Goal: Task Accomplishment & Management: Manage account settings

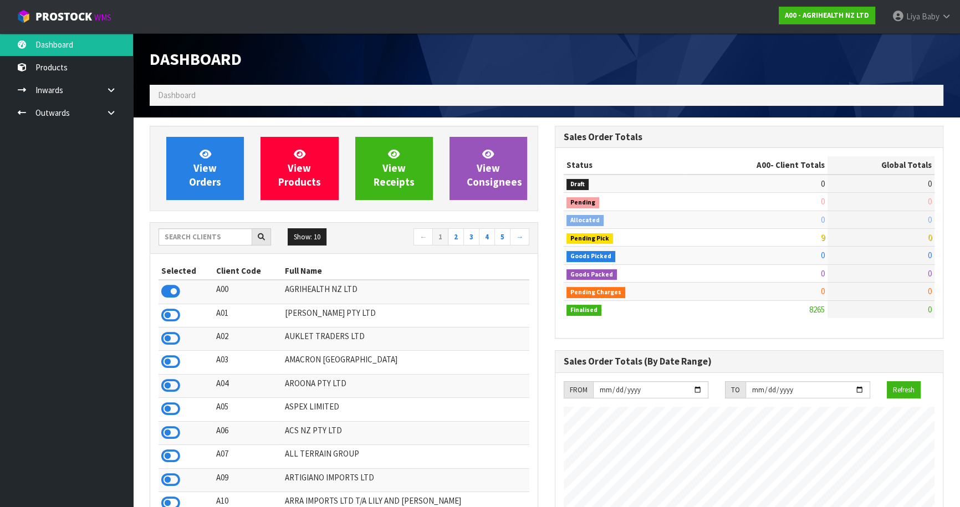
scroll to position [838, 405]
click at [196, 235] on input "text" at bounding box center [206, 236] width 94 height 17
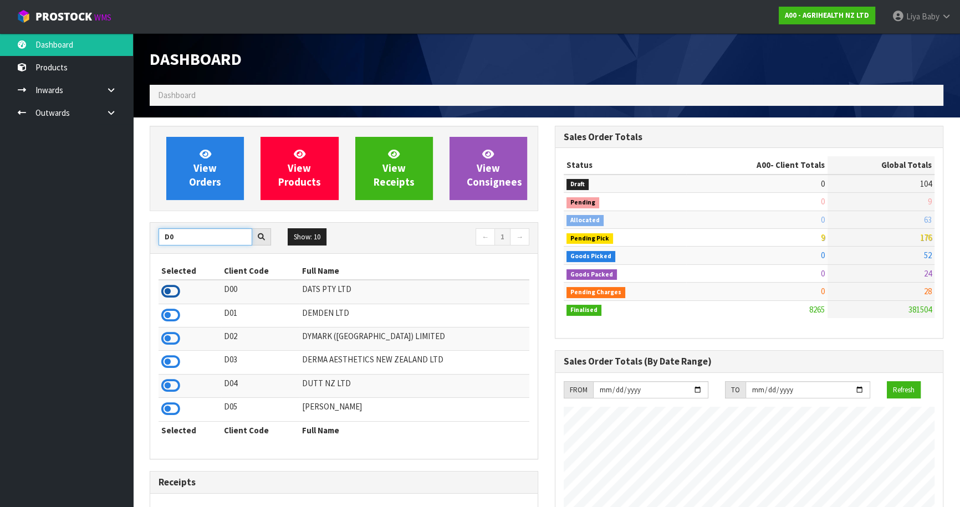
type input "D0"
click at [166, 286] on icon at bounding box center [170, 291] width 19 height 17
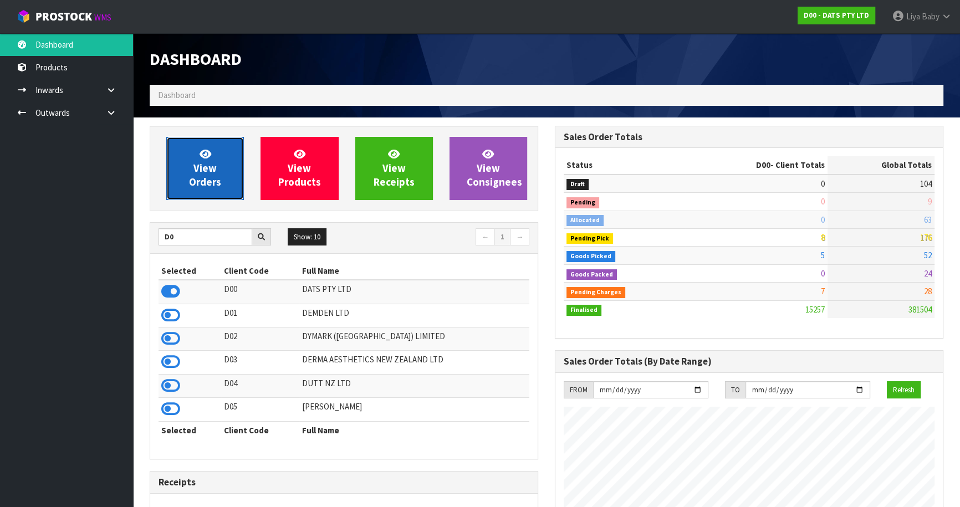
click at [195, 194] on link "View Orders" at bounding box center [205, 168] width 78 height 63
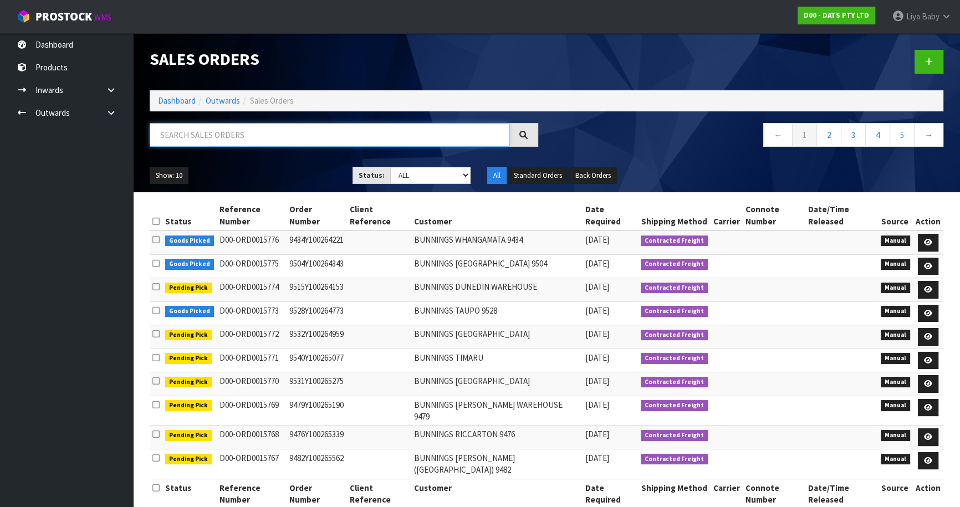
click at [173, 138] on input "text" at bounding box center [330, 135] width 360 height 24
type input "JOB-0412751"
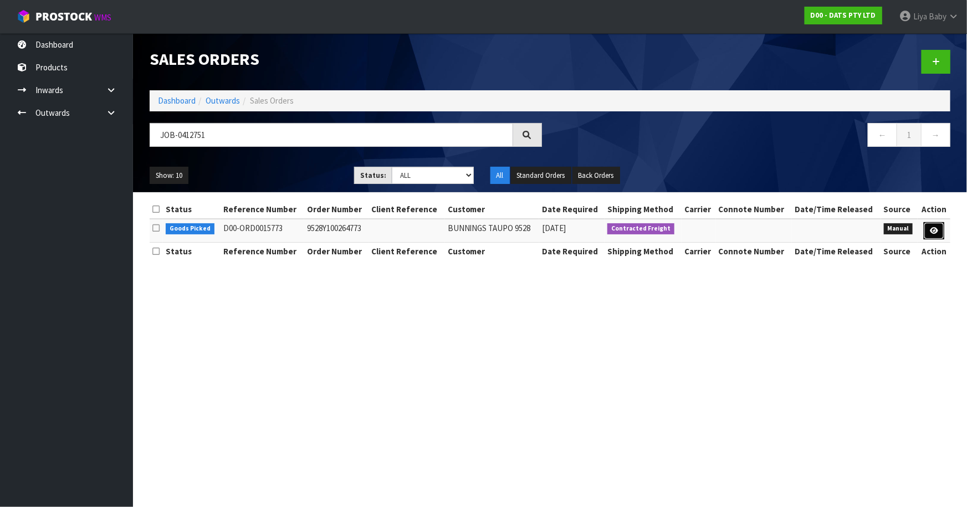
click at [933, 232] on icon at bounding box center [934, 230] width 8 height 7
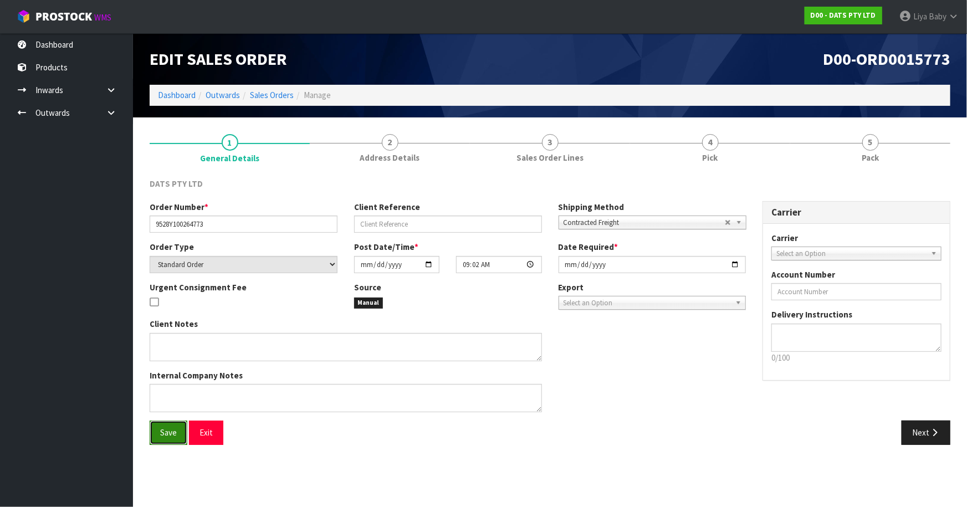
click at [172, 432] on span "Save" at bounding box center [168, 432] width 17 height 11
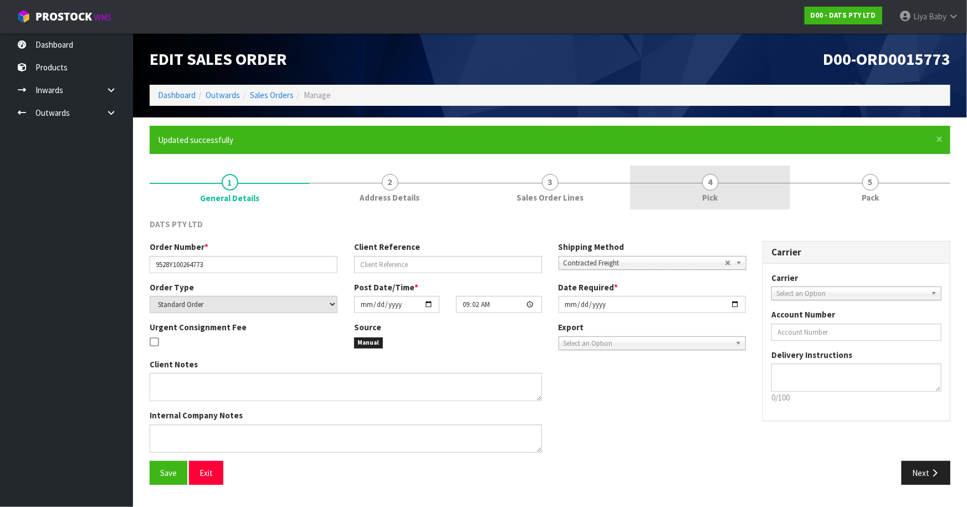
click at [676, 190] on link "4 Pick" at bounding box center [710, 188] width 160 height 44
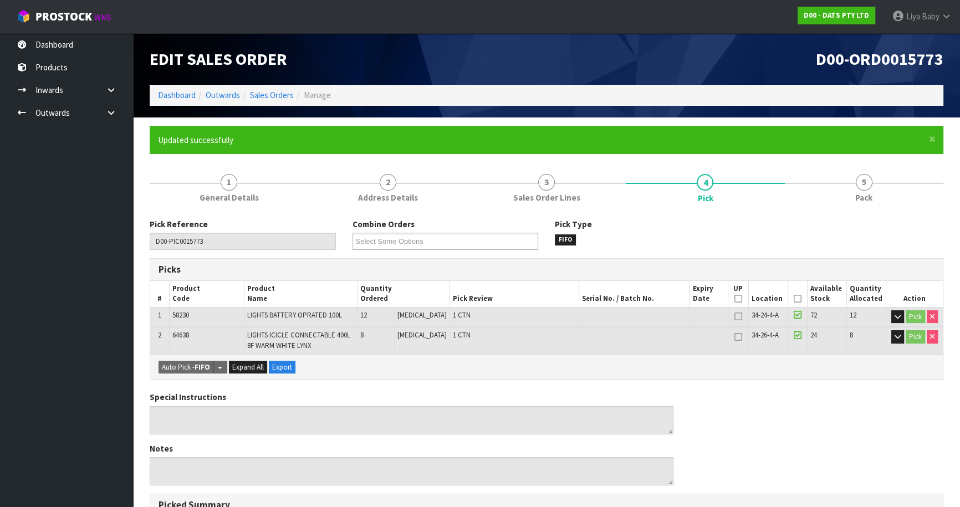
drag, startPoint x: 796, startPoint y: 299, endPoint x: 765, endPoint y: 315, distance: 34.7
click at [795, 299] on icon at bounding box center [798, 299] width 8 height 1
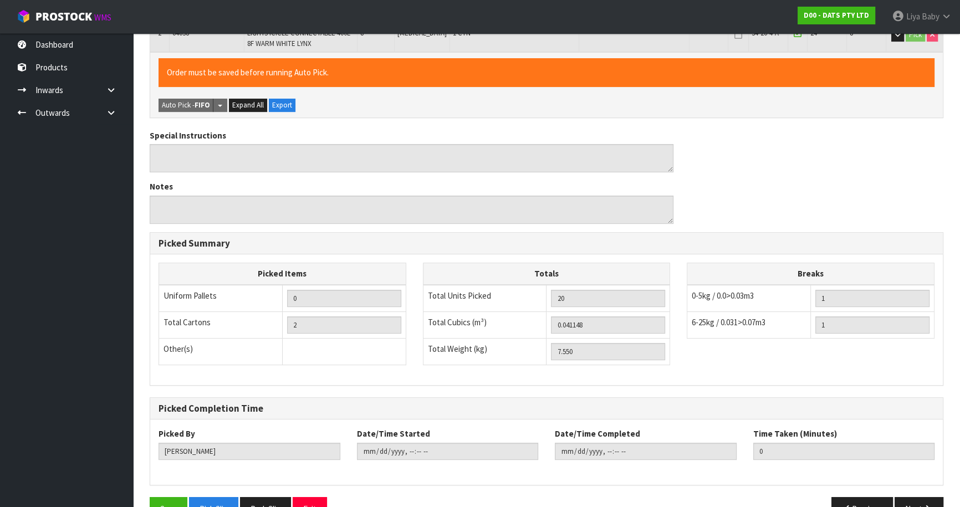
scroll to position [331, 0]
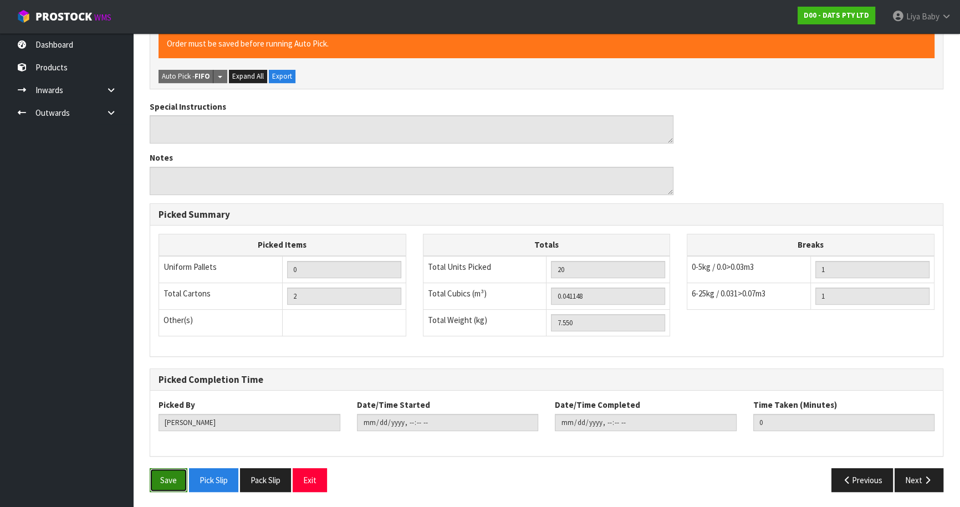
click at [175, 475] on button "Save" at bounding box center [169, 480] width 38 height 24
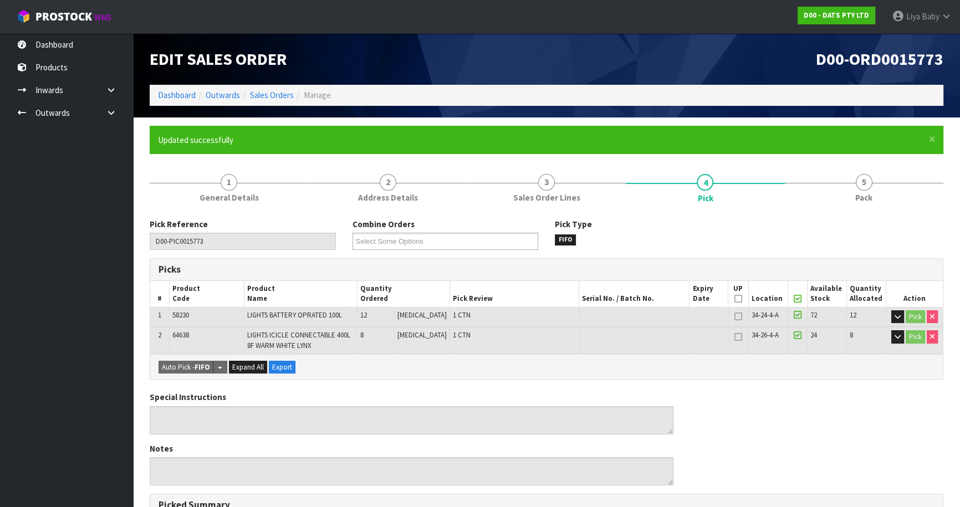
drag, startPoint x: 865, startPoint y: 186, endPoint x: 769, endPoint y: 228, distance: 104.7
click at [847, 196] on link "5 Pack" at bounding box center [864, 188] width 159 height 44
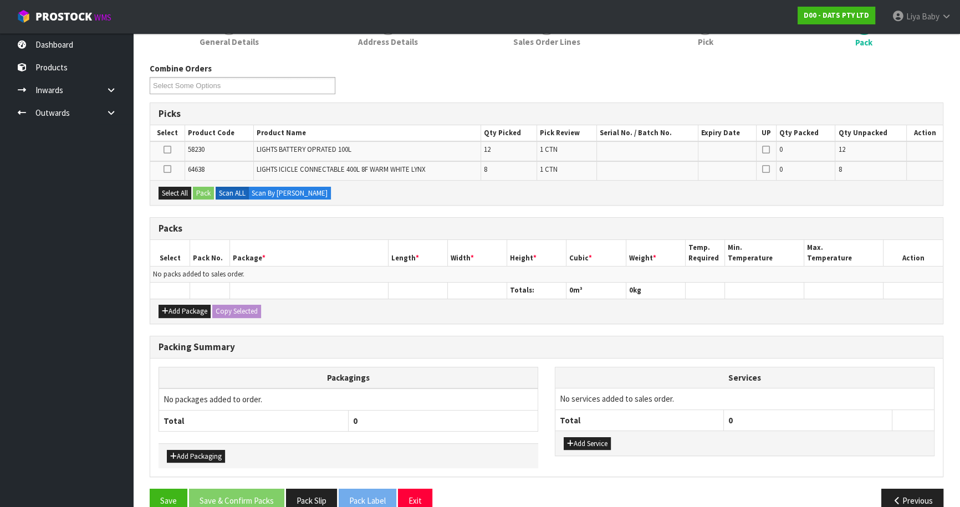
scroll to position [176, 0]
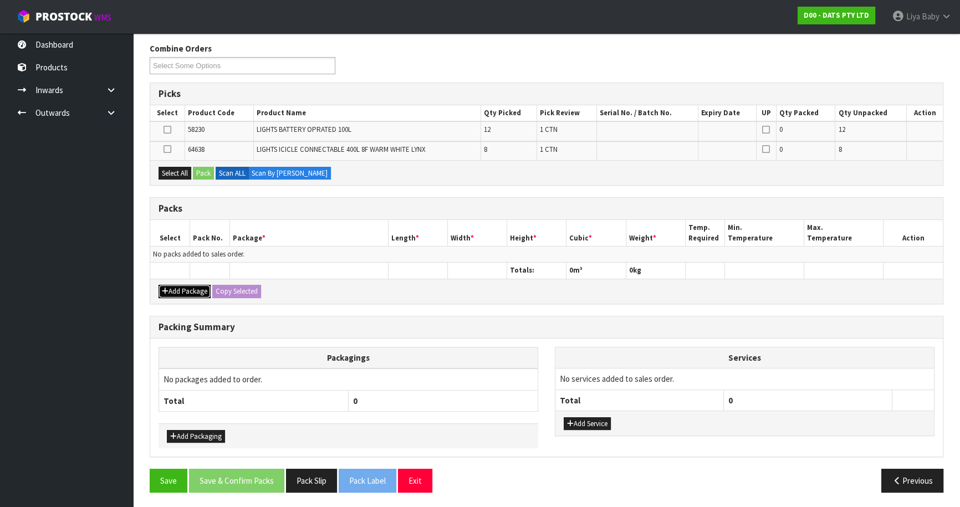
click at [176, 290] on button "Add Package" at bounding box center [185, 291] width 52 height 13
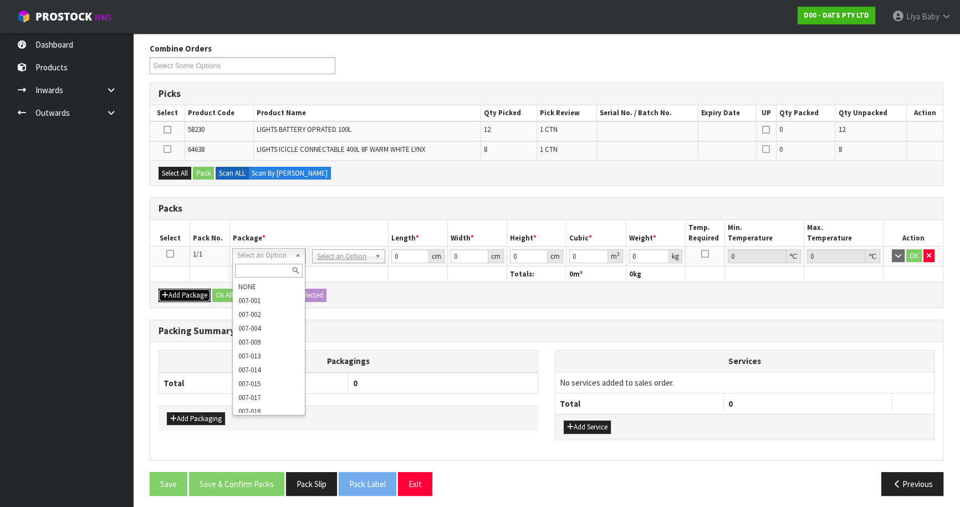
click at [159, 289] on button "Add Package" at bounding box center [185, 295] width 52 height 13
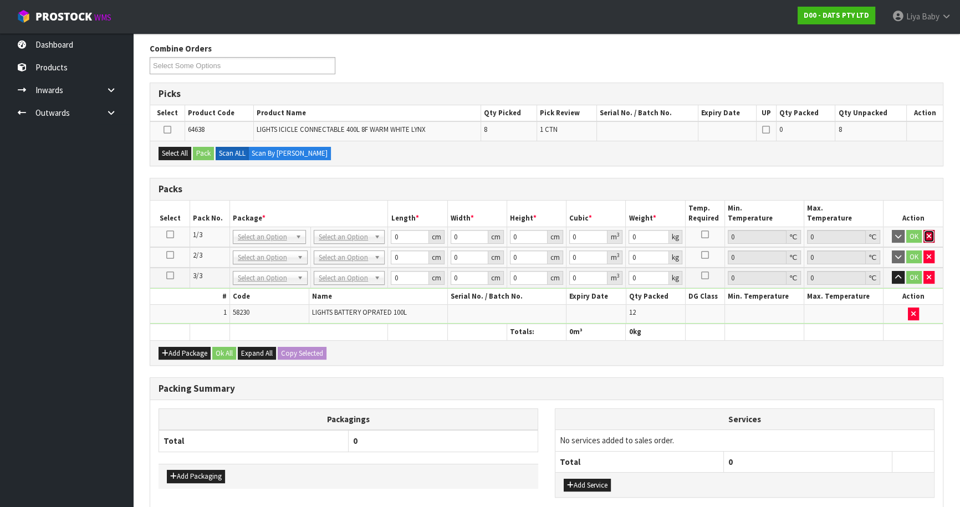
click at [927, 236] on icon "button" at bounding box center [929, 236] width 4 height 7
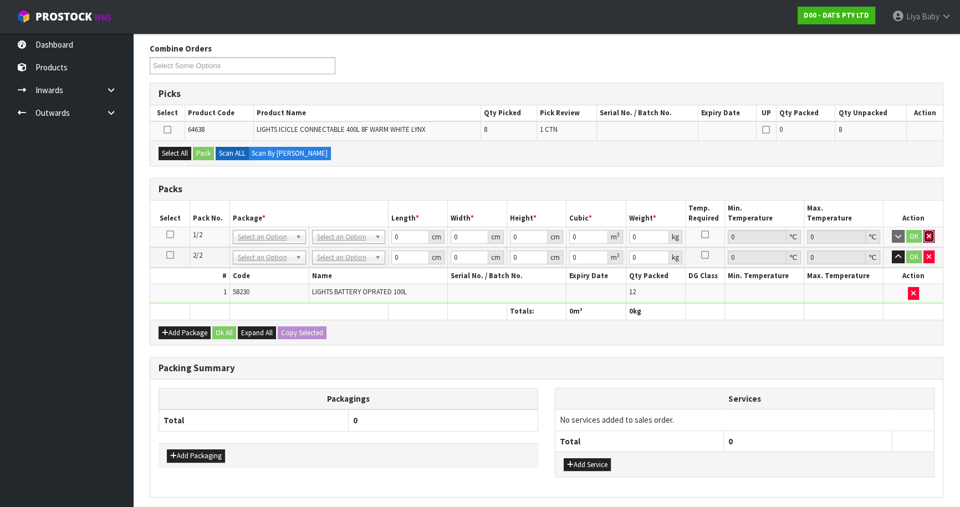
click at [927, 236] on icon "button" at bounding box center [929, 236] width 4 height 7
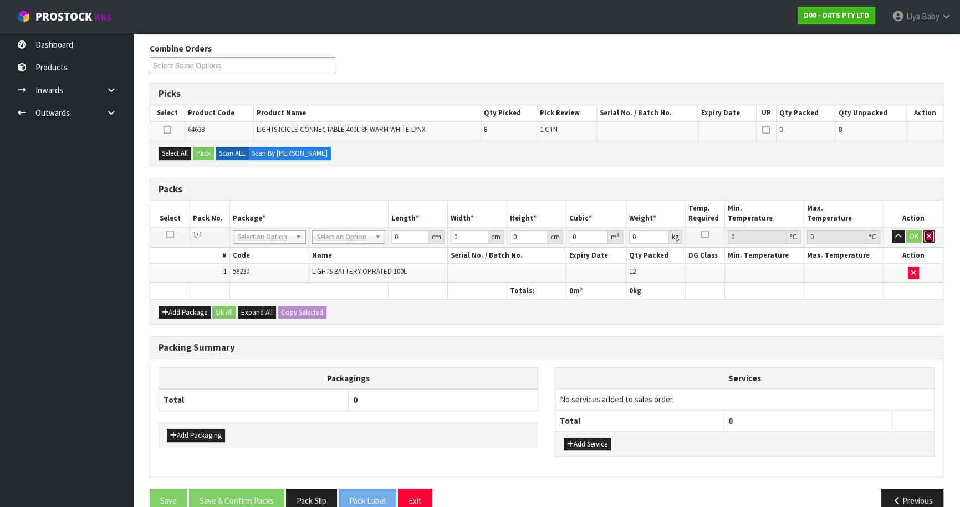
click at [927, 236] on icon "button" at bounding box center [929, 236] width 4 height 7
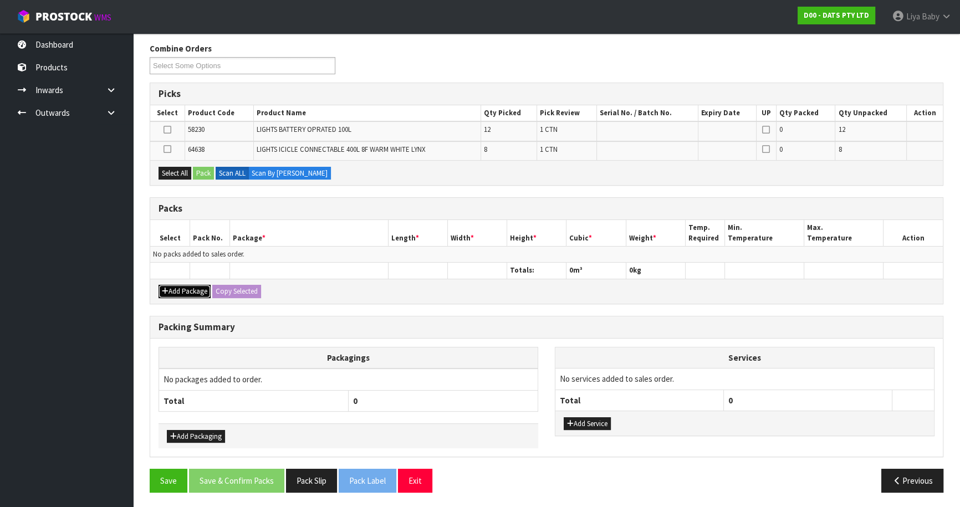
drag, startPoint x: 199, startPoint y: 289, endPoint x: 193, endPoint y: 286, distance: 6.7
click at [198, 289] on button "Add Package" at bounding box center [185, 291] width 52 height 13
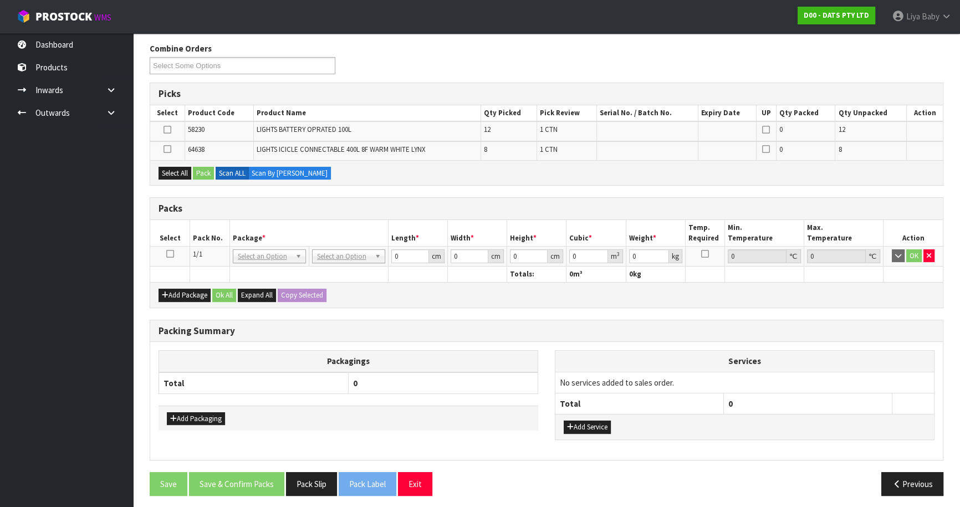
click at [169, 254] on icon at bounding box center [170, 254] width 8 height 1
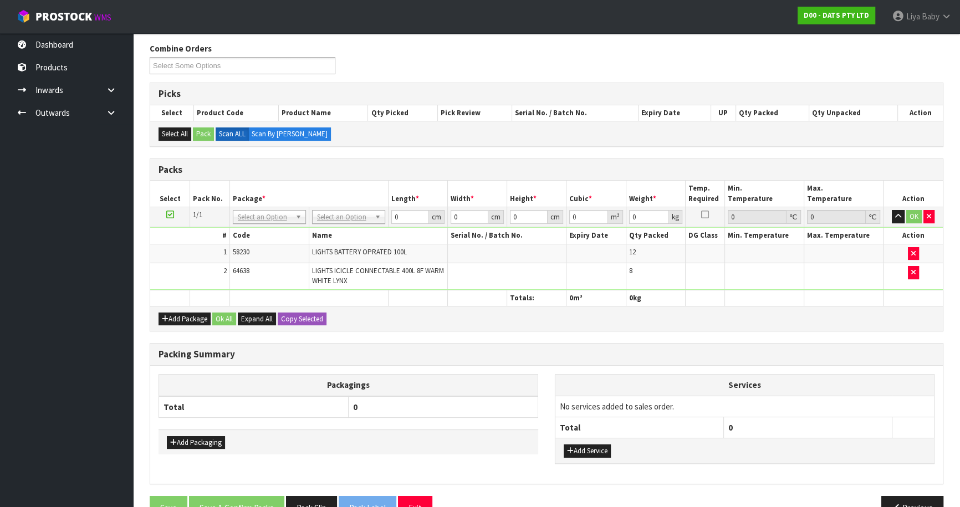
click at [452, 328] on div "Add Package Ok All Expand All Copy Selected" at bounding box center [546, 318] width 793 height 25
click at [250, 484] on div "Packing Summary Packagings Total 0 Add Packaging Services No services added to …" at bounding box center [546, 419] width 810 height 152
click at [347, 208] on td "No Packaging Cartons PLT GEN120 (1200 X 1000) PLT ONE WAY SKID CHEP HIRE PALLET…" at bounding box center [348, 217] width 79 height 20
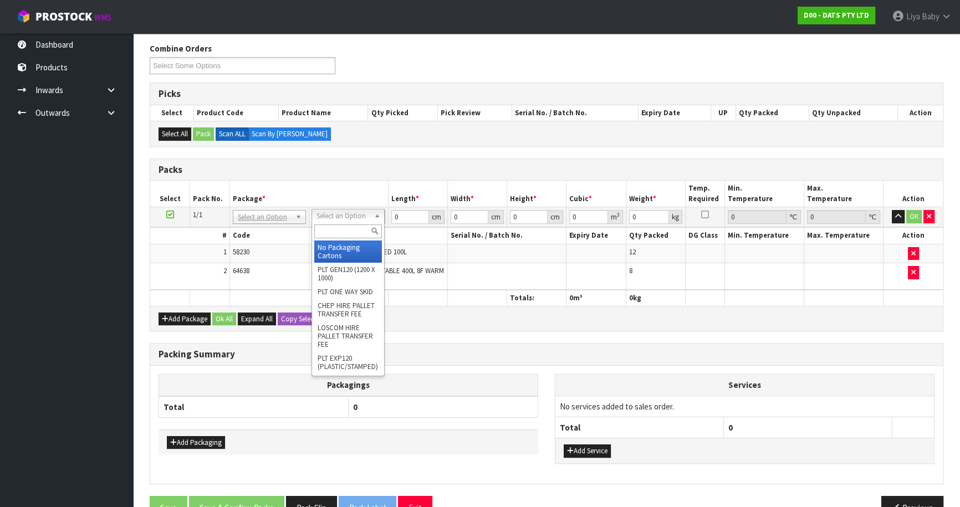
click at [348, 233] on input "text" at bounding box center [348, 231] width 68 height 14
type input "ctn7"
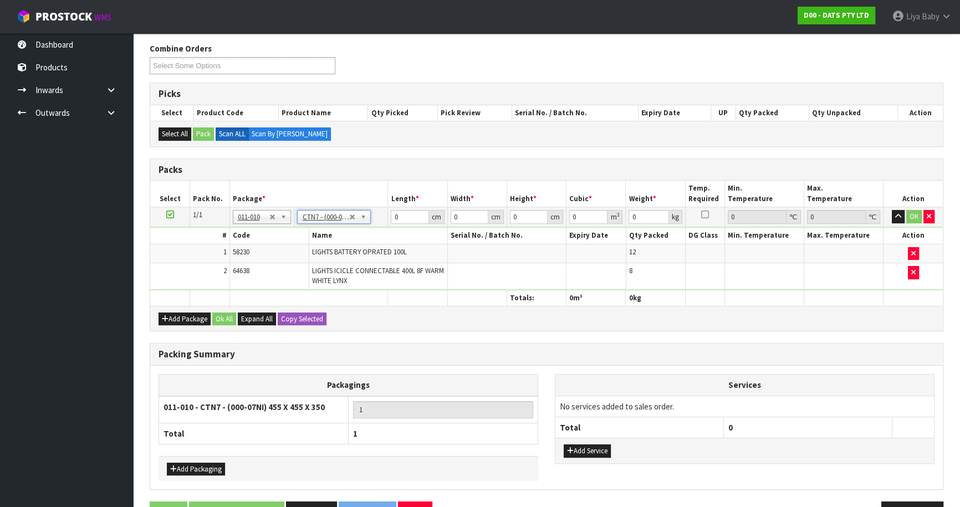
type input "45.5"
type input "35"
type input "0.072459"
type input "7.75"
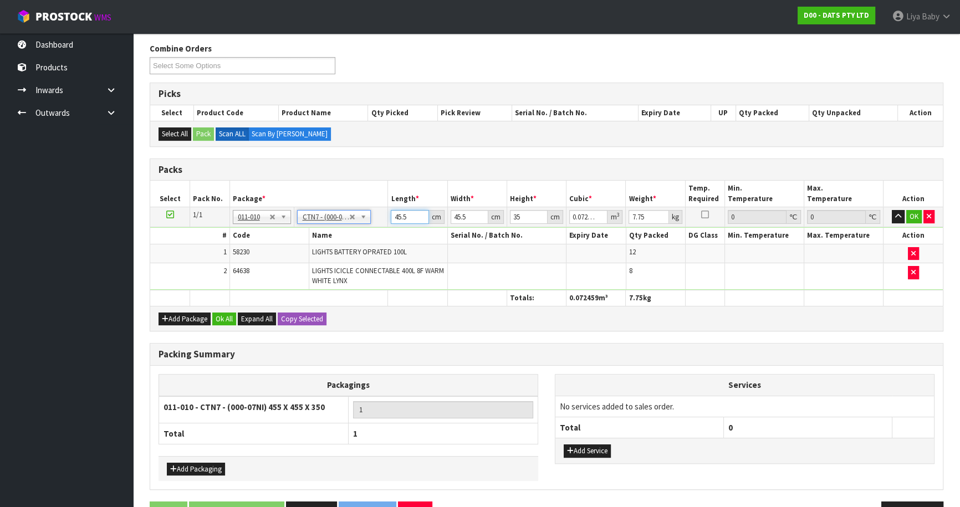
click at [401, 216] on input "45.5" at bounding box center [410, 217] width 38 height 14
click at [413, 215] on input "45.5" at bounding box center [410, 217] width 38 height 14
type input "45"
type input "0.071663"
type input "4"
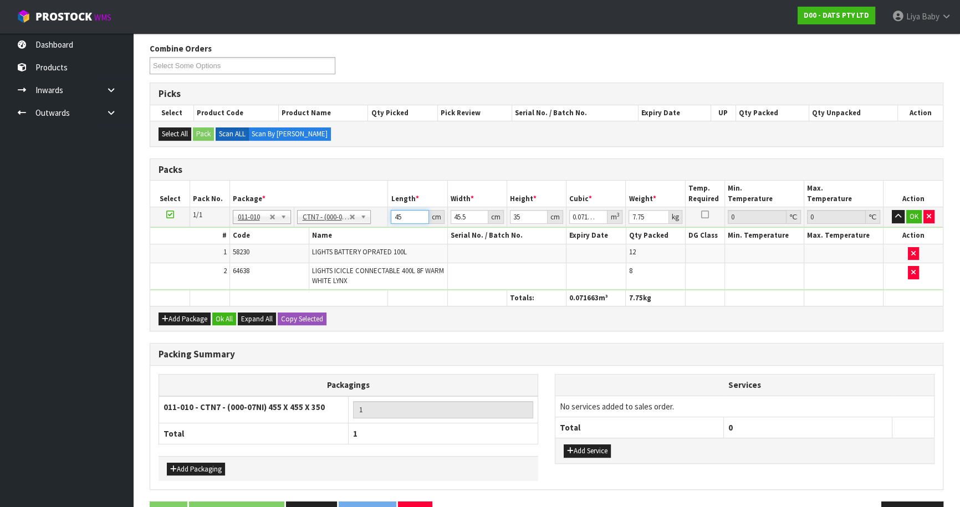
type input "0.00637"
type input "0"
type input "4"
type input "0.00637"
type input "46"
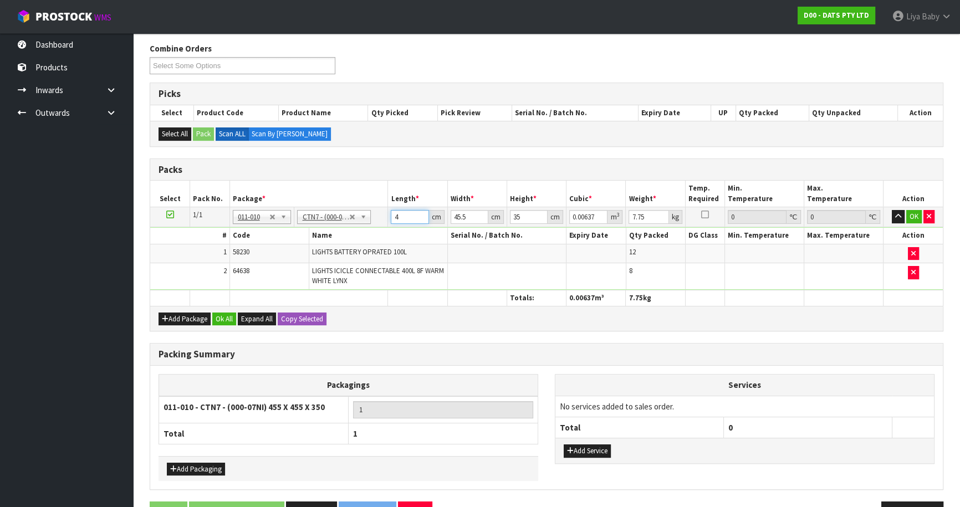
type input "0.073255"
type input "46"
click at [473, 213] on input "45.5" at bounding box center [470, 217] width 38 height 14
type input "45"
type input "0.07245"
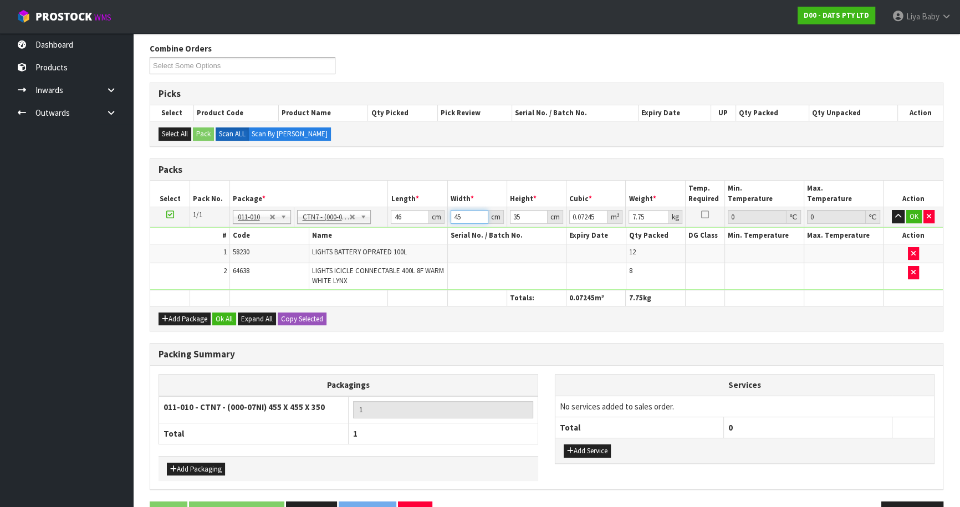
type input "4"
type input "0.00644"
type input "0"
type input "4"
type input "0.00644"
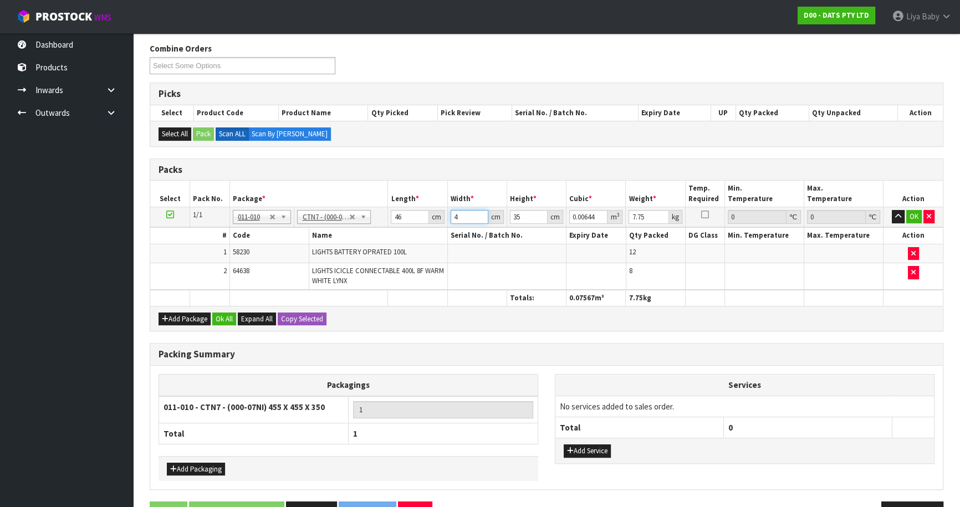
type input "47"
type input "0.07567"
type input "47"
click at [522, 216] on input "35" at bounding box center [529, 217] width 38 height 14
type input "3"
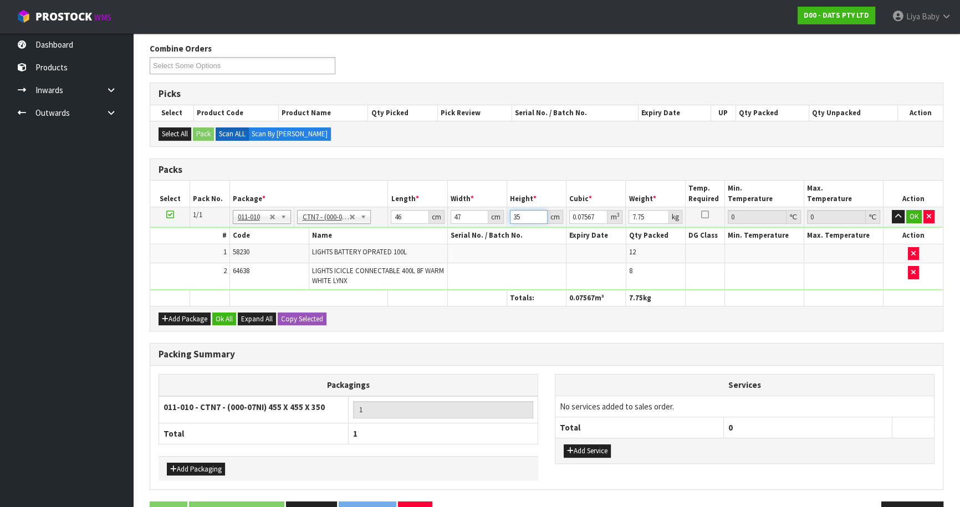
type input "0.006486"
type input "0"
type input "2"
type input "0.004324"
type input "29"
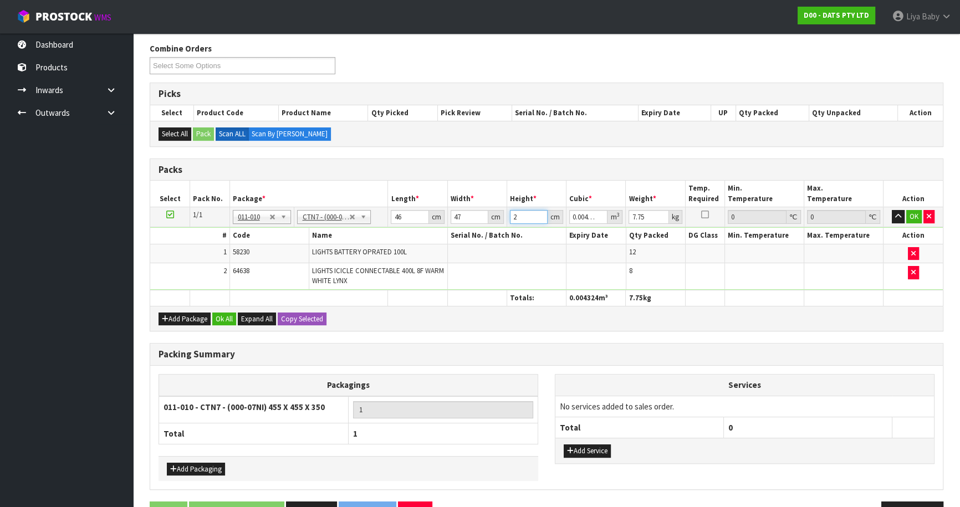
type input "0.062698"
type input "29"
click at [648, 216] on input "7.75" at bounding box center [648, 217] width 40 height 14
type input "7"
type input "9"
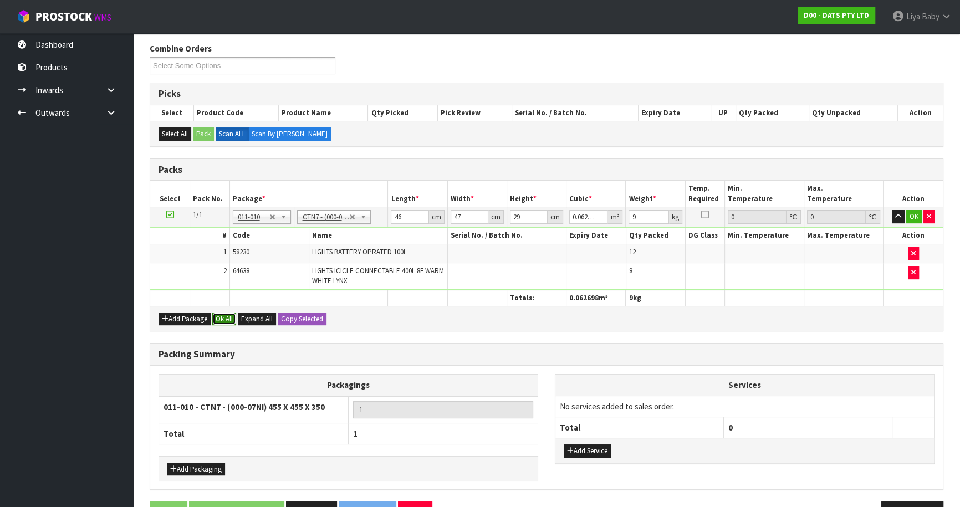
click at [224, 314] on button "Ok All" at bounding box center [224, 319] width 24 height 13
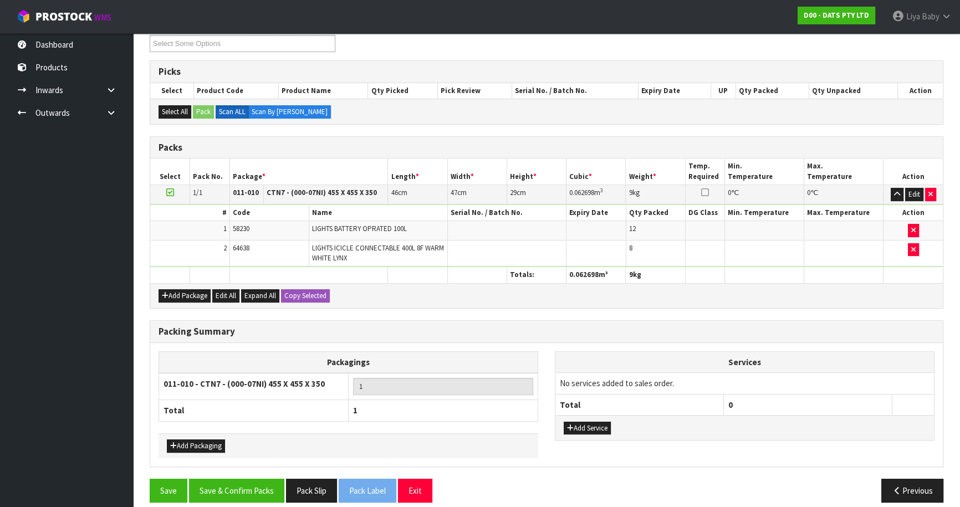
scroll to position [207, 0]
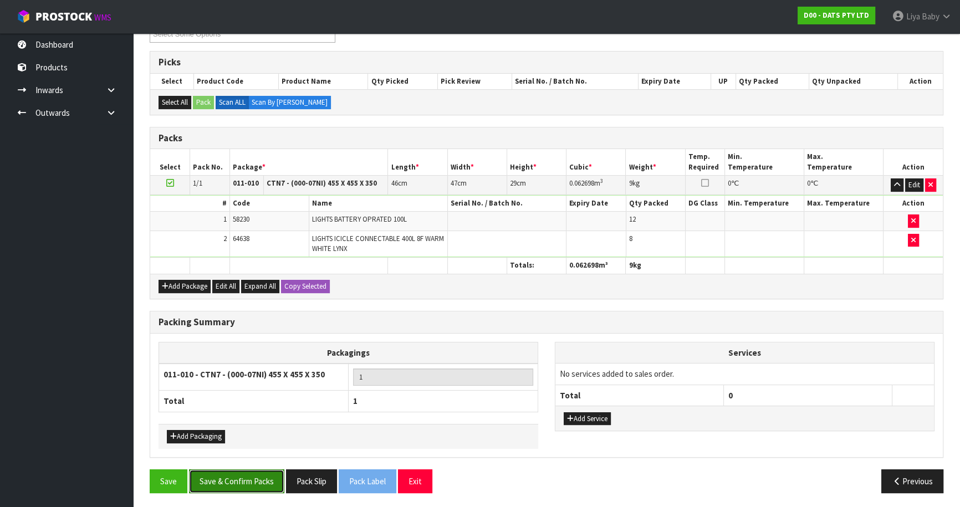
click at [263, 478] on button "Save & Confirm Packs" at bounding box center [236, 481] width 95 height 24
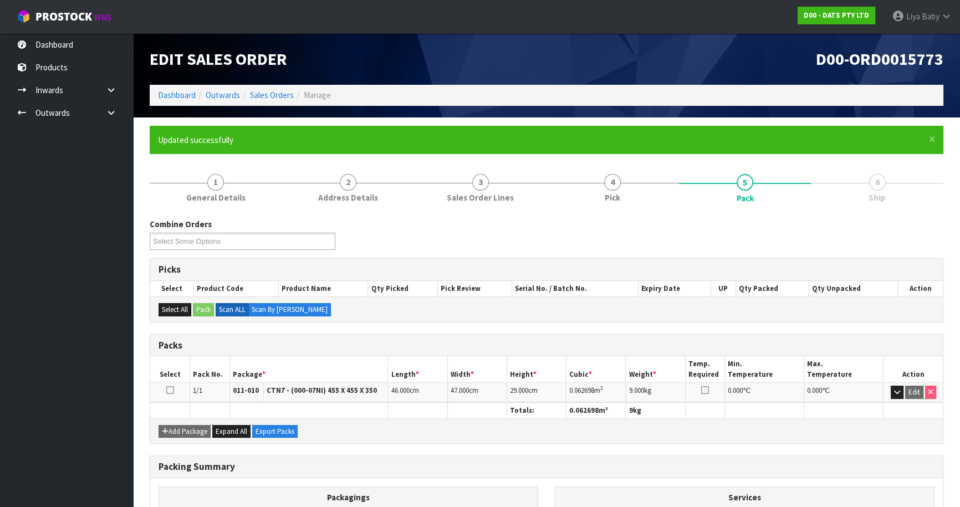
scroll to position [121, 0]
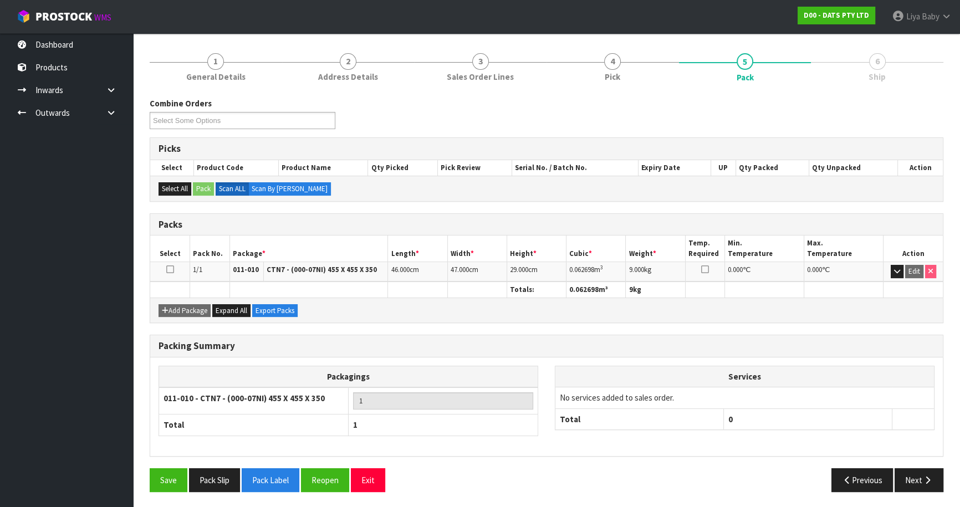
click at [166, 269] on icon at bounding box center [170, 269] width 8 height 1
click at [909, 481] on button "Next" at bounding box center [919, 480] width 49 height 24
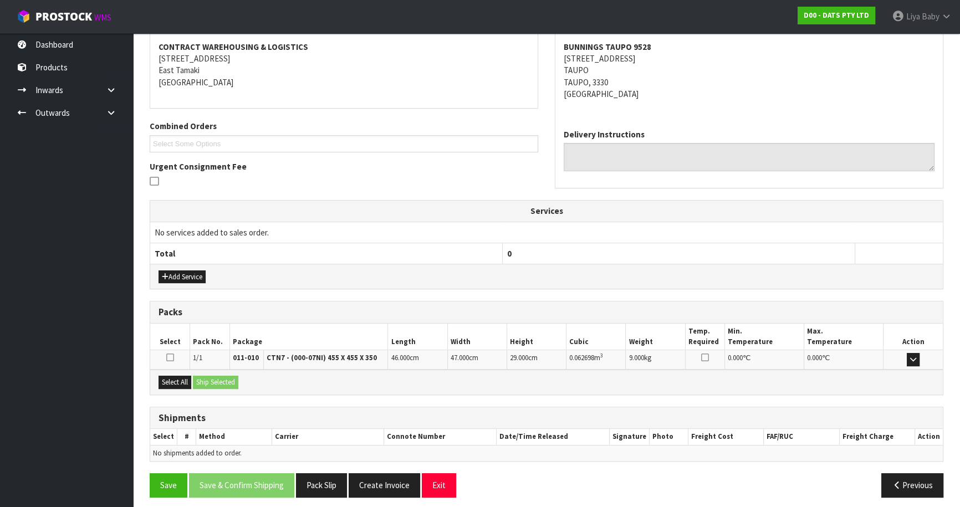
scroll to position [213, 0]
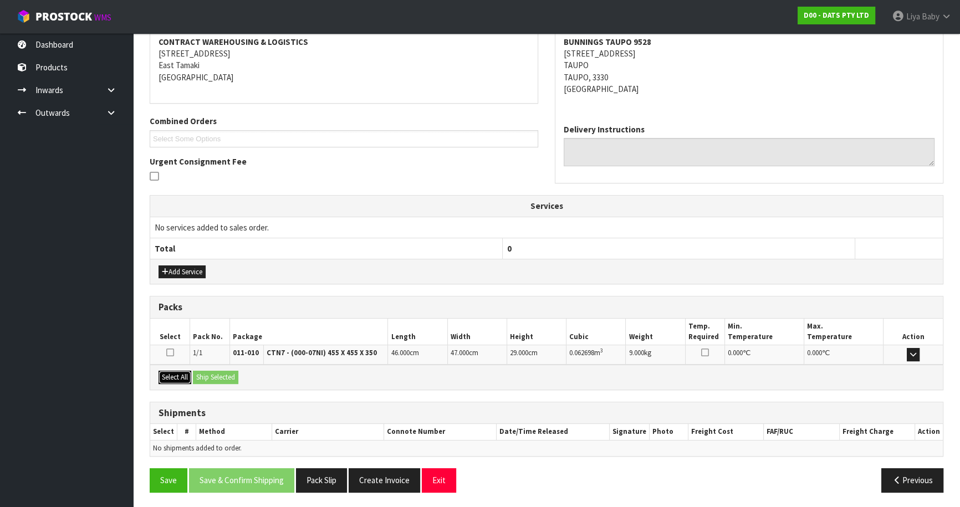
drag, startPoint x: 165, startPoint y: 373, endPoint x: 211, endPoint y: 371, distance: 45.5
click at [167, 373] on button "Select All" at bounding box center [175, 377] width 33 height 13
click at [217, 372] on button "Ship Selected" at bounding box center [215, 377] width 45 height 13
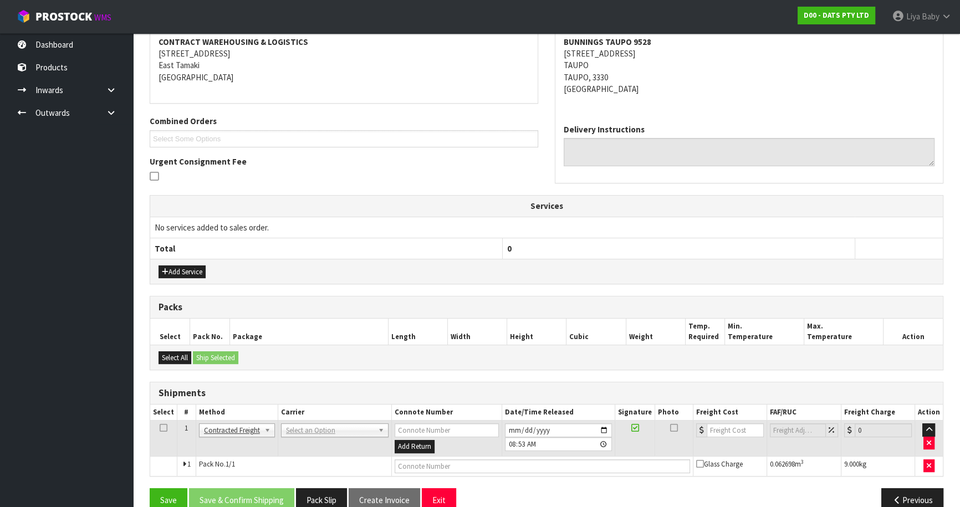
click at [160, 428] on icon at bounding box center [164, 428] width 8 height 1
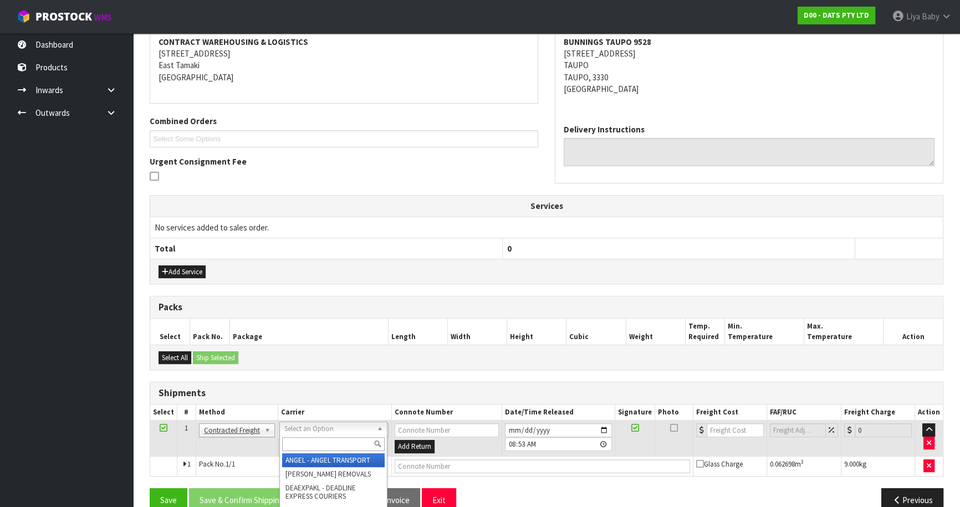
click at [330, 443] on input "text" at bounding box center [333, 444] width 103 height 14
type input "nzp"
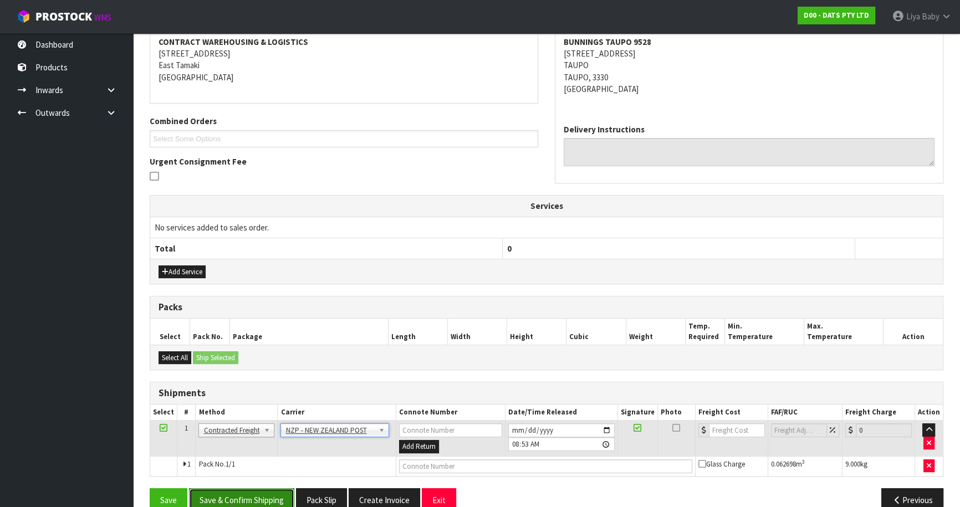
click at [260, 500] on button "Save & Confirm Shipping" at bounding box center [241, 500] width 105 height 24
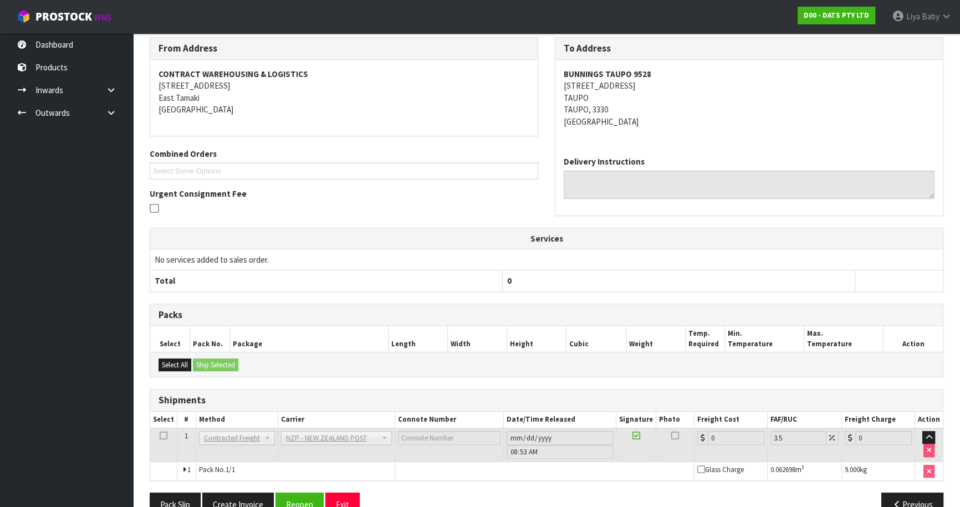
scroll to position [217, 0]
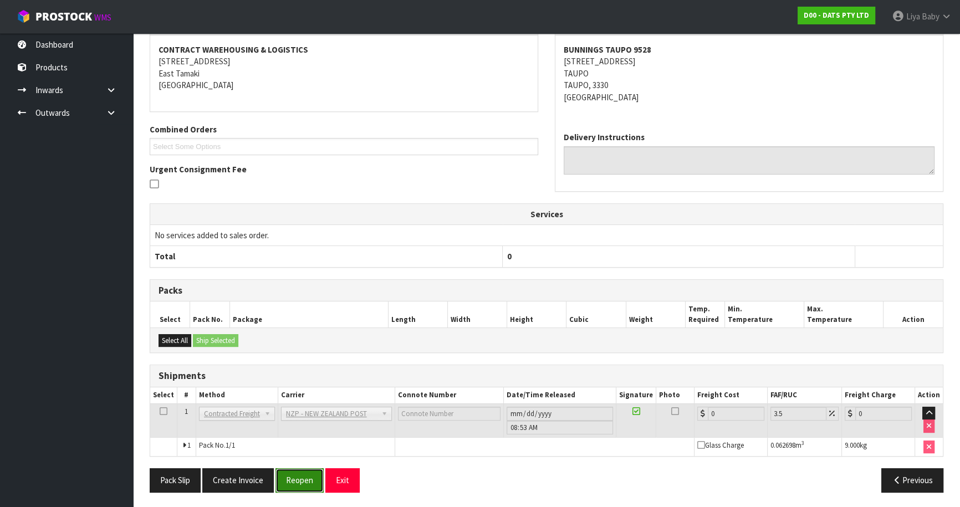
click at [301, 479] on button "Reopen" at bounding box center [299, 480] width 48 height 24
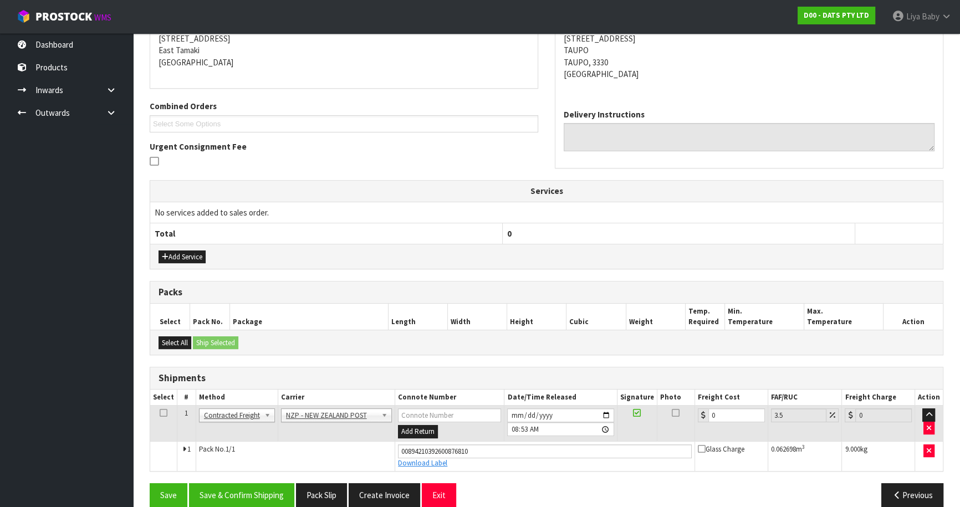
scroll to position [243, 0]
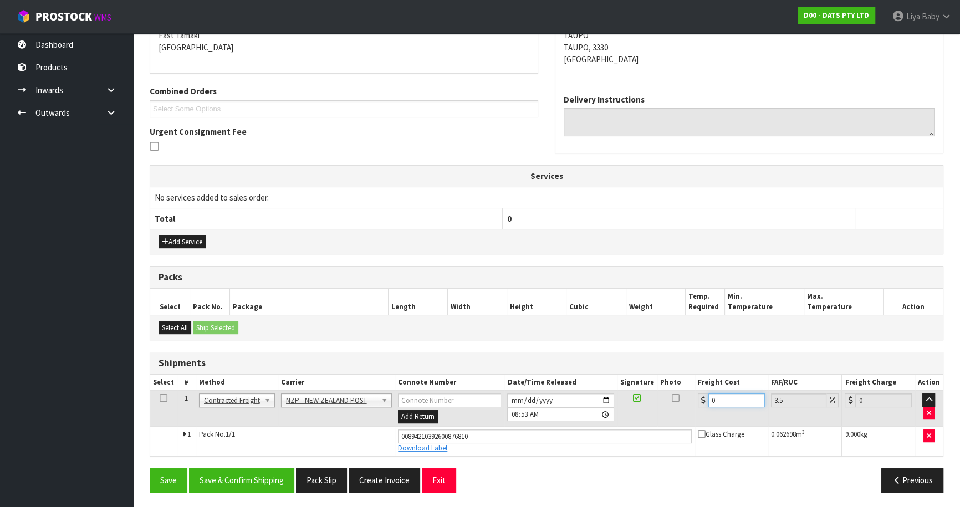
click at [722, 399] on input "0" at bounding box center [736, 401] width 57 height 14
type input "1"
type input "1.03"
type input "10"
type input "10.35"
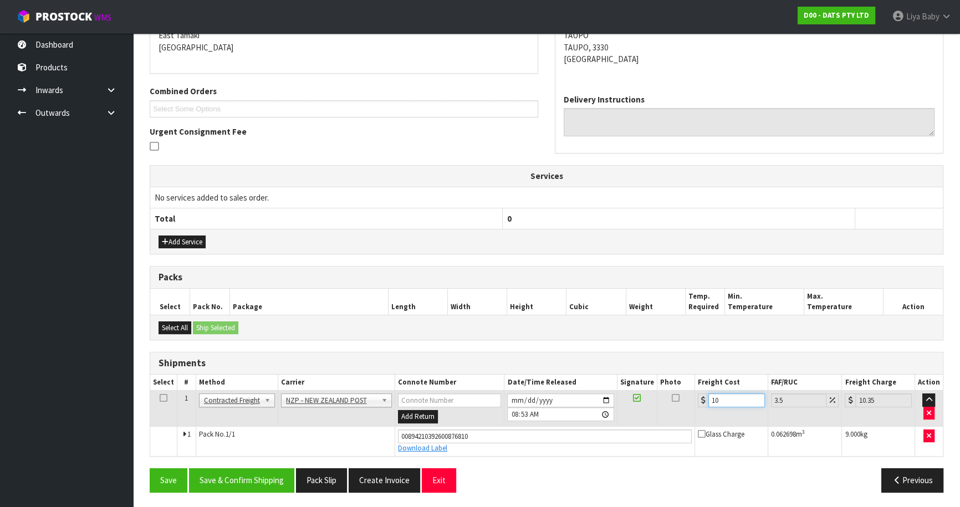
type input "10.8"
type input "11.18"
type input "10.89"
type input "11.27"
type input "10.89"
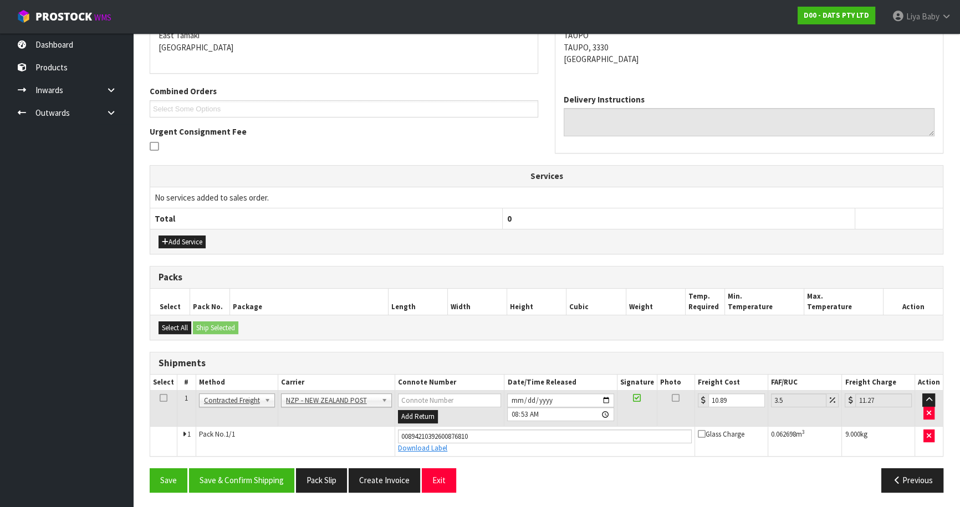
click at [166, 396] on td at bounding box center [163, 409] width 27 height 36
click at [163, 398] on icon at bounding box center [164, 398] width 8 height 1
click at [239, 478] on button "Save & Confirm Shipping" at bounding box center [241, 480] width 105 height 24
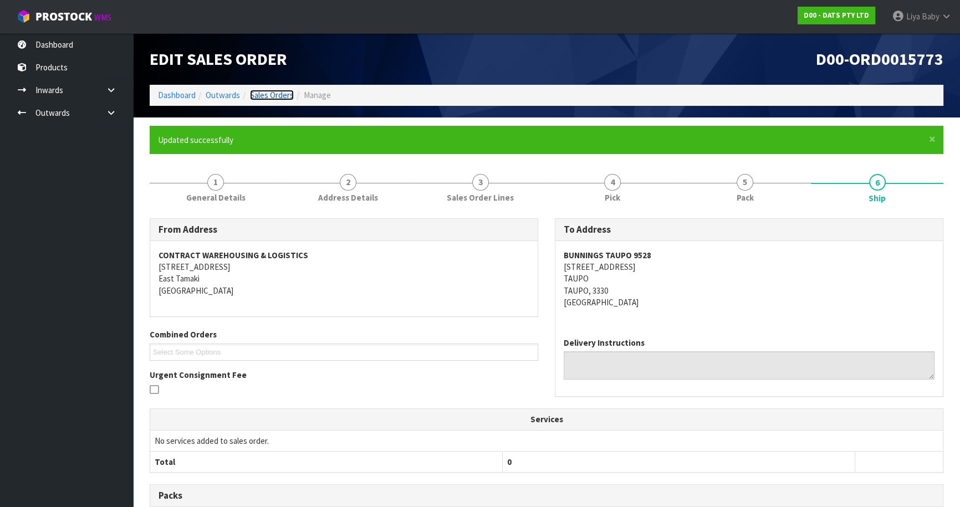
click at [272, 91] on link "Sales Orders" at bounding box center [272, 95] width 44 height 11
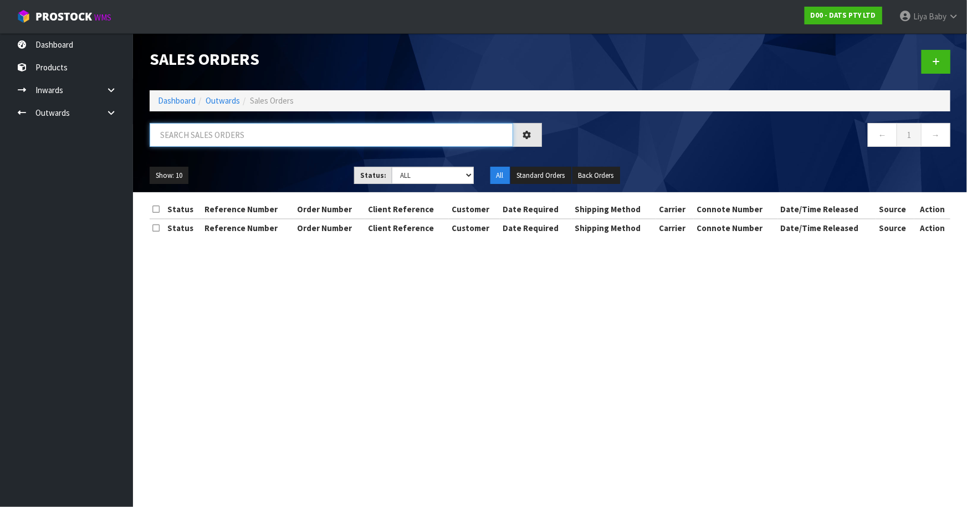
click at [265, 132] on input "text" at bounding box center [332, 135] width 364 height 24
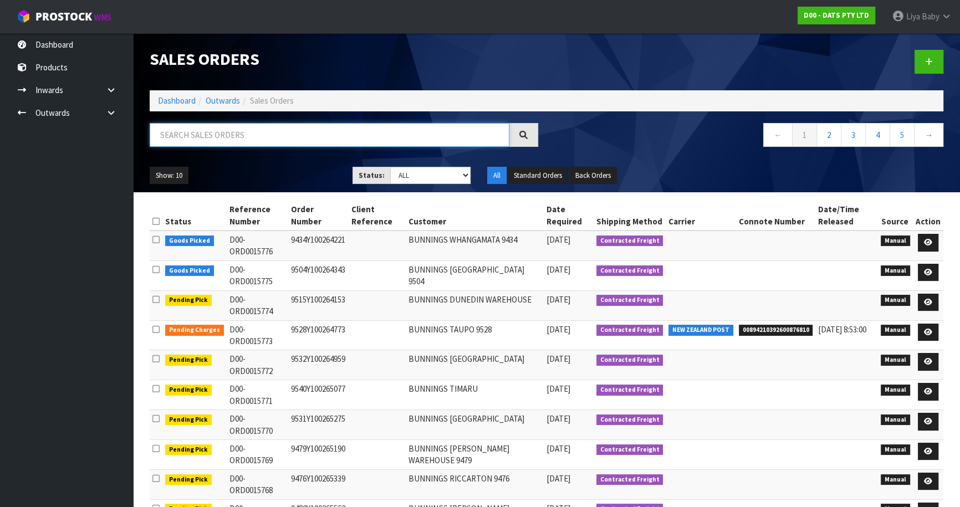
click at [187, 130] on input "text" at bounding box center [330, 135] width 360 height 24
type input "JOB-0412757"
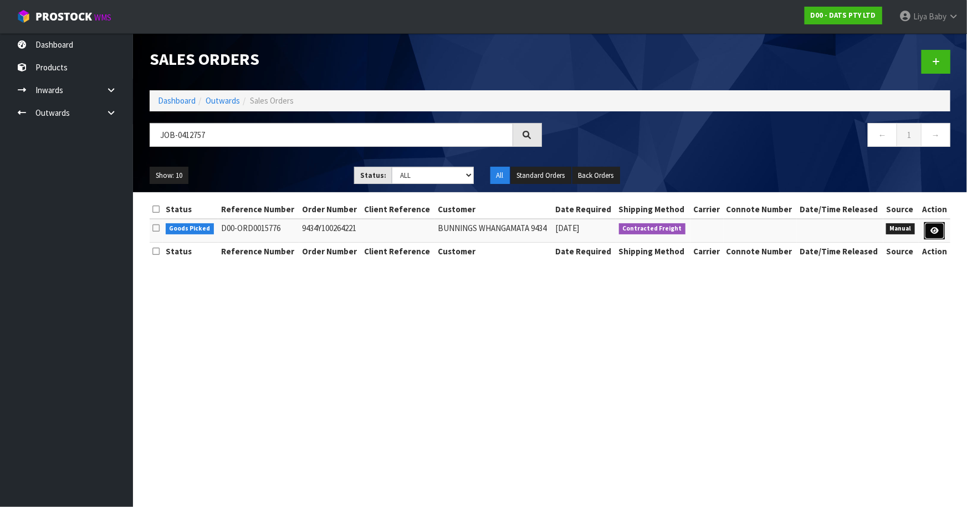
click at [938, 228] on icon at bounding box center [935, 230] width 8 height 7
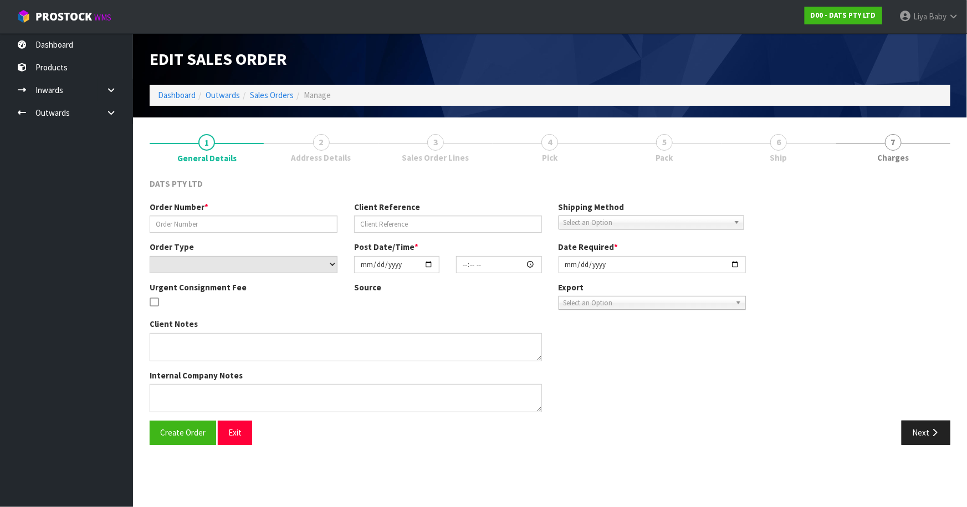
type input "9434Y100264221"
select select "number:0"
type input "[DATE]"
type input "09:06:00.000"
type input "[DATE]"
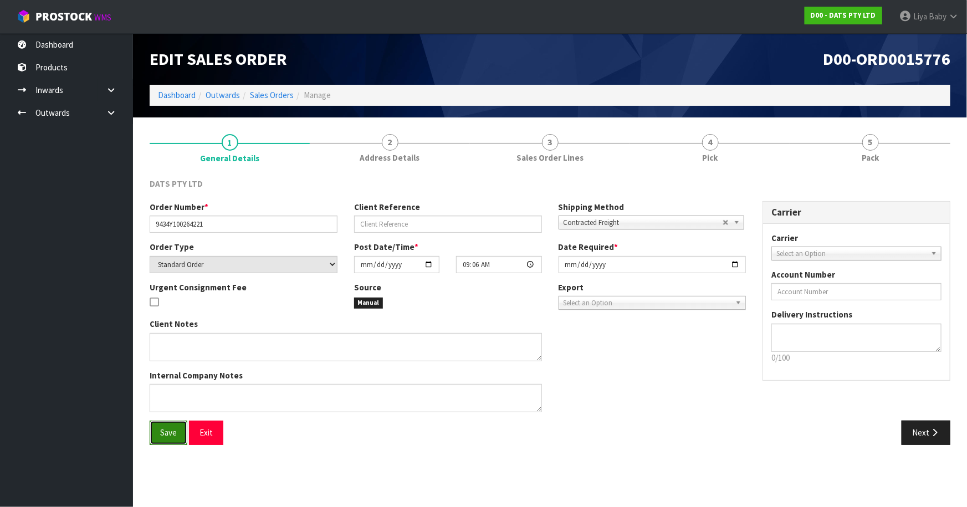
click at [161, 433] on span "Save" at bounding box center [168, 432] width 17 height 11
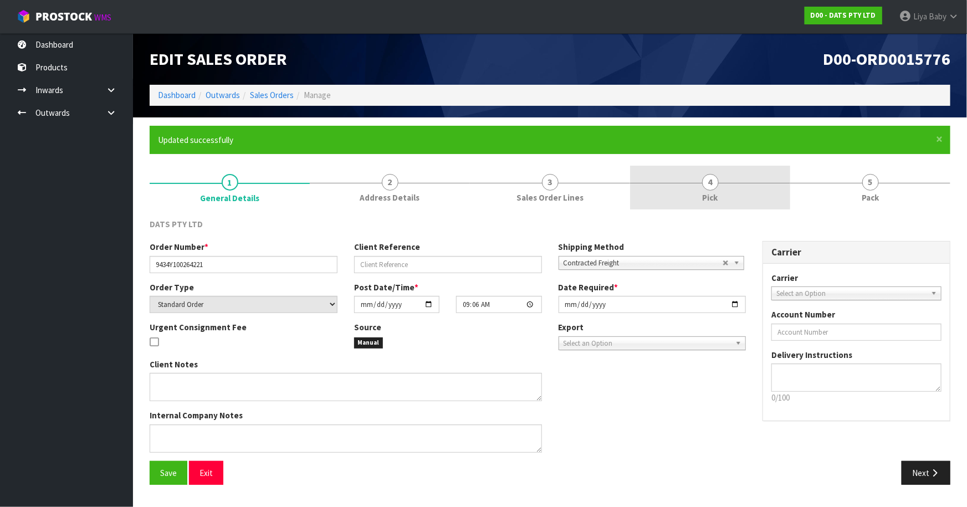
click at [707, 187] on span "4" at bounding box center [710, 182] width 17 height 17
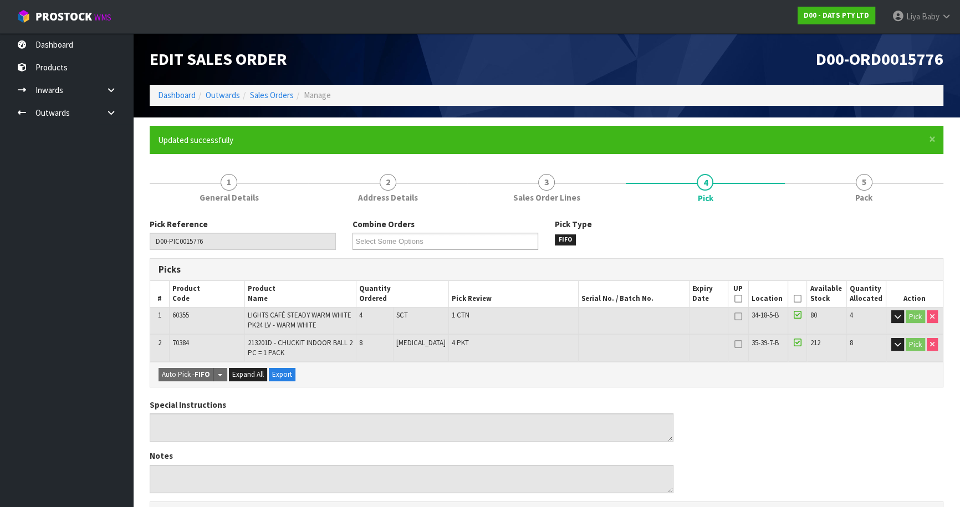
click at [796, 299] on icon at bounding box center [798, 299] width 8 height 1
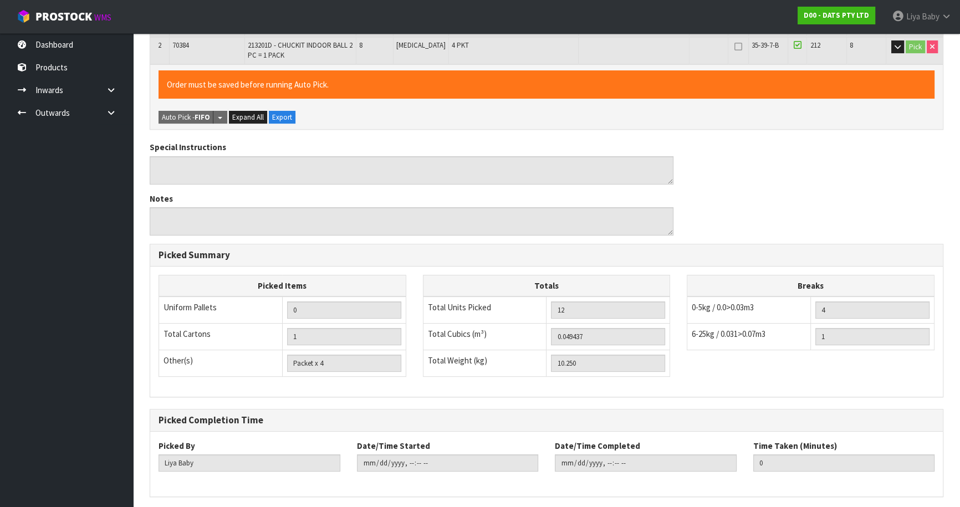
scroll to position [338, 0]
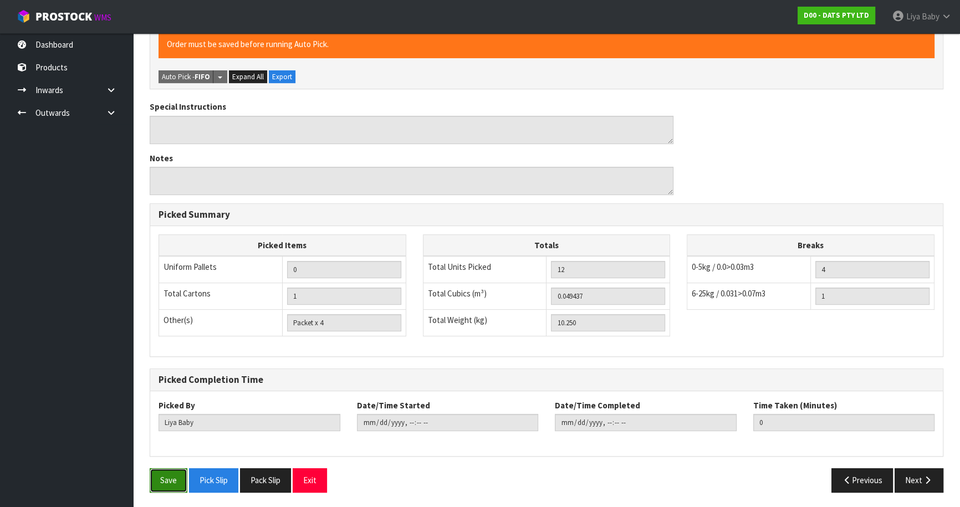
click at [166, 480] on button "Save" at bounding box center [169, 480] width 38 height 24
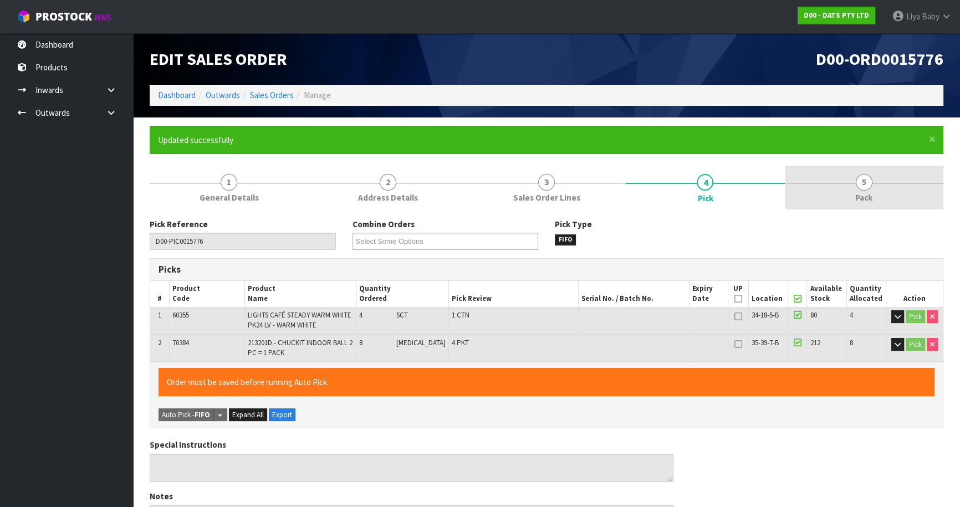
type input "[DATE]T08:56:49"
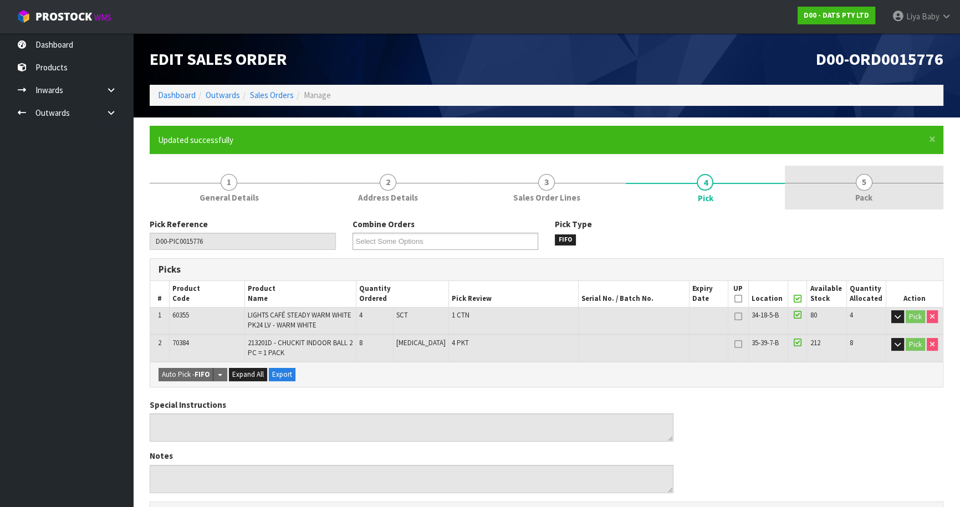
click at [842, 178] on link "5 Pack" at bounding box center [864, 188] width 159 height 44
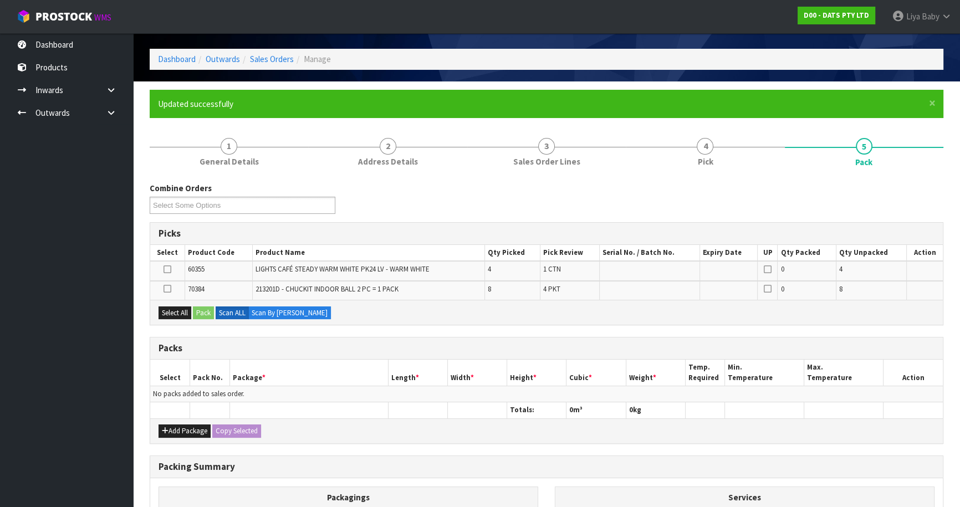
scroll to position [176, 0]
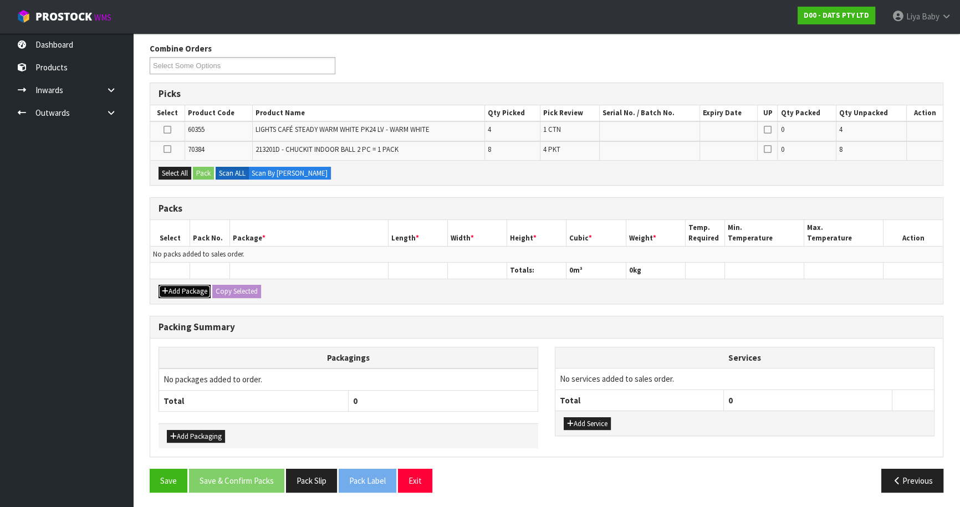
click at [201, 292] on button "Add Package" at bounding box center [185, 291] width 52 height 13
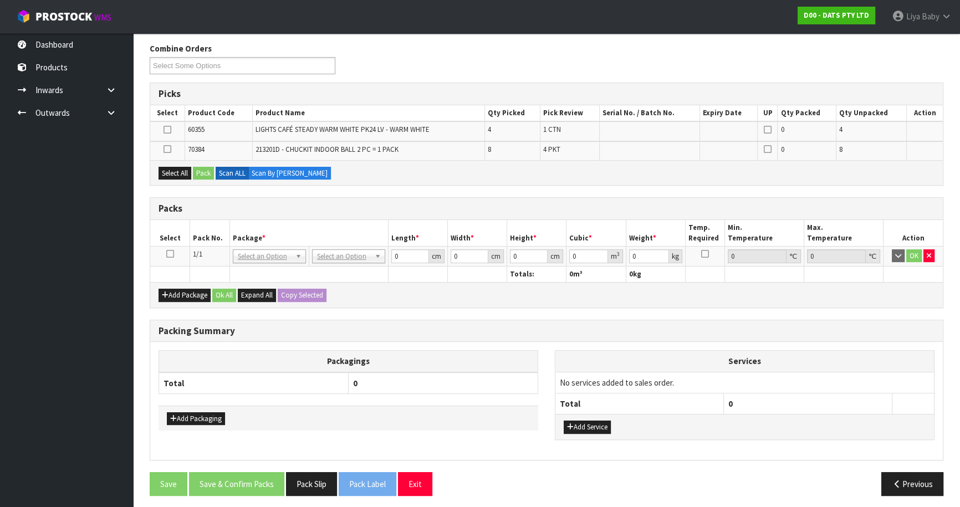
click at [170, 254] on icon at bounding box center [170, 254] width 8 height 1
drag, startPoint x: 190, startPoint y: 293, endPoint x: 190, endPoint y: 285, distance: 7.8
click at [190, 292] on button "Add Package" at bounding box center [185, 295] width 52 height 13
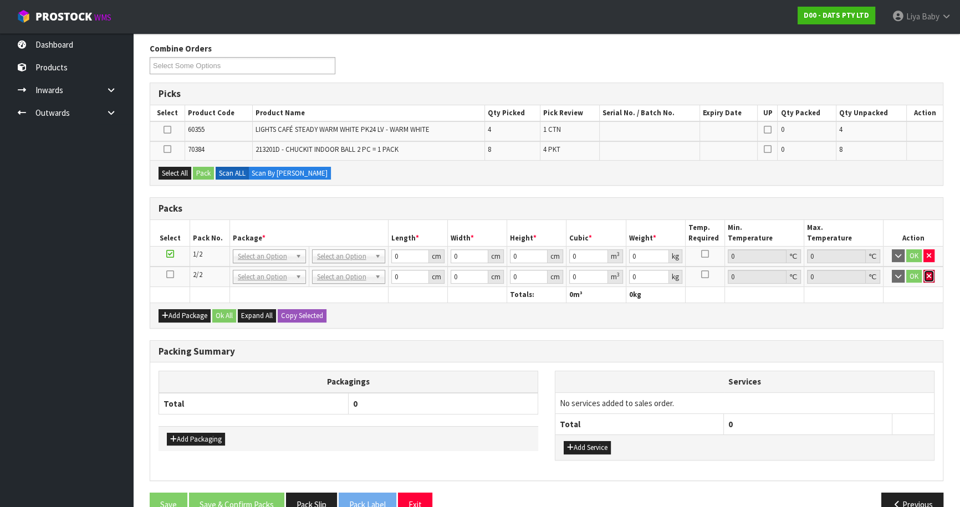
click at [929, 274] on icon "button" at bounding box center [929, 276] width 4 height 7
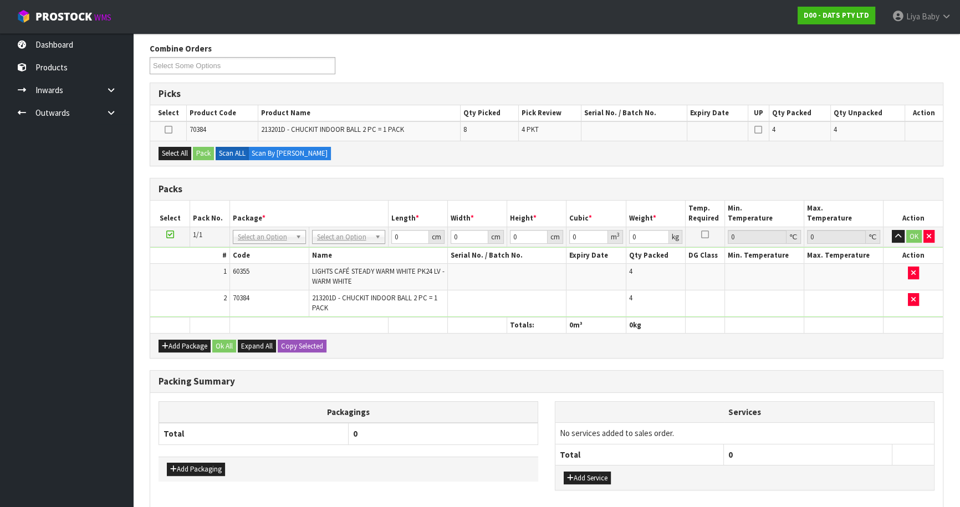
click at [48, 225] on ul "Dashboard Products Categories Serial Numbers Kitsets Packagings Inwards Purchas…" at bounding box center [66, 270] width 133 height 474
click at [80, 267] on ul "Dashboard Products Categories Serial Numbers Kitsets Packagings Inwards Purchas…" at bounding box center [66, 270] width 133 height 474
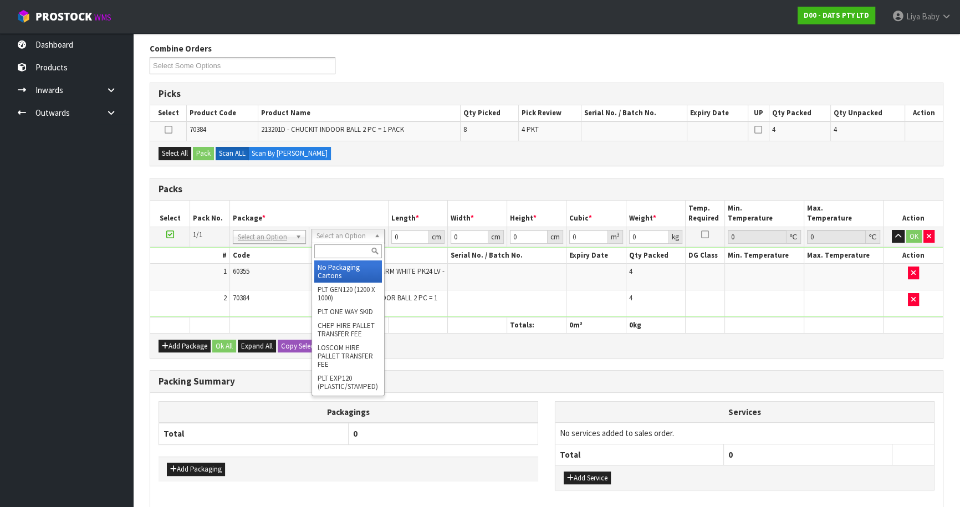
click at [355, 252] on input "text" at bounding box center [348, 251] width 68 height 14
type input "ctn9"
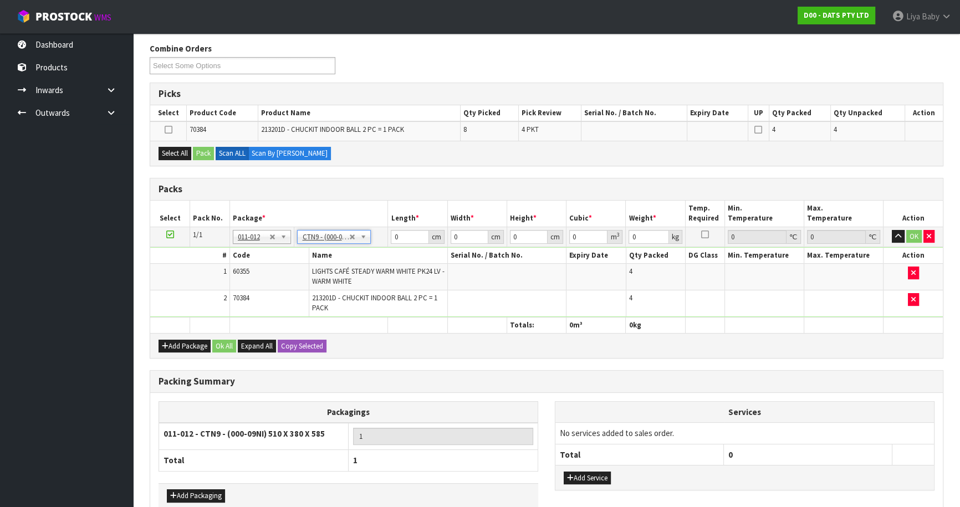
type input "51"
type input "38"
type input "58.5"
type input "0.113373"
type input "10.15"
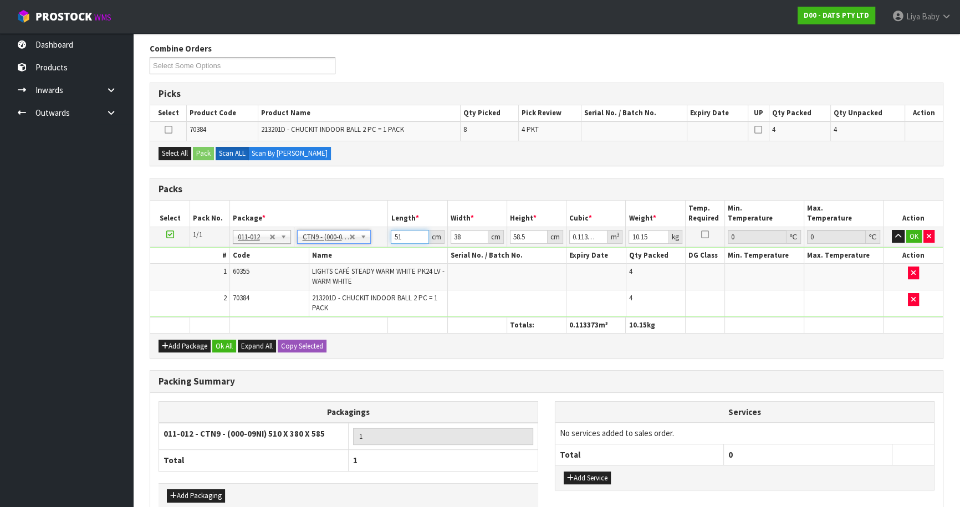
click at [404, 239] on input "51" at bounding box center [410, 237] width 38 height 14
type input "5"
type input "0.011115"
type input "52"
type input "0.115596"
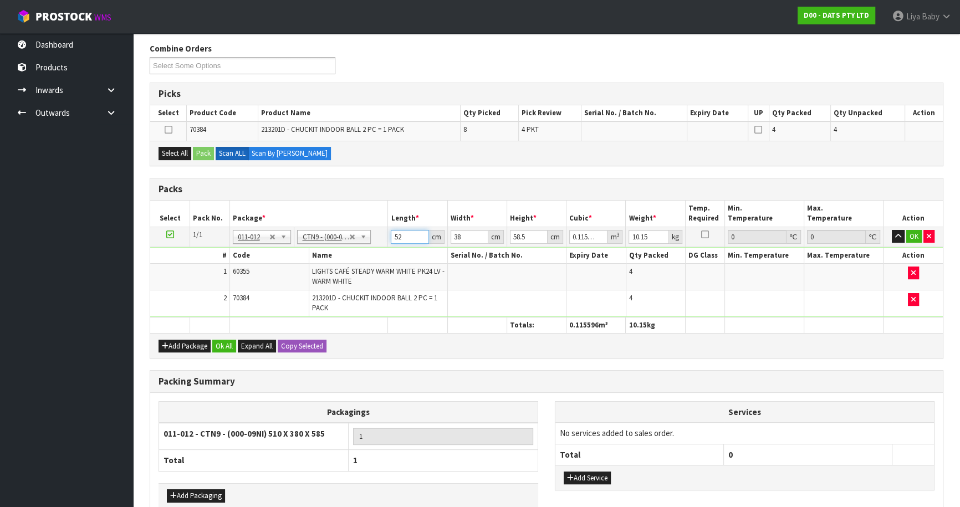
type input "52"
click at [469, 234] on input "38" at bounding box center [470, 237] width 38 height 14
type input "3"
type input "0.009126"
type input "0"
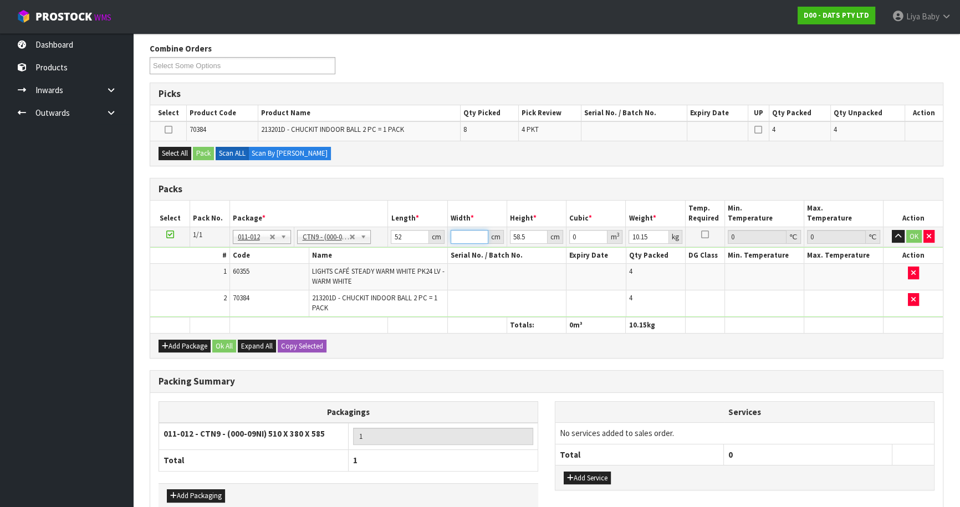
type input "4"
type input "0.012168"
type input "40"
type input "0.12168"
type input "40"
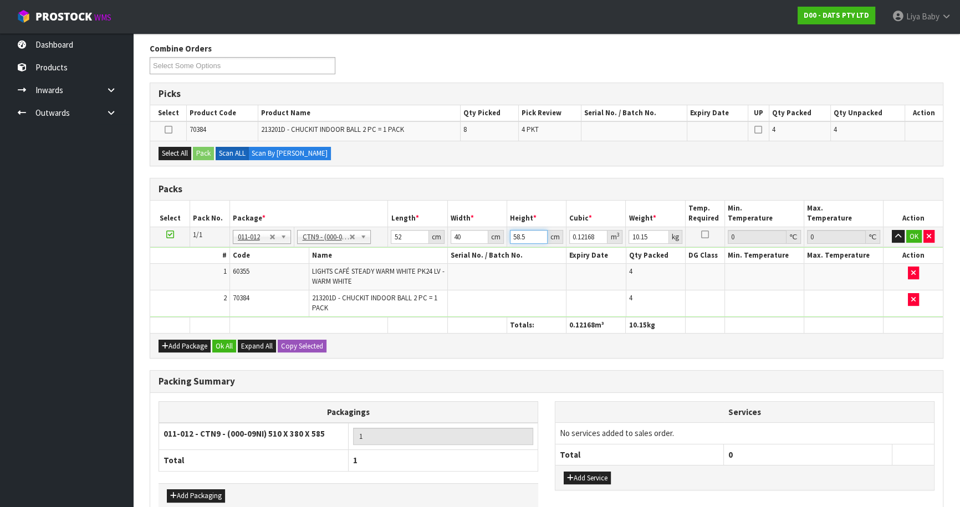
click at [525, 234] on input "58.5" at bounding box center [529, 237] width 38 height 14
type input "58"
type input "0.12064"
type input "5"
type input "0.0104"
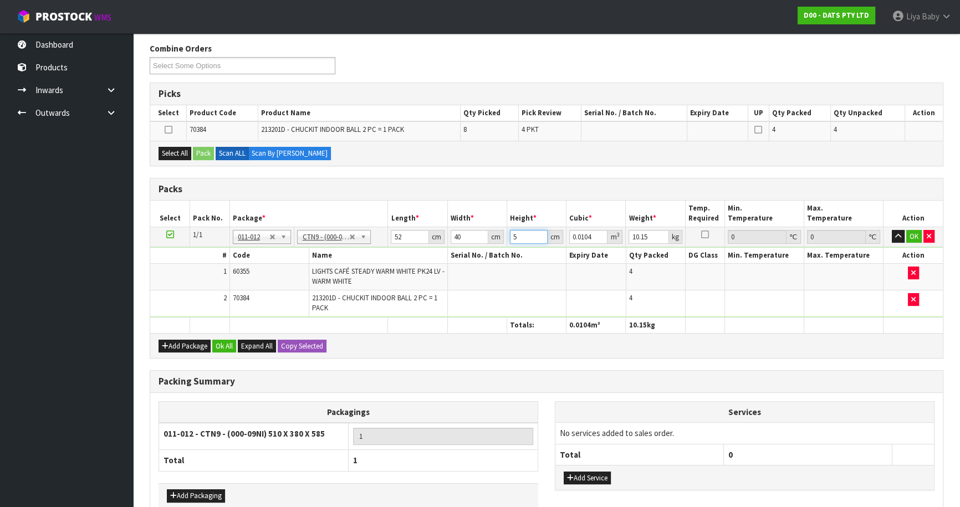
type input "0"
type input "4"
type input "0.00832"
type input "41"
type input "0.08528"
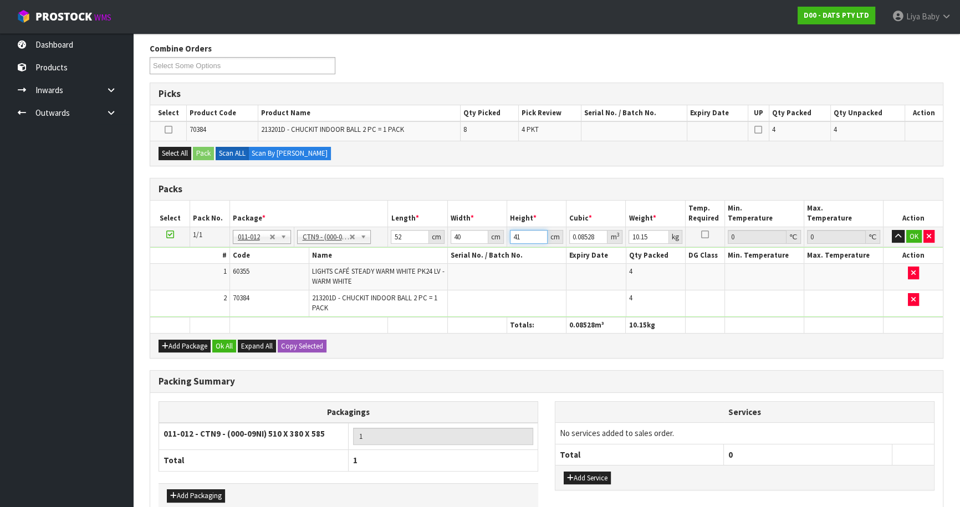
type input "41"
click at [652, 236] on input "10.15" at bounding box center [648, 237] width 40 height 14
type input "1"
type input "11"
click at [222, 351] on div "Add Package Ok All Expand All Copy Selected" at bounding box center [546, 345] width 793 height 25
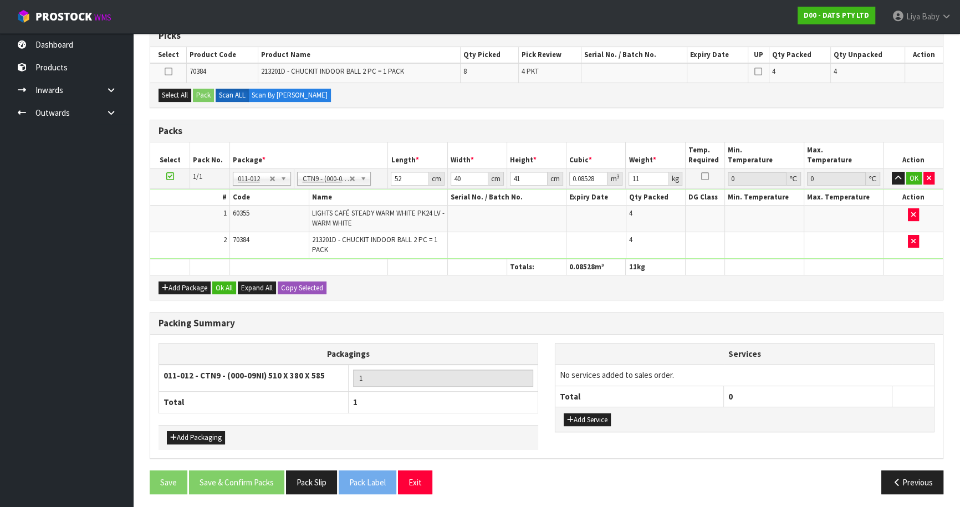
scroll to position [235, 0]
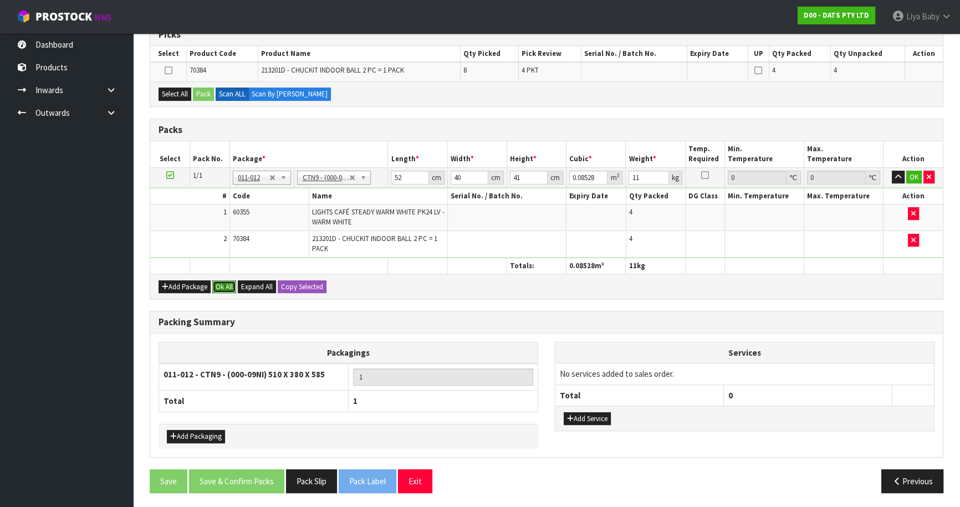
click at [218, 282] on button "Ok All" at bounding box center [224, 286] width 24 height 13
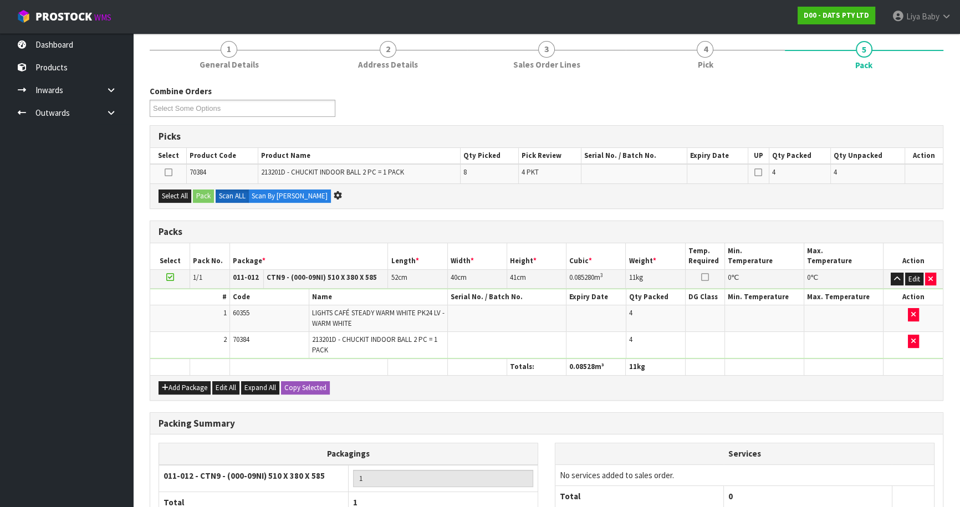
scroll to position [0, 0]
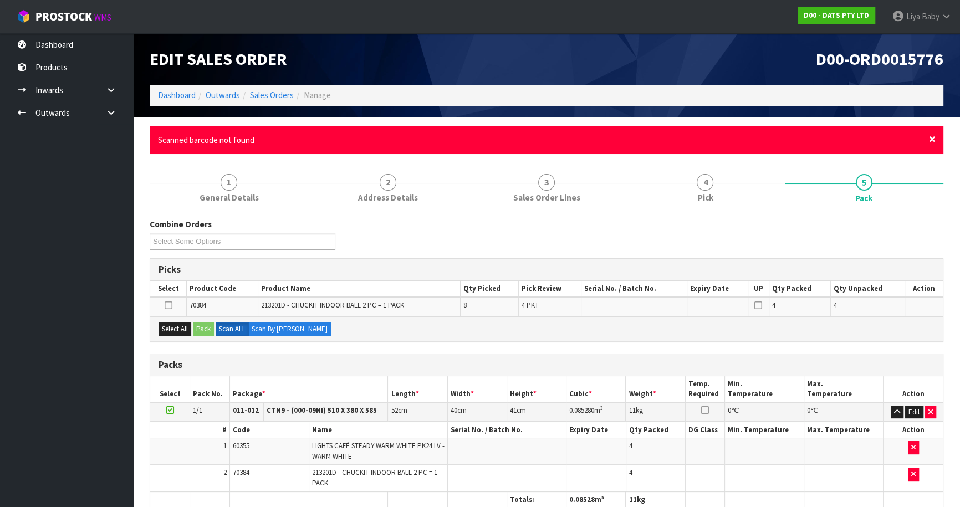
click at [932, 139] on span "×" at bounding box center [932, 139] width 7 height 16
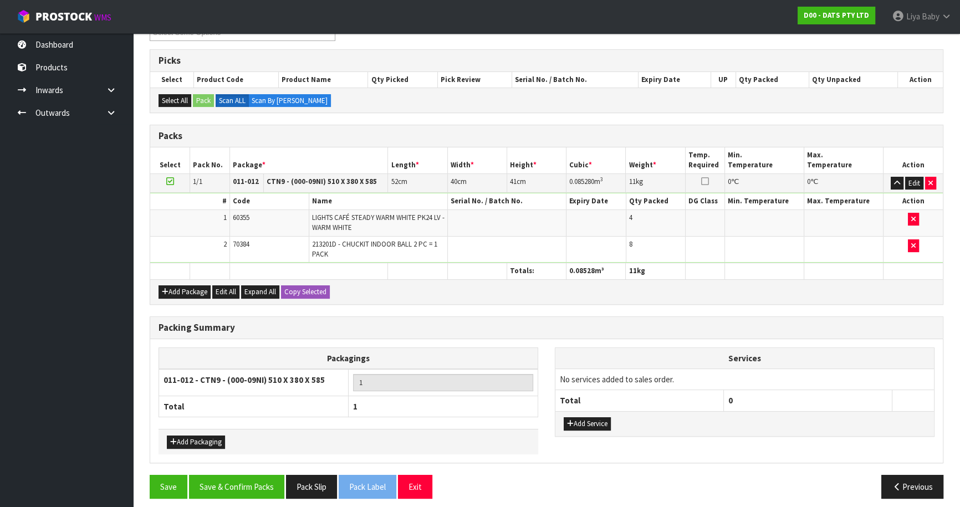
scroll to position [175, 0]
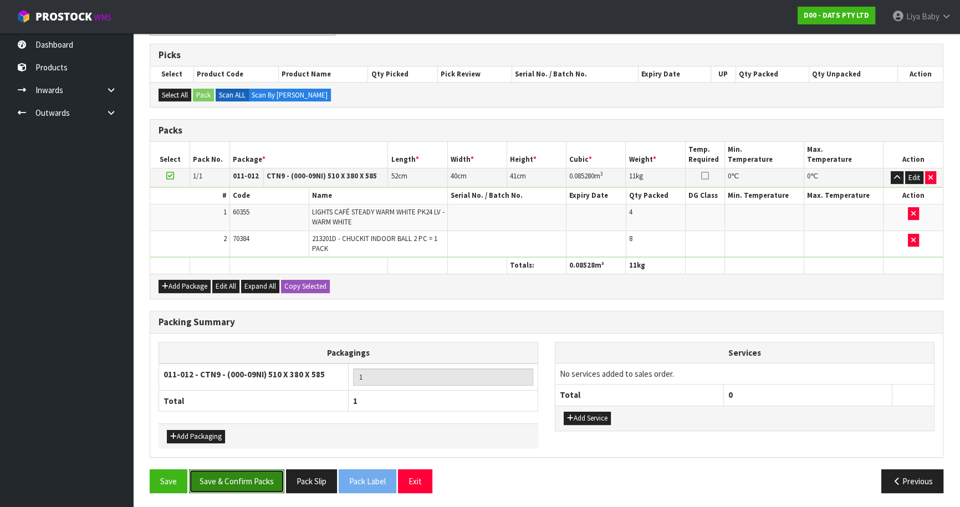
click at [232, 473] on button "Save & Confirm Packs" at bounding box center [236, 481] width 95 height 24
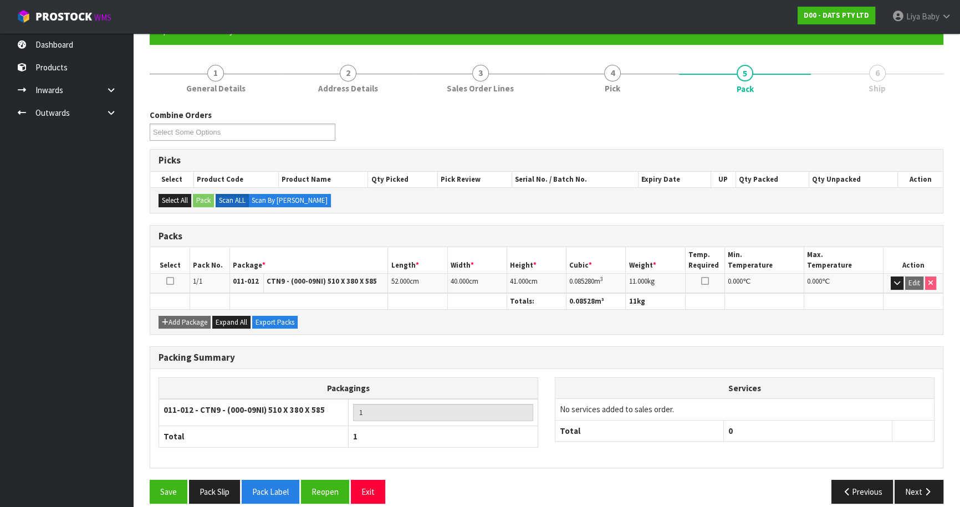
scroll to position [121, 0]
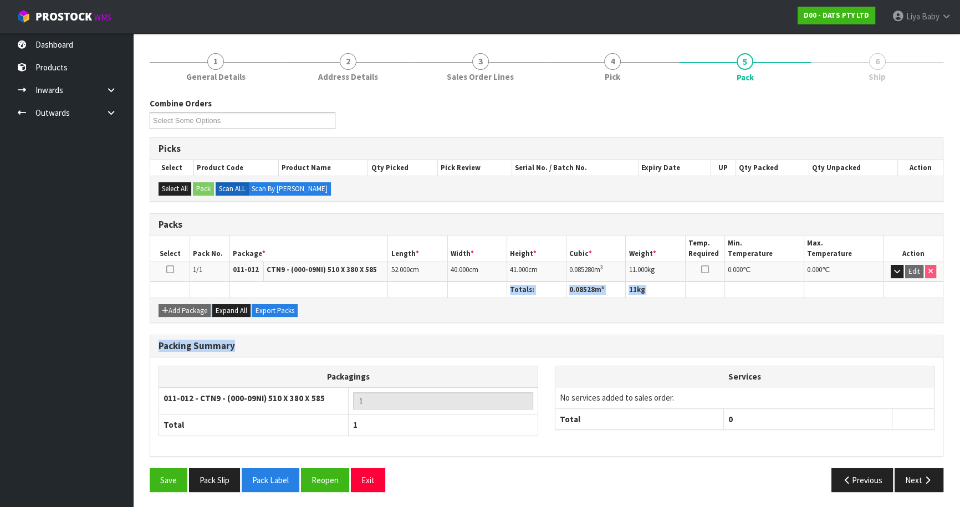
drag, startPoint x: 232, startPoint y: 355, endPoint x: 721, endPoint y: 166, distance: 524.1
click at [253, 299] on div "Combine Orders D00-ORD0015764 D00-ORD0015765 D00-ORD0015766 D00-ORD0015767 D00-…" at bounding box center [547, 299] width 794 height 403
click at [170, 269] on icon at bounding box center [170, 269] width 8 height 1
click at [914, 474] on button "Next" at bounding box center [919, 480] width 49 height 24
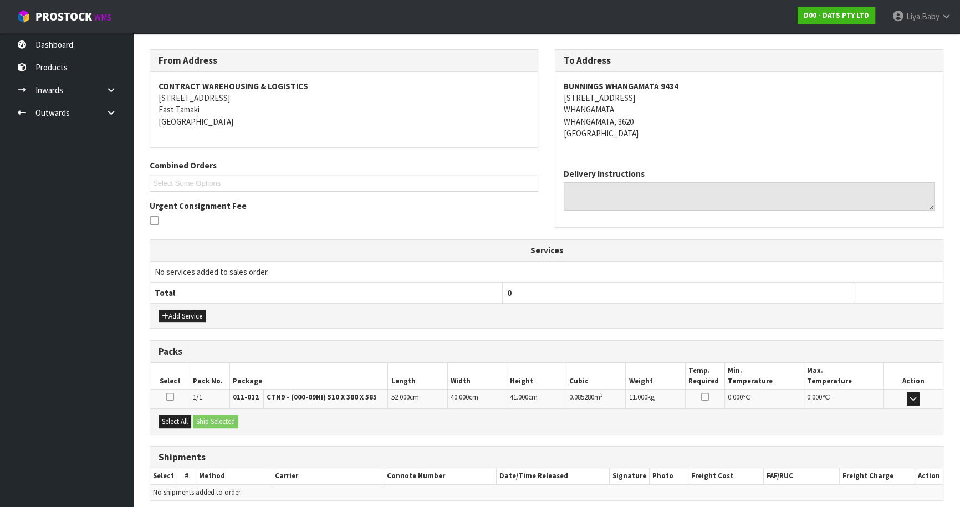
scroll to position [213, 0]
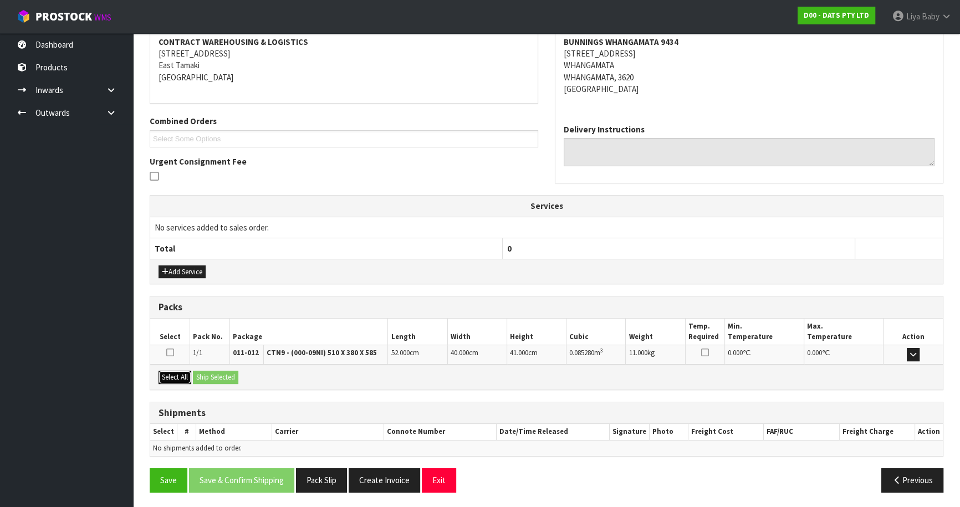
click at [184, 374] on button "Select All" at bounding box center [175, 377] width 33 height 13
click at [213, 371] on button "Ship Selected" at bounding box center [215, 377] width 45 height 13
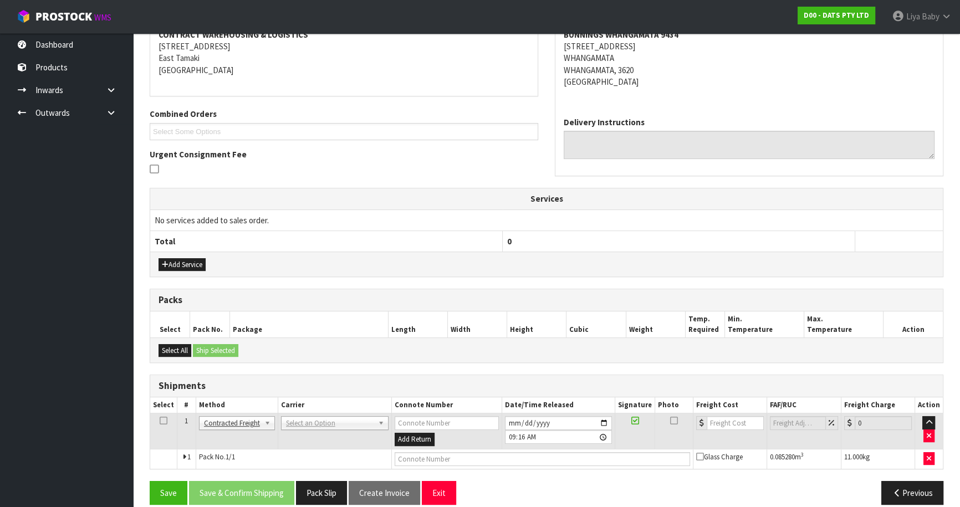
scroll to position [233, 0]
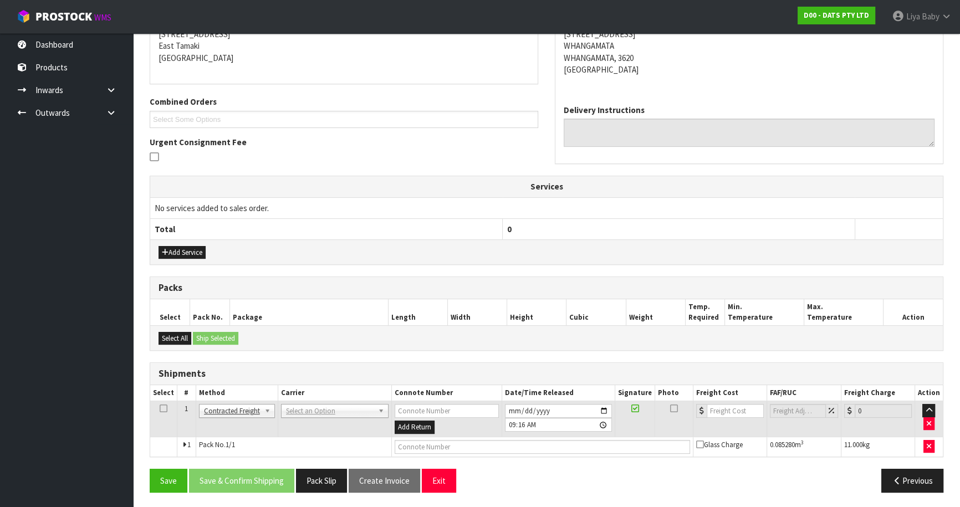
click at [161, 408] on icon at bounding box center [164, 408] width 8 height 1
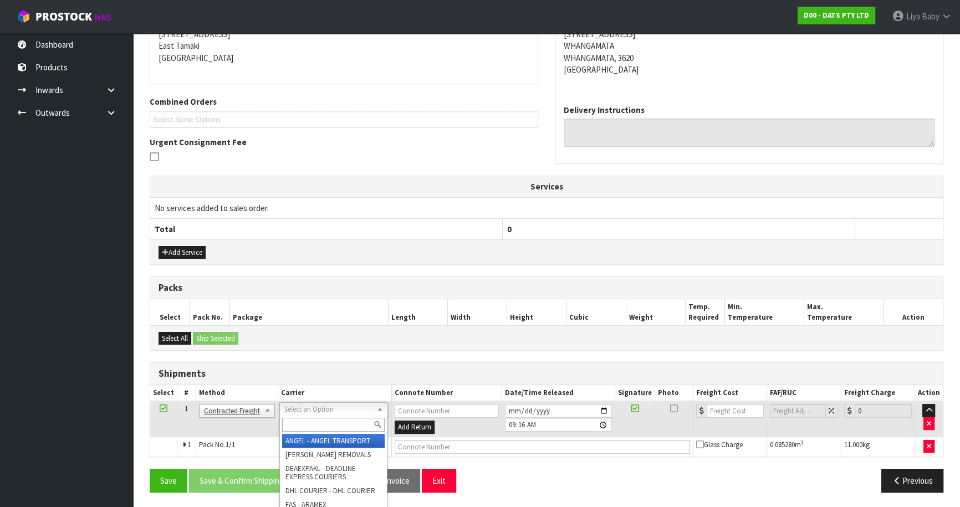
click at [310, 418] on input "text" at bounding box center [333, 425] width 103 height 14
type input "nzp"
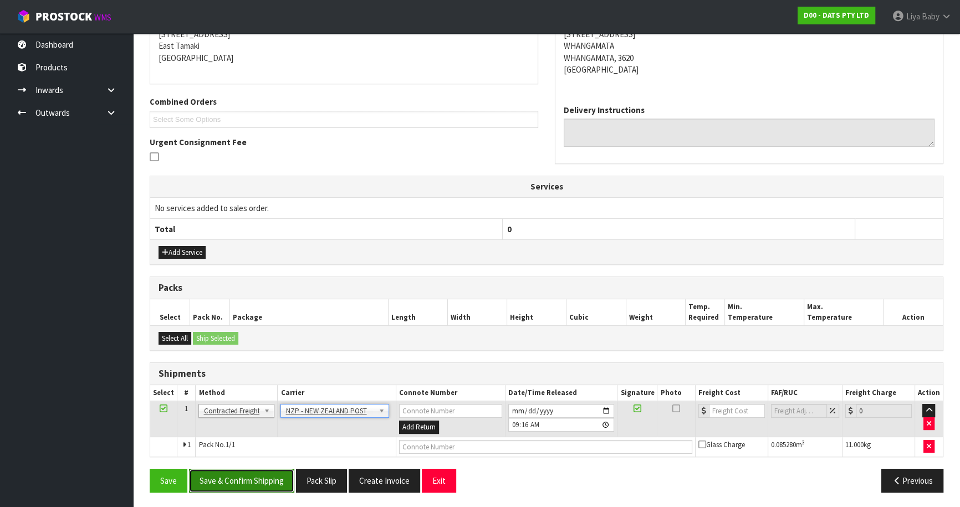
click at [255, 484] on button "Save & Confirm Shipping" at bounding box center [241, 481] width 105 height 24
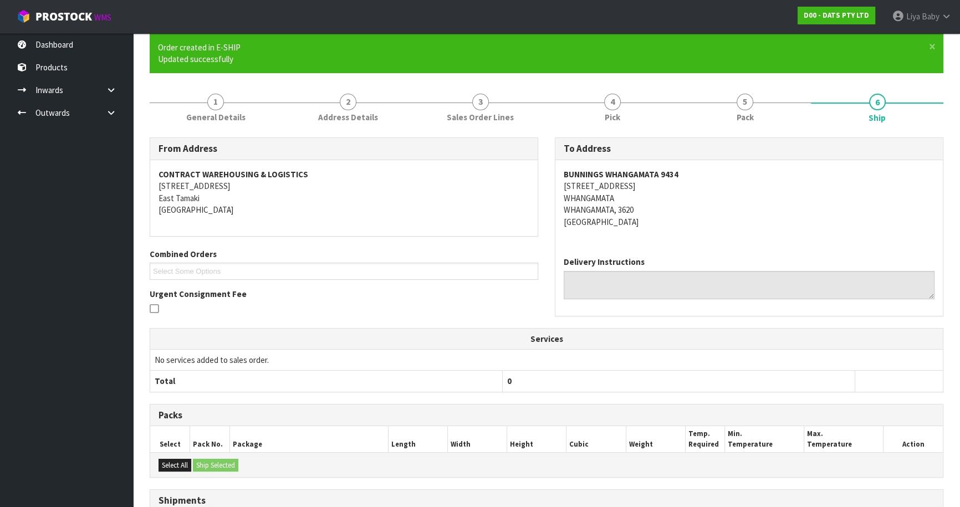
scroll to position [217, 0]
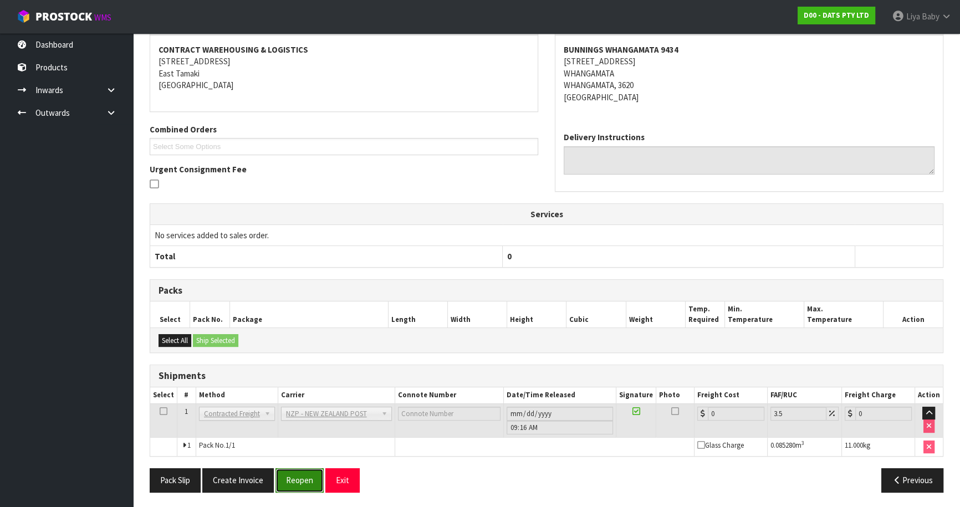
click at [304, 477] on button "Reopen" at bounding box center [299, 480] width 48 height 24
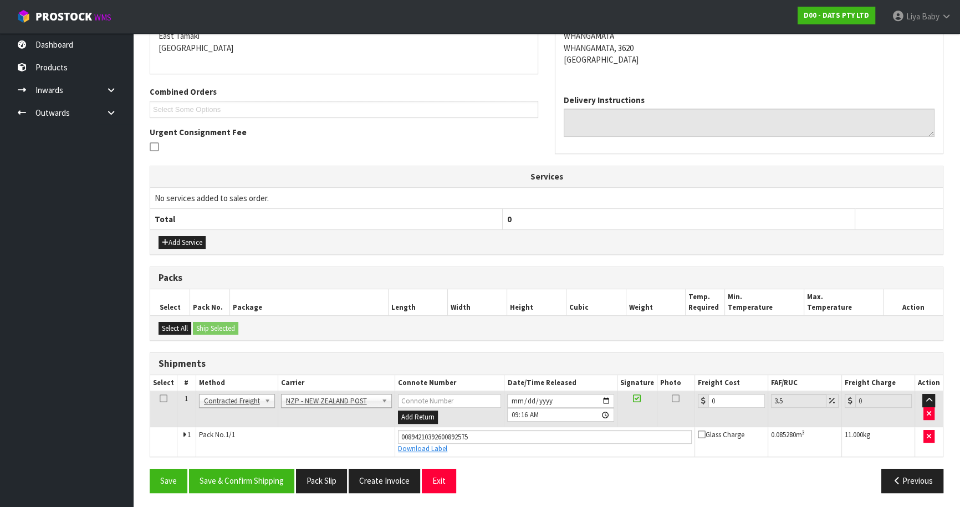
scroll to position [243, 0]
click at [719, 394] on input "0" at bounding box center [736, 401] width 57 height 14
type input "8"
type input "8.28"
type input "8.1"
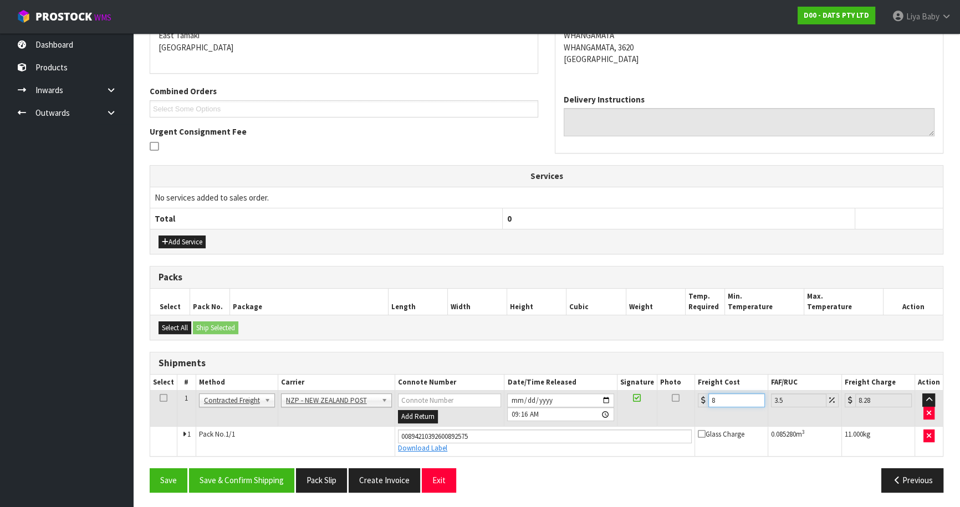
type input "8.38"
type input "8.12"
type input "8.4"
type input "8.12"
click at [161, 398] on icon at bounding box center [164, 398] width 8 height 1
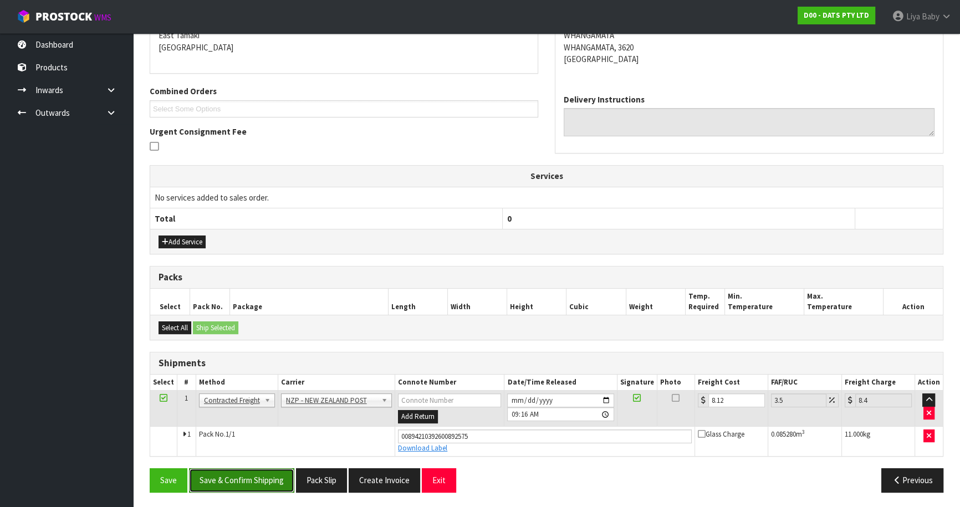
click at [281, 477] on button "Save & Confirm Shipping" at bounding box center [241, 480] width 105 height 24
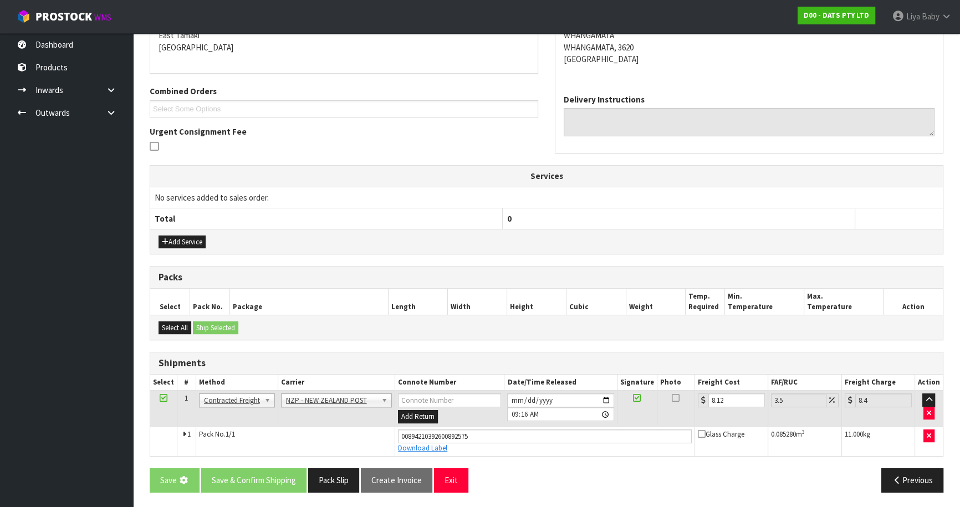
scroll to position [0, 0]
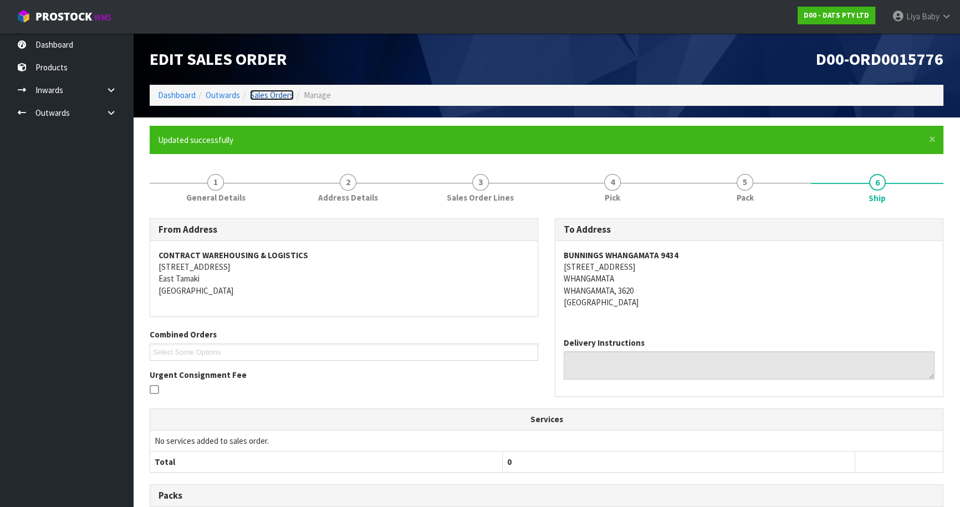
click at [278, 91] on link "Sales Orders" at bounding box center [272, 95] width 44 height 11
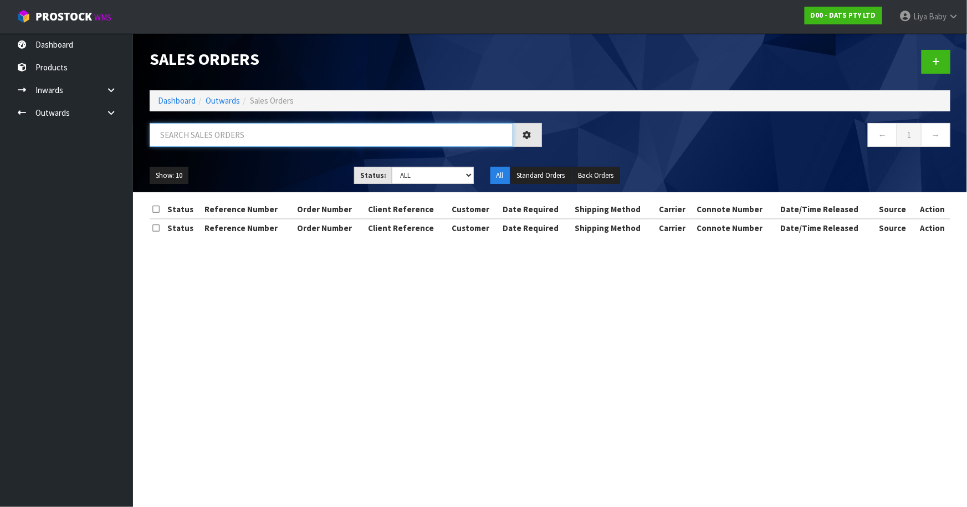
click at [245, 137] on input "text" at bounding box center [332, 135] width 364 height 24
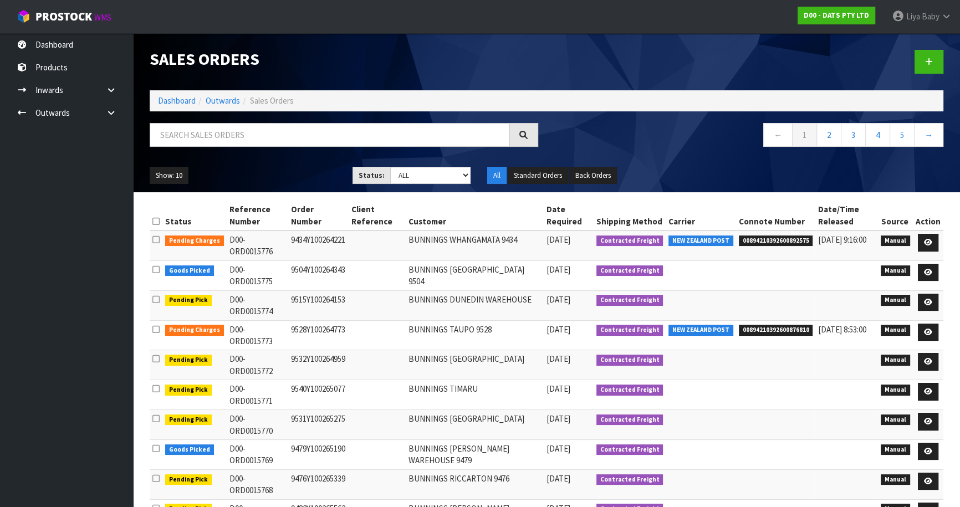
click at [594, 438] on td "[DATE]" at bounding box center [569, 425] width 50 height 30
drag, startPoint x: 140, startPoint y: 377, endPoint x: 287, endPoint y: 206, distance: 225.2
click at [140, 376] on section "Status Reference Number Order Number Client Reference Customer Date Required Sh…" at bounding box center [546, 385] width 827 height 386
click at [277, 145] on input "text" at bounding box center [330, 135] width 360 height 24
type input "JOB-0412755"
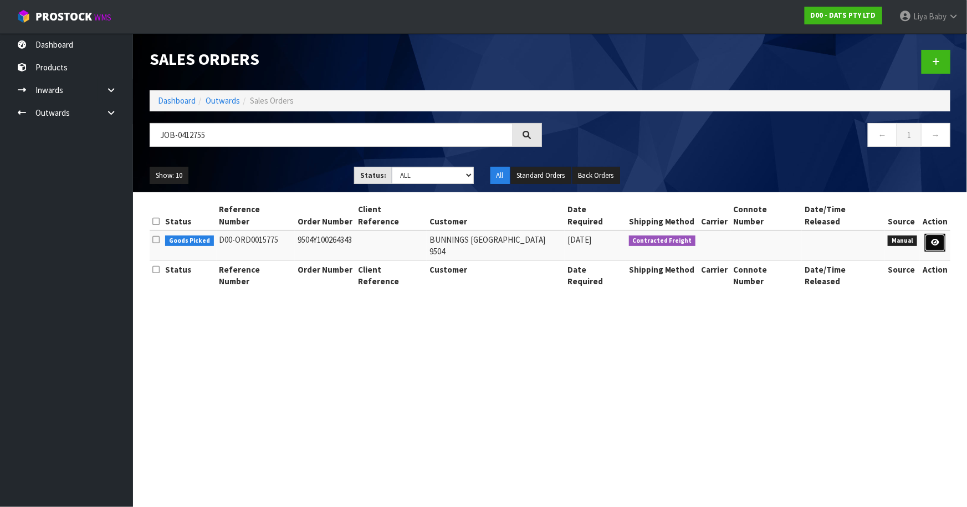
click at [933, 239] on icon at bounding box center [935, 242] width 8 height 7
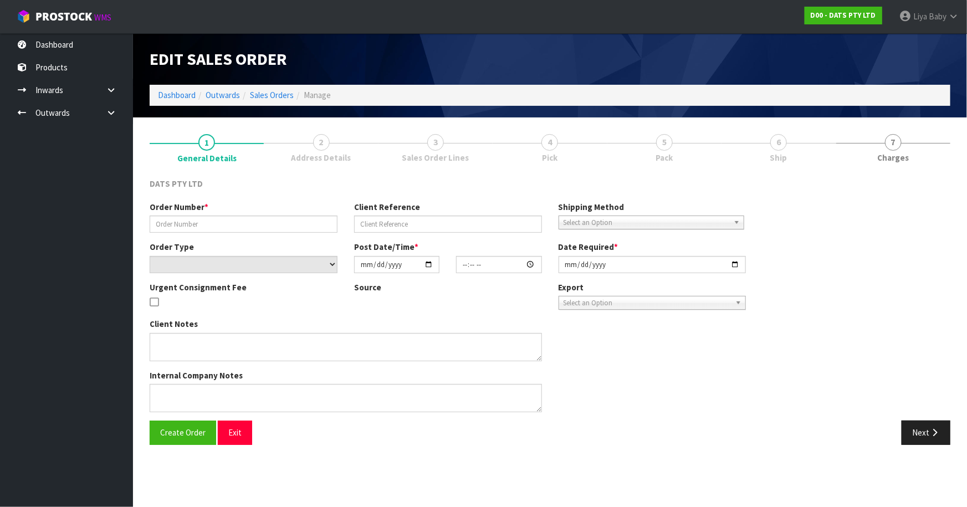
type input "9504Y100264343"
select select "number:0"
type input "[DATE]"
type input "09:04:00.000"
type input "[DATE]"
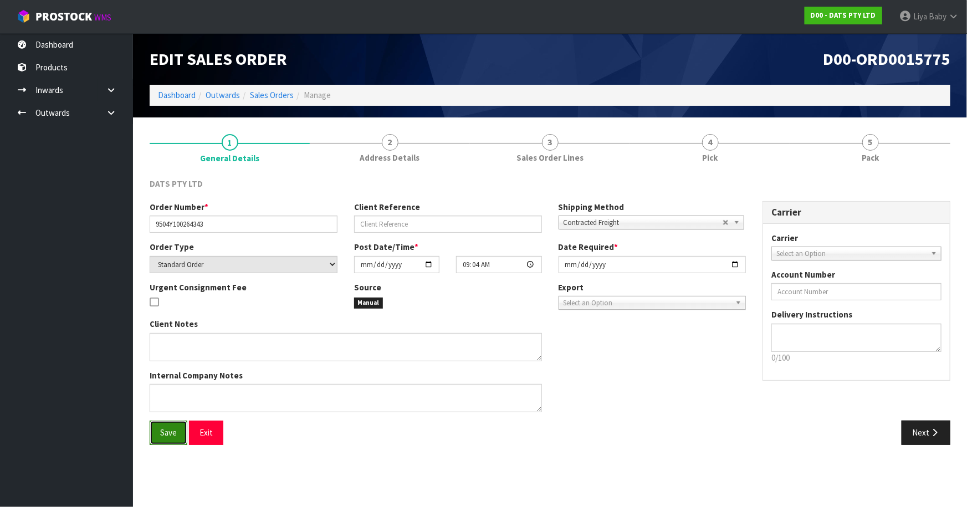
click at [167, 443] on button "Save" at bounding box center [169, 433] width 38 height 24
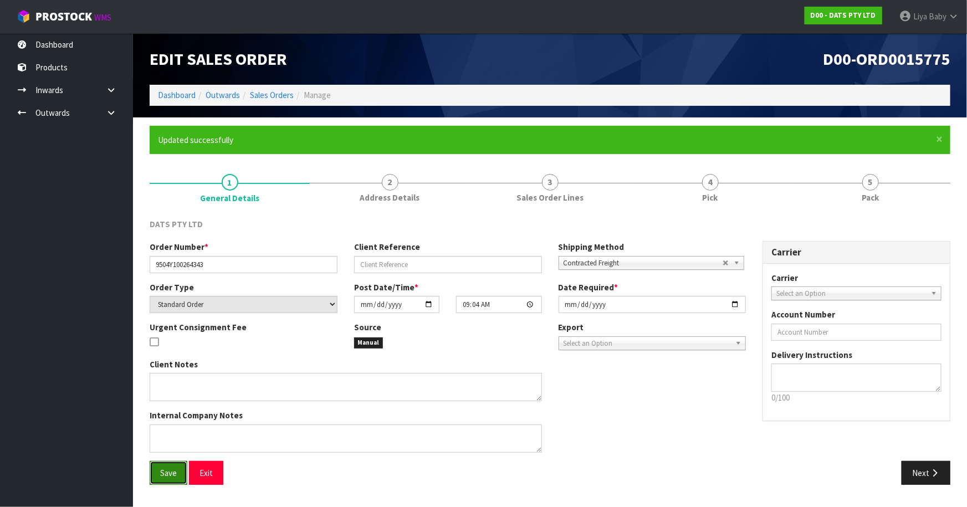
click at [170, 466] on button "Save" at bounding box center [169, 473] width 38 height 24
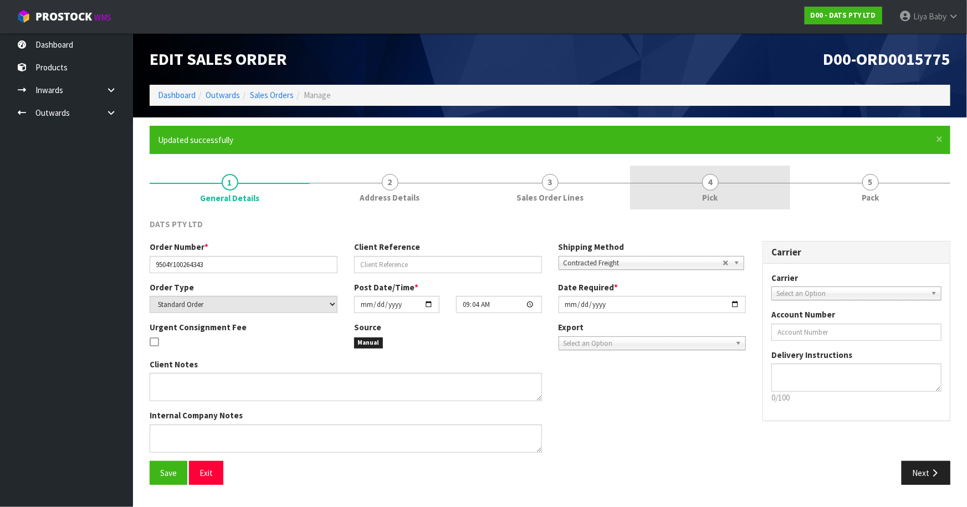
click at [723, 195] on link "4 Pick" at bounding box center [710, 188] width 160 height 44
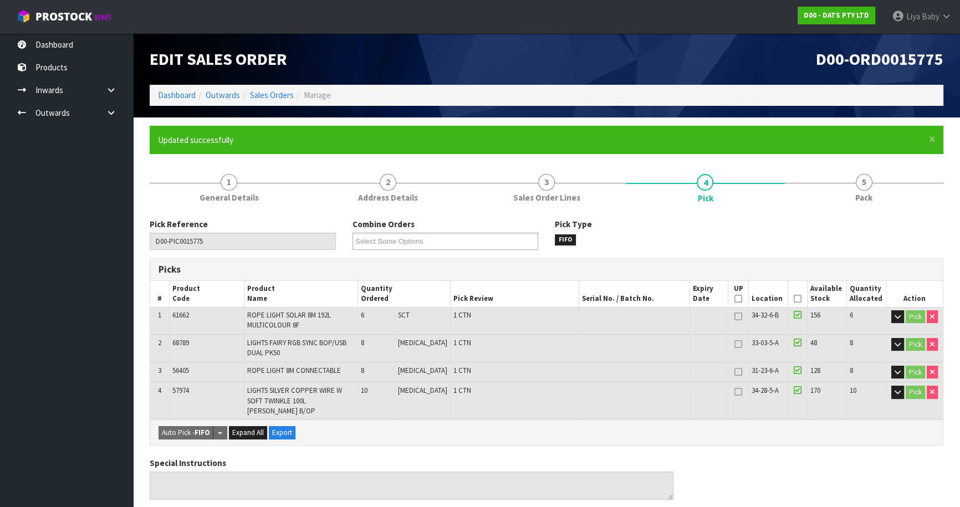
click at [796, 299] on icon at bounding box center [798, 299] width 8 height 1
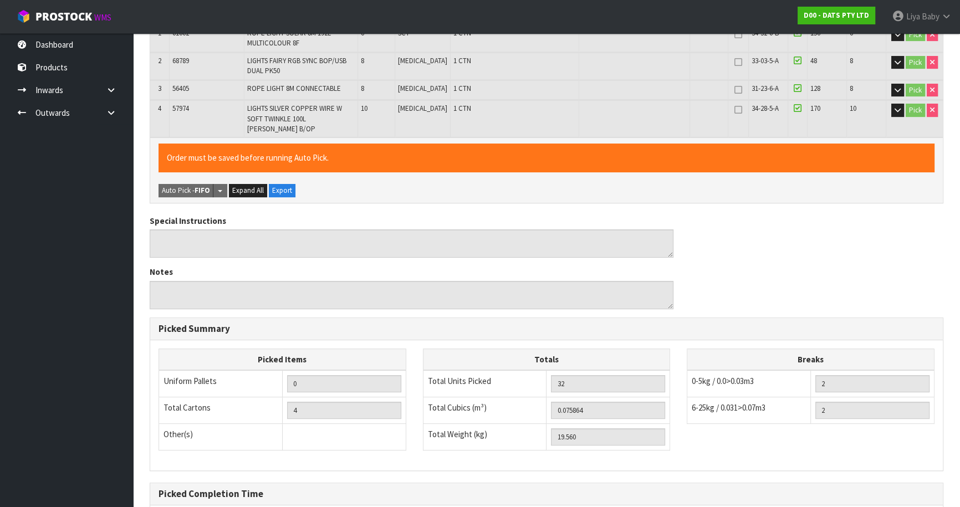
scroll to position [386, 0]
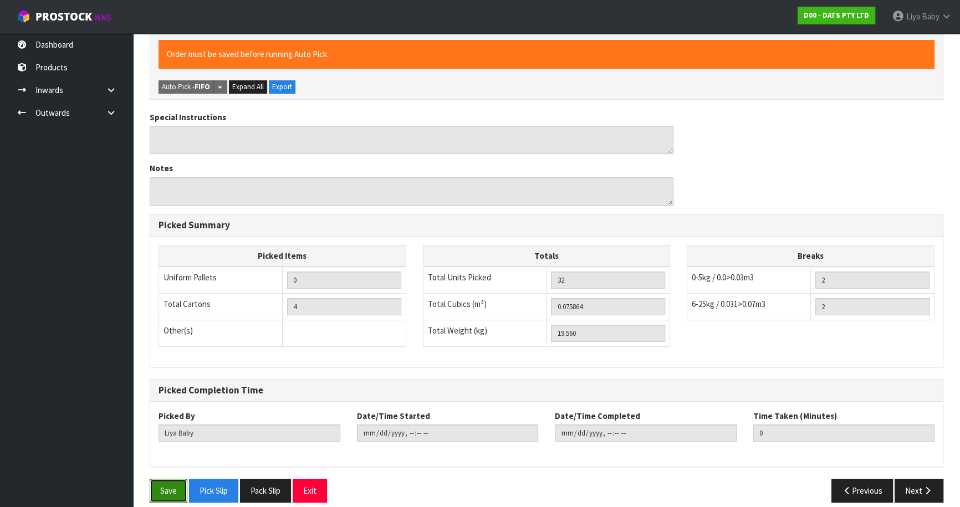
click at [154, 479] on button "Save" at bounding box center [169, 491] width 38 height 24
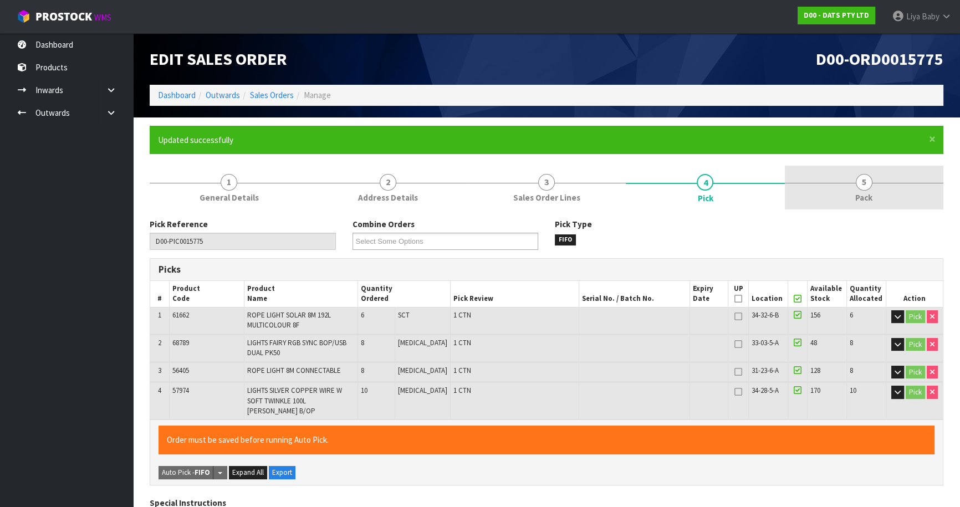
type input "[DATE]T09:27:48"
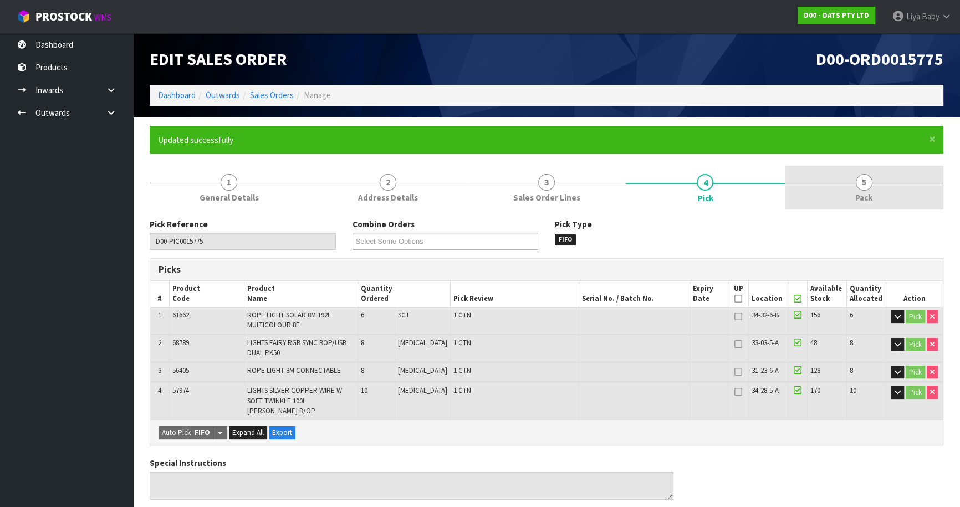
click at [880, 201] on link "5 Pack" at bounding box center [864, 188] width 159 height 44
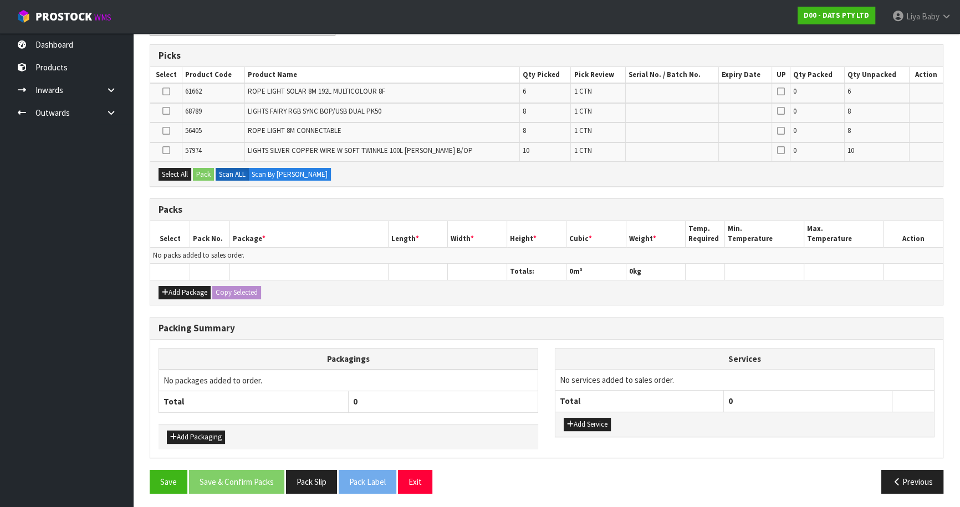
scroll to position [214, 0]
click at [188, 285] on button "Add Package" at bounding box center [185, 291] width 52 height 13
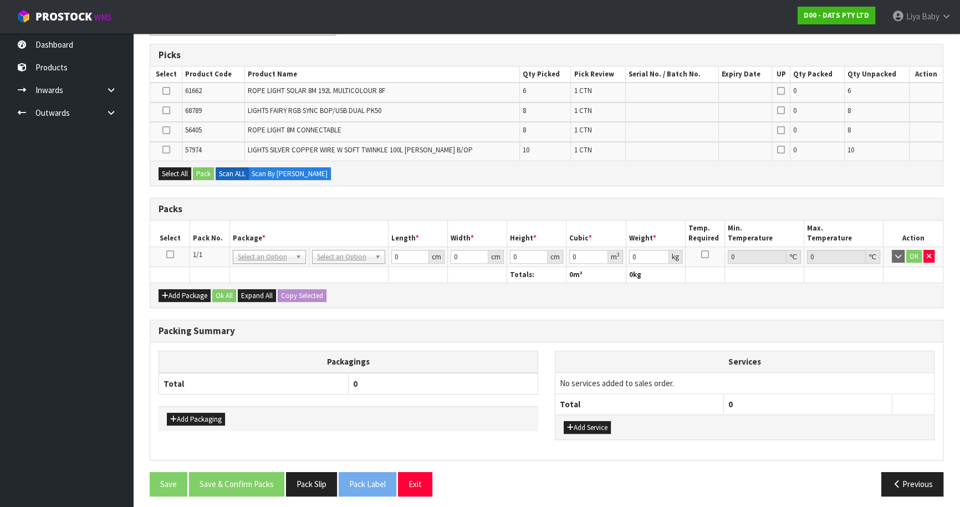
click at [173, 255] on icon at bounding box center [170, 254] width 8 height 1
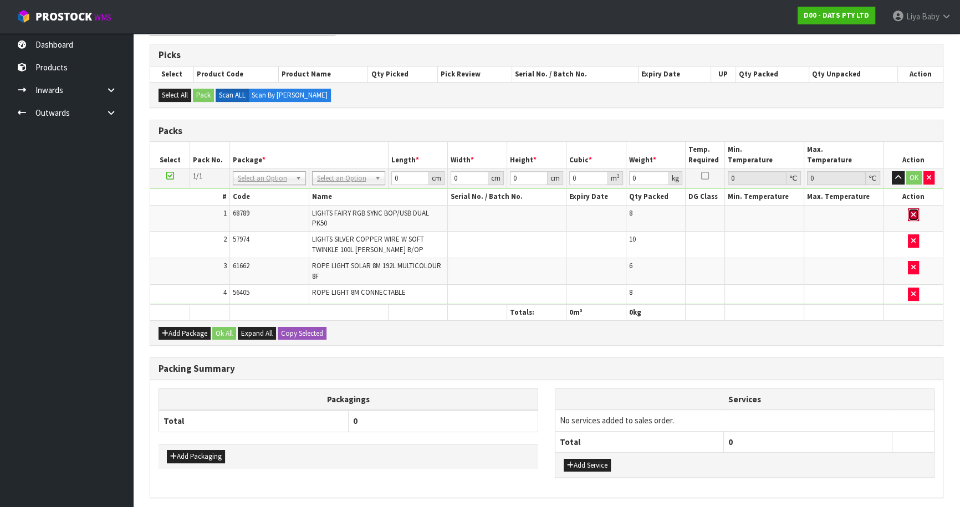
click at [911, 212] on icon "button" at bounding box center [913, 214] width 4 height 7
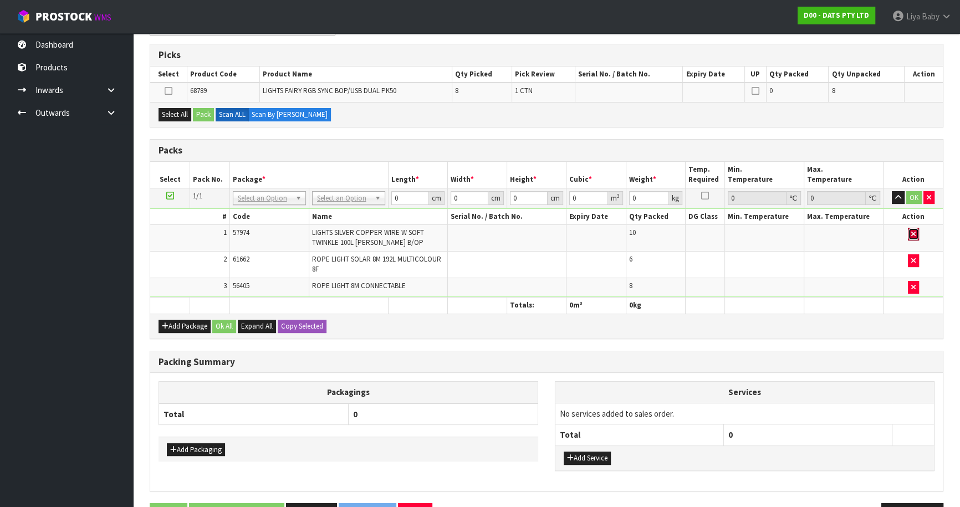
drag, startPoint x: 909, startPoint y: 227, endPoint x: 916, endPoint y: 229, distance: 7.5
click at [910, 228] on button "button" at bounding box center [913, 234] width 11 height 13
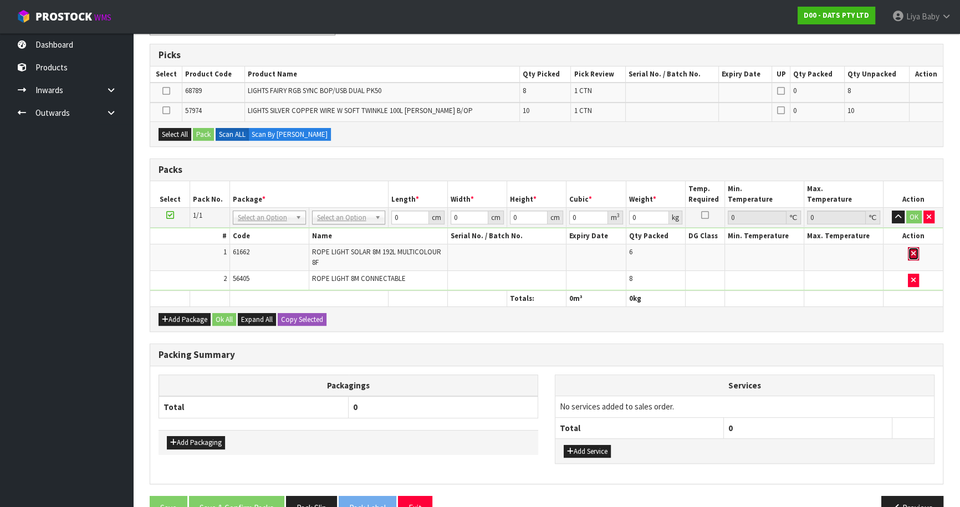
drag, startPoint x: 911, startPoint y: 248, endPoint x: 915, endPoint y: 254, distance: 8.0
click at [911, 250] on icon "button" at bounding box center [913, 253] width 4 height 7
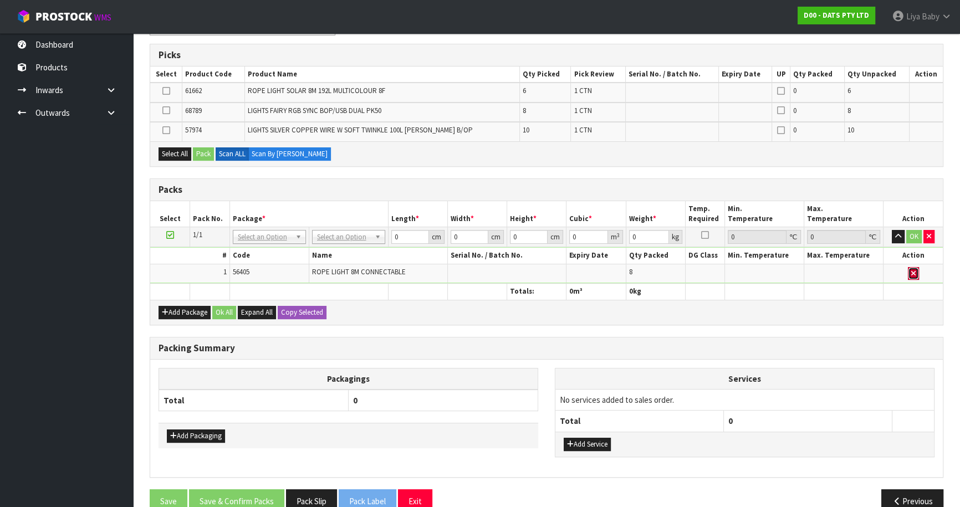
click at [917, 267] on button "button" at bounding box center [913, 273] width 11 height 13
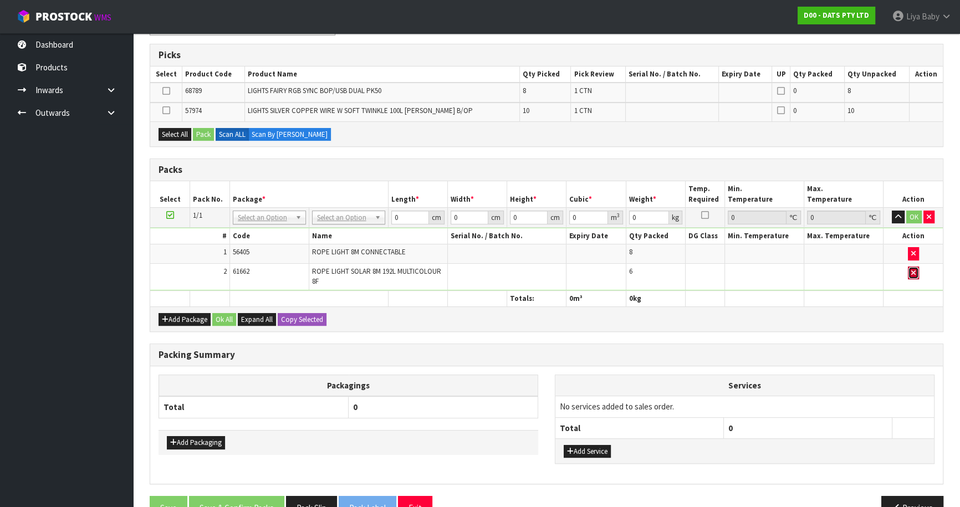
click at [914, 271] on icon "button" at bounding box center [913, 272] width 4 height 7
click at [911, 272] on icon "button" at bounding box center [913, 272] width 4 height 7
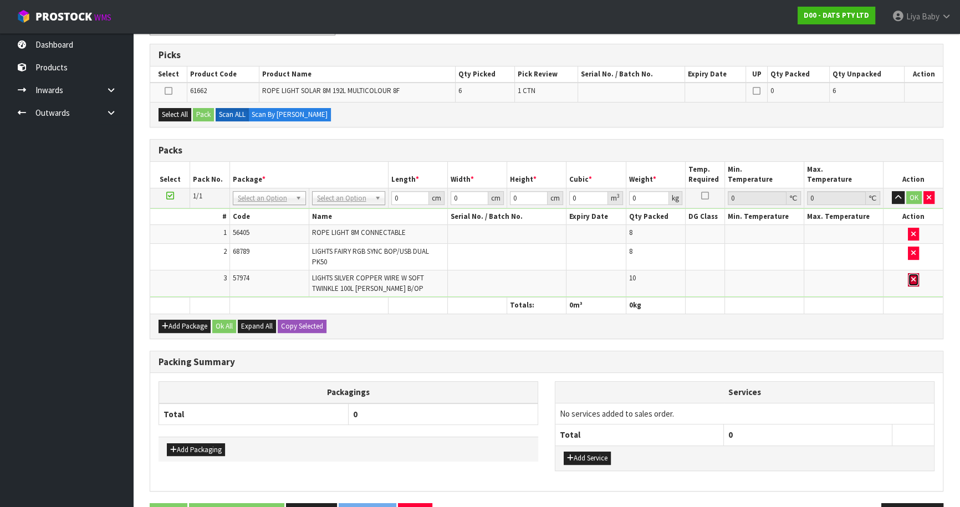
click at [913, 279] on icon "button" at bounding box center [913, 279] width 4 height 7
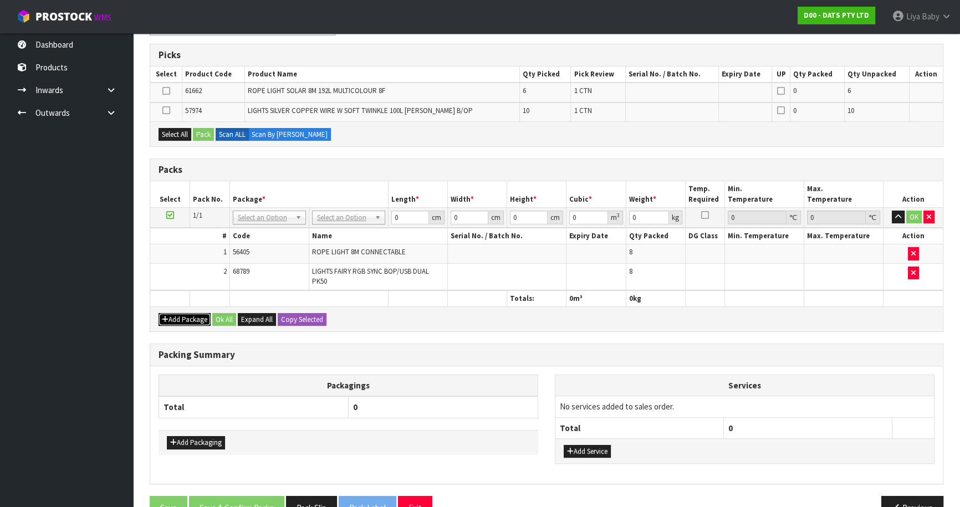
click at [180, 313] on button "Add Package" at bounding box center [185, 319] width 52 height 13
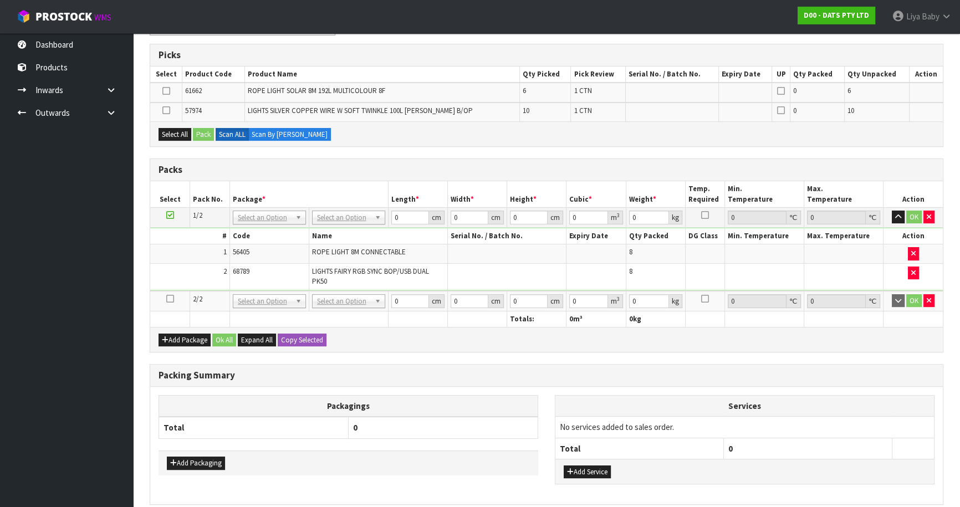
click at [172, 299] on icon at bounding box center [170, 299] width 8 height 1
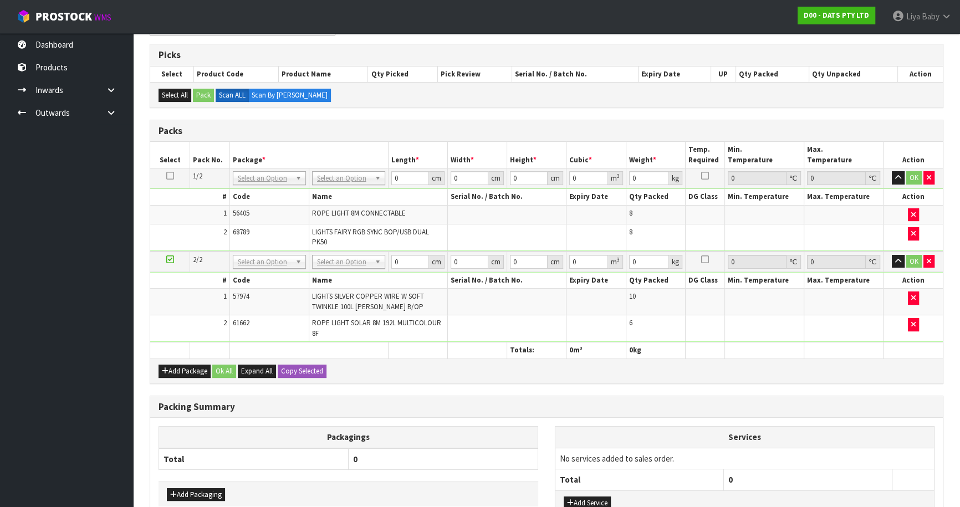
click at [258, 449] on th "Total" at bounding box center [254, 459] width 190 height 22
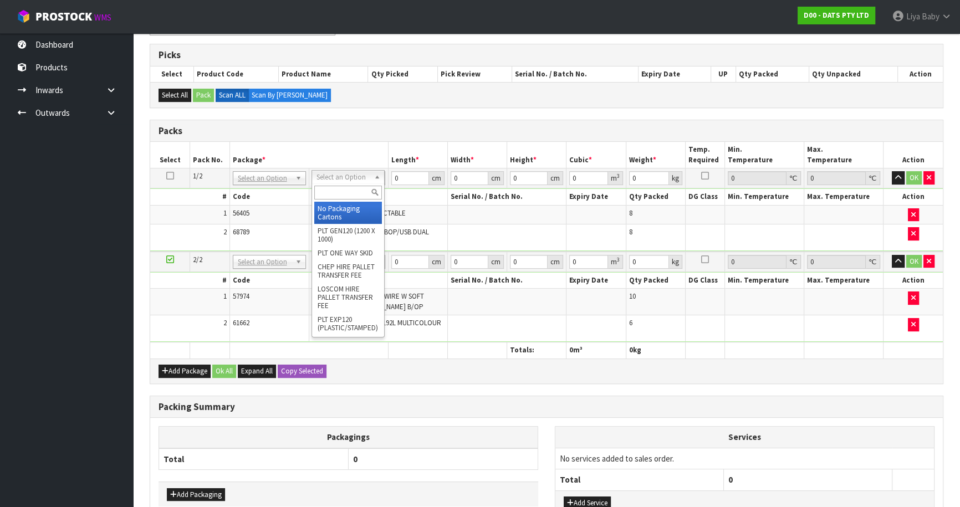
click at [351, 197] on input "text" at bounding box center [348, 193] width 68 height 14
type input "ctn7"
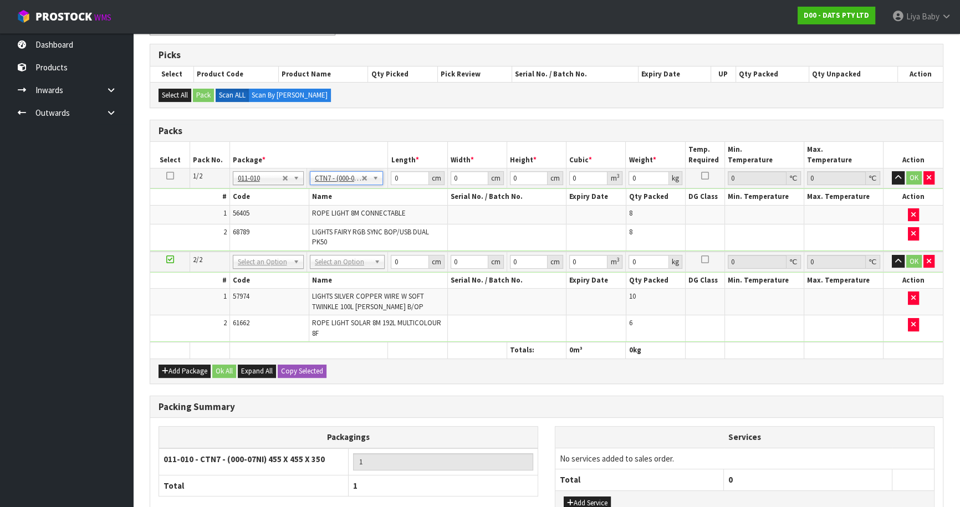
type input "45.5"
type input "35"
type input "0.072459"
type input "11.56"
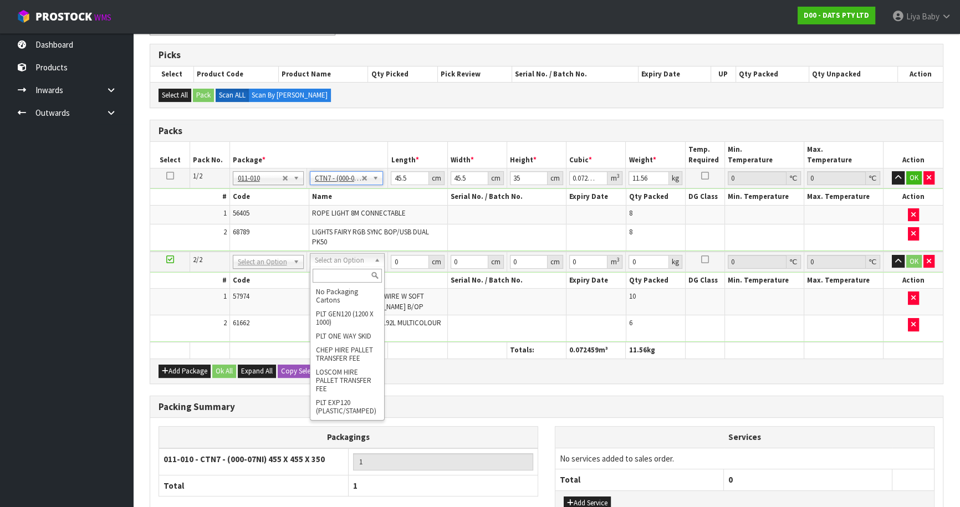
click at [338, 277] on input "text" at bounding box center [347, 276] width 69 height 14
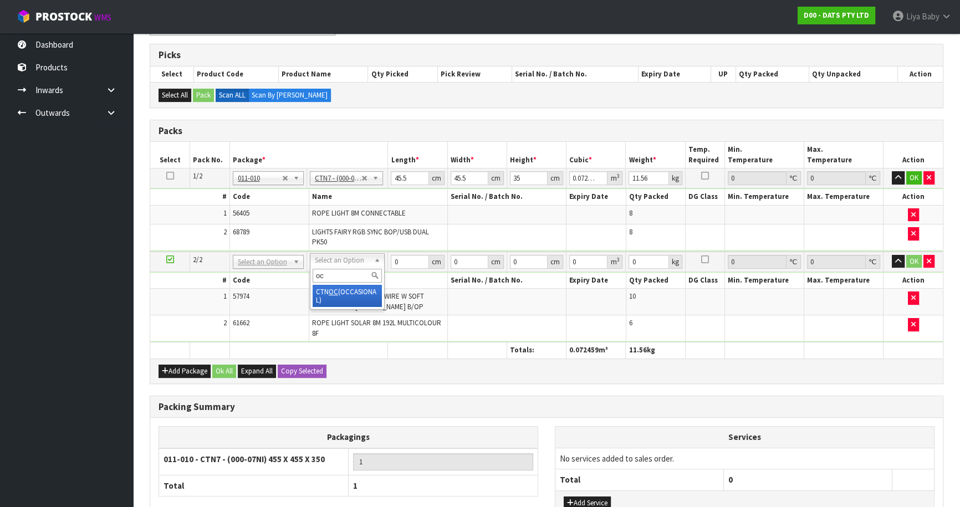
type input "oc"
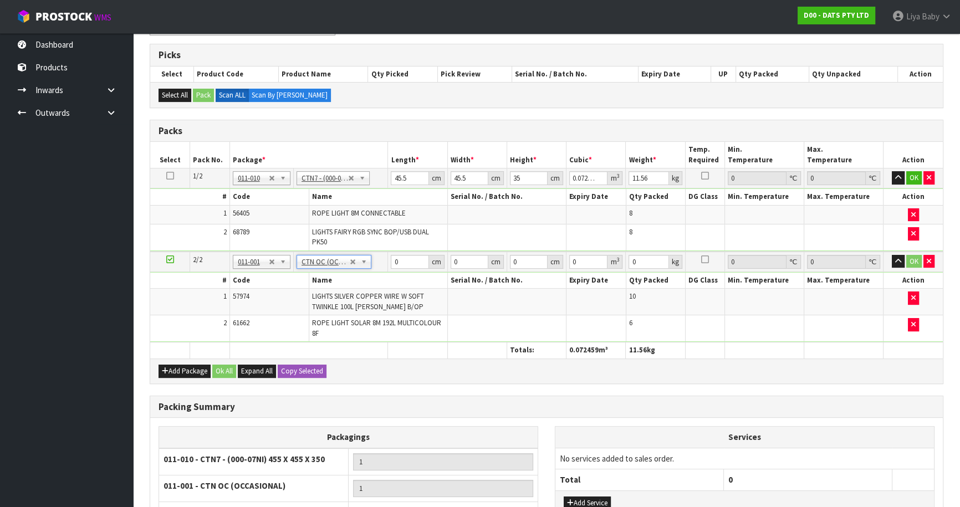
type input "8.2"
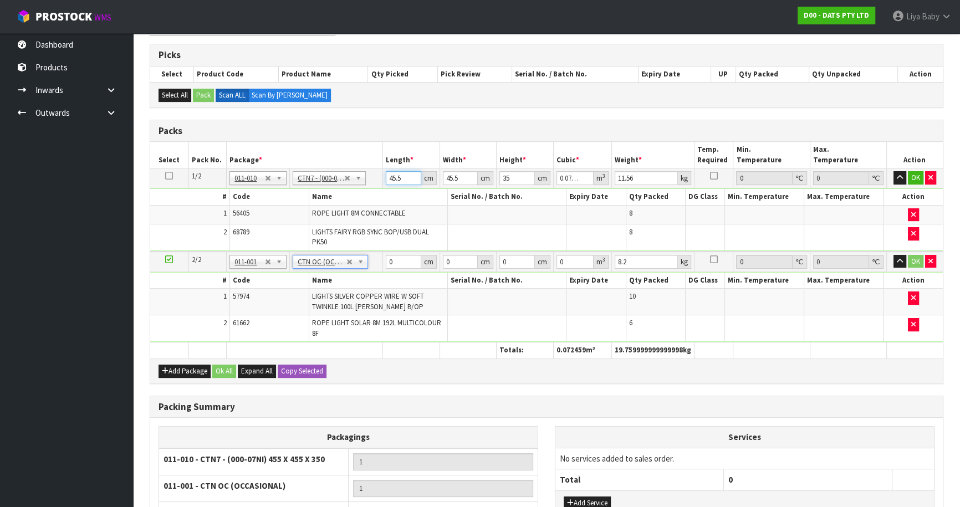
click at [406, 177] on input "45.5" at bounding box center [403, 178] width 35 height 14
type input "45"
type input "0.071663"
type input "4"
type input "0.00637"
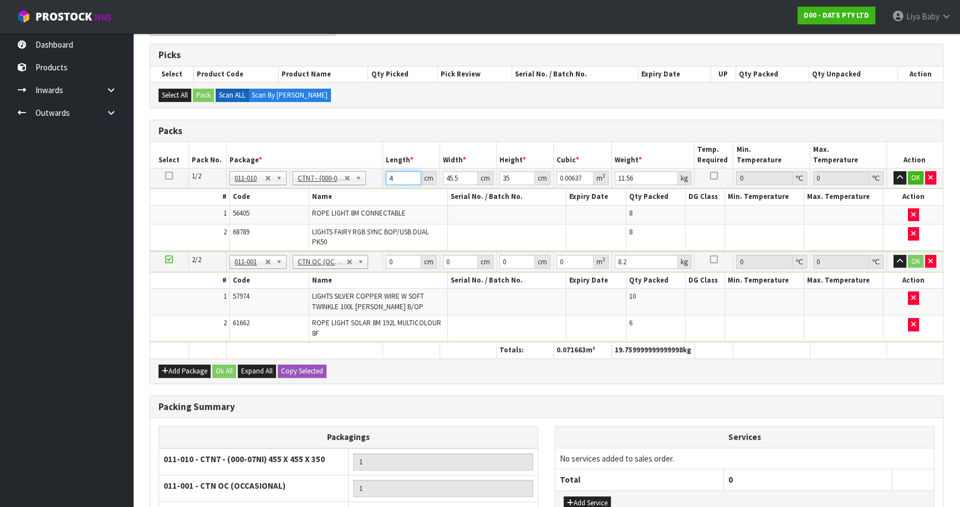
type input "0"
type input "4"
type input "0.00637"
type input "47"
type input "0.074847"
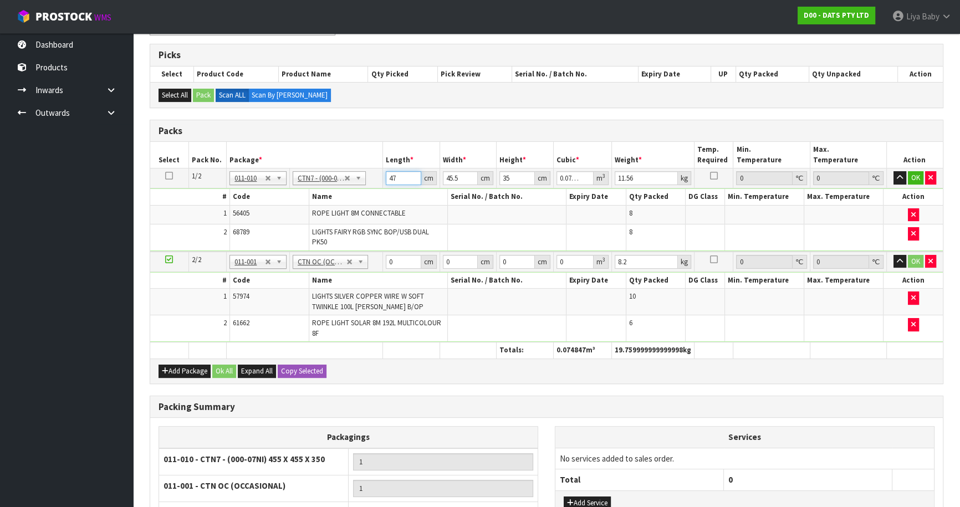
type input "47"
click at [465, 178] on input "45.5" at bounding box center [460, 178] width 35 height 14
type input "45"
type input "0.074025"
type input "4"
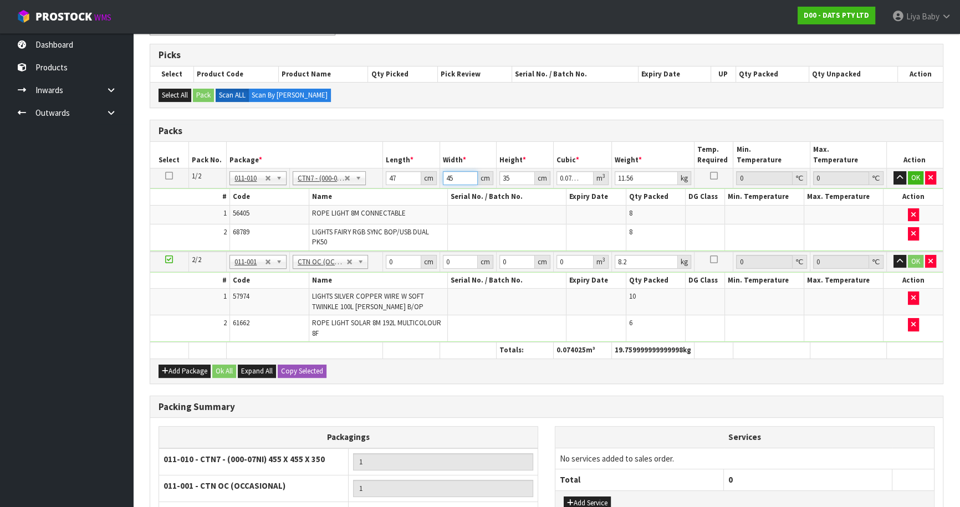
type input "0.00658"
type input "0"
type input "4"
type input "0.00658"
type input "47"
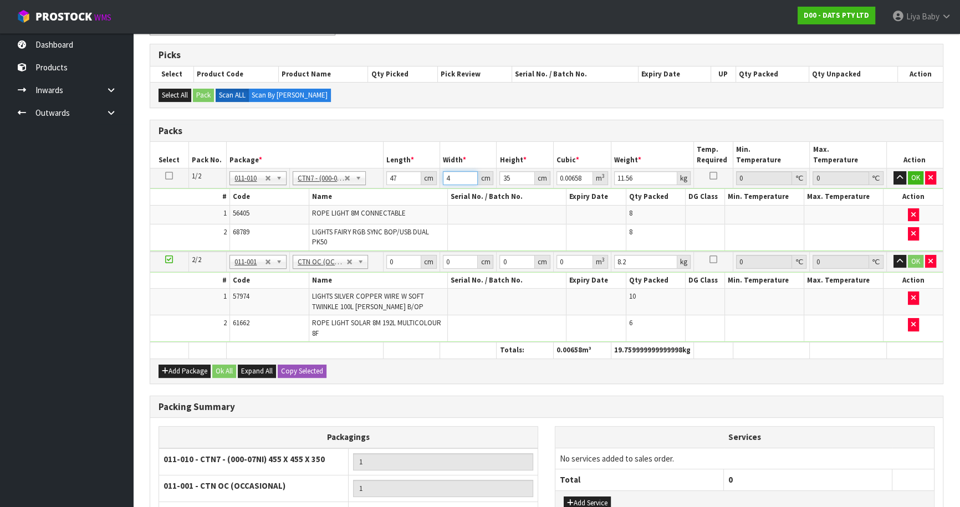
type input "0.077315"
type input "47"
click at [514, 181] on input "35" at bounding box center [516, 178] width 35 height 14
type input "3"
type input "0.006627"
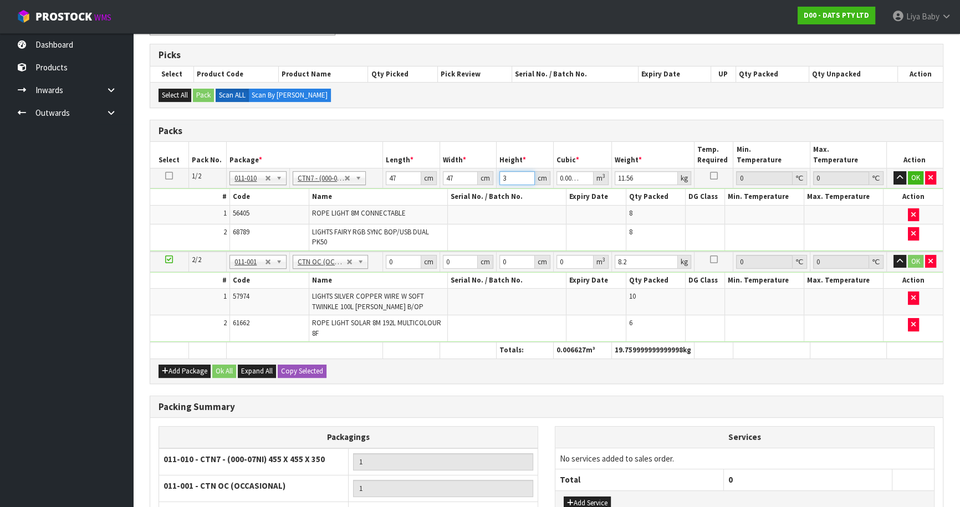
type input "0"
type input "3"
type input "0.006627"
type input "37"
type input "0.081733"
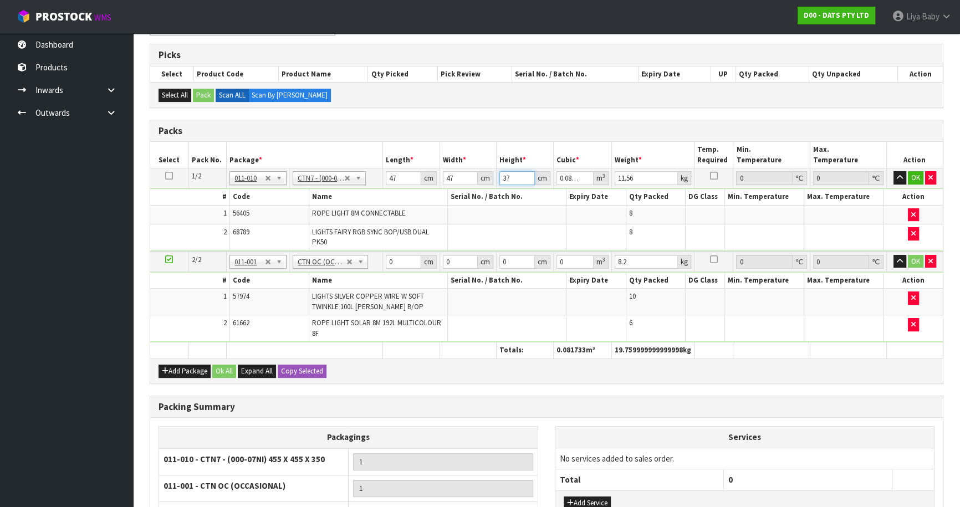
type input "37"
click at [643, 177] on input "11.56" at bounding box center [646, 178] width 63 height 14
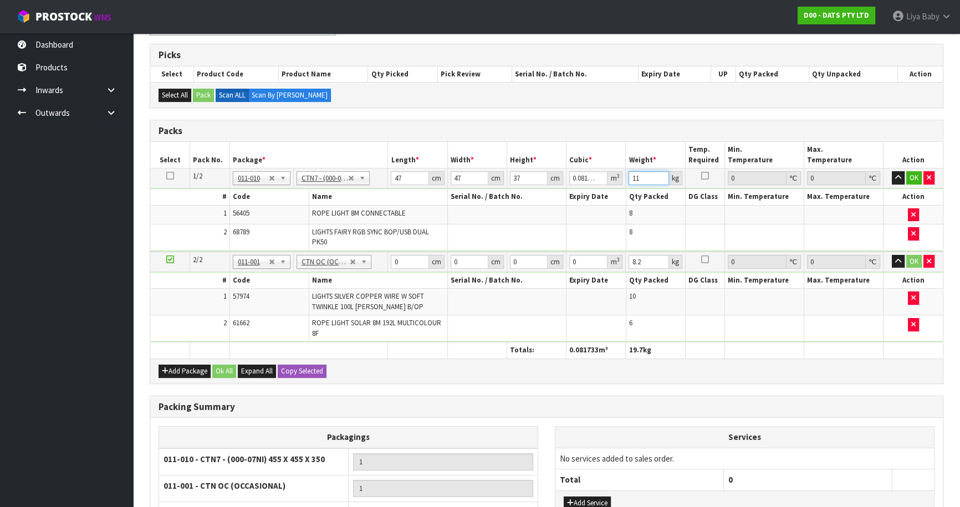
type input "1"
type input "12"
click at [406, 260] on input "0" at bounding box center [410, 262] width 38 height 14
type input "51"
drag, startPoint x: 469, startPoint y: 258, endPoint x: 464, endPoint y: 255, distance: 5.7
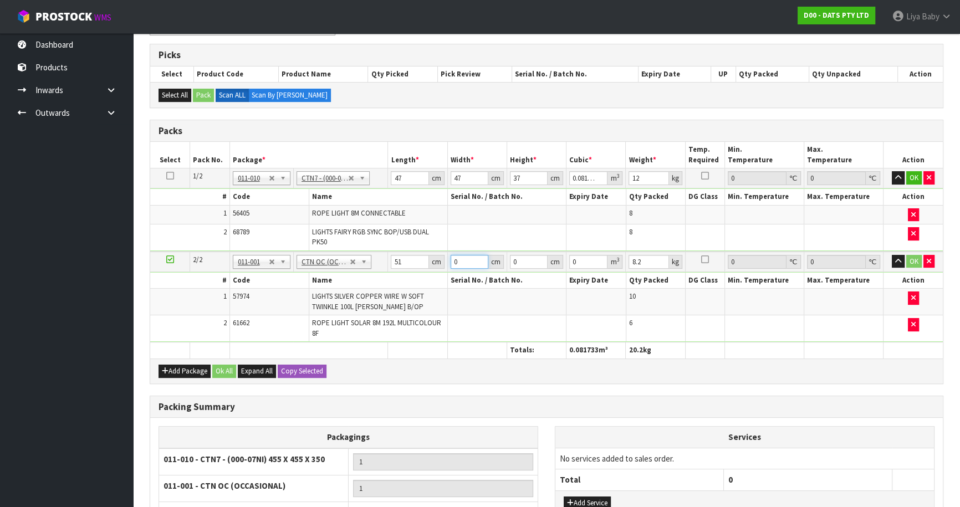
click at [469, 257] on input "0" at bounding box center [470, 262] width 38 height 14
type input "41"
click at [519, 256] on input "0" at bounding box center [529, 262] width 38 height 14
type input "2"
type input "0.004182"
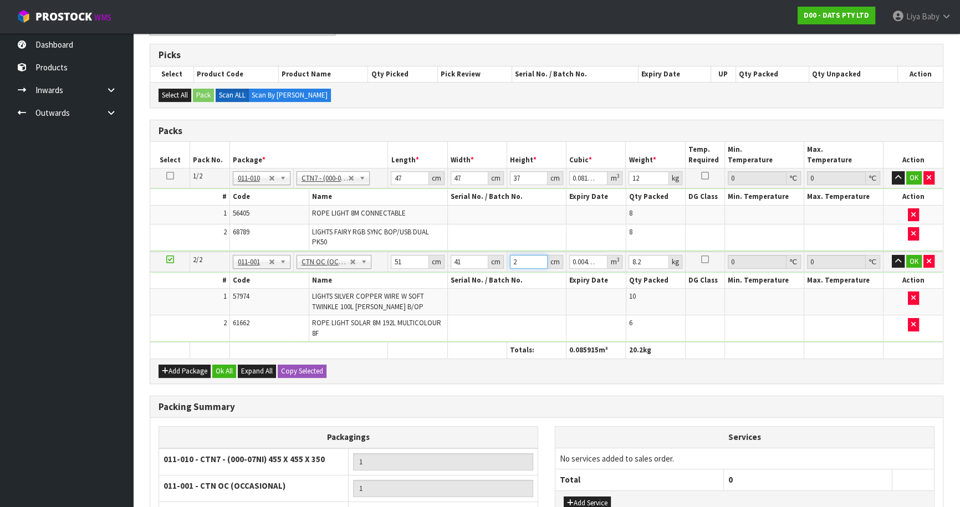
type input "26"
type input "0.054366"
type input "26"
click at [651, 260] on input "8.2" at bounding box center [648, 262] width 40 height 14
type input "8"
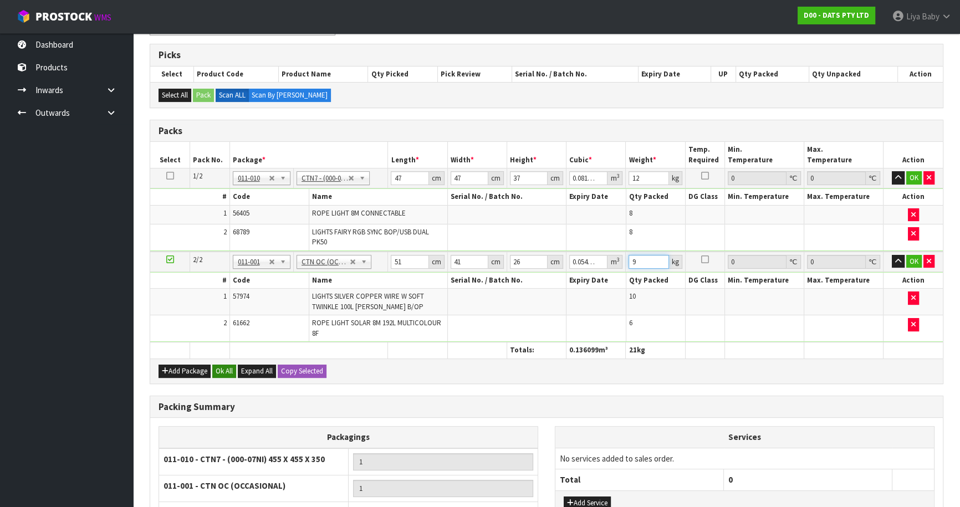
type input "9"
click at [217, 369] on button "Ok All" at bounding box center [224, 371] width 24 height 13
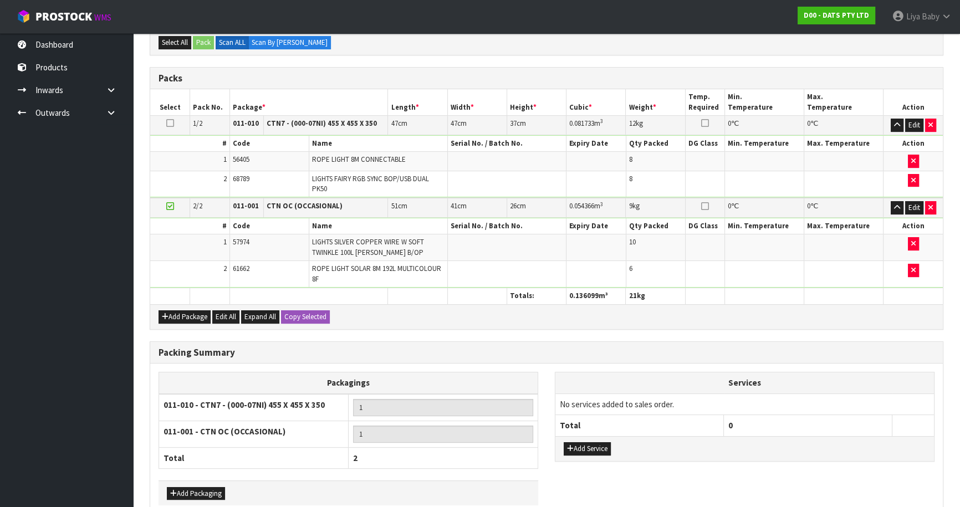
scroll to position [324, 0]
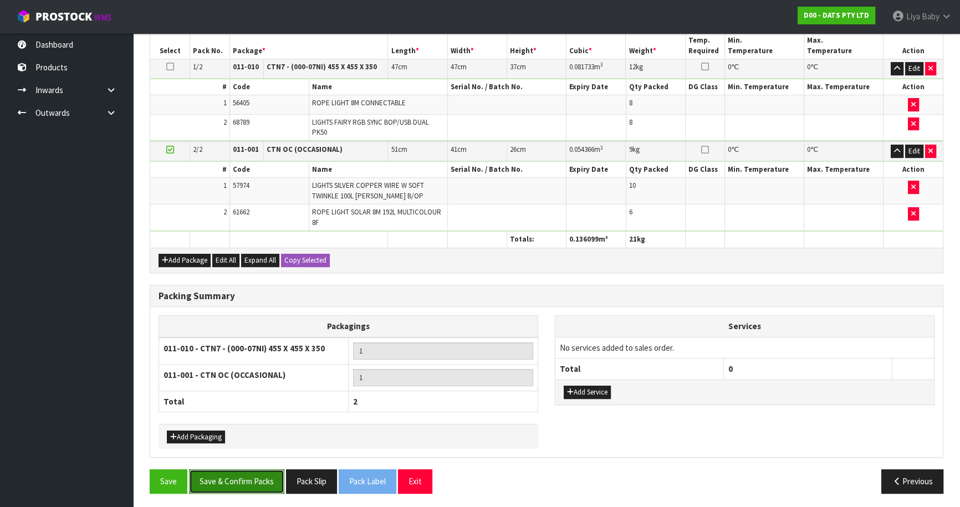
click at [242, 484] on button "Save & Confirm Packs" at bounding box center [236, 481] width 95 height 24
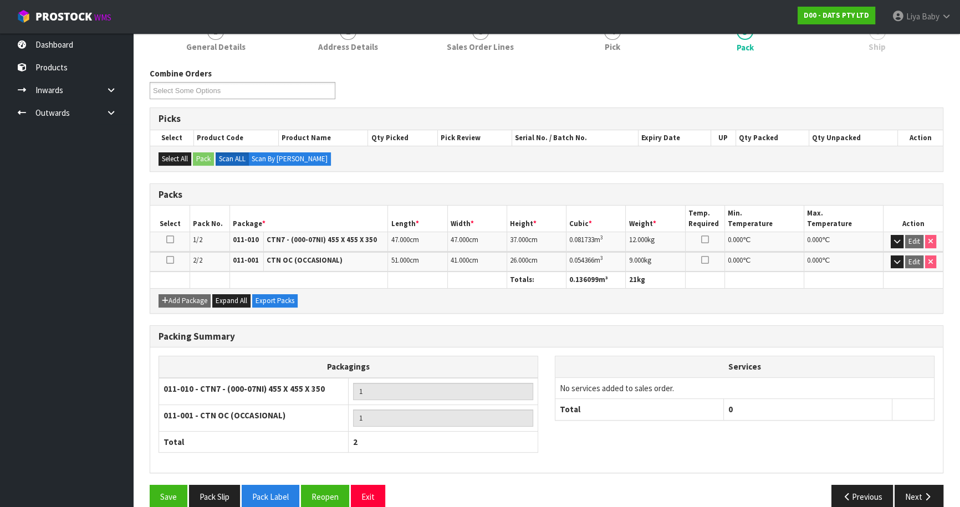
scroll to position [167, 0]
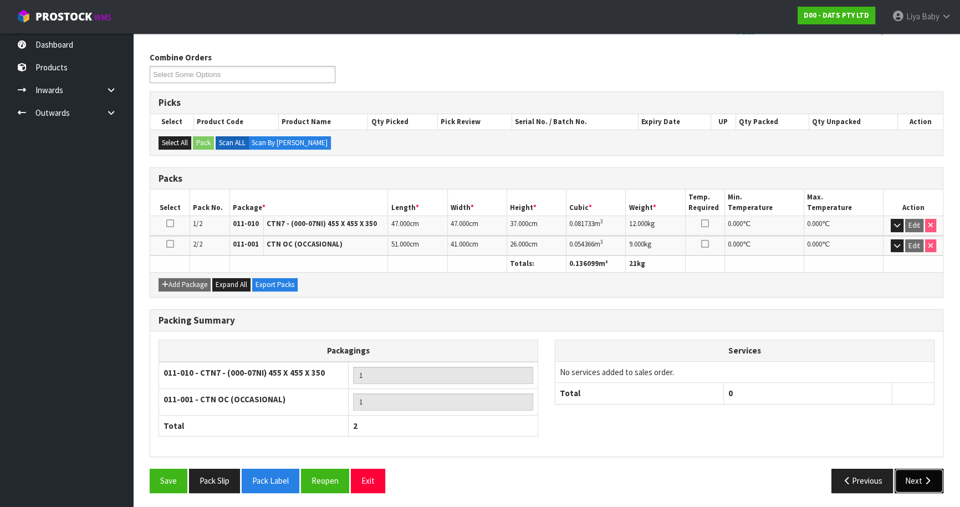
click at [917, 484] on button "Next" at bounding box center [919, 481] width 49 height 24
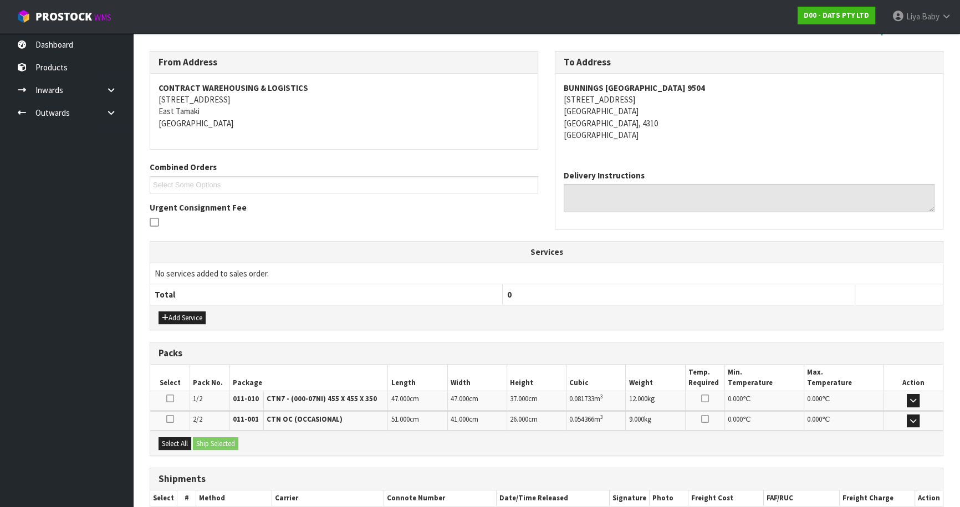
scroll to position [233, 0]
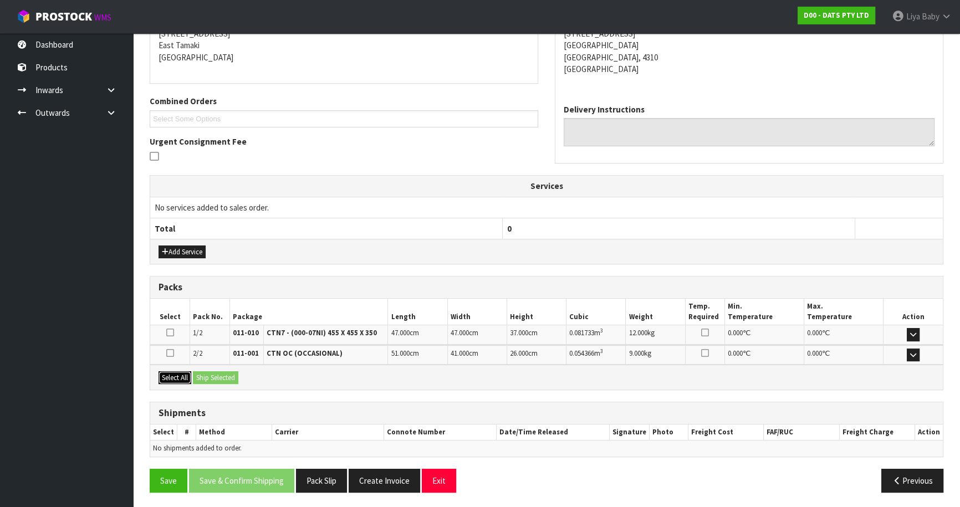
drag, startPoint x: 161, startPoint y: 374, endPoint x: 168, endPoint y: 374, distance: 7.2
click at [165, 374] on button "Select All" at bounding box center [175, 377] width 33 height 13
click at [226, 371] on button "Ship Selected" at bounding box center [215, 377] width 45 height 13
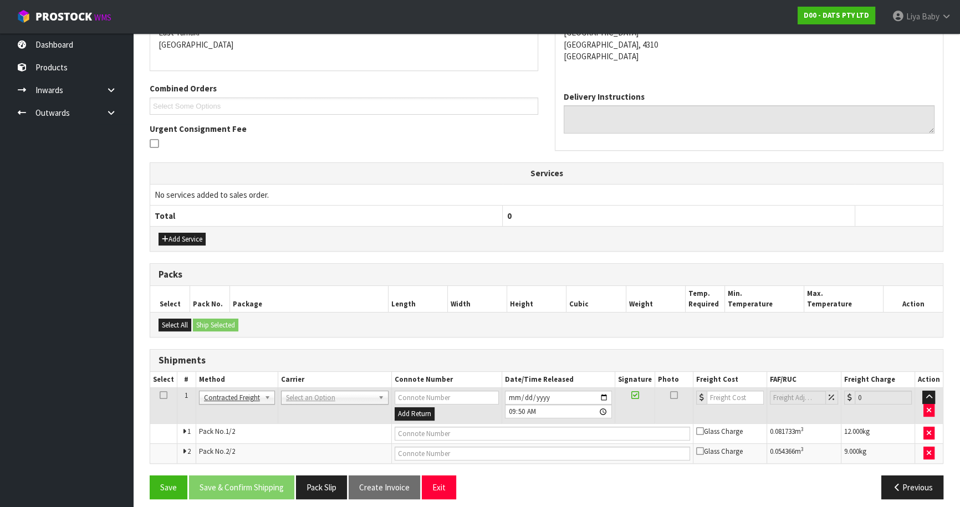
scroll to position [253, 0]
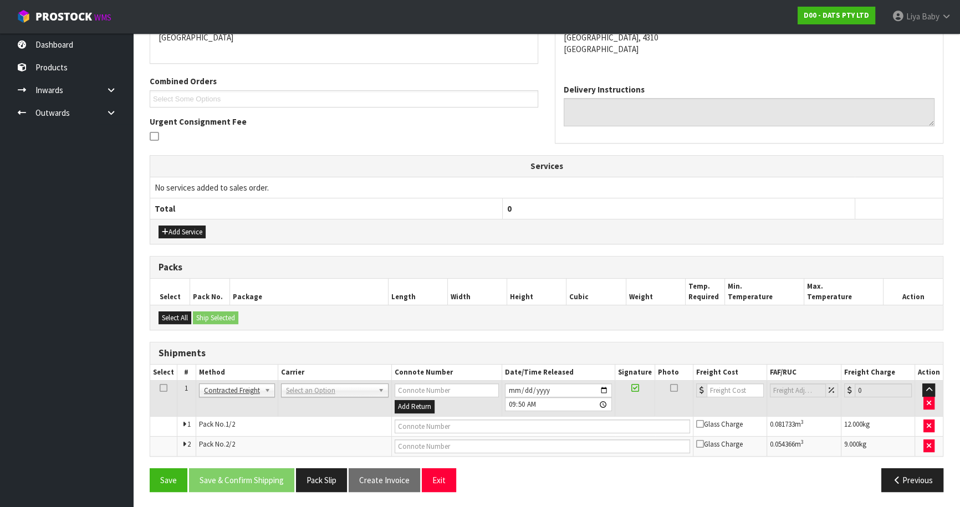
click at [166, 388] on icon at bounding box center [164, 388] width 8 height 1
click at [365, 381] on td "ANGEL - ANGEL TRANSPORT [PERSON_NAME] REMOVALS DEAEXPAKL - DEADLINE EXPRESS COU…" at bounding box center [335, 399] width 114 height 36
drag, startPoint x: 367, startPoint y: 388, endPoint x: 336, endPoint y: 401, distance: 33.3
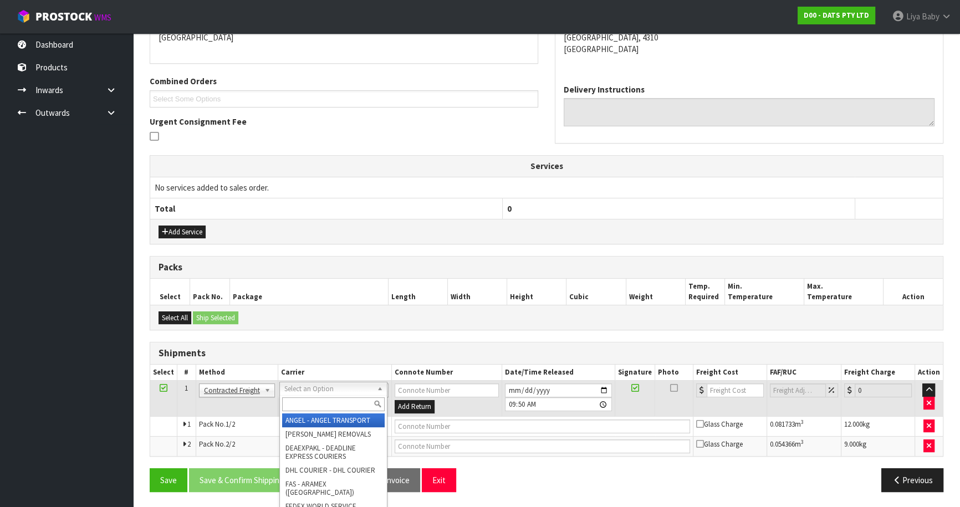
click at [323, 405] on input "text" at bounding box center [333, 404] width 103 height 14
type input "nzp"
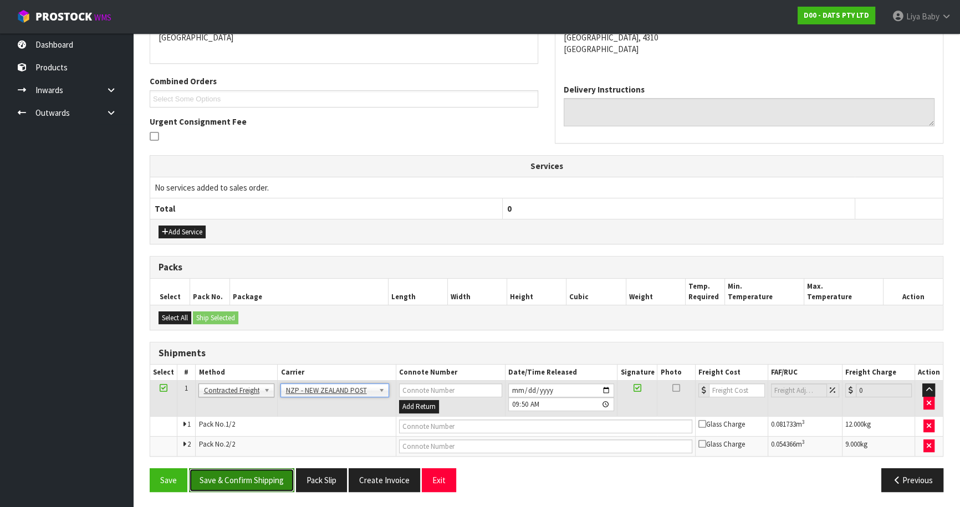
click at [233, 485] on button "Save & Confirm Shipping" at bounding box center [241, 480] width 105 height 24
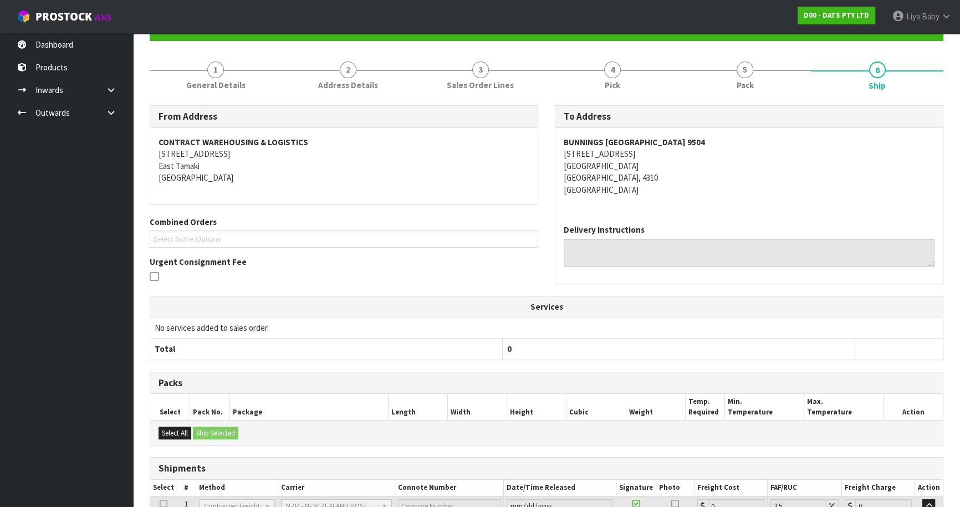
scroll to position [237, 0]
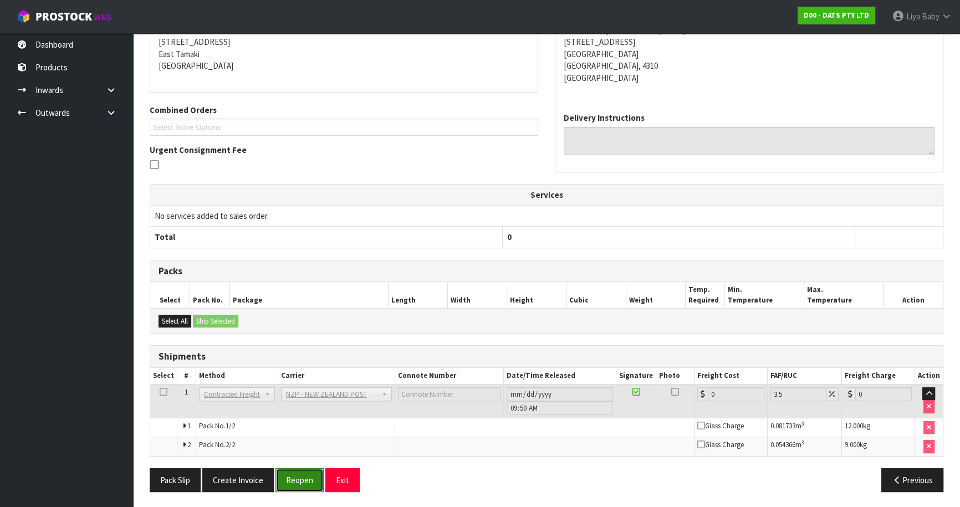
click at [304, 476] on button "Reopen" at bounding box center [299, 480] width 48 height 24
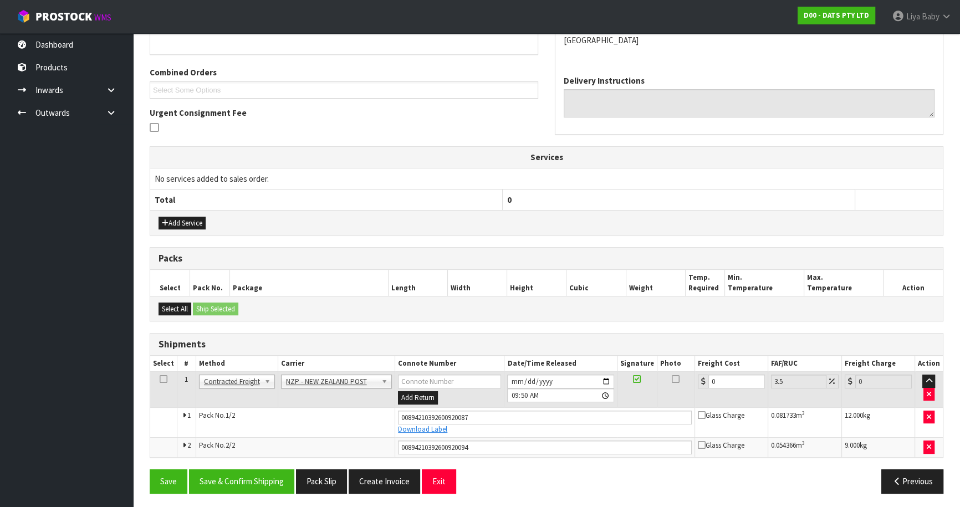
scroll to position [263, 0]
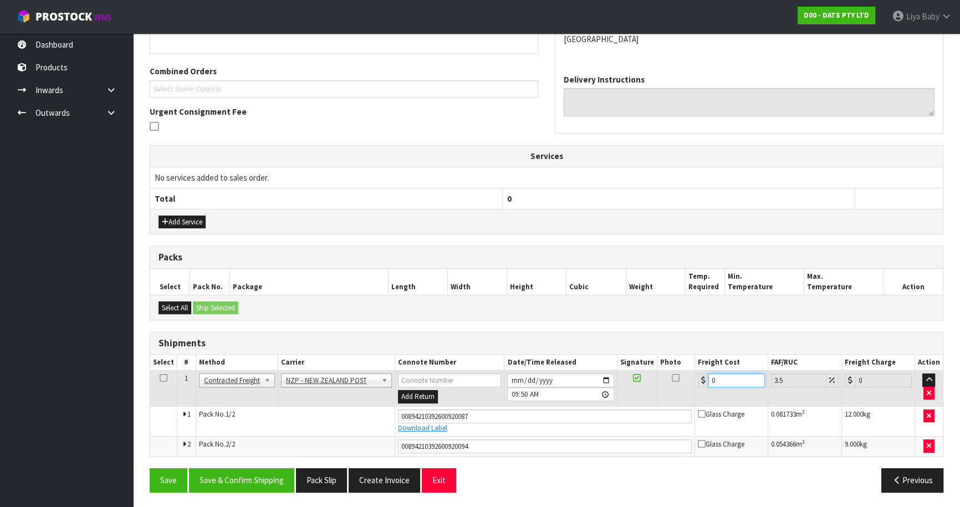
click at [725, 382] on input "0" at bounding box center [736, 381] width 57 height 14
type input "2"
type input "2.07"
type input "23"
type input "23.8"
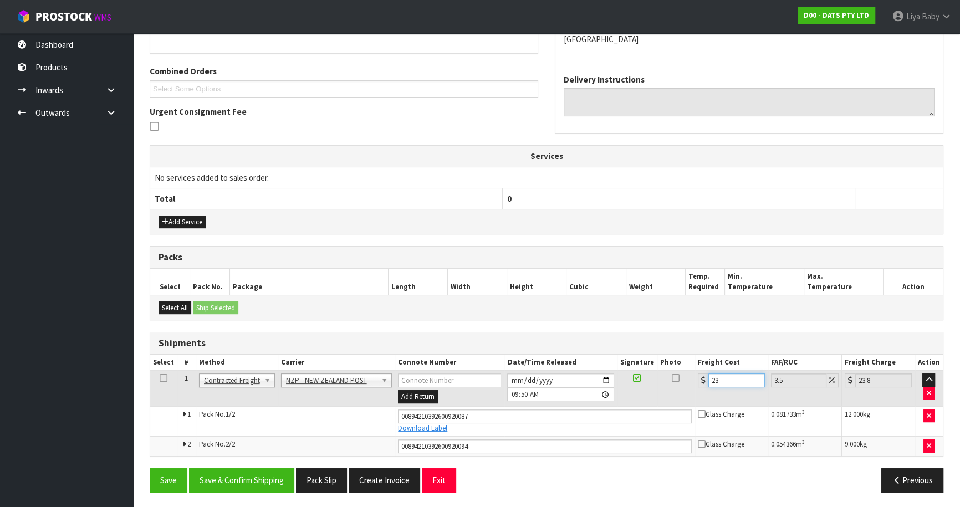
type input "23.4"
type input "24.22"
type input "23.40"
click at [160, 378] on icon at bounding box center [164, 378] width 8 height 1
click at [249, 482] on button "Save & Confirm Shipping" at bounding box center [241, 480] width 105 height 24
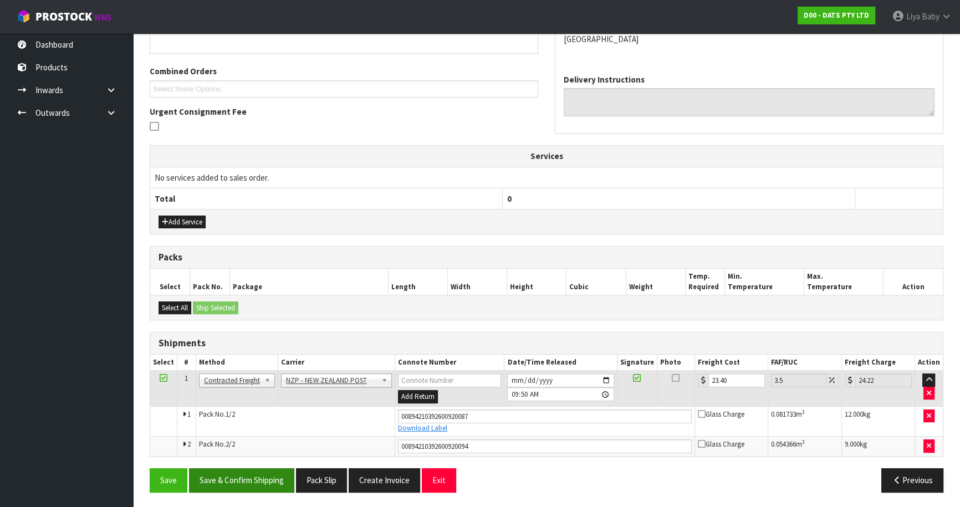
scroll to position [0, 0]
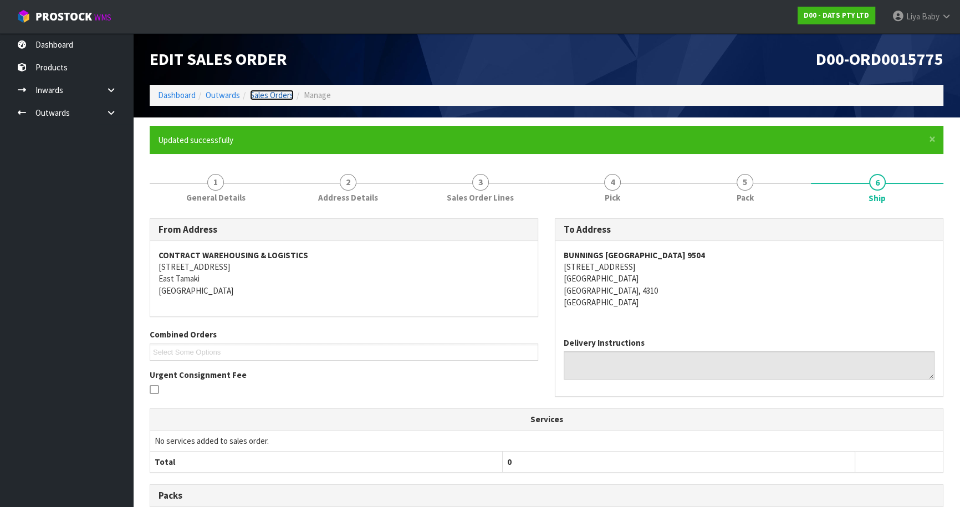
click at [277, 91] on link "Sales Orders" at bounding box center [272, 95] width 44 height 11
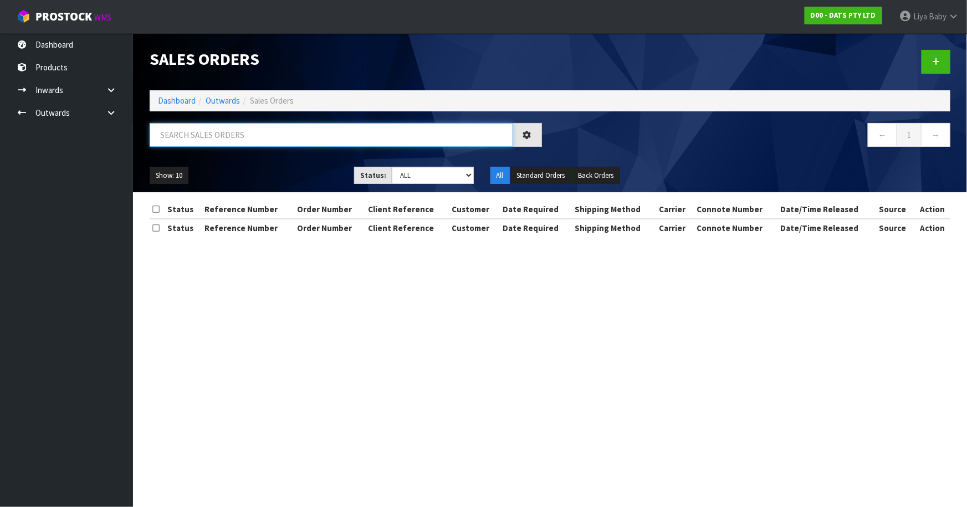
click at [248, 140] on input "text" at bounding box center [332, 135] width 364 height 24
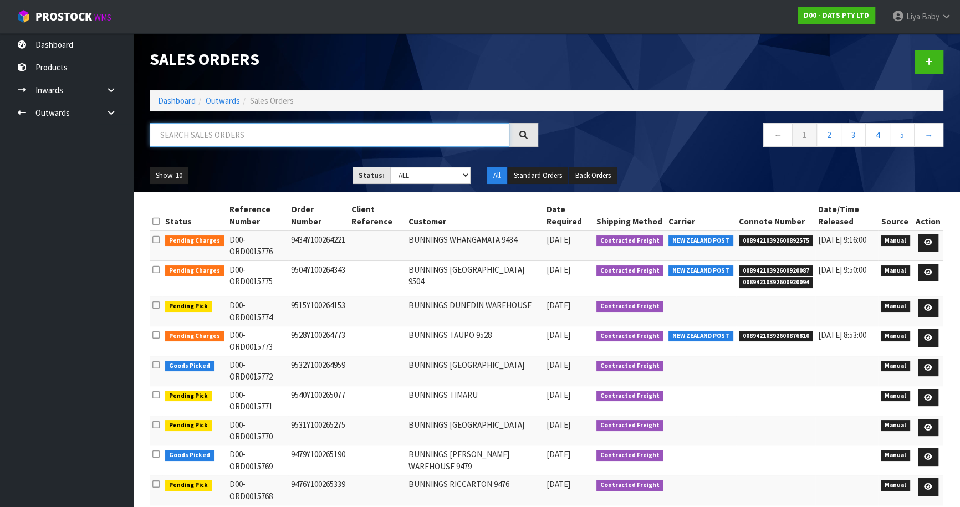
click at [245, 135] on input "text" at bounding box center [330, 135] width 360 height 24
type input "JOB-0412755"
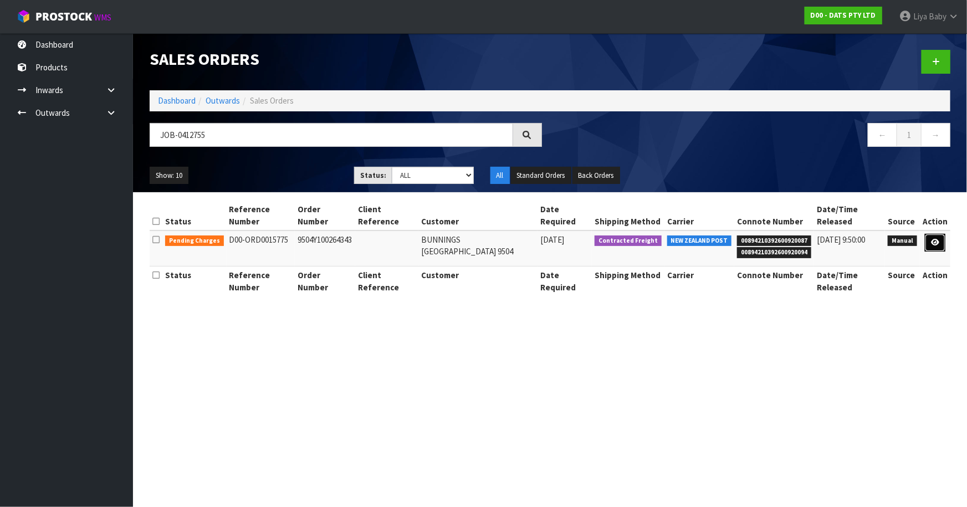
click at [941, 243] on link at bounding box center [935, 243] width 21 height 18
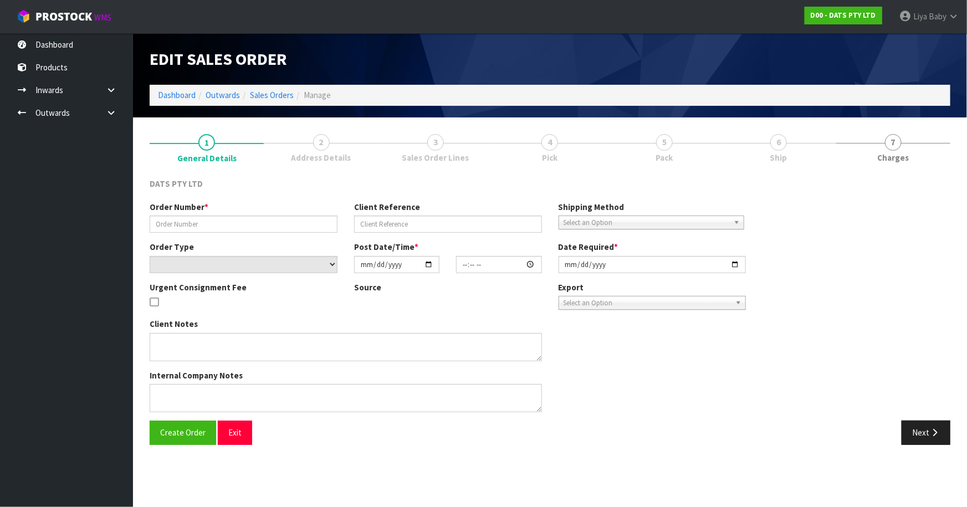
type input "9504Y100264343"
select select "number:0"
type input "[DATE]"
type input "09:04:00.000"
type input "[DATE]"
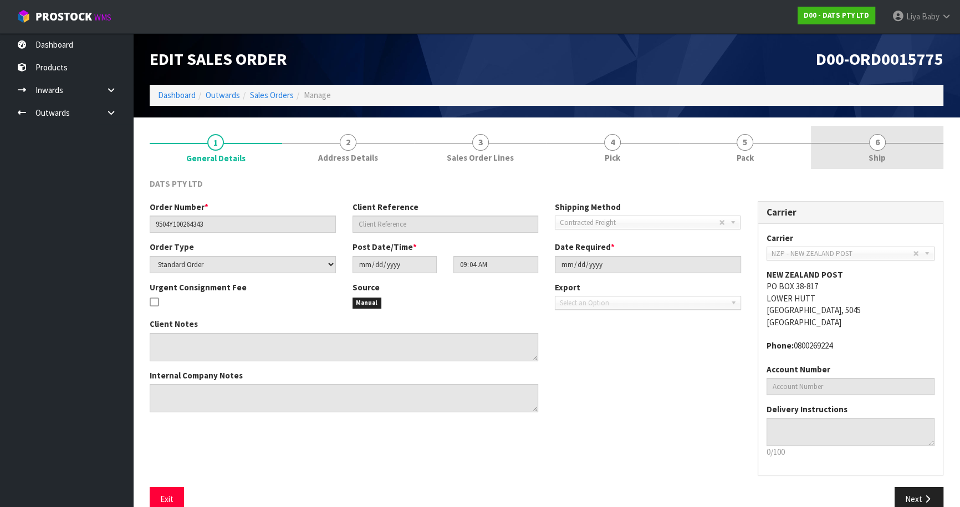
drag, startPoint x: 887, startPoint y: 149, endPoint x: 876, endPoint y: 146, distance: 10.9
click at [886, 149] on link "6 Ship" at bounding box center [877, 148] width 132 height 44
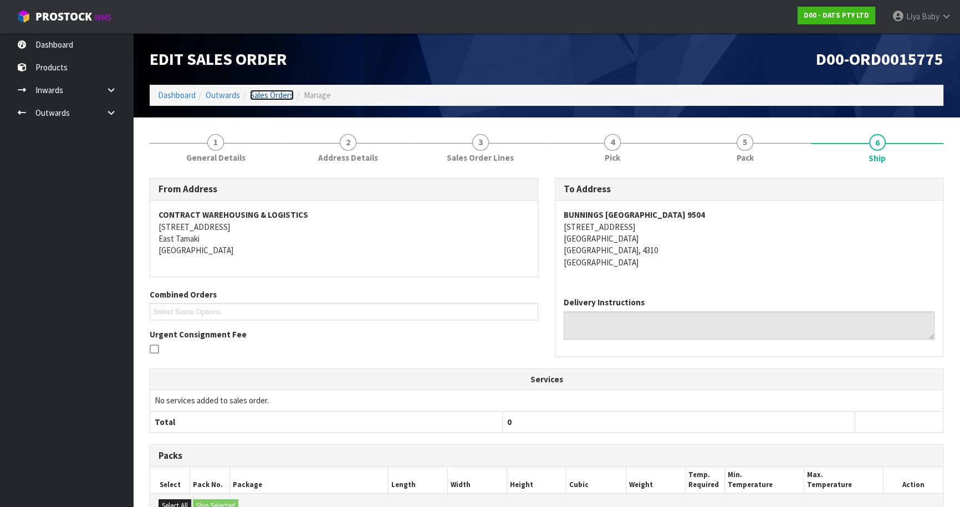
click at [284, 92] on link "Sales Orders" at bounding box center [272, 95] width 44 height 11
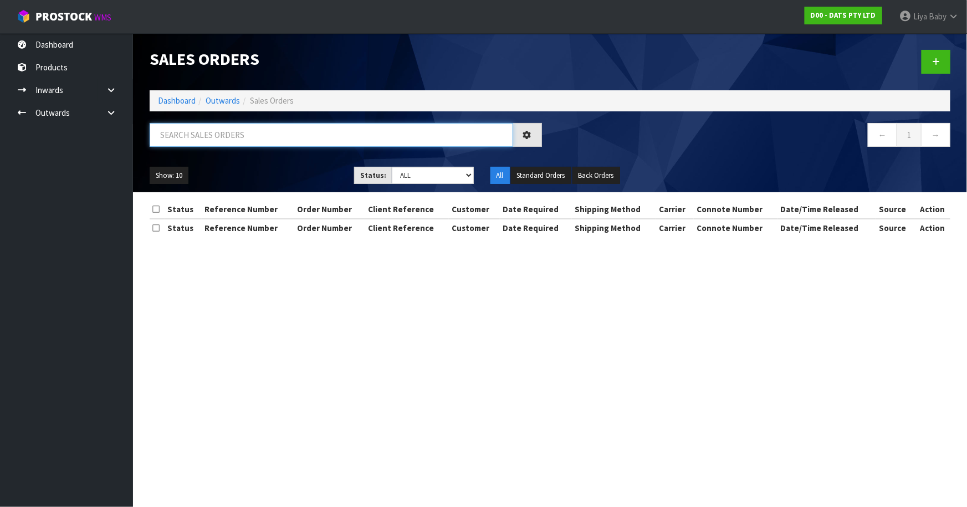
click at [237, 140] on input "text" at bounding box center [332, 135] width 364 height 24
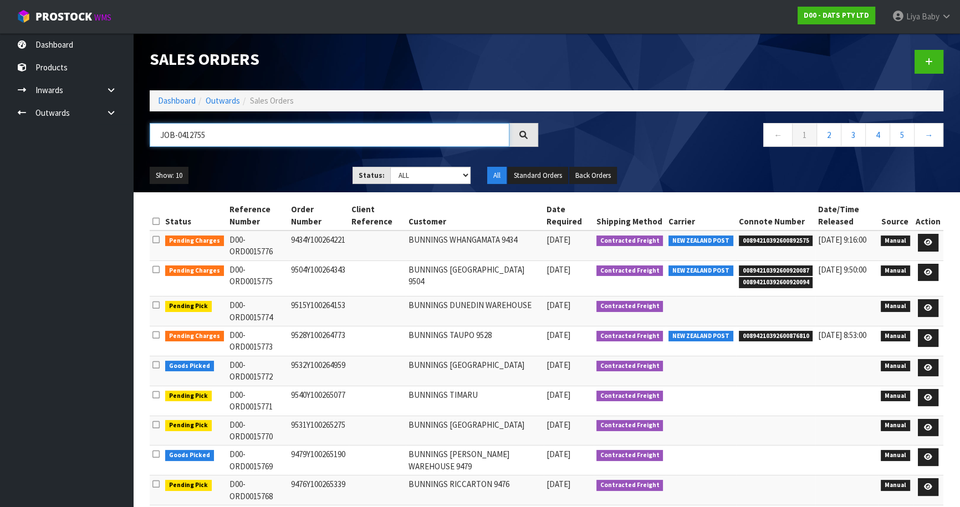
type input "JOB-0412755"
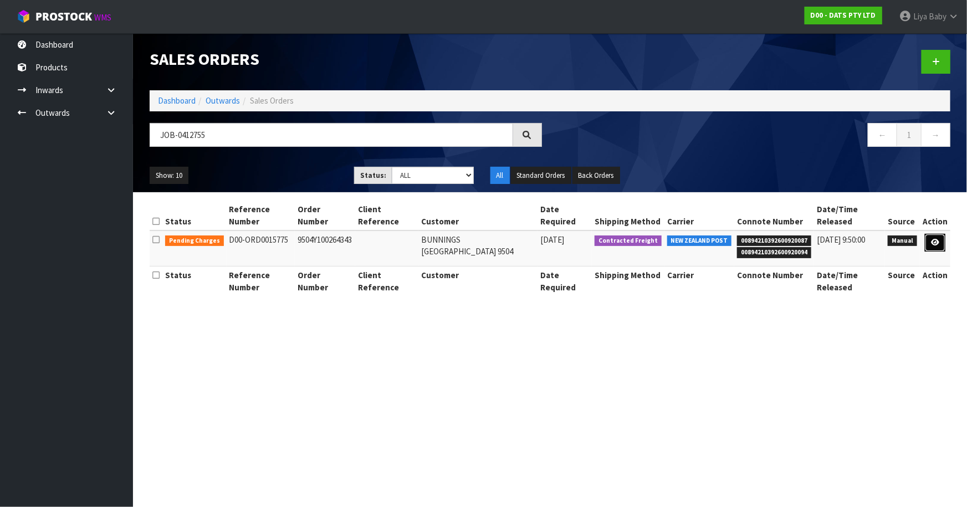
click at [933, 242] on icon at bounding box center [935, 242] width 8 height 7
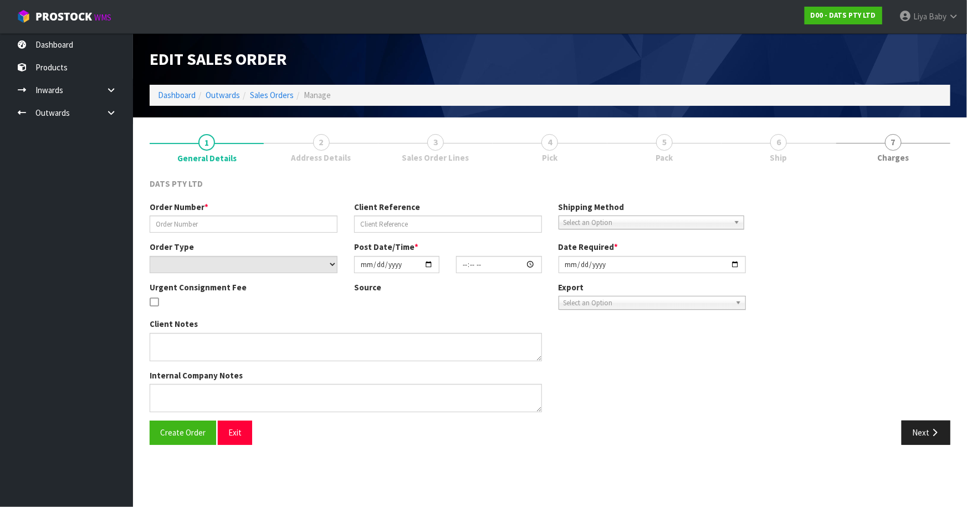
type input "9504Y100264343"
select select "number:0"
type input "[DATE]"
type input "09:04:00.000"
type input "[DATE]"
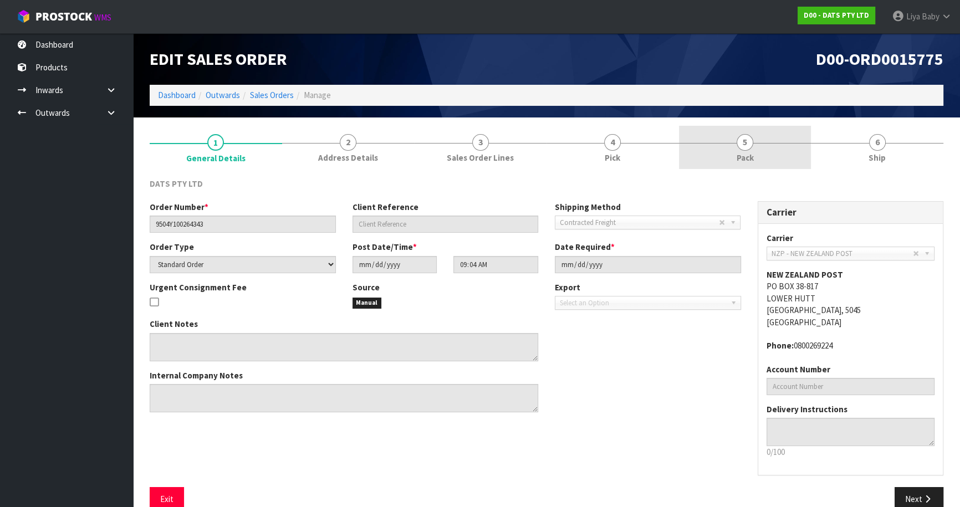
click at [776, 143] on link "5 Pack" at bounding box center [745, 148] width 132 height 44
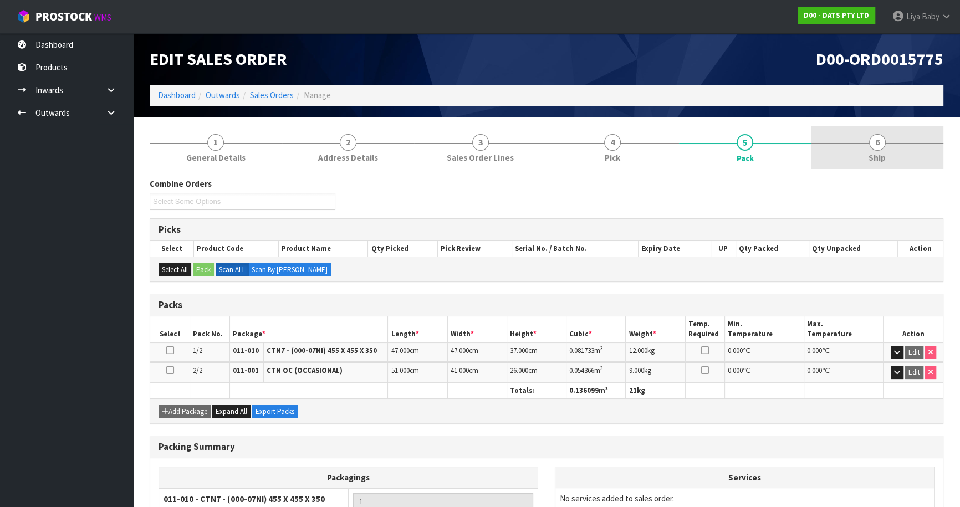
click at [862, 150] on link "6 Ship" at bounding box center [877, 148] width 132 height 44
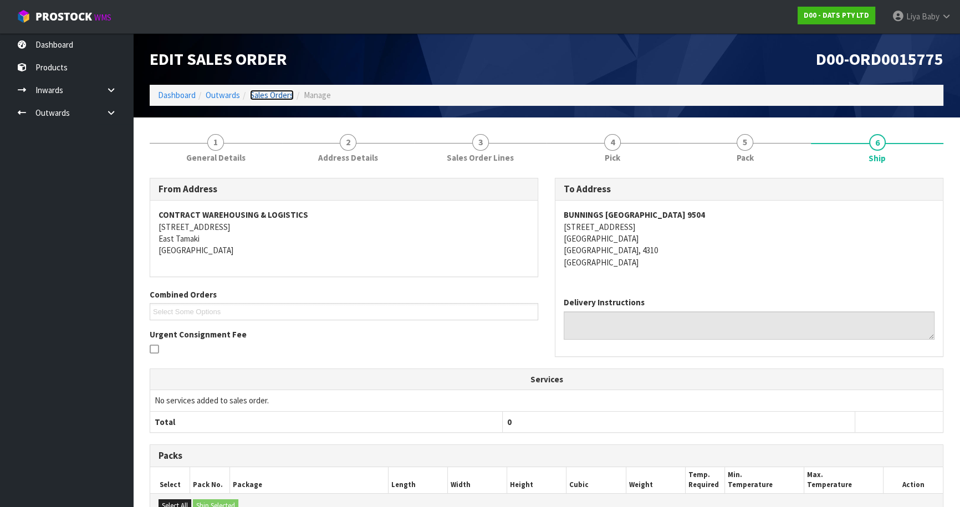
drag, startPoint x: 289, startPoint y: 99, endPoint x: 253, endPoint y: 90, distance: 37.2
click at [288, 99] on link "Sales Orders" at bounding box center [272, 95] width 44 height 11
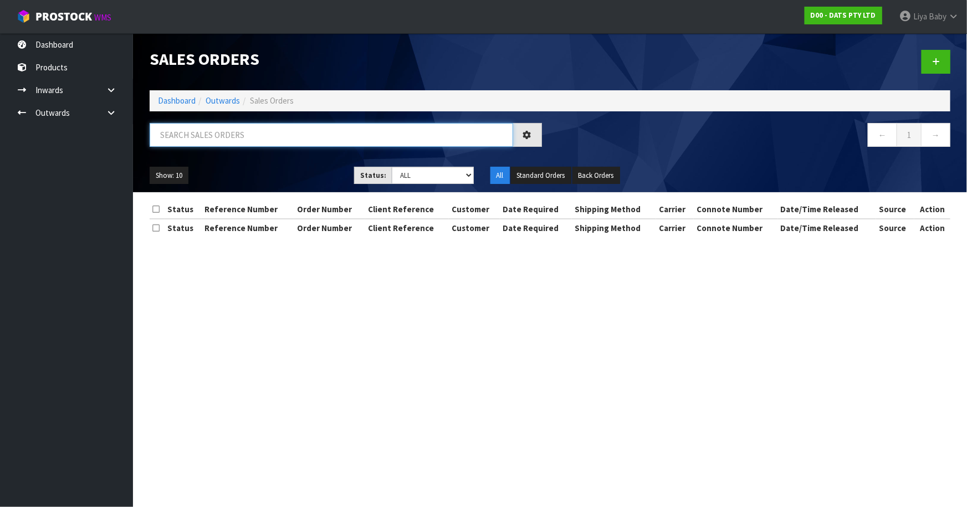
click at [219, 131] on input "text" at bounding box center [332, 135] width 364 height 24
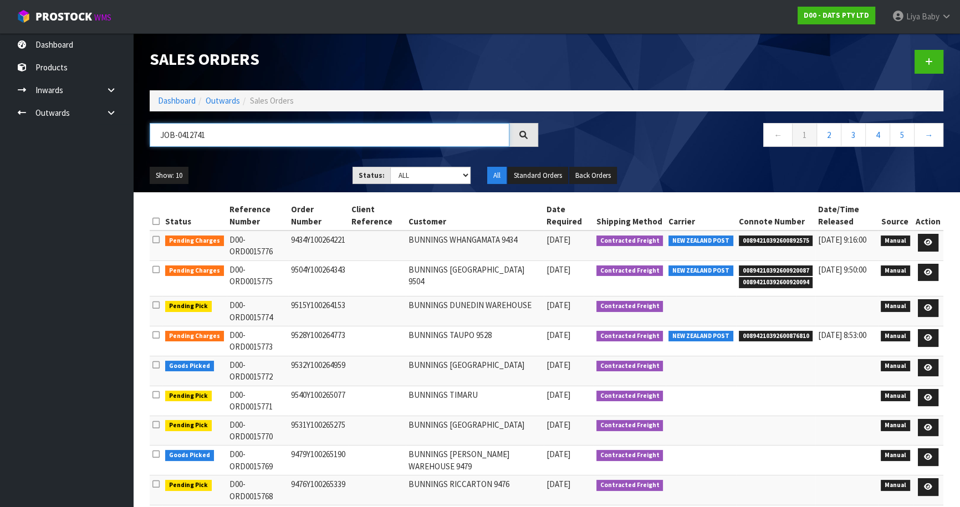
type input "JOB-0412741"
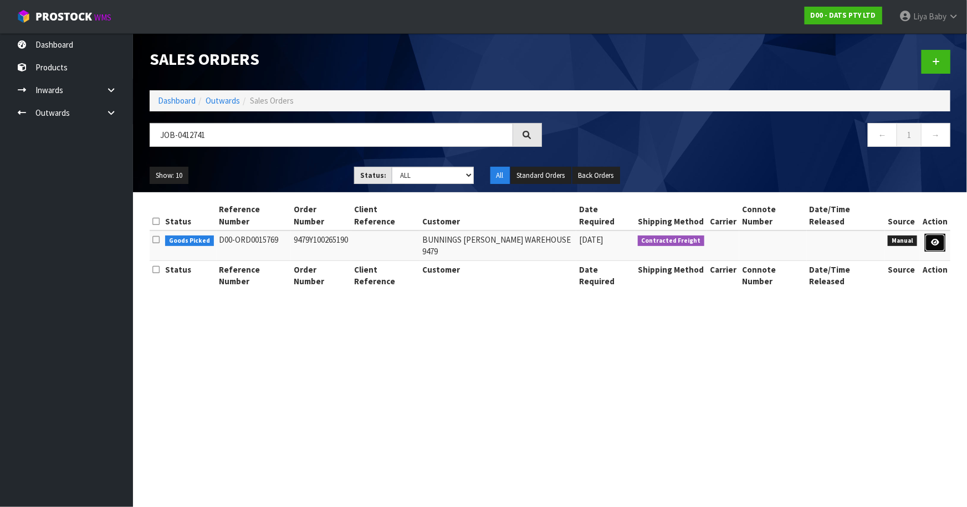
click at [935, 236] on link at bounding box center [935, 243] width 21 height 18
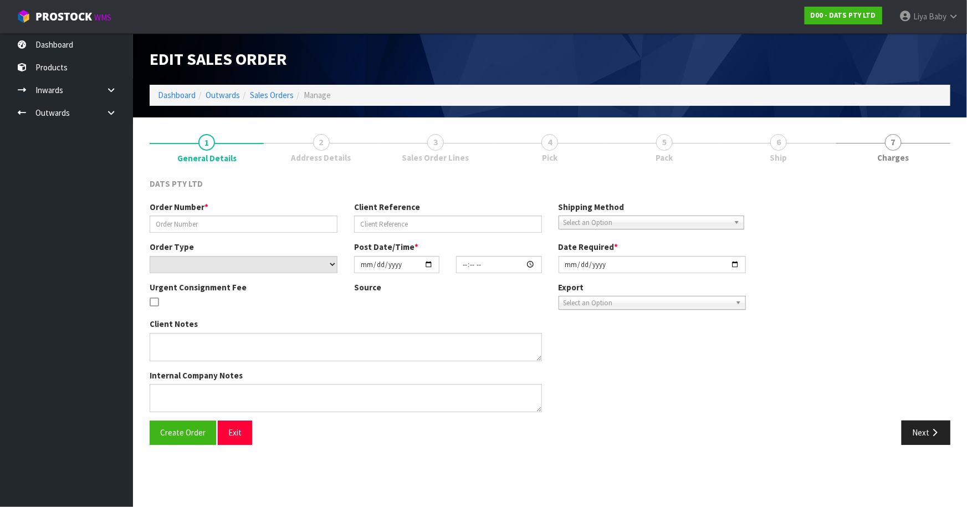
type input "9479Y100265190"
select select "number:0"
type input "[DATE]"
type input "08:55:00.000"
type input "[DATE]"
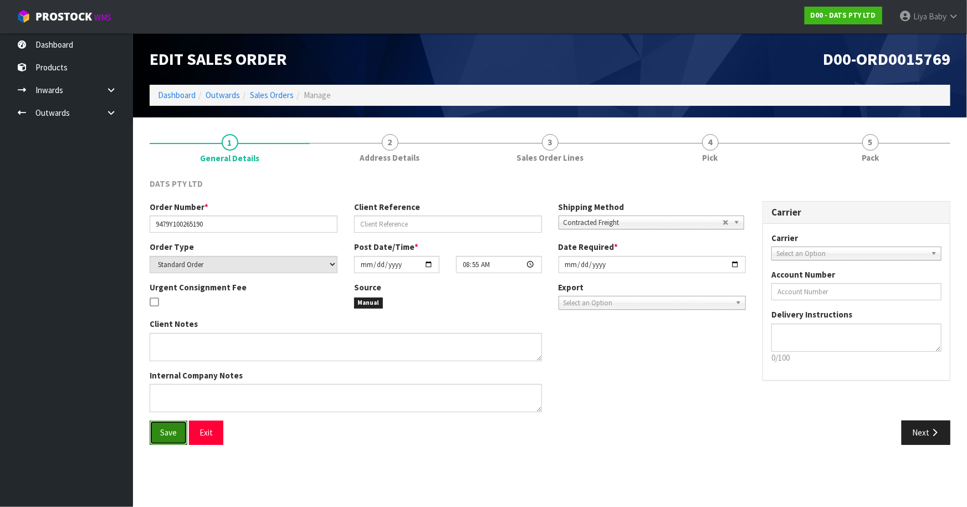
click at [163, 438] on button "Save" at bounding box center [169, 433] width 38 height 24
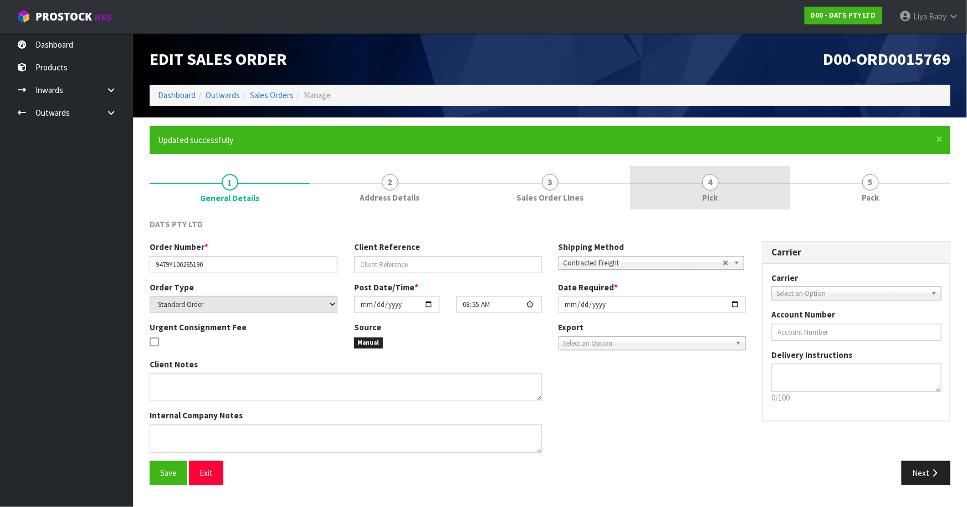
click at [705, 187] on span "4" at bounding box center [710, 182] width 17 height 17
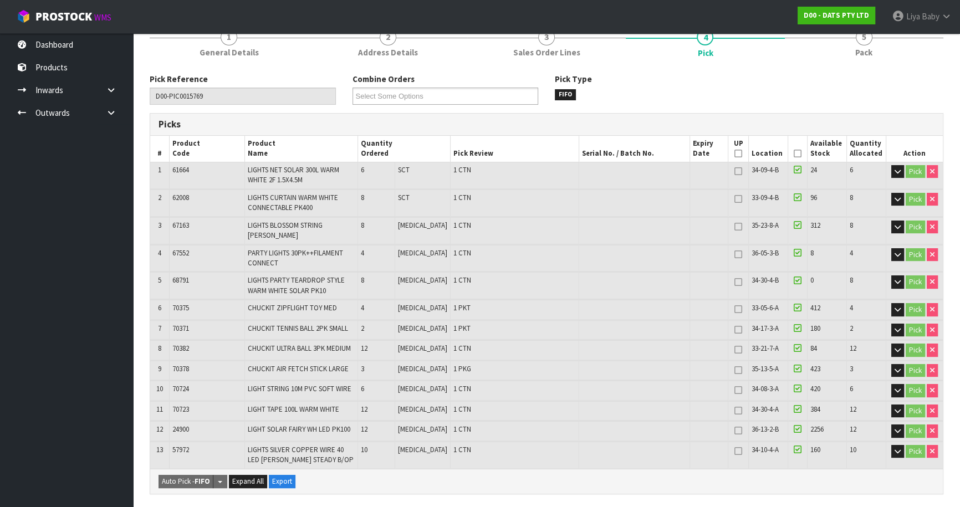
scroll to position [151, 0]
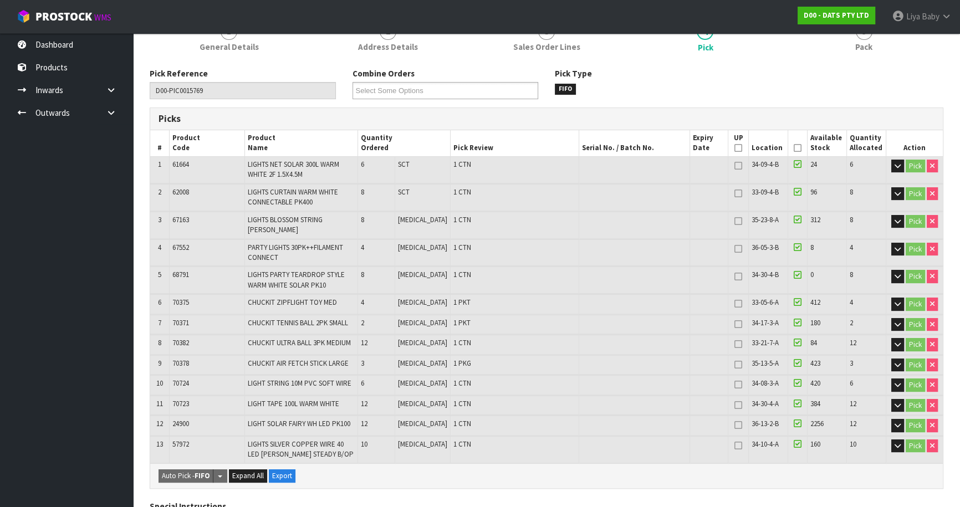
click at [794, 148] on icon at bounding box center [798, 148] width 8 height 1
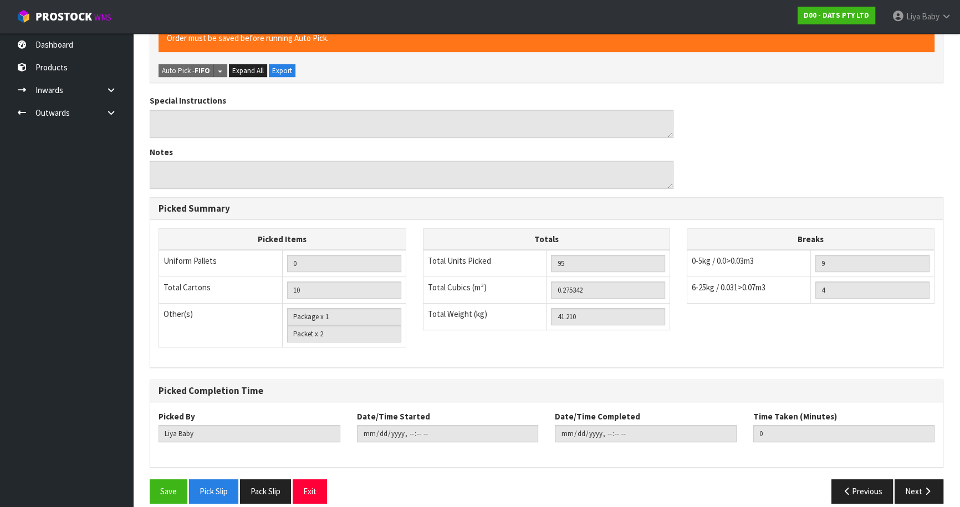
scroll to position [597, 0]
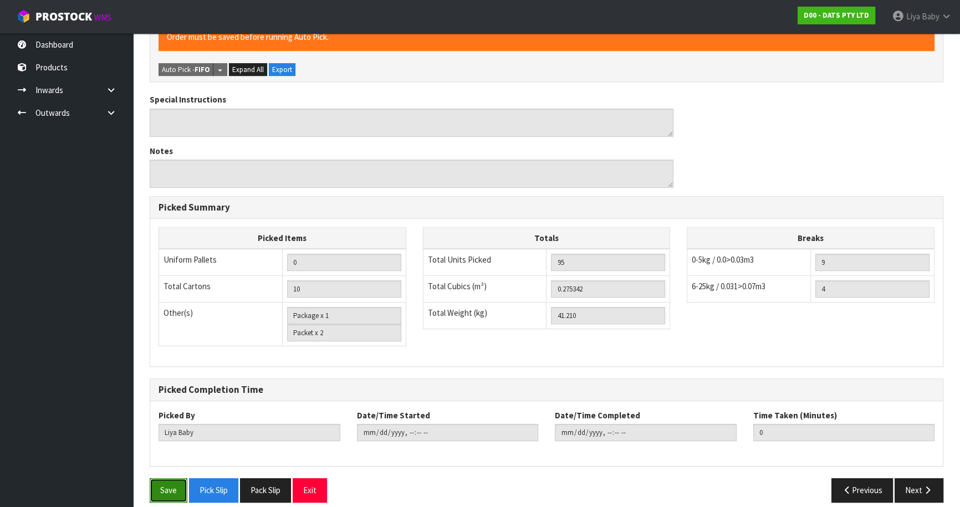
click at [172, 484] on button "Save" at bounding box center [169, 490] width 38 height 24
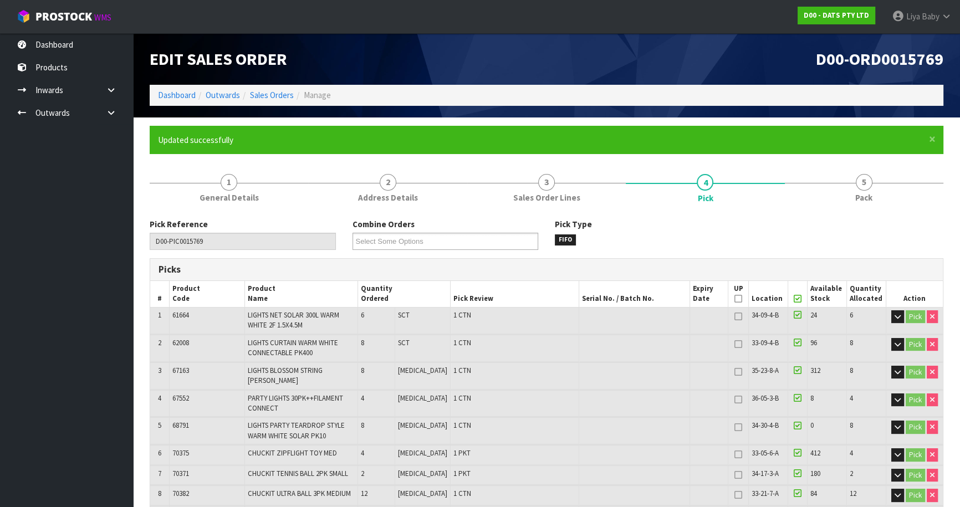
type input "[DATE]T09:59:14"
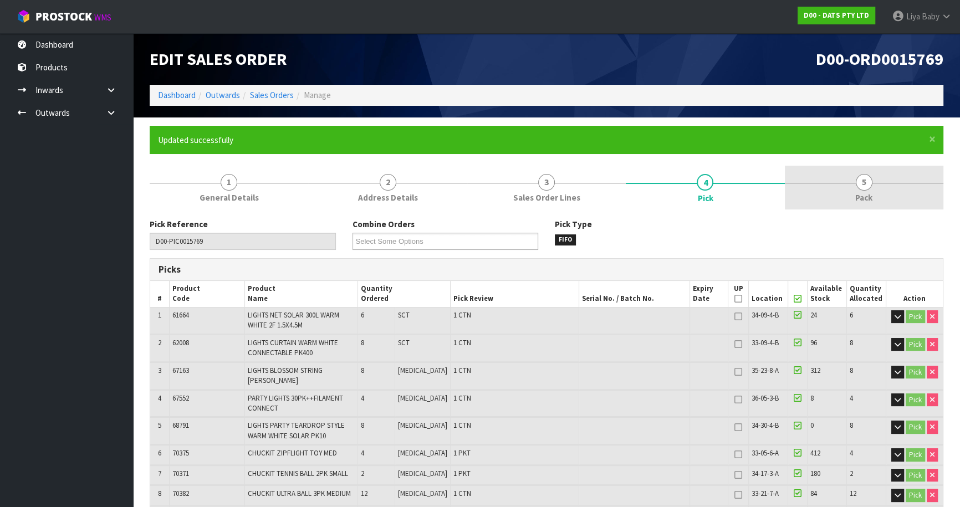
click at [854, 187] on link "5 Pack" at bounding box center [864, 188] width 159 height 44
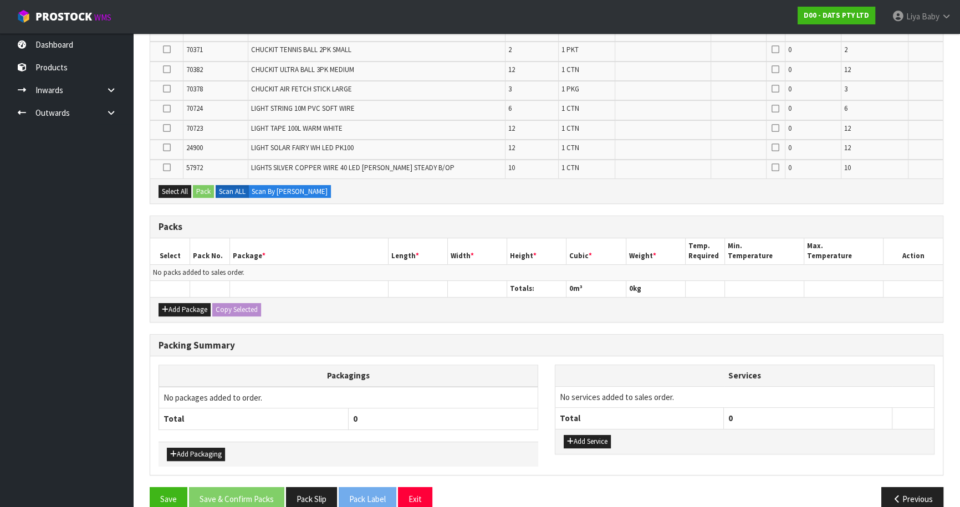
scroll to position [390, 0]
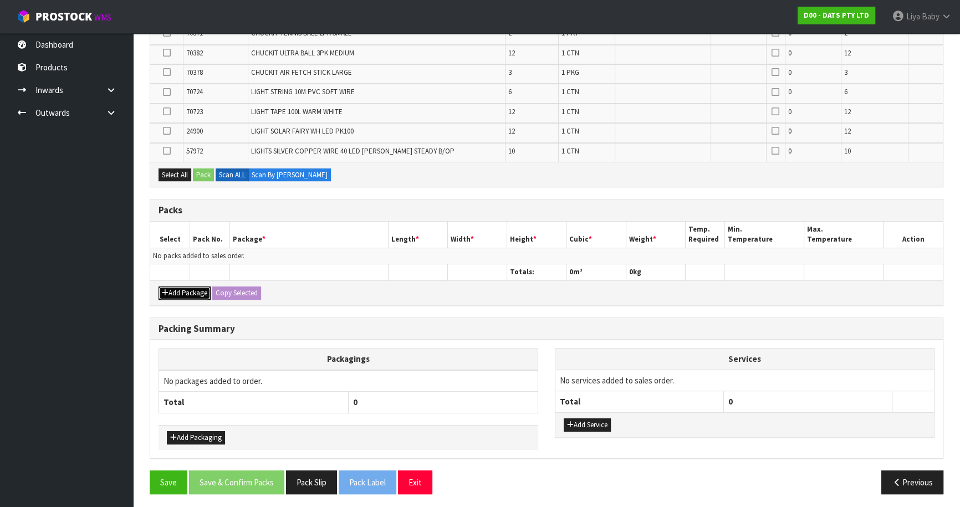
click at [182, 288] on button "Add Package" at bounding box center [185, 293] width 52 height 13
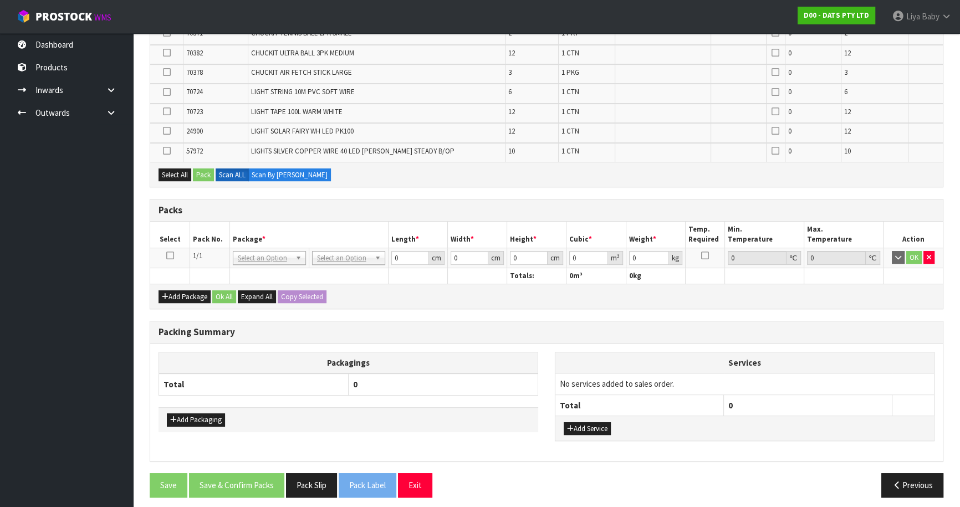
click at [168, 255] on icon at bounding box center [170, 255] width 8 height 1
click at [0, 194] on ul "Dashboard Products Categories Serial Numbers Kitsets Packagings Inwards Purchas…" at bounding box center [66, 270] width 133 height 474
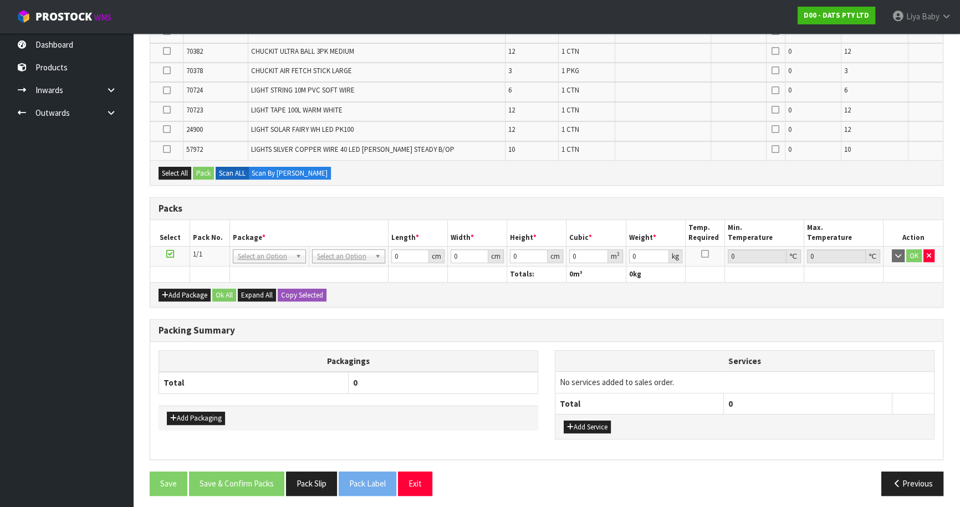
scroll to position [394, 0]
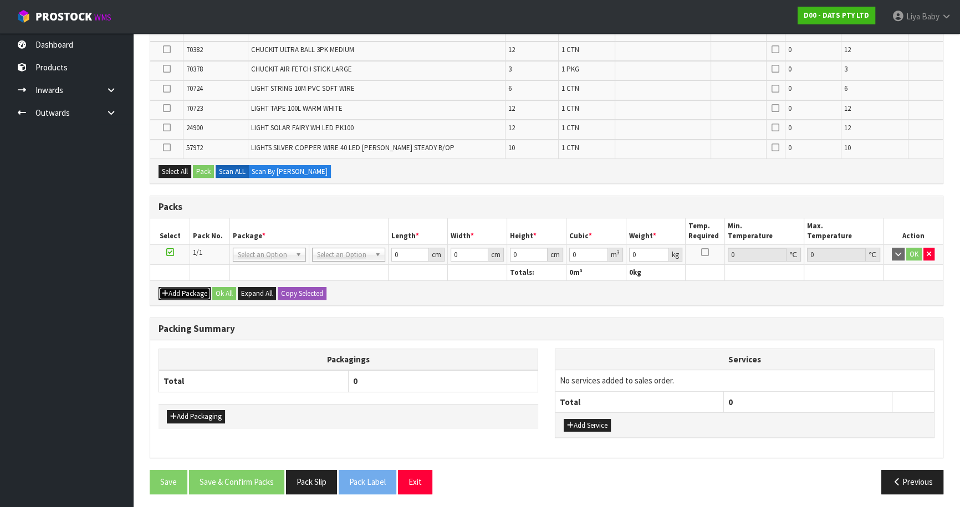
click at [200, 289] on button "Add Package" at bounding box center [185, 293] width 52 height 13
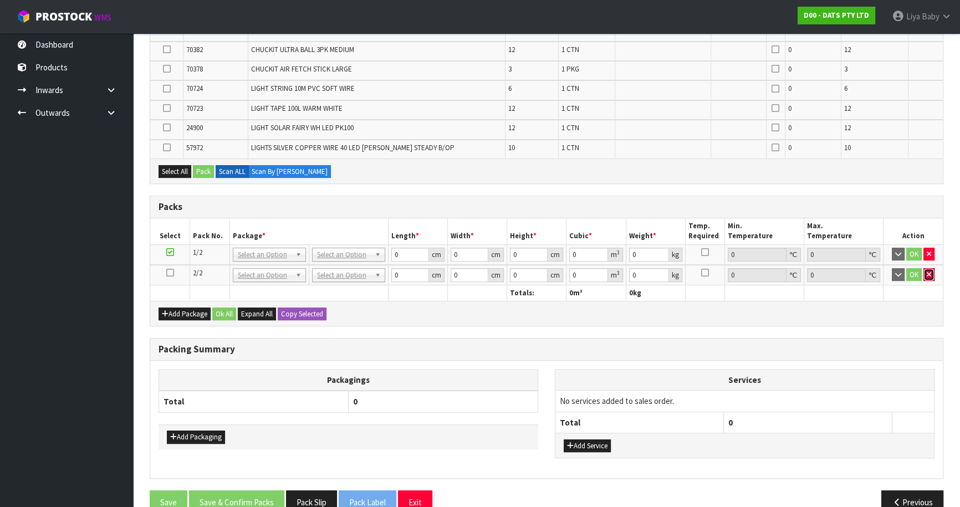
click at [931, 271] on icon "button" at bounding box center [929, 274] width 4 height 7
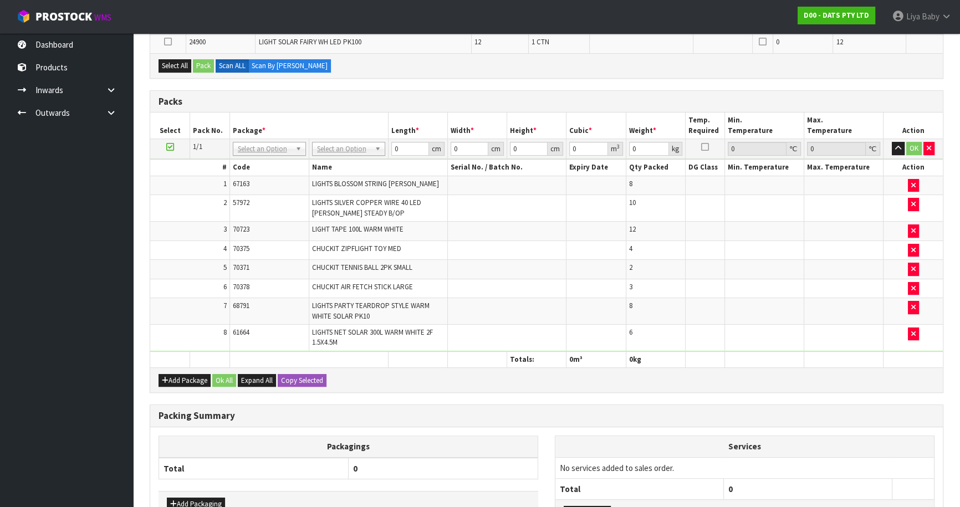
scroll to position [324, 0]
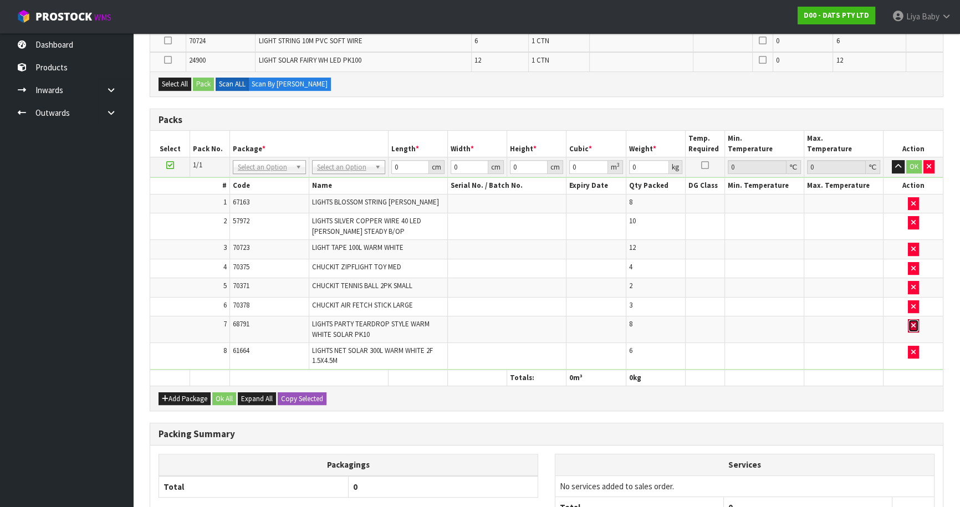
click at [913, 322] on icon "button" at bounding box center [913, 325] width 4 height 7
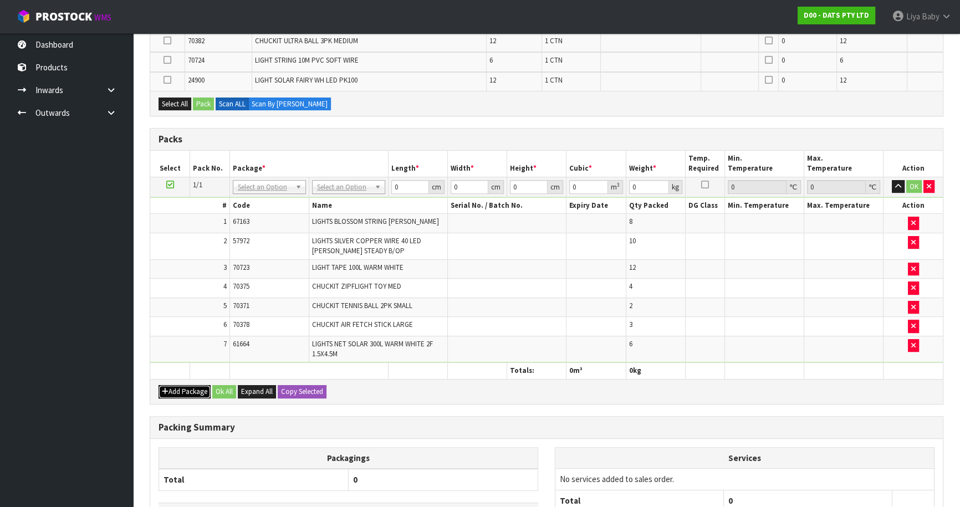
click at [170, 388] on button "Add Package" at bounding box center [185, 391] width 52 height 13
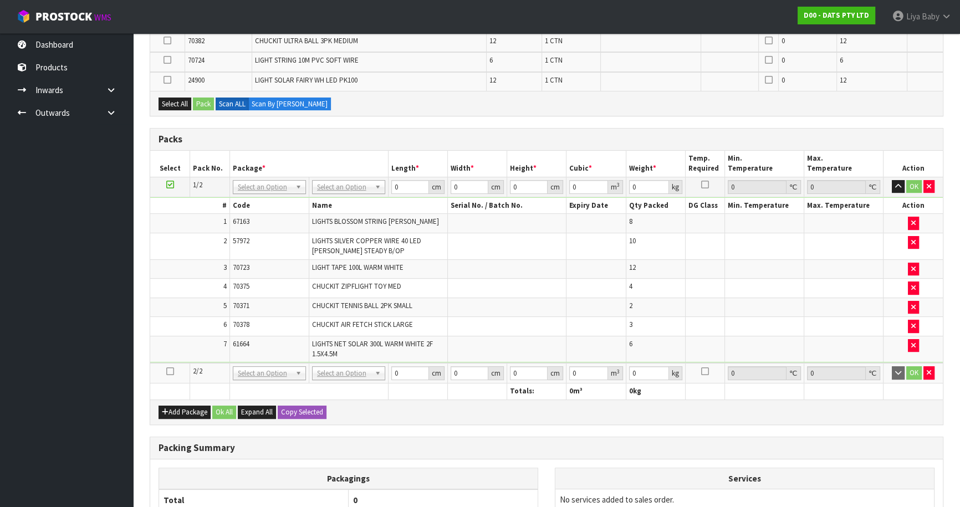
click at [170, 371] on icon at bounding box center [170, 371] width 8 height 1
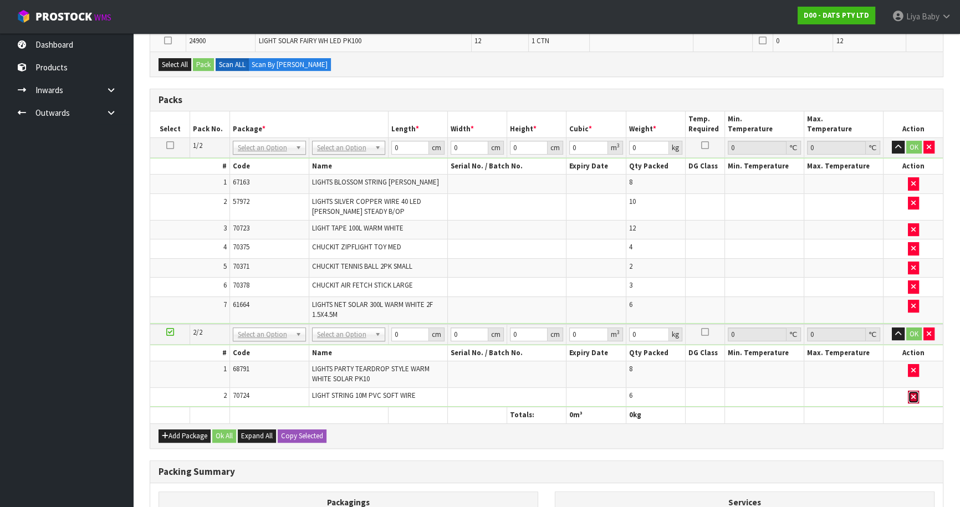
drag, startPoint x: 910, startPoint y: 396, endPoint x: 908, endPoint y: 383, distance: 12.9
click at [911, 395] on icon "button" at bounding box center [913, 397] width 4 height 7
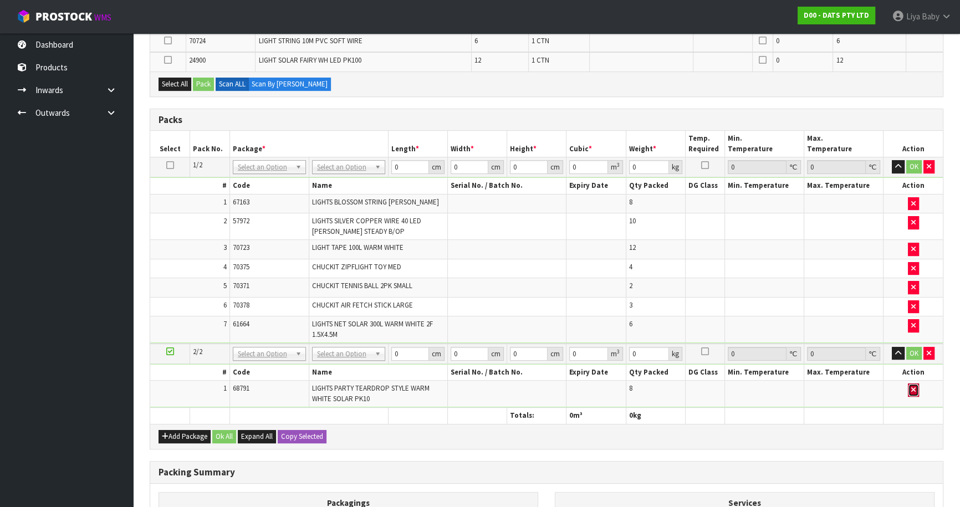
click at [916, 387] on button "button" at bounding box center [913, 390] width 11 height 13
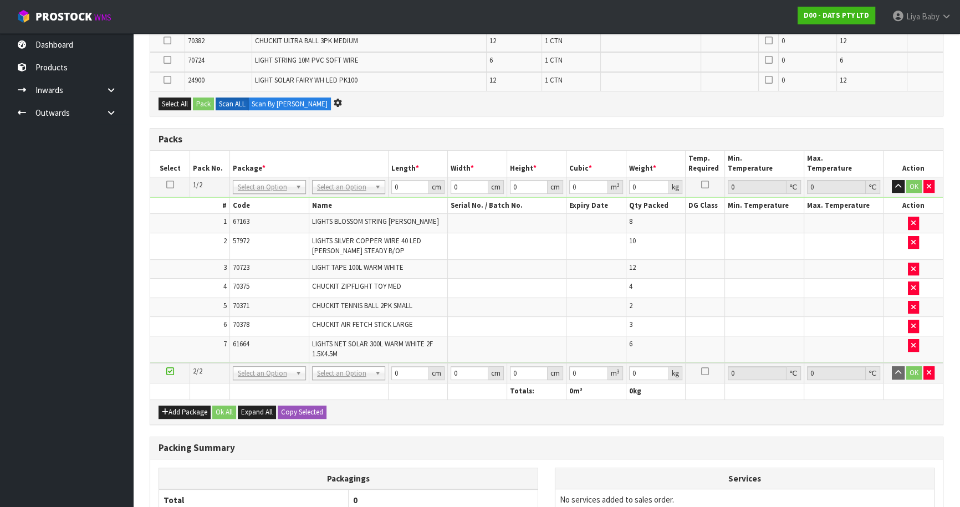
scroll to position [0, 0]
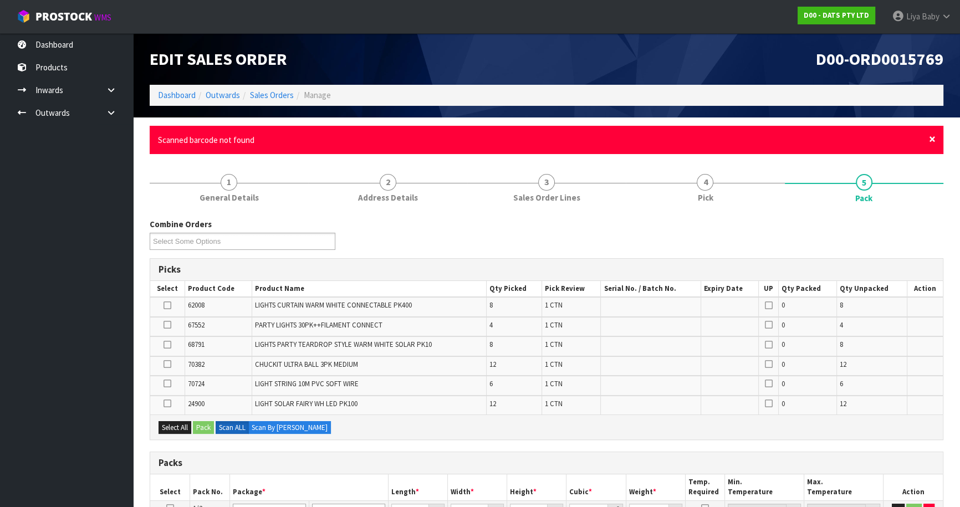
click at [929, 140] on span "×" at bounding box center [932, 139] width 7 height 16
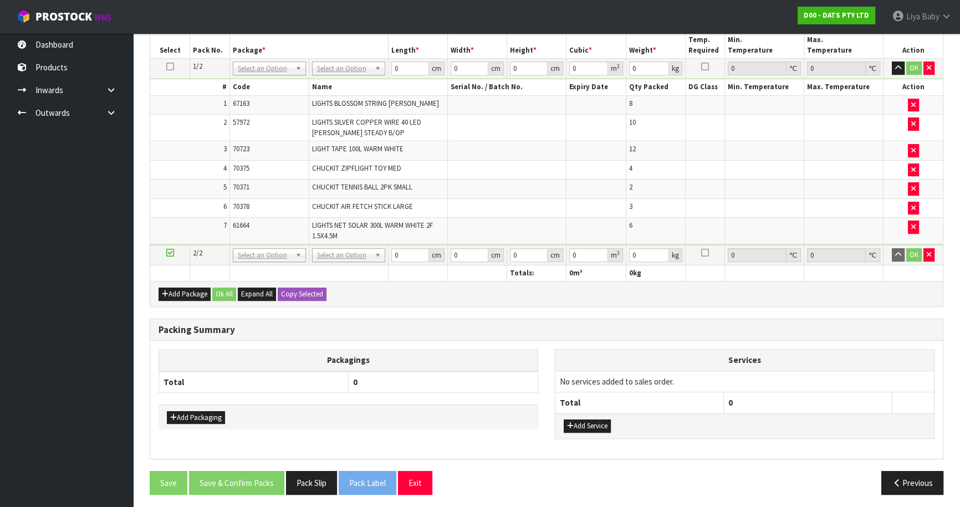
scroll to position [382, 0]
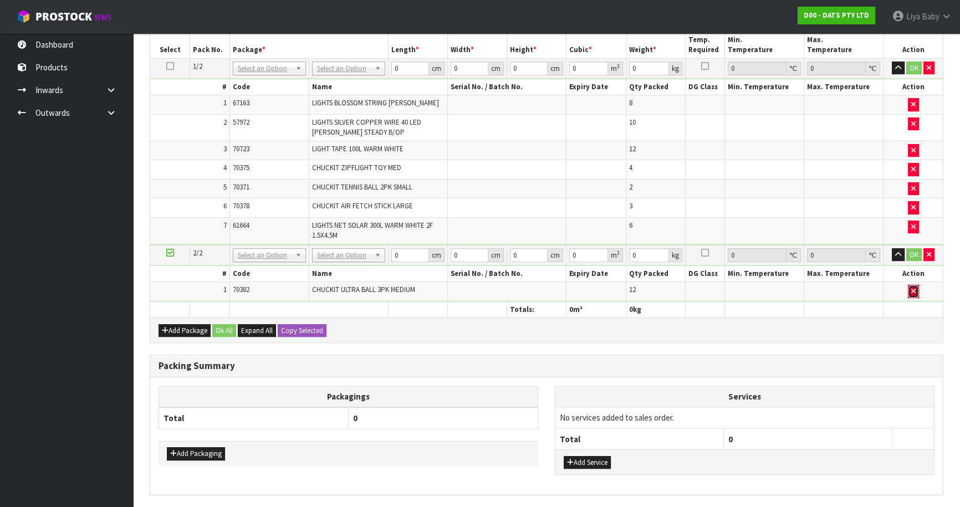
click at [911, 288] on icon "button" at bounding box center [913, 291] width 4 height 7
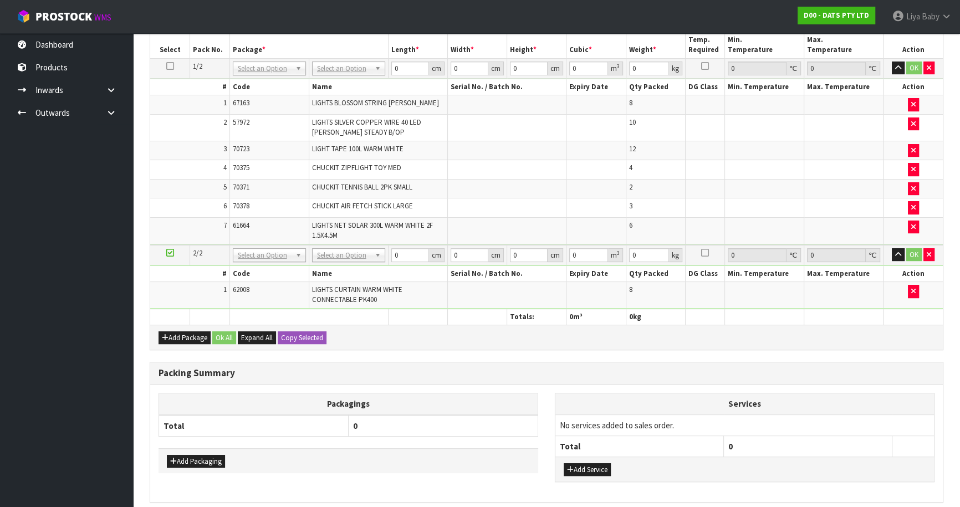
scroll to position [363, 0]
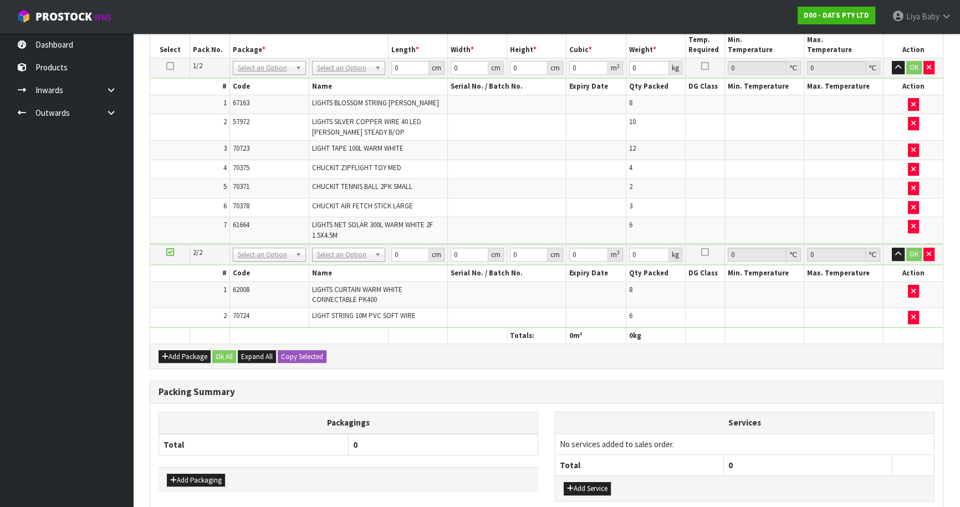
click at [2, 277] on ul "Dashboard Products Categories Serial Numbers Kitsets Packagings Inwards Purchas…" at bounding box center [66, 270] width 133 height 474
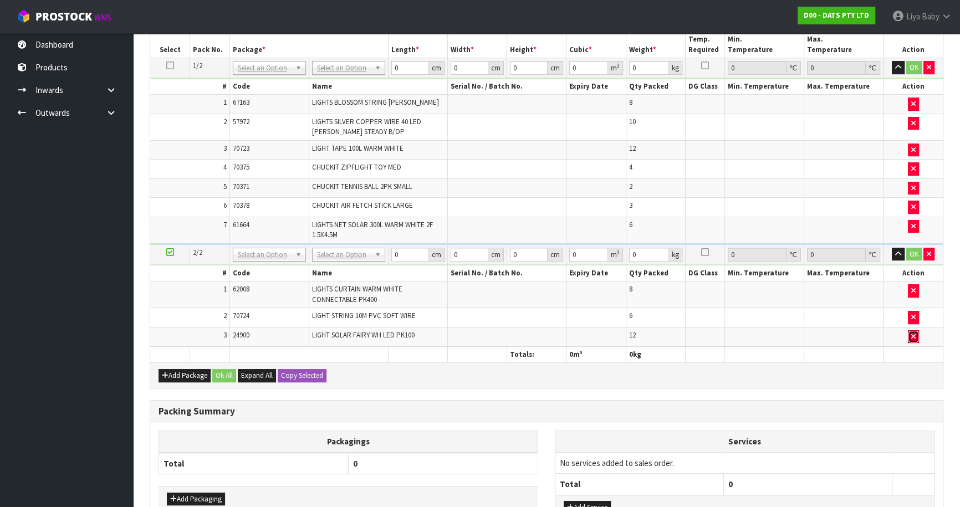
drag, startPoint x: 913, startPoint y: 333, endPoint x: 831, endPoint y: 352, distance: 83.9
click at [912, 333] on icon "button" at bounding box center [913, 336] width 4 height 7
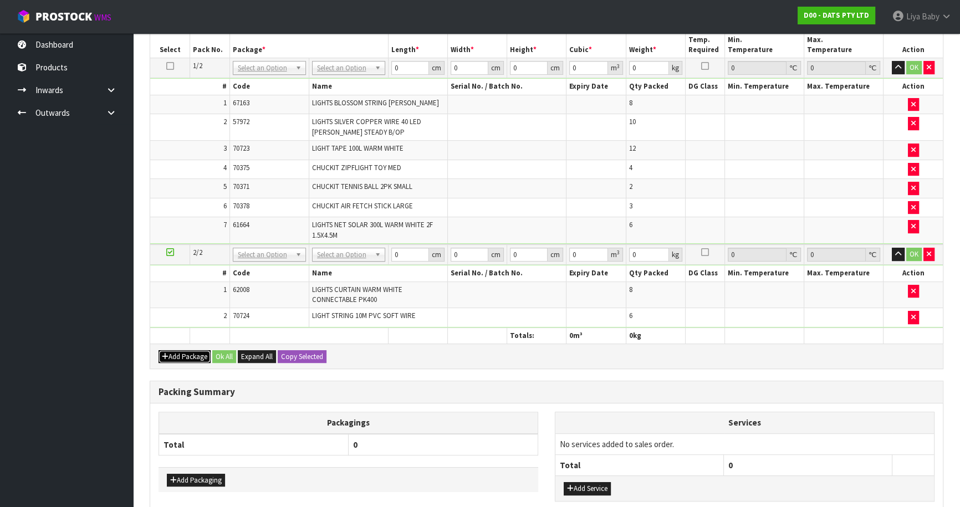
click at [181, 351] on button "Add Package" at bounding box center [185, 356] width 52 height 13
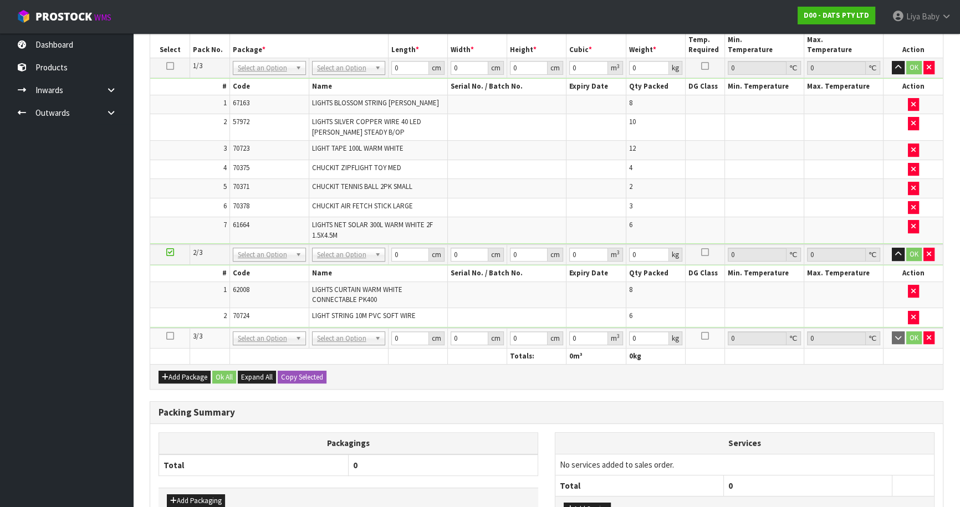
drag, startPoint x: 176, startPoint y: 332, endPoint x: 167, endPoint y: 335, distance: 9.3
click at [173, 332] on td at bounding box center [170, 338] width 40 height 21
drag, startPoint x: 167, startPoint y: 335, endPoint x: 210, endPoint y: 326, distance: 43.5
click at [170, 336] on icon at bounding box center [170, 336] width 8 height 1
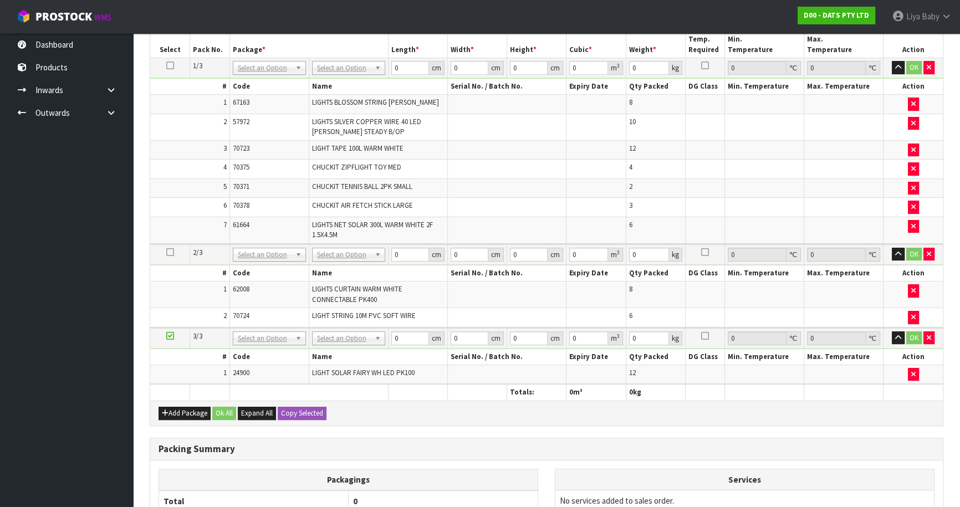
scroll to position [0, 0]
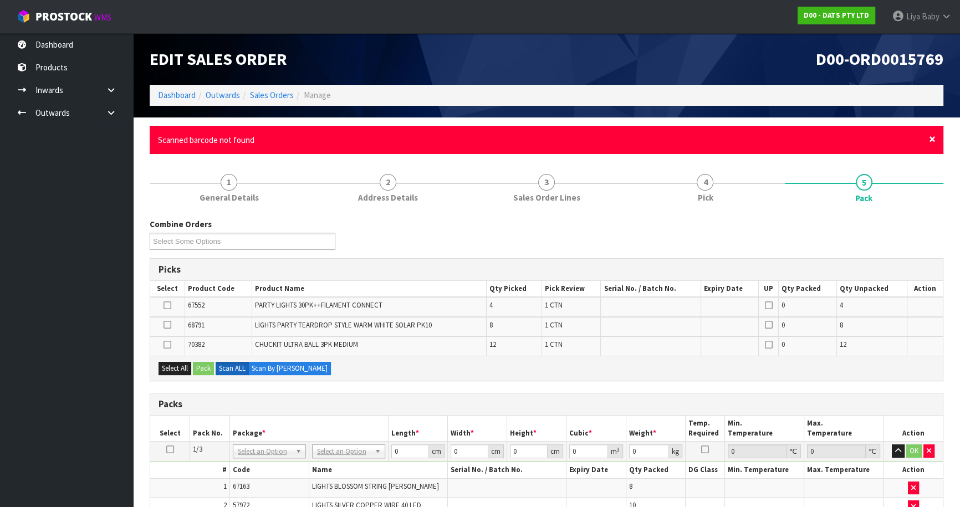
click at [929, 139] on span "×" at bounding box center [932, 139] width 7 height 16
click at [931, 144] on span "×" at bounding box center [932, 139] width 7 height 16
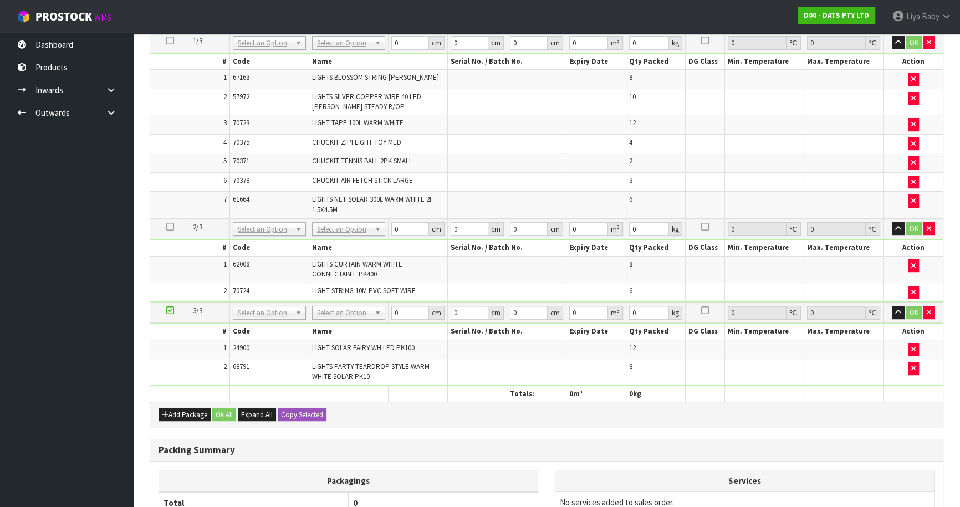
scroll to position [352, 0]
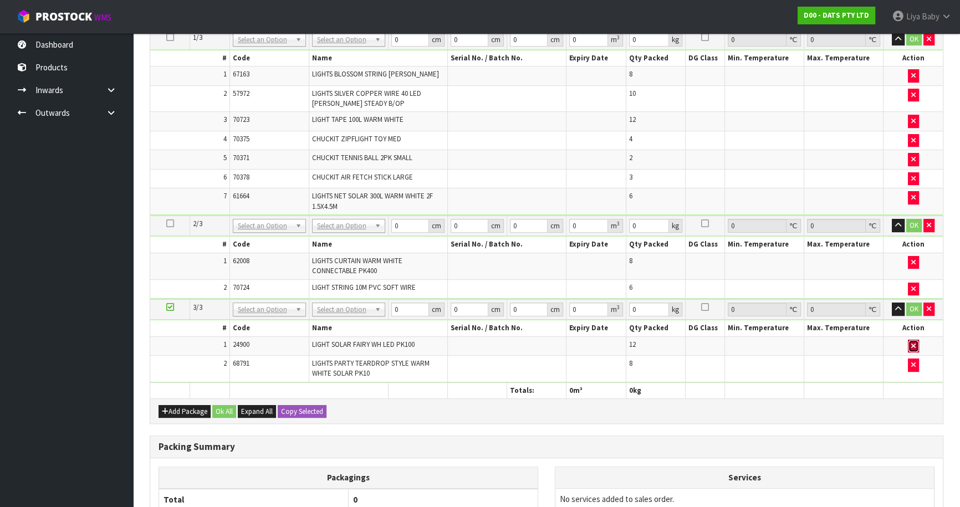
click at [909, 340] on button "button" at bounding box center [913, 346] width 11 height 13
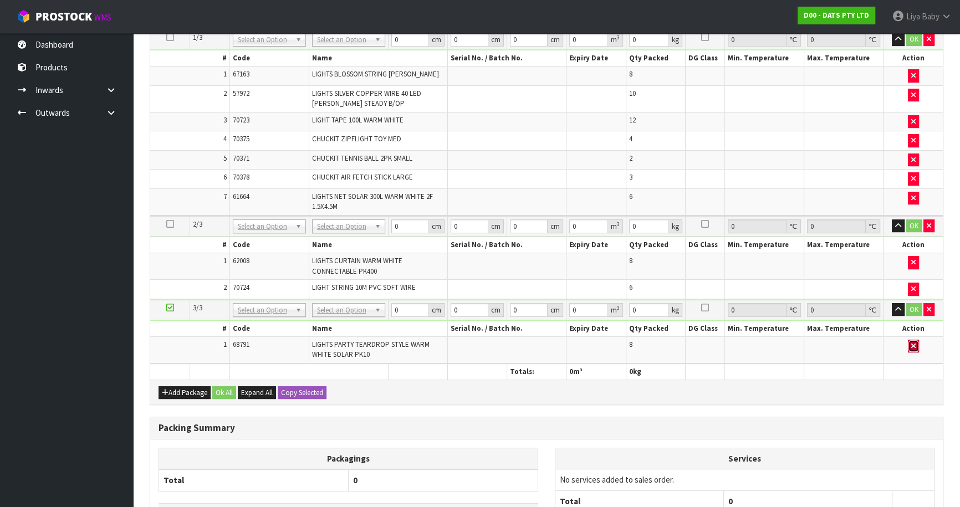
click at [913, 343] on icon "button" at bounding box center [913, 346] width 4 height 7
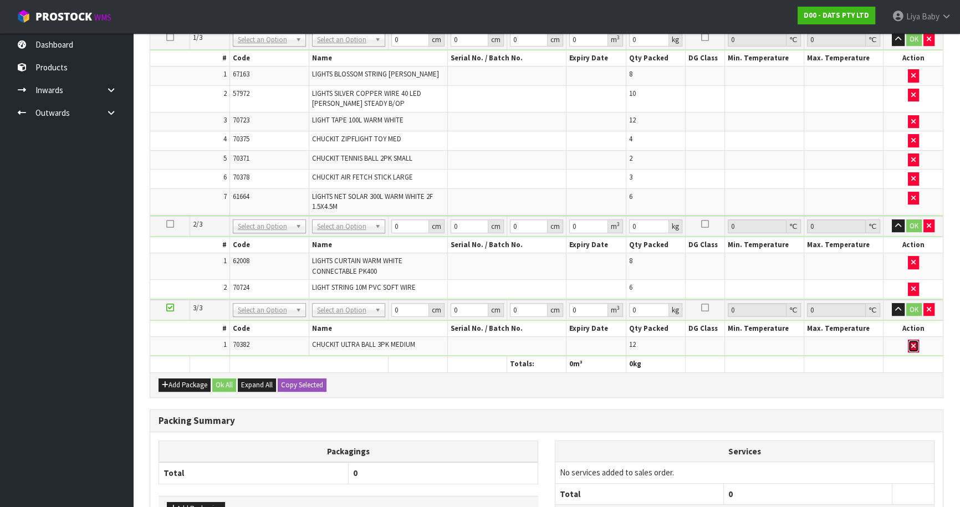
click at [915, 344] on button "button" at bounding box center [913, 346] width 11 height 13
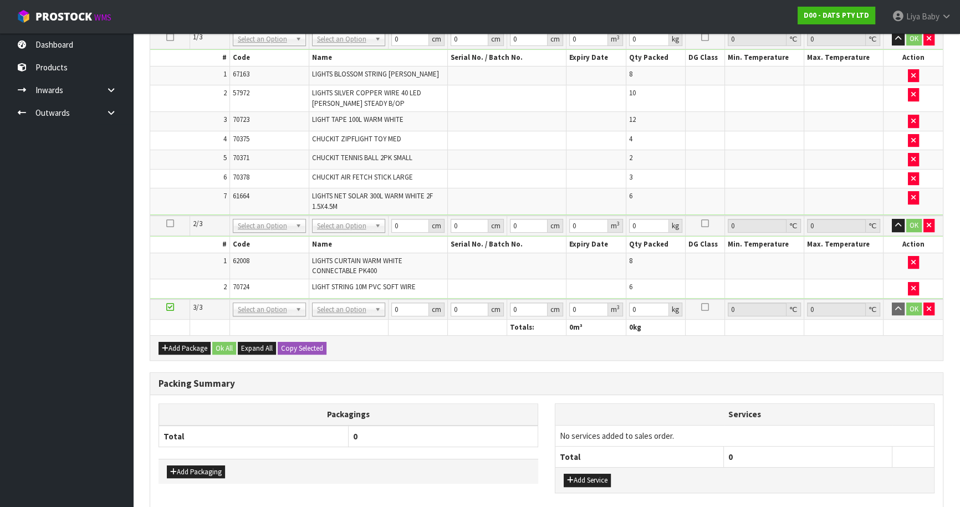
scroll to position [0, 0]
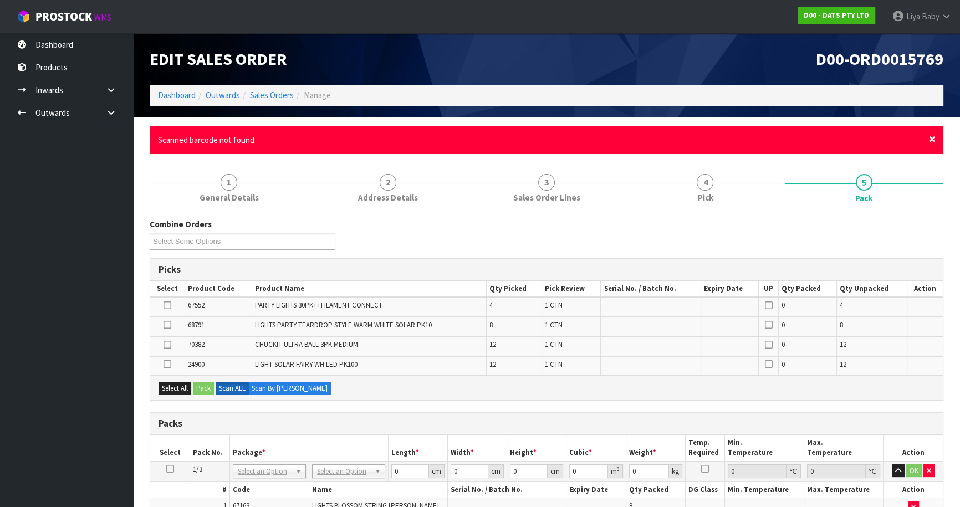
click at [933, 138] on span "×" at bounding box center [932, 139] width 7 height 16
click at [929, 144] on span "×" at bounding box center [932, 139] width 7 height 16
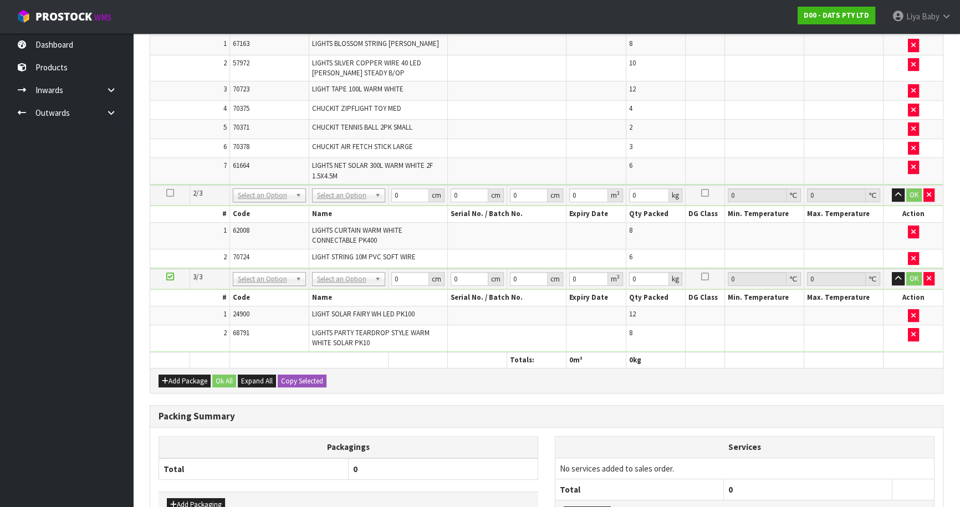
scroll to position [364, 0]
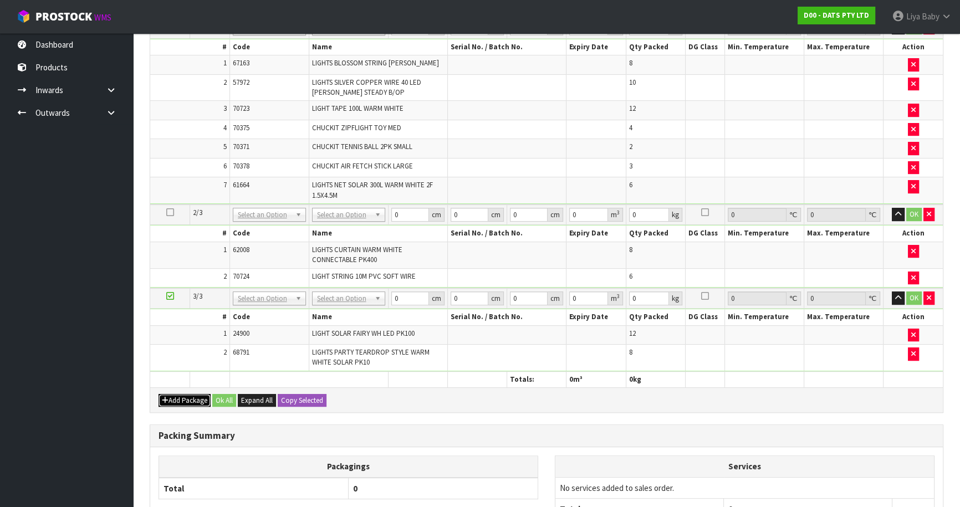
click at [182, 394] on button "Add Package" at bounding box center [185, 400] width 52 height 13
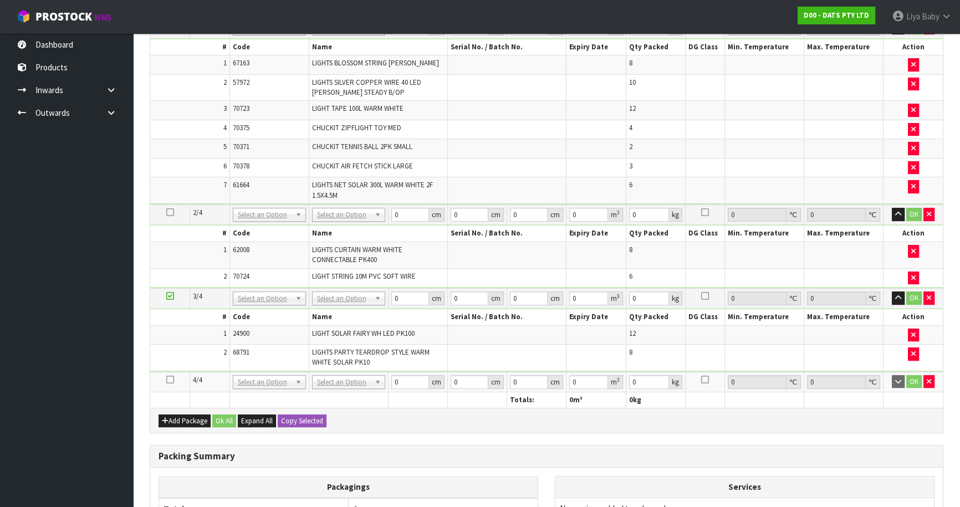
click at [168, 380] on icon at bounding box center [170, 380] width 8 height 1
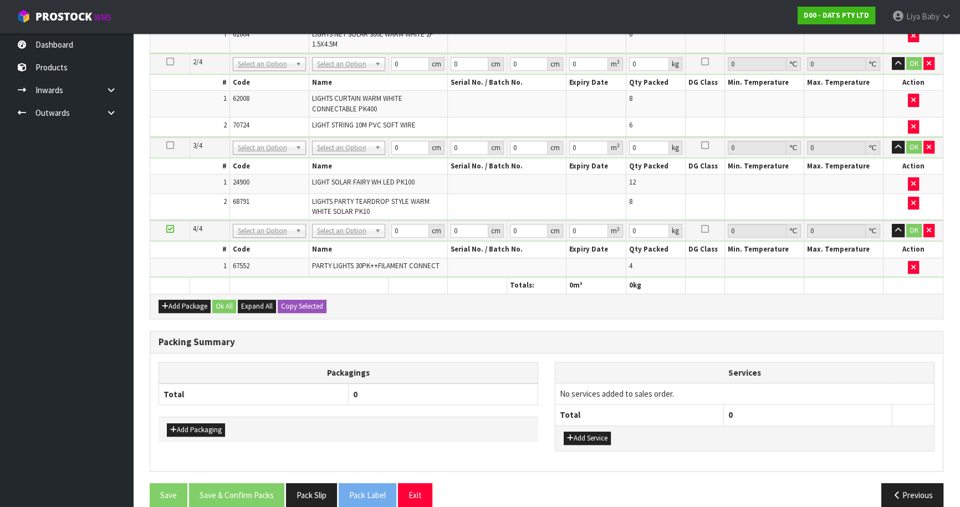
scroll to position [507, 0]
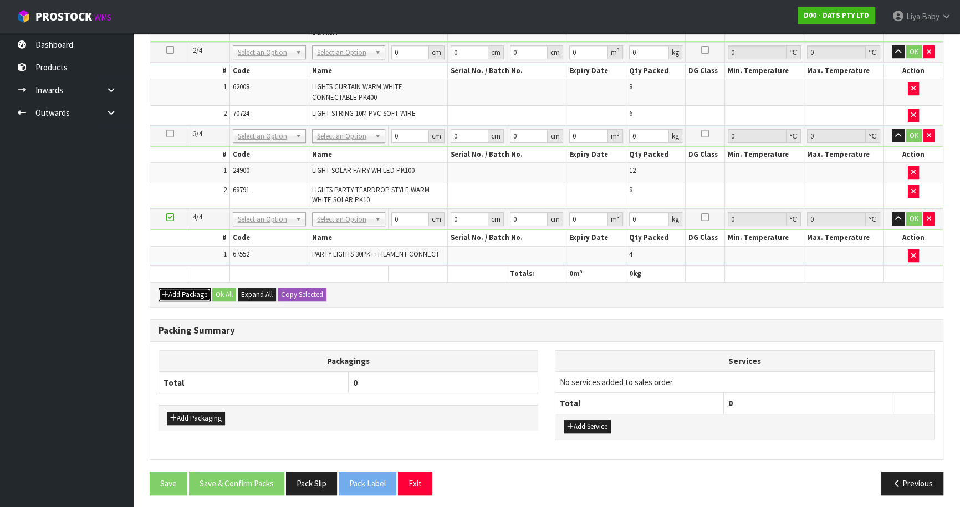
click at [187, 295] on button "Add Package" at bounding box center [185, 294] width 52 height 13
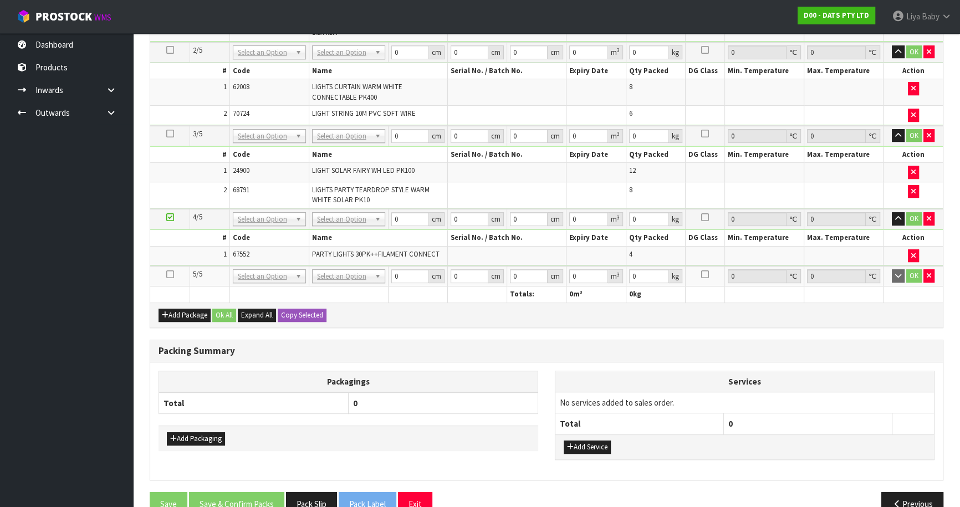
click at [170, 274] on icon at bounding box center [170, 274] width 8 height 1
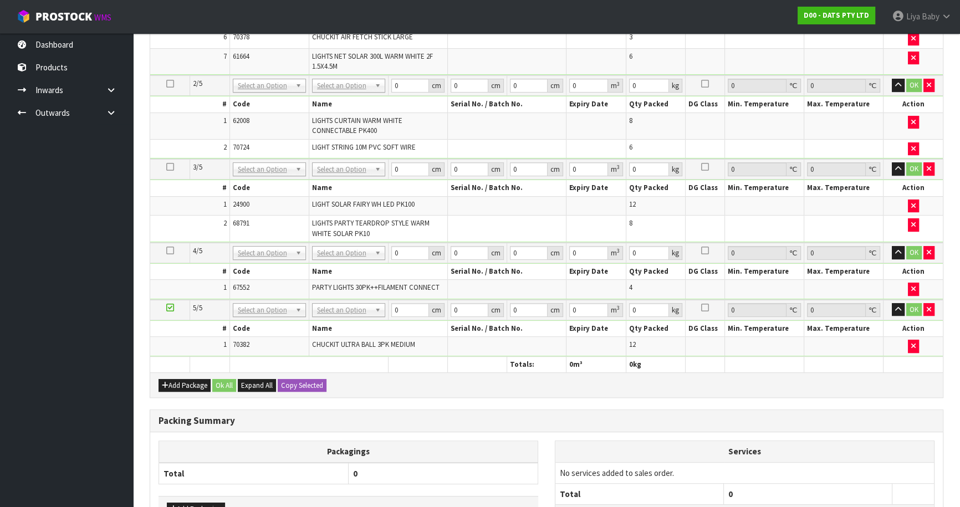
scroll to position [0, 0]
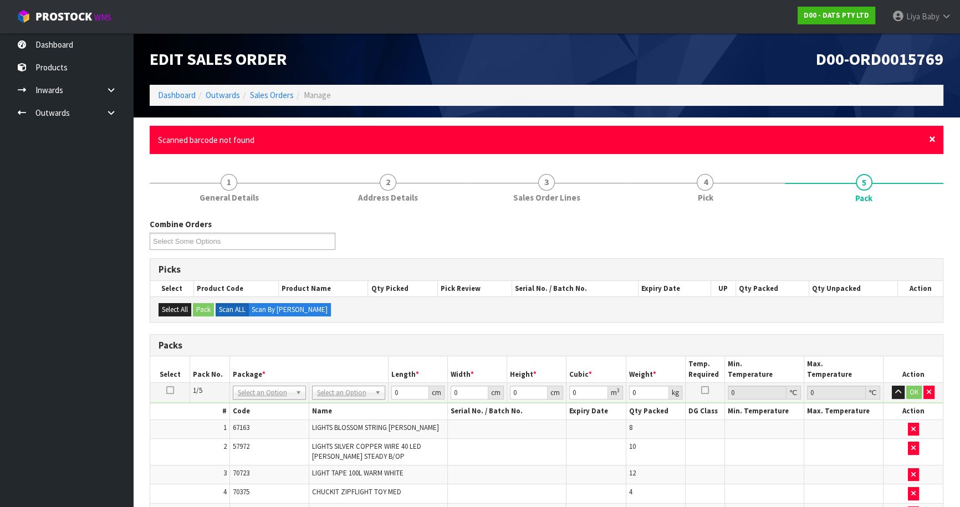
click at [932, 134] on span "×" at bounding box center [932, 139] width 7 height 16
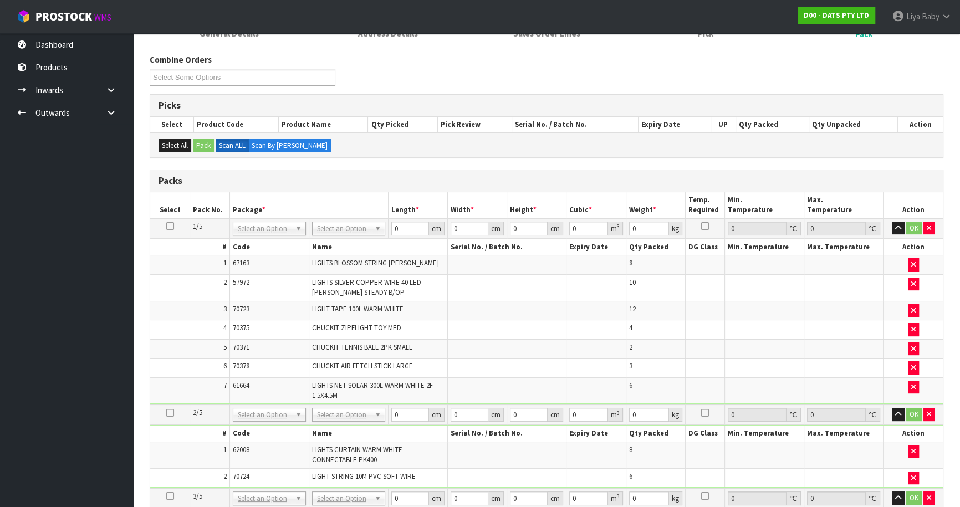
scroll to position [90, 0]
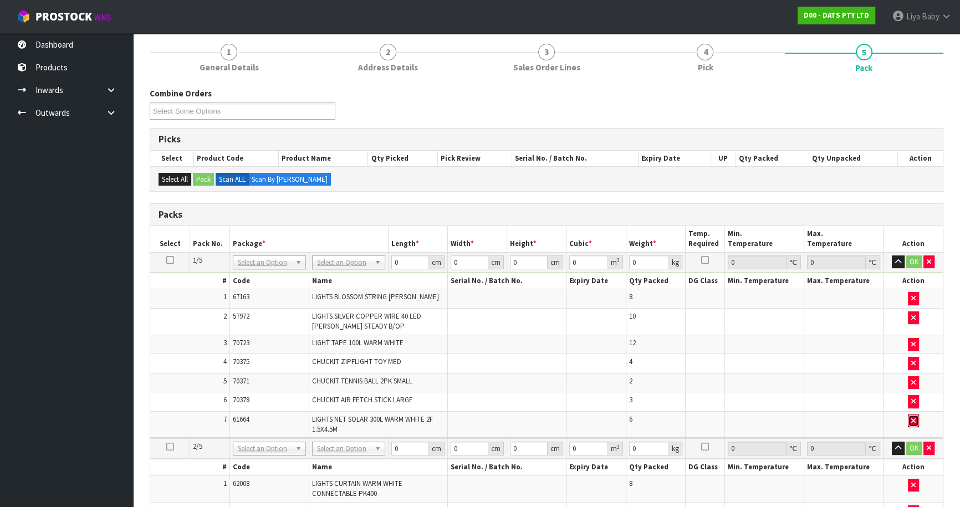
click at [913, 420] on icon "button" at bounding box center [913, 420] width 4 height 7
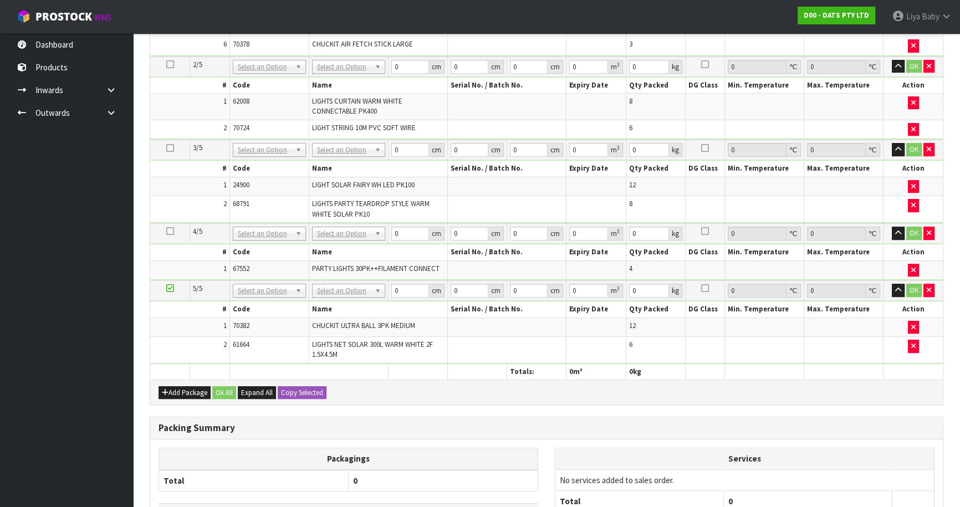
scroll to position [467, 0]
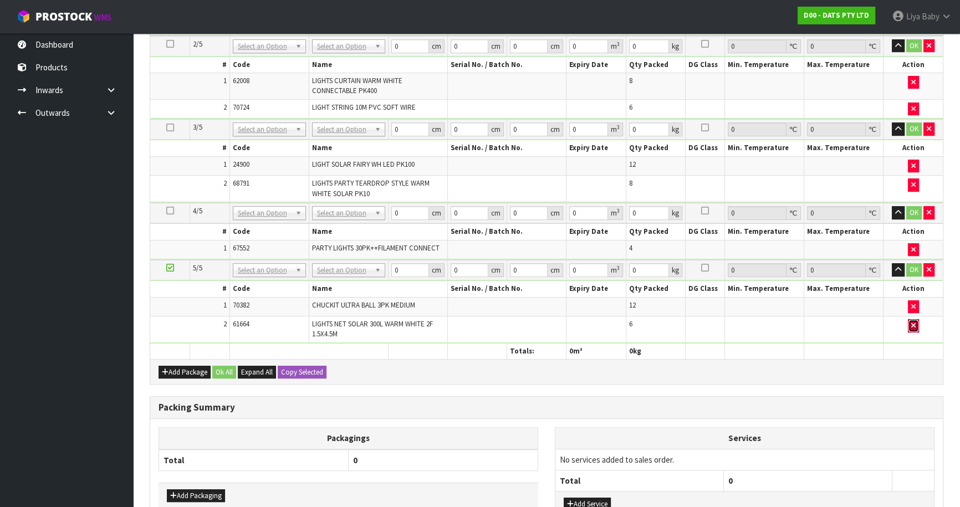
click at [909, 319] on button "button" at bounding box center [913, 325] width 11 height 13
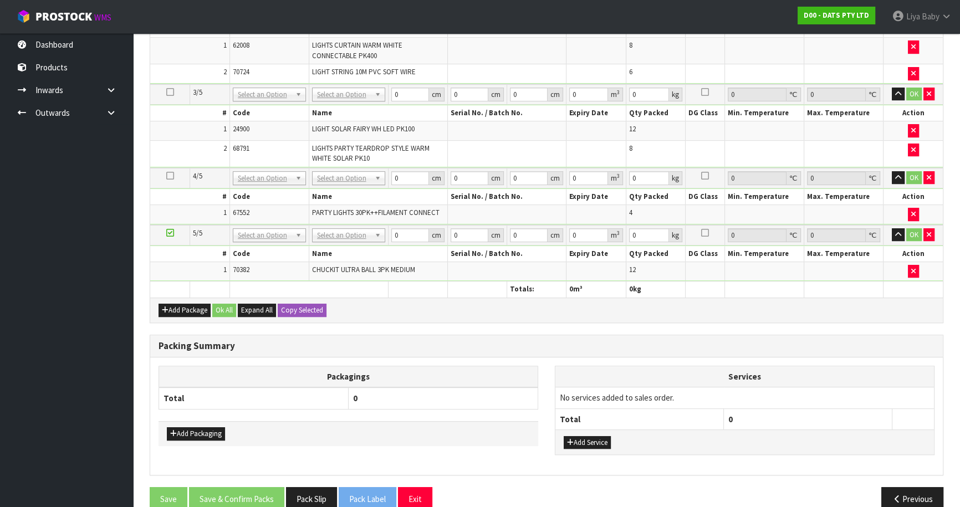
scroll to position [537, 0]
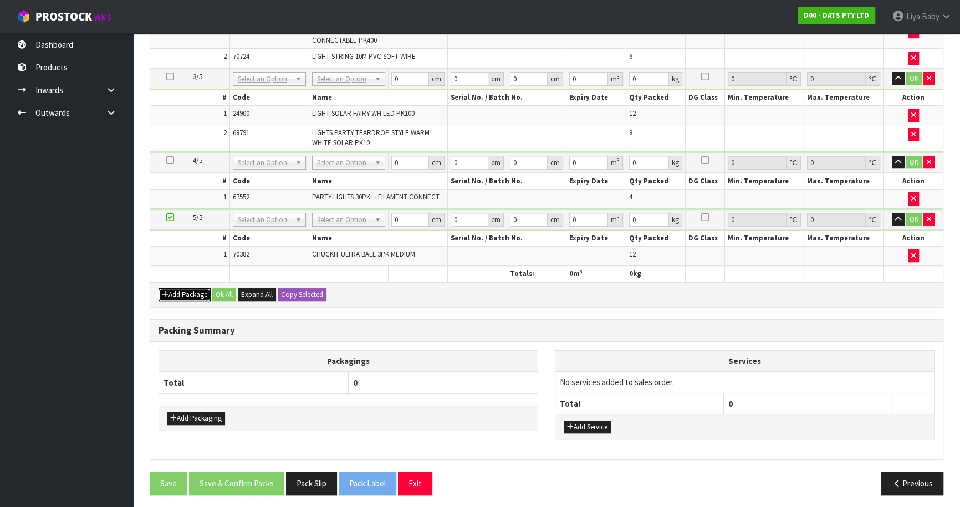
click at [178, 289] on button "Add Package" at bounding box center [185, 294] width 52 height 13
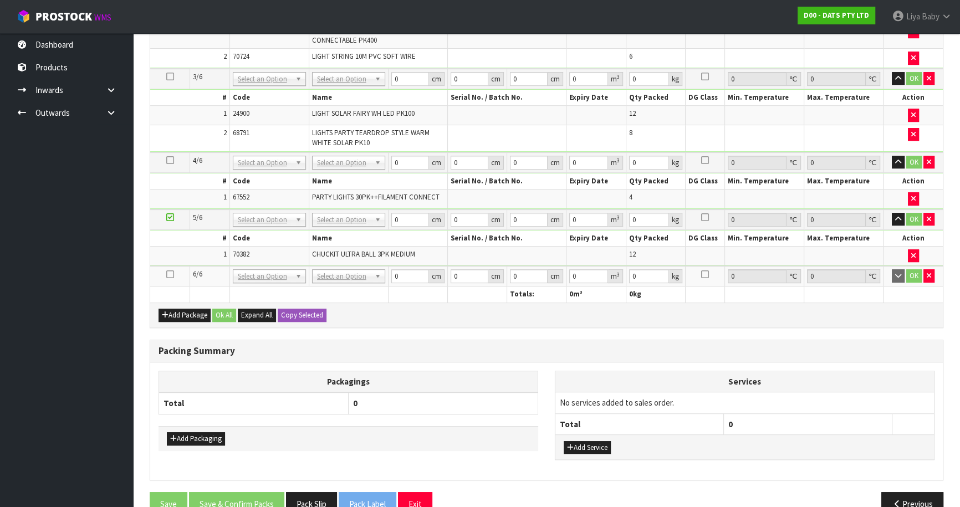
click at [170, 274] on icon at bounding box center [170, 274] width 8 height 1
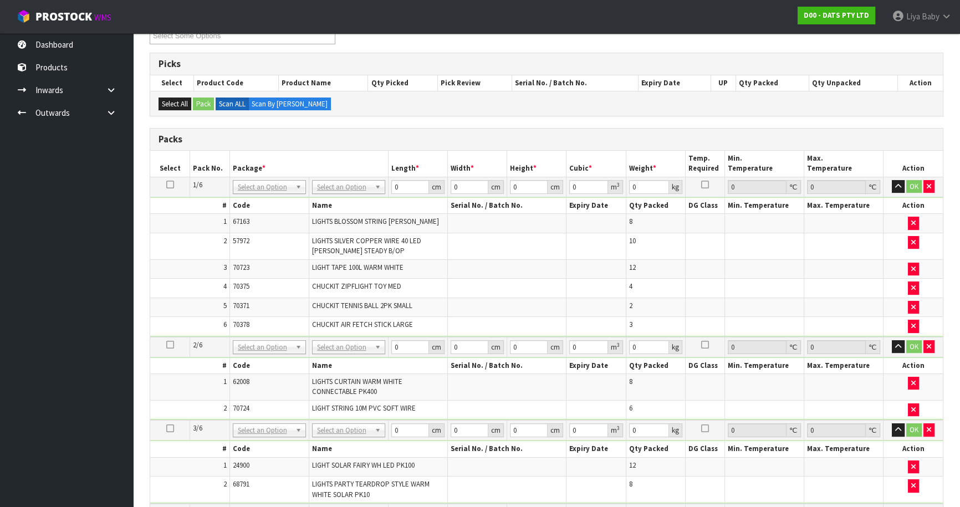
scroll to position [165, 0]
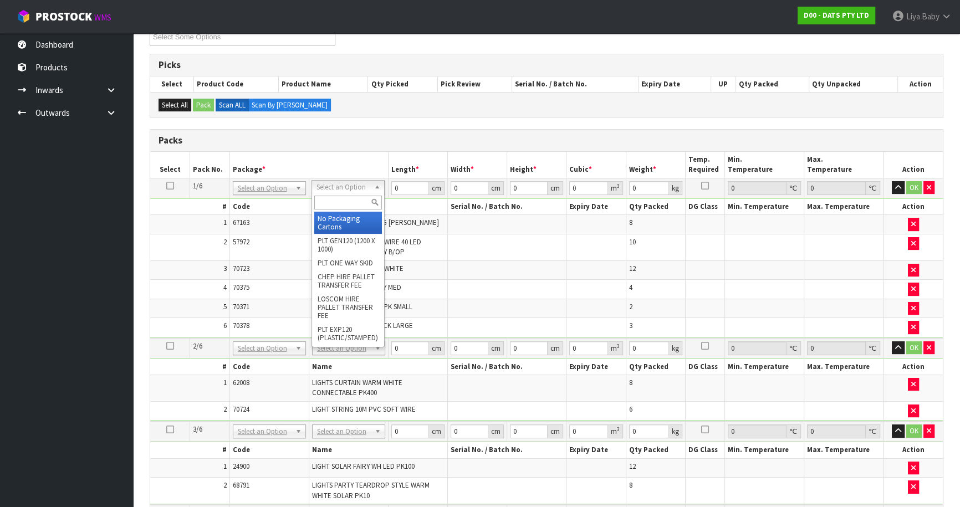
click at [333, 200] on input "text" at bounding box center [348, 203] width 68 height 14
type input "ctn7"
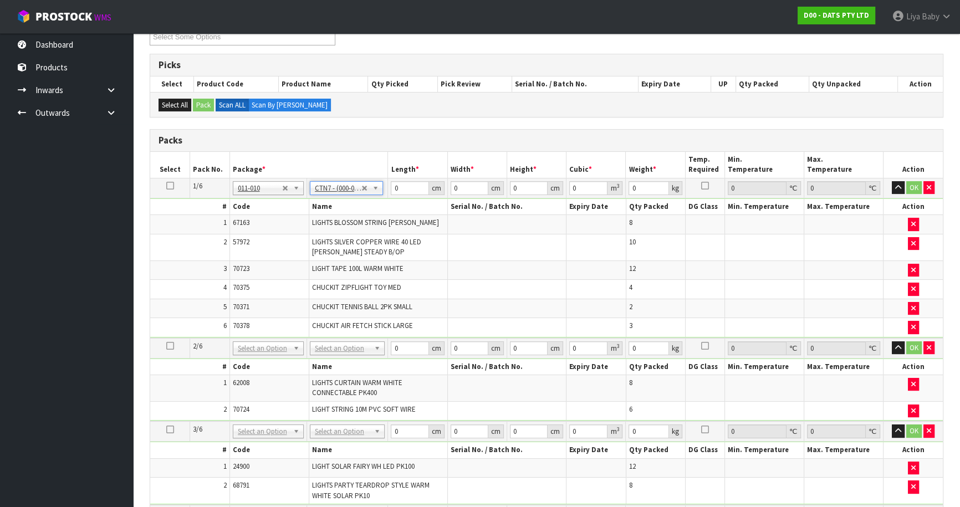
type input "45.5"
type input "35"
type input "0.072459"
type input "10.49"
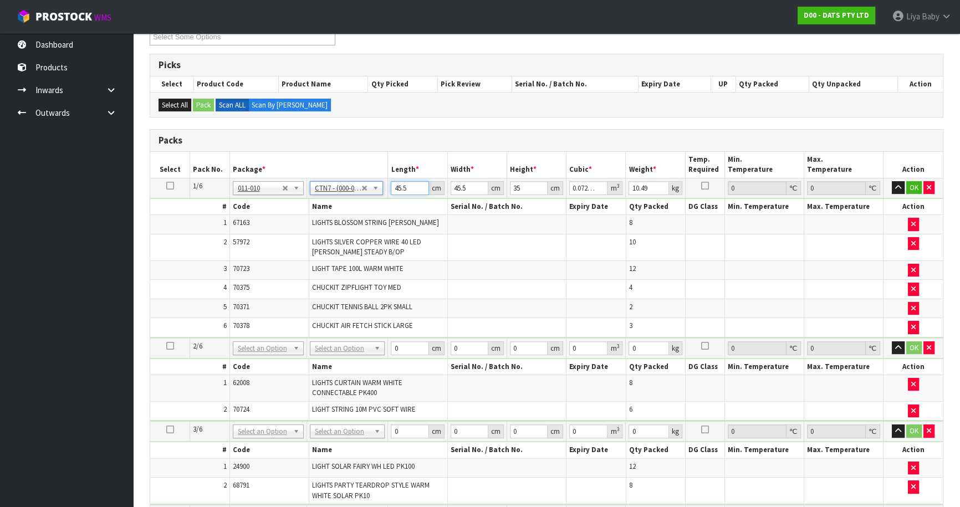
click at [412, 188] on input "45.5" at bounding box center [410, 188] width 38 height 14
click at [444, 237] on td "LIGHTS SILVER COPPER WIRE 40 LED [PERSON_NAME] STEADY B/OP" at bounding box center [378, 247] width 139 height 27
click at [410, 186] on input "45.5" at bounding box center [410, 188] width 38 height 14
type input "45"
type input "0.071663"
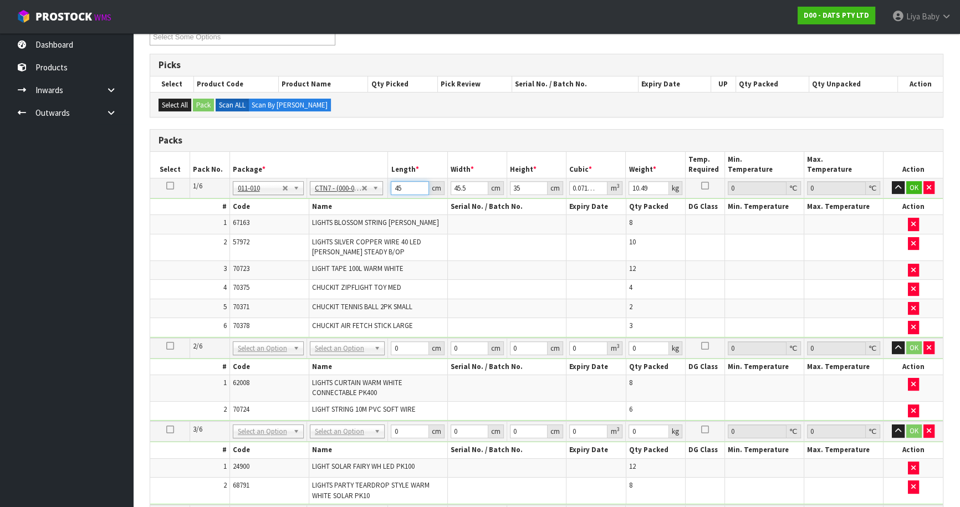
type input "4"
type input "0.00637"
type input "0"
type input "4"
type input "0.00637"
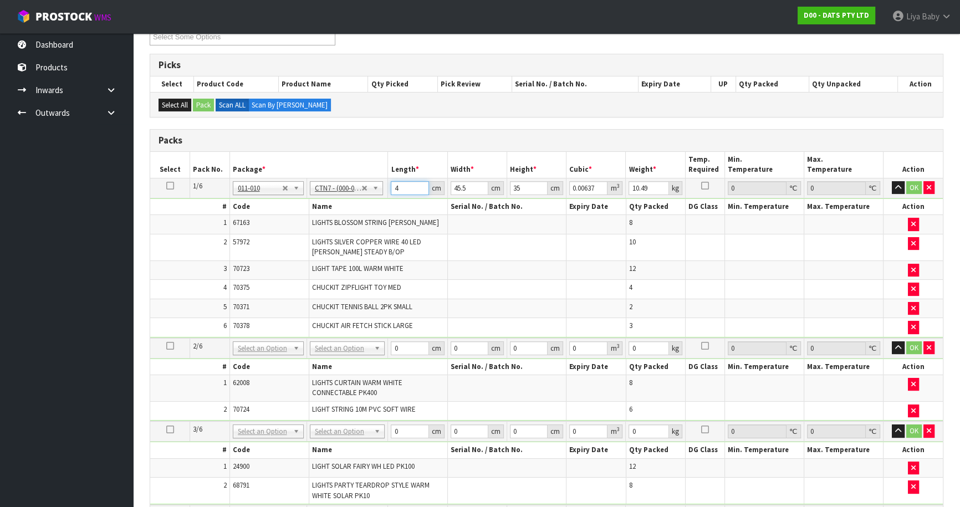
type input "47"
type input "0.074847"
click at [916, 183] on button "OK" at bounding box center [914, 187] width 16 height 13
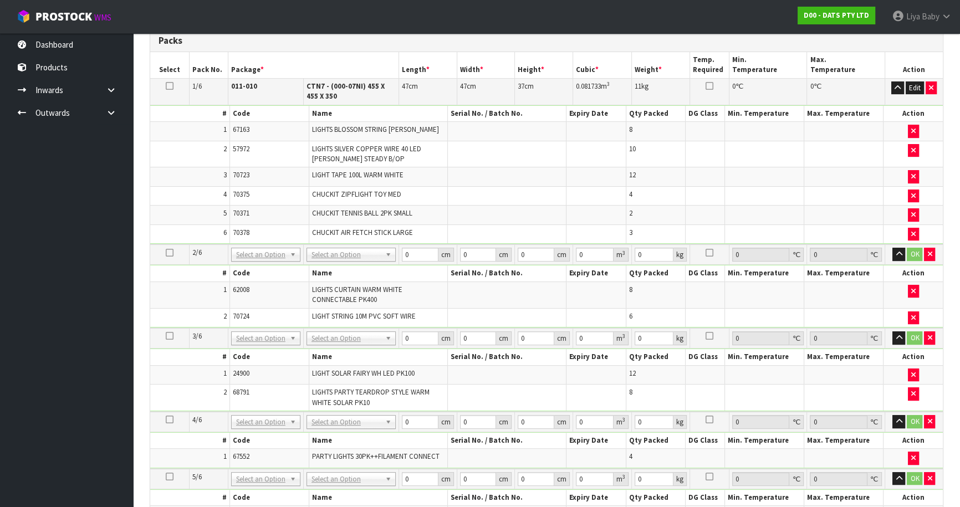
scroll to position [265, 0]
click at [415, 249] on input "0" at bounding box center [420, 254] width 37 height 14
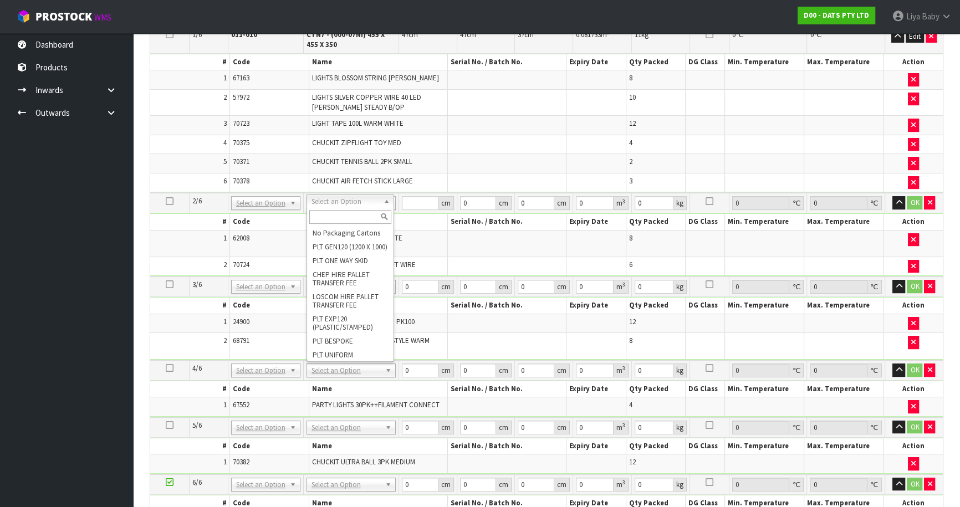
click at [331, 216] on input "text" at bounding box center [350, 217] width 82 height 14
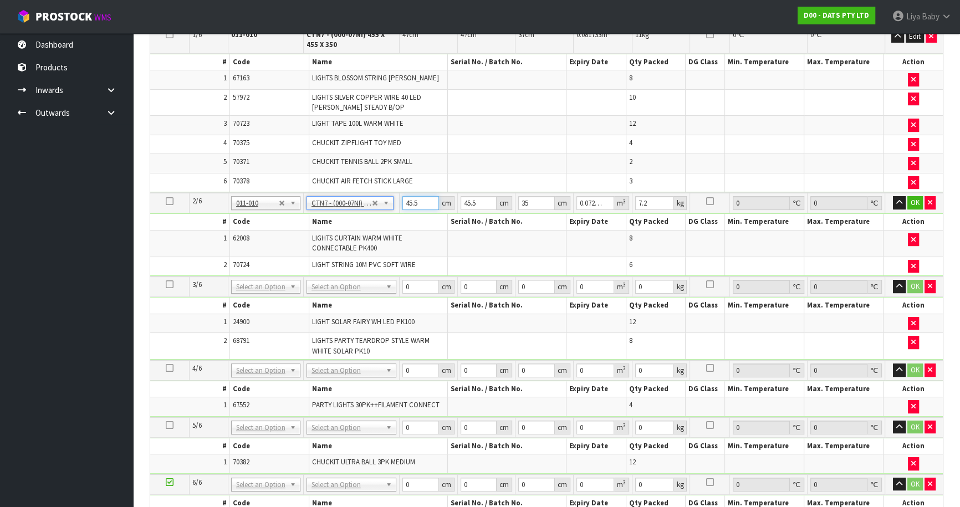
click at [418, 202] on input "45.5" at bounding box center [420, 203] width 37 height 14
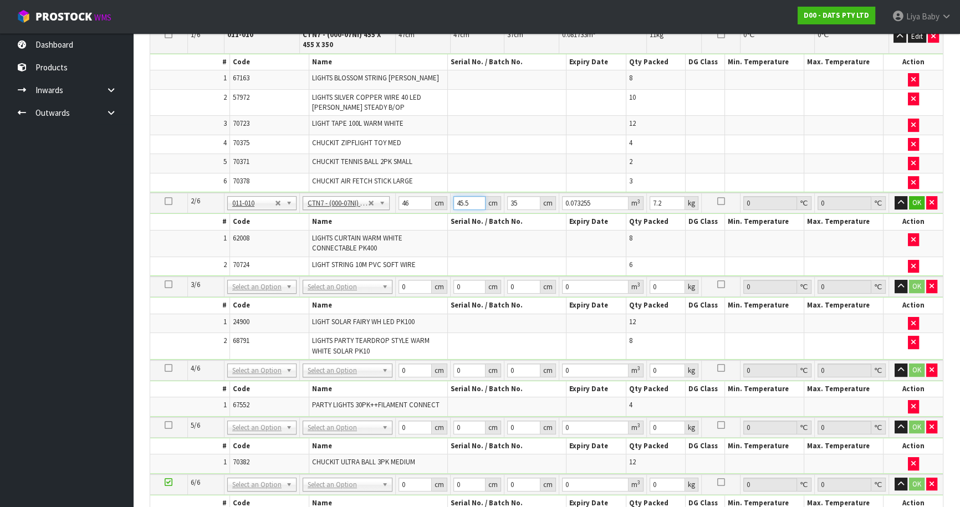
drag, startPoint x: 471, startPoint y: 198, endPoint x: 466, endPoint y: 192, distance: 7.9
click at [471, 197] on input "45.5" at bounding box center [469, 203] width 33 height 14
click at [524, 201] on input "35" at bounding box center [523, 203] width 33 height 14
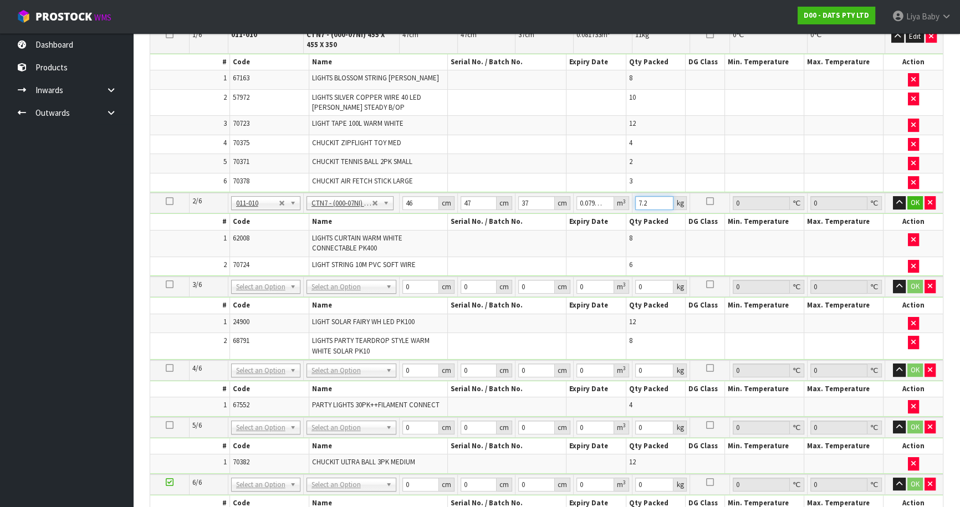
drag, startPoint x: 647, startPoint y: 202, endPoint x: 619, endPoint y: 213, distance: 30.4
click at [646, 202] on input "7.2" at bounding box center [654, 203] width 39 height 14
click at [913, 201] on button "OK" at bounding box center [915, 202] width 16 height 13
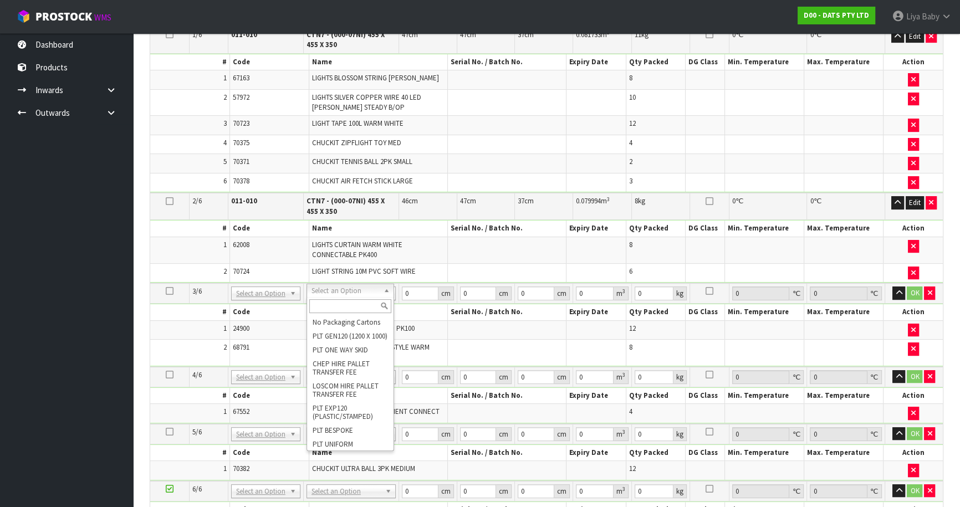
click at [330, 309] on input "text" at bounding box center [350, 306] width 82 height 14
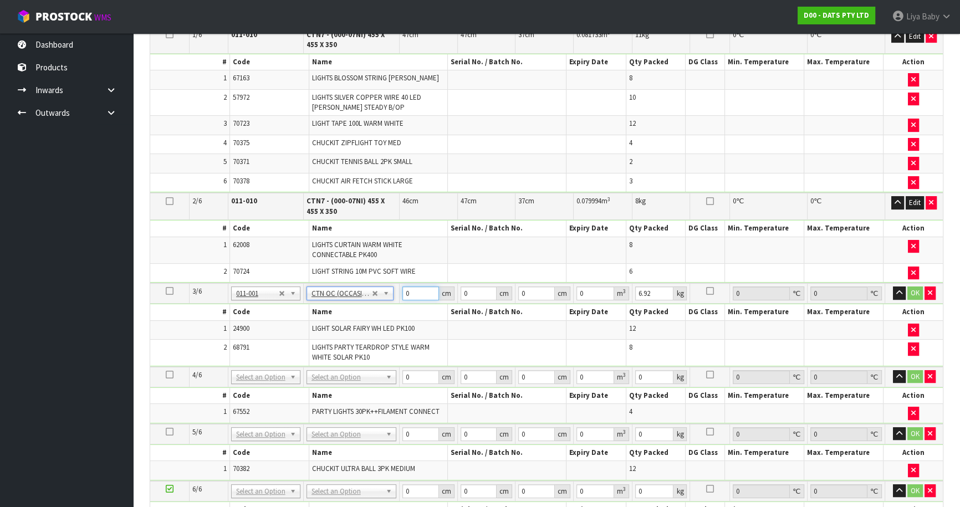
click at [420, 290] on input "0" at bounding box center [420, 294] width 37 height 14
click at [472, 290] on input "0" at bounding box center [479, 294] width 36 height 14
click at [532, 292] on input "0" at bounding box center [536, 294] width 37 height 14
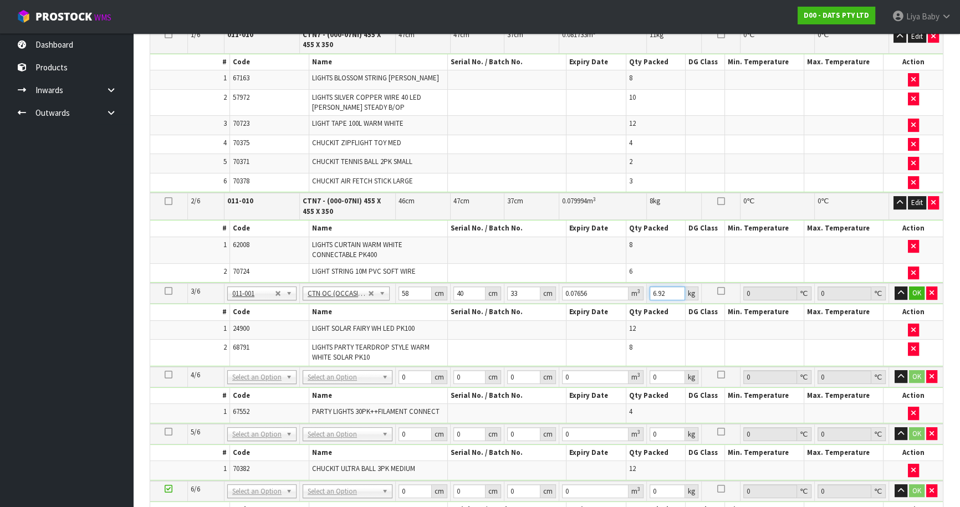
click at [665, 292] on input "6.92" at bounding box center [667, 294] width 35 height 14
click at [920, 290] on button "OK" at bounding box center [917, 293] width 16 height 13
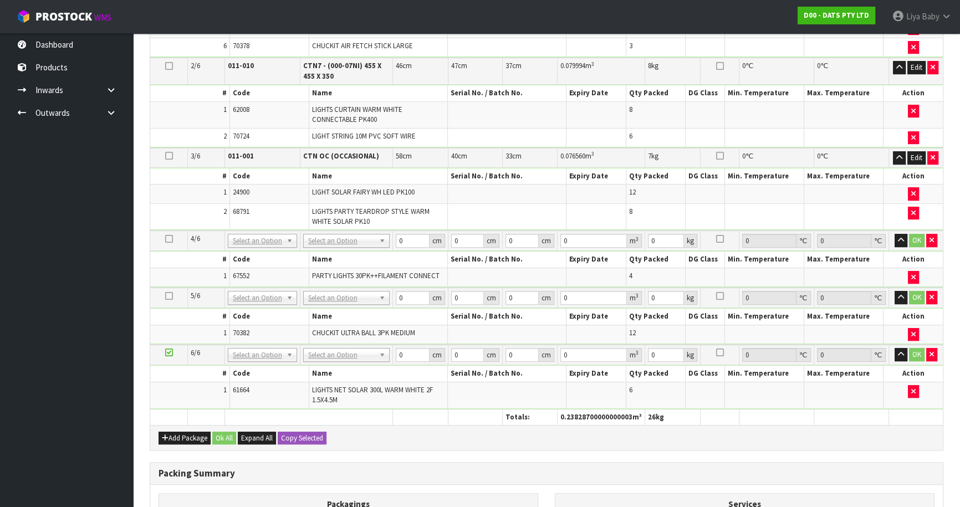
scroll to position [467, 0]
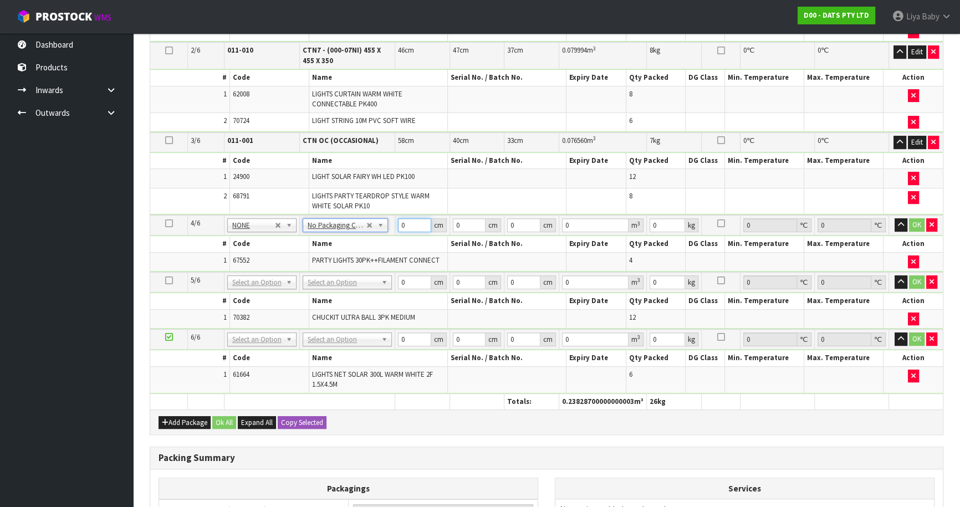
click at [407, 221] on input "0" at bounding box center [414, 225] width 33 height 14
click at [464, 219] on input "0" at bounding box center [469, 225] width 33 height 14
click at [520, 219] on input "0" at bounding box center [523, 225] width 33 height 14
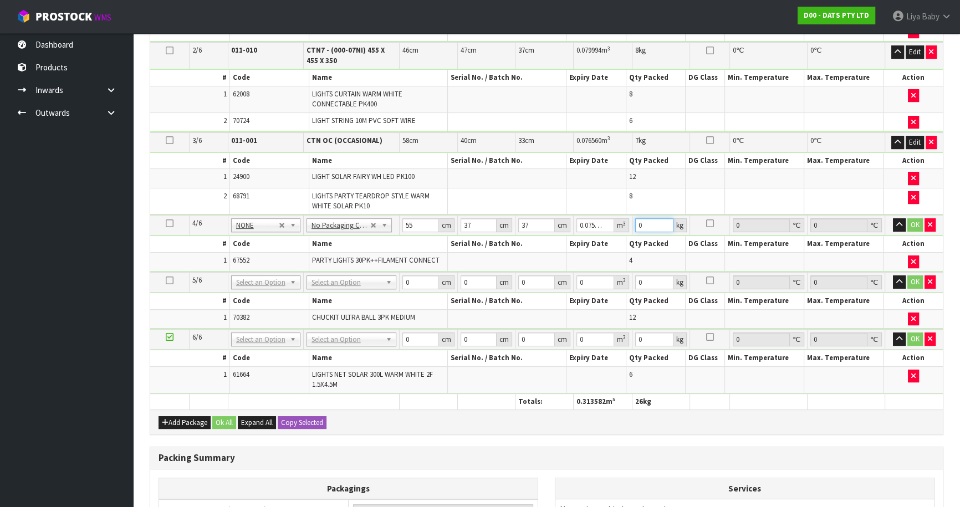
click at [651, 223] on input "0" at bounding box center [654, 225] width 39 height 14
click at [914, 218] on button "OK" at bounding box center [915, 224] width 16 height 13
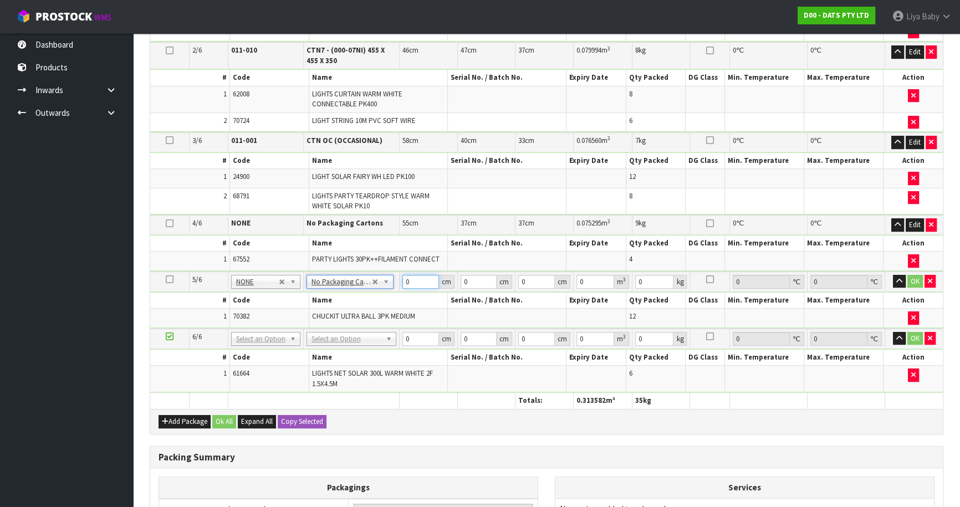
click at [421, 280] on input "0" at bounding box center [420, 282] width 37 height 14
click at [471, 275] on input "0" at bounding box center [479, 282] width 36 height 14
click at [586, 277] on input "0" at bounding box center [595, 282] width 38 height 14
click at [532, 275] on input "0" at bounding box center [536, 282] width 37 height 14
click at [648, 276] on input "0" at bounding box center [654, 282] width 39 height 14
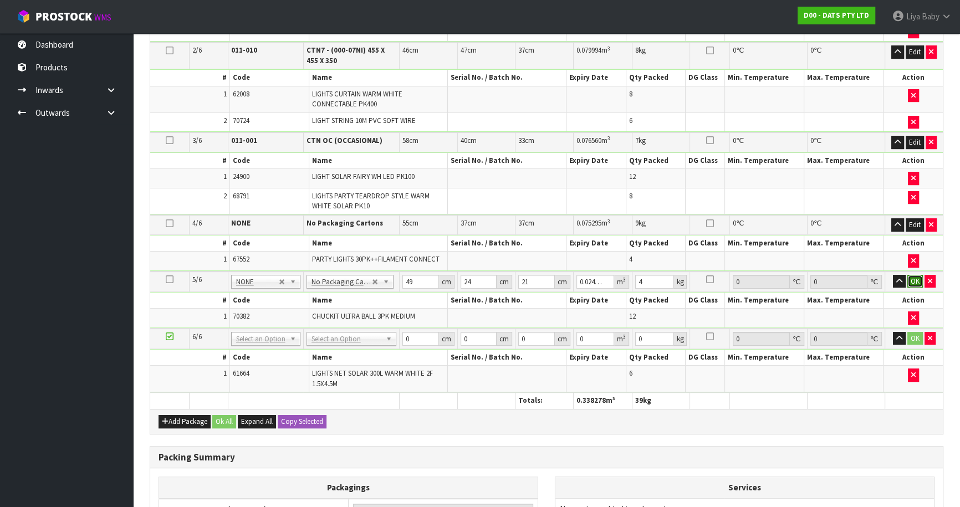
click at [918, 277] on button "OK" at bounding box center [915, 281] width 16 height 13
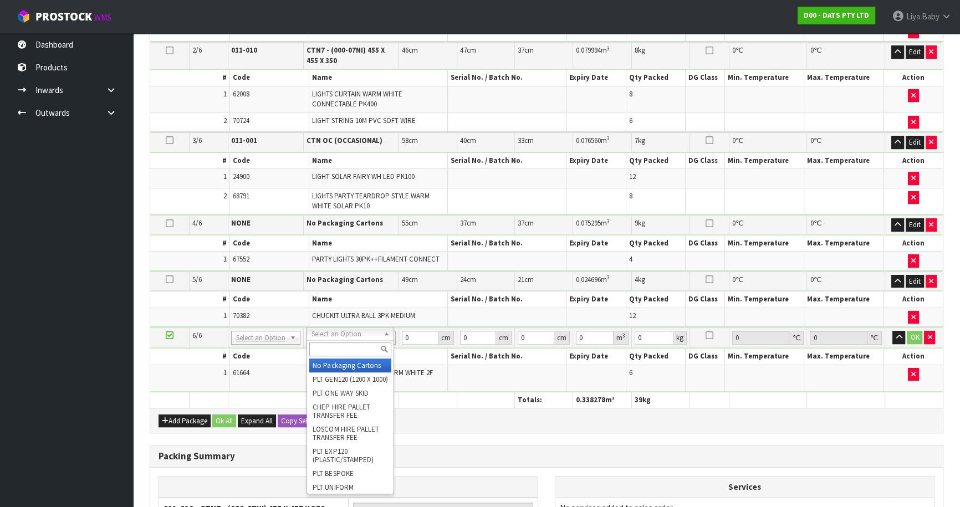
drag, startPoint x: 364, startPoint y: 369, endPoint x: 371, endPoint y: 360, distance: 11.8
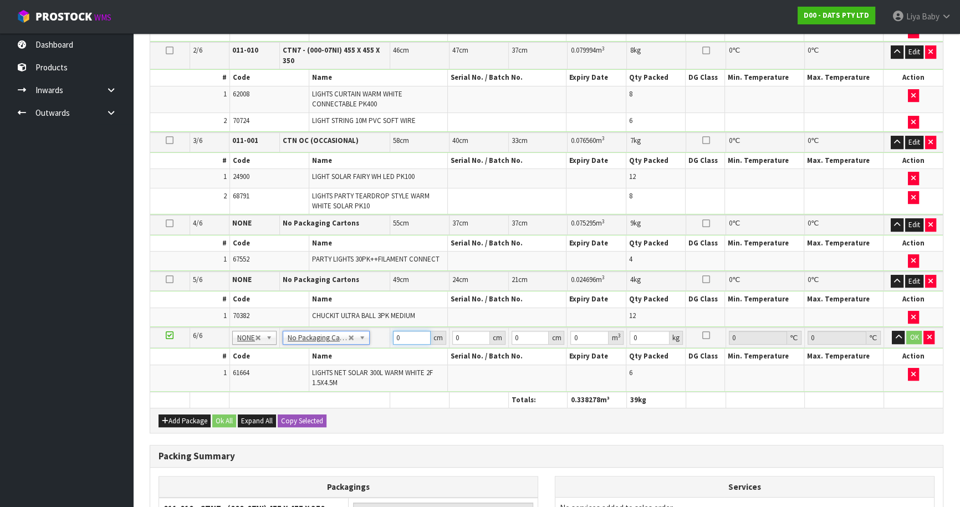
click at [412, 336] on input "0" at bounding box center [412, 338] width 38 height 14
click at [462, 338] on input "0" at bounding box center [471, 338] width 38 height 14
click at [523, 335] on input "0" at bounding box center [531, 338] width 38 height 14
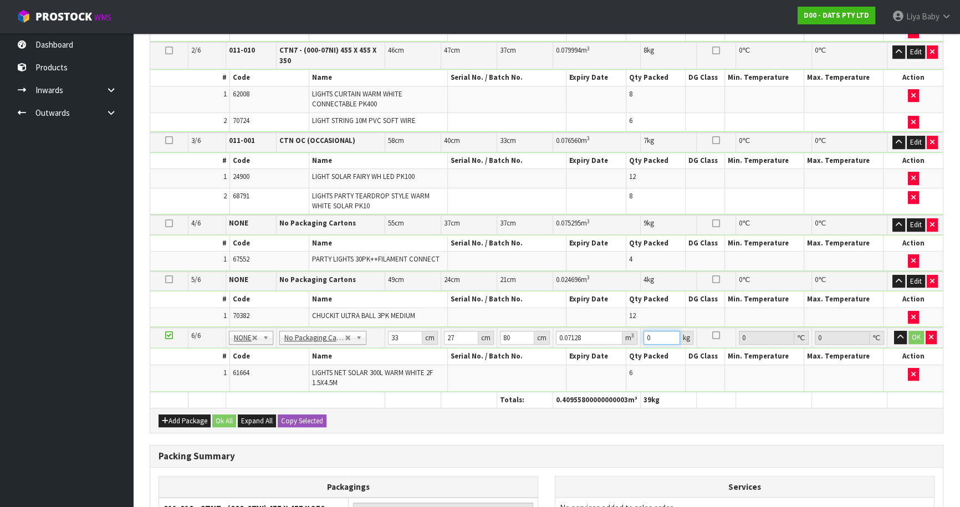
click at [660, 339] on input "0" at bounding box center [661, 338] width 37 height 14
click at [456, 336] on input "27" at bounding box center [461, 338] width 34 height 14
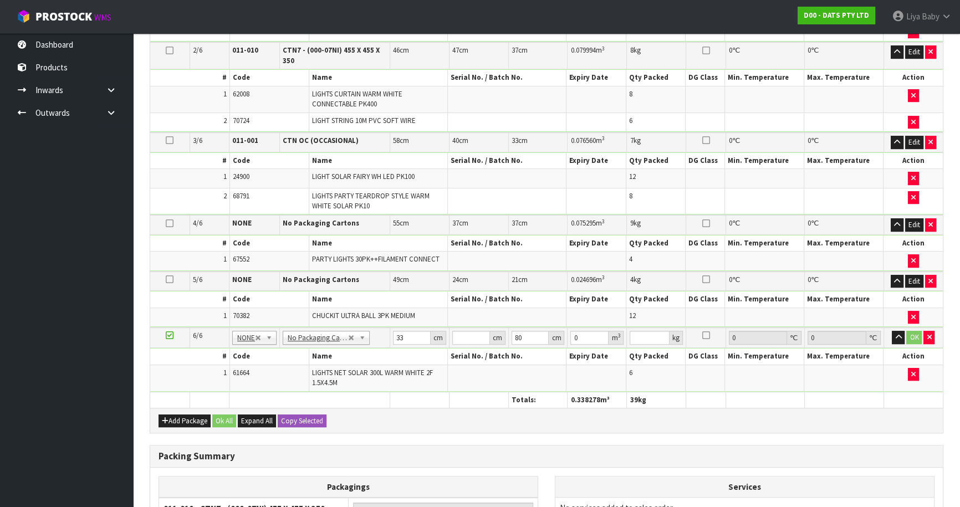
click at [481, 272] on td "24 cm" at bounding box center [478, 281] width 59 height 19
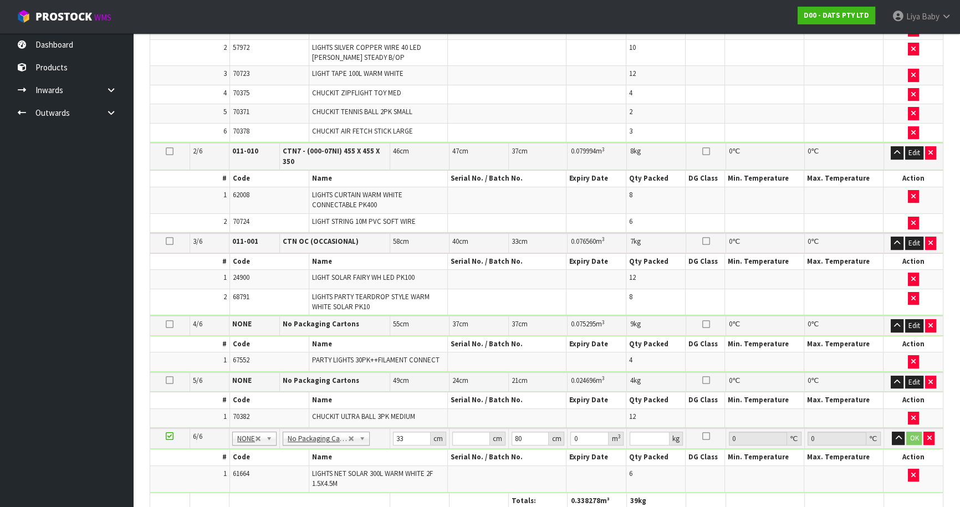
scroll to position [517, 0]
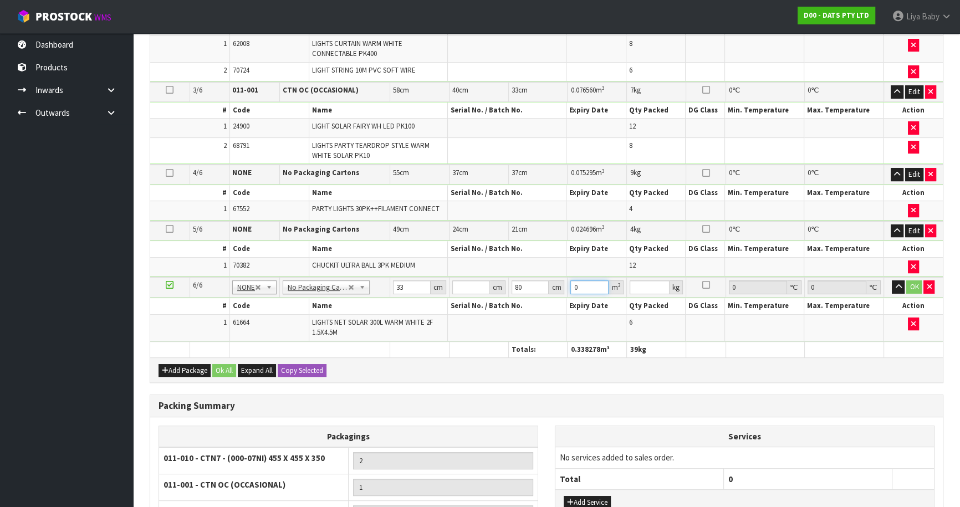
click at [580, 286] on input "0" at bounding box center [589, 287] width 38 height 14
click at [457, 282] on input "number" at bounding box center [471, 287] width 38 height 14
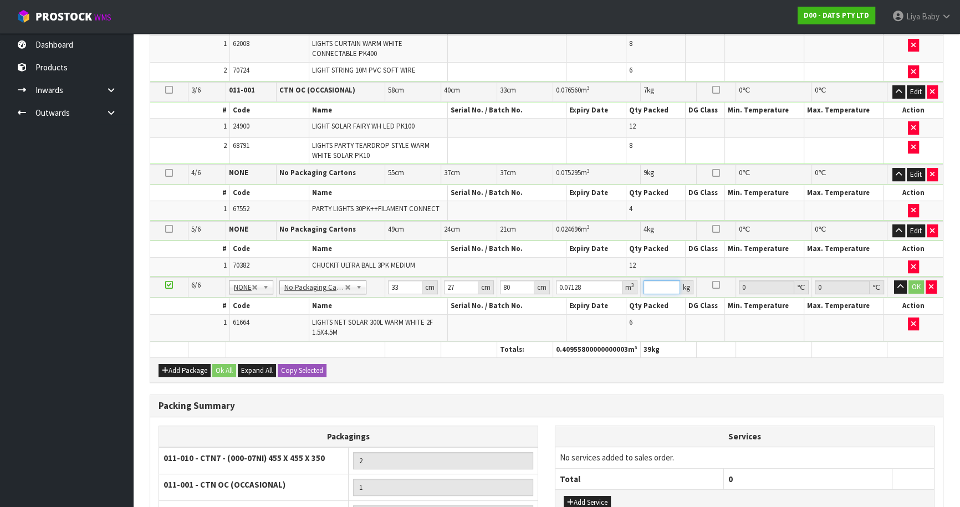
click at [661, 283] on input "number" at bounding box center [661, 287] width 37 height 14
click at [914, 280] on button "OK" at bounding box center [916, 286] width 16 height 13
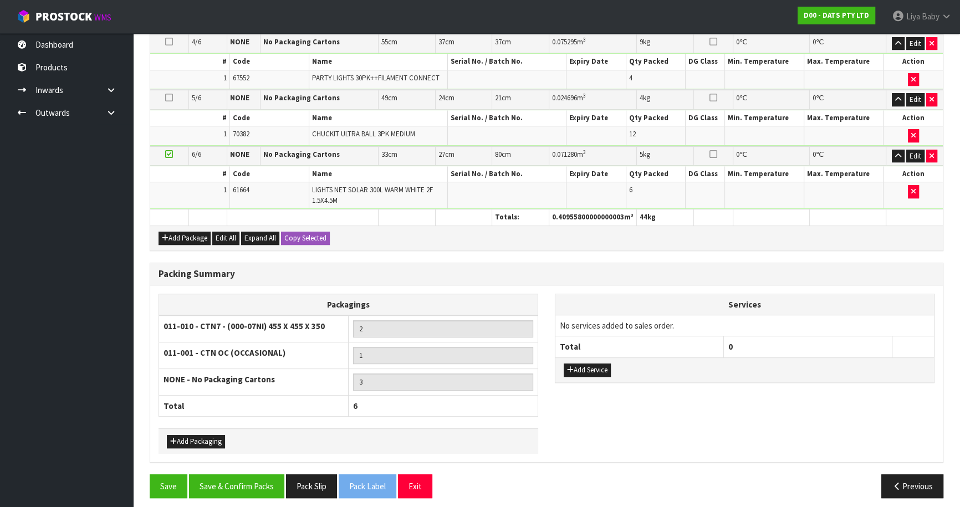
scroll to position [635, 0]
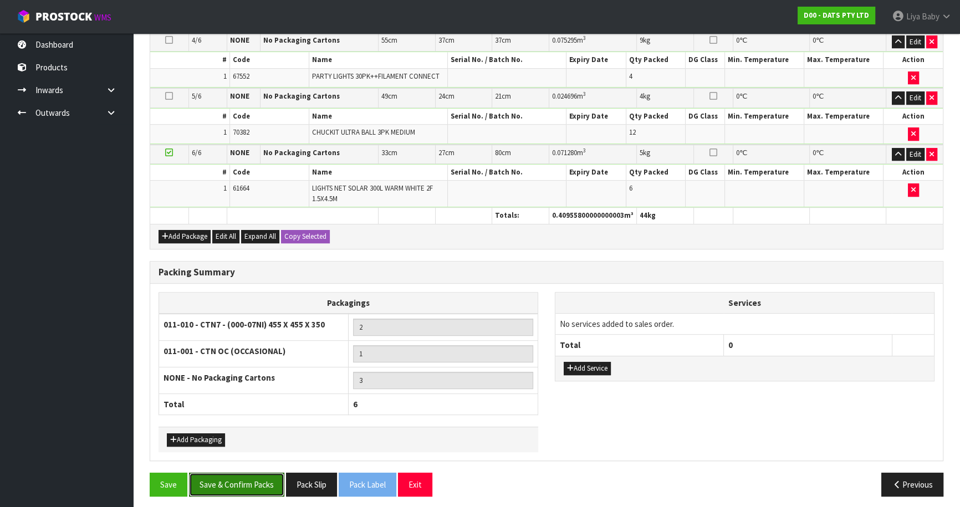
drag, startPoint x: 248, startPoint y: 468, endPoint x: 259, endPoint y: 463, distance: 12.5
click at [254, 473] on button "Save & Confirm Packs" at bounding box center [236, 485] width 95 height 24
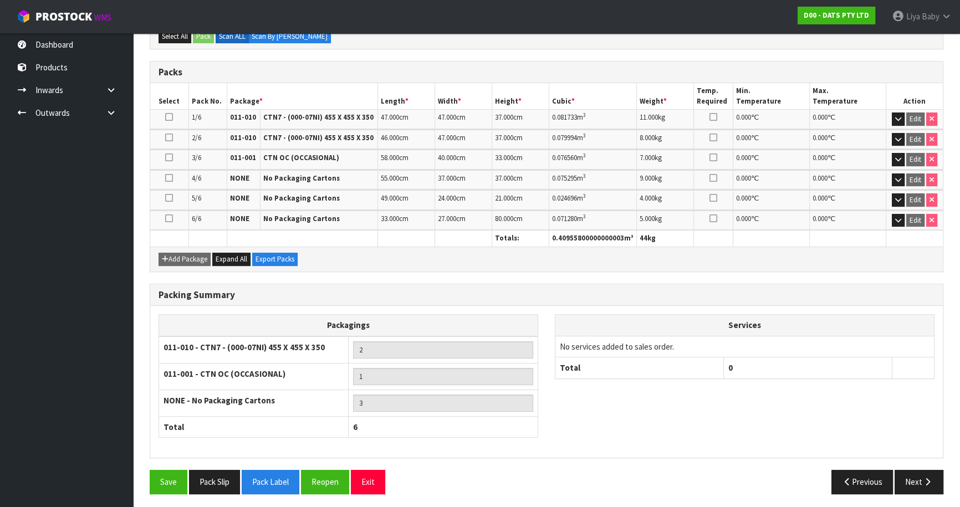
scroll to position [274, 0]
click at [920, 478] on button "Next" at bounding box center [919, 481] width 49 height 24
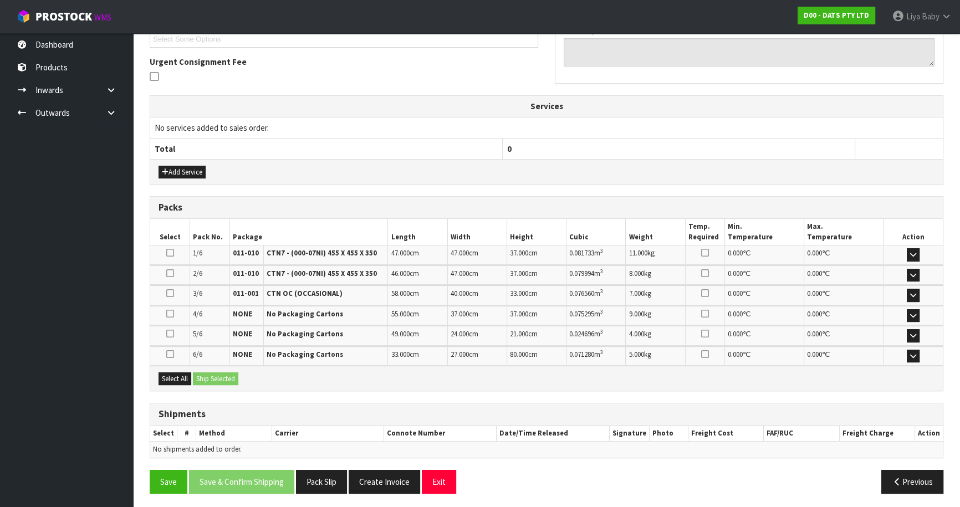
scroll to position [314, 0]
drag, startPoint x: 170, startPoint y: 375, endPoint x: 181, endPoint y: 372, distance: 11.6
click at [172, 375] on button "Select All" at bounding box center [175, 378] width 33 height 13
click at [198, 372] on button "Ship Selected" at bounding box center [215, 378] width 45 height 13
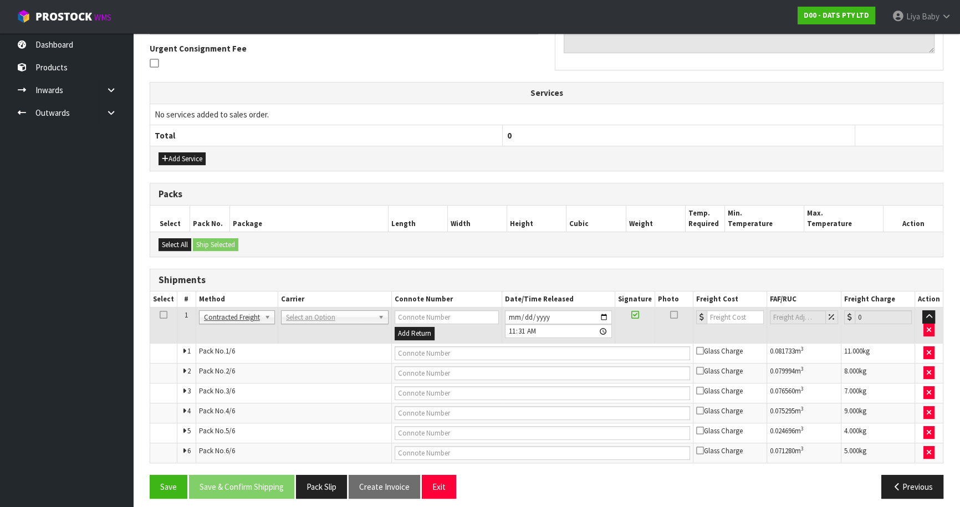
scroll to position [333, 0]
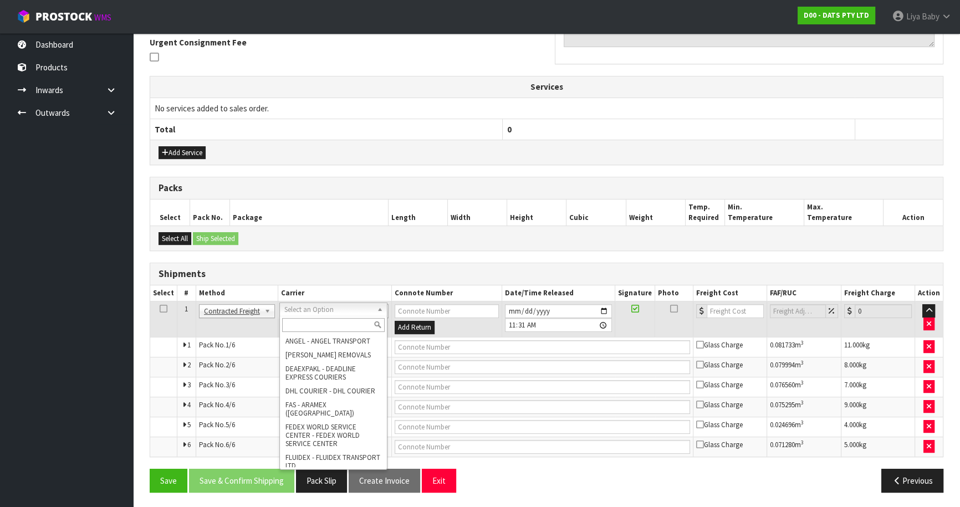
click at [314, 324] on input "text" at bounding box center [333, 325] width 103 height 14
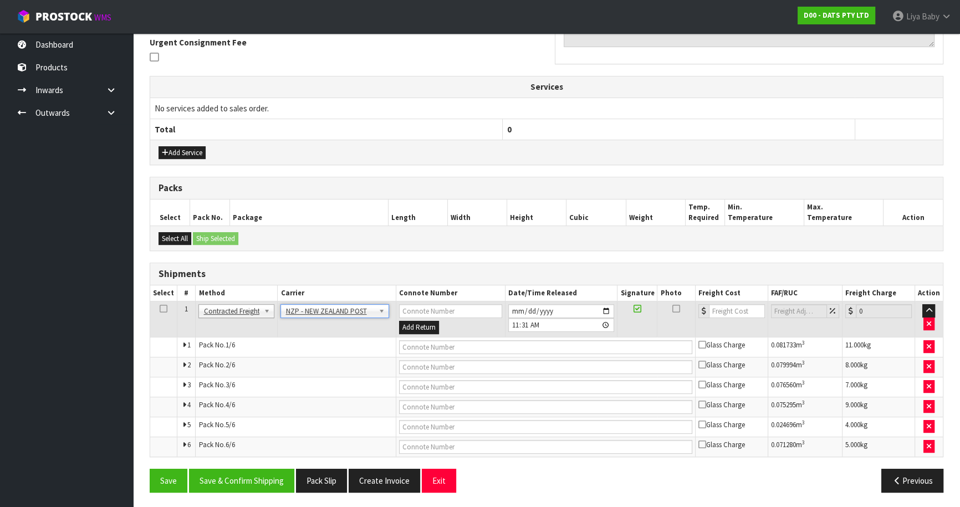
click at [160, 309] on icon at bounding box center [164, 309] width 8 height 1
click at [241, 476] on button "Save & Confirm Shipping" at bounding box center [241, 481] width 105 height 24
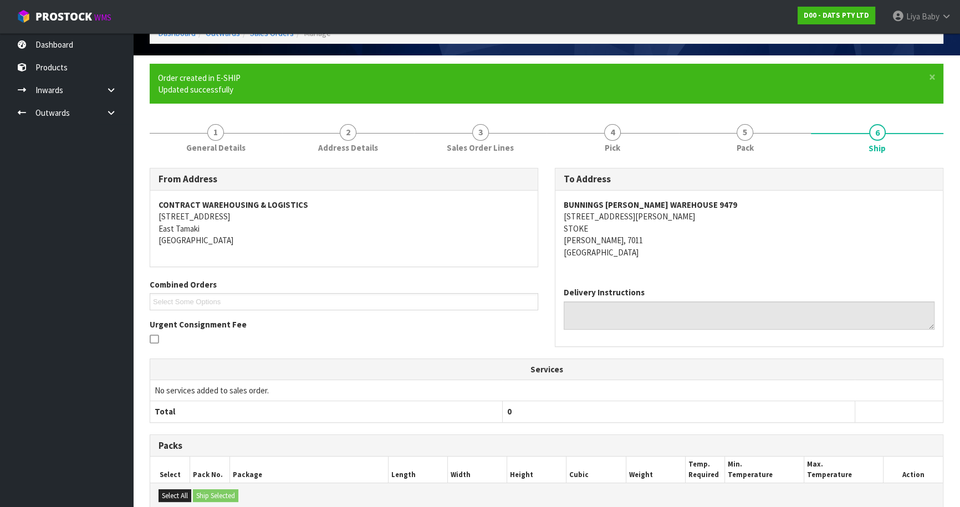
scroll to position [10, 0]
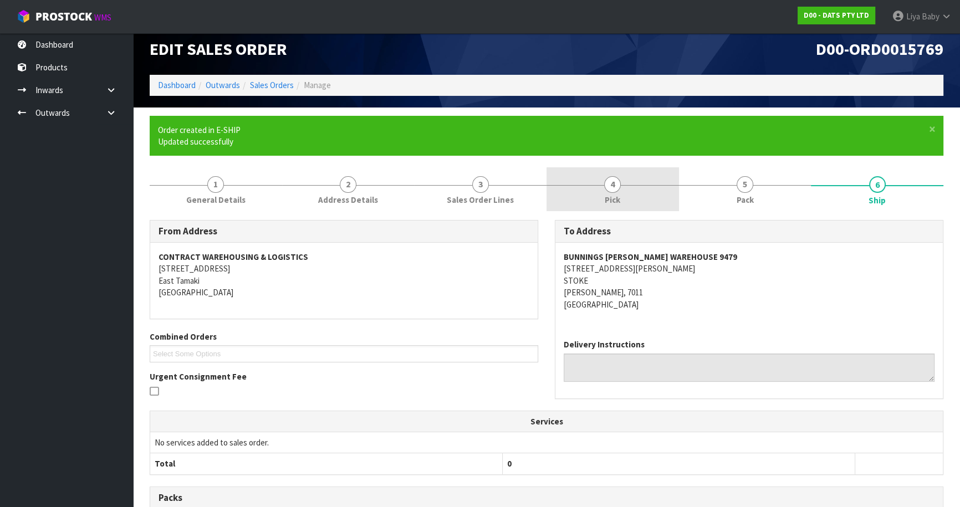
drag, startPoint x: 600, startPoint y: 198, endPoint x: 607, endPoint y: 200, distance: 7.4
click at [600, 198] on link "4 Pick" at bounding box center [612, 189] width 132 height 44
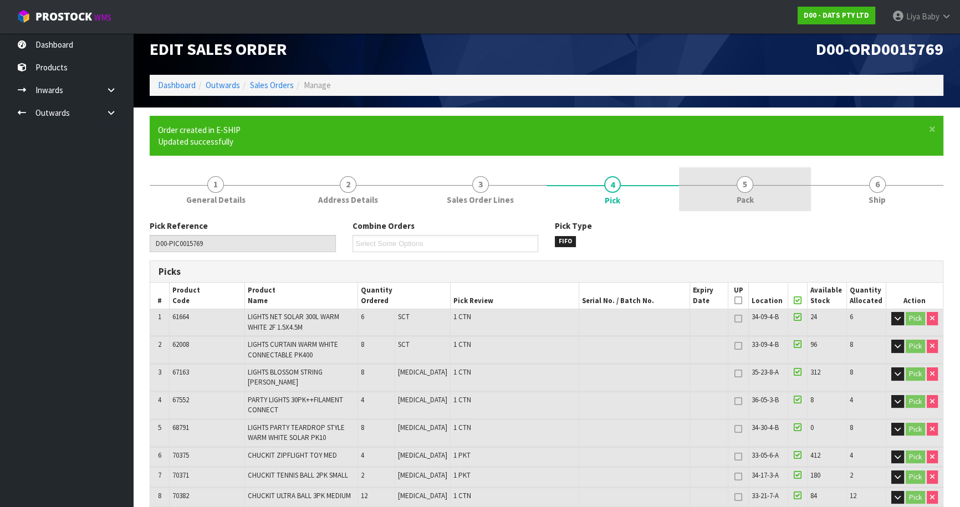
click at [737, 196] on span "Pack" at bounding box center [745, 200] width 17 height 12
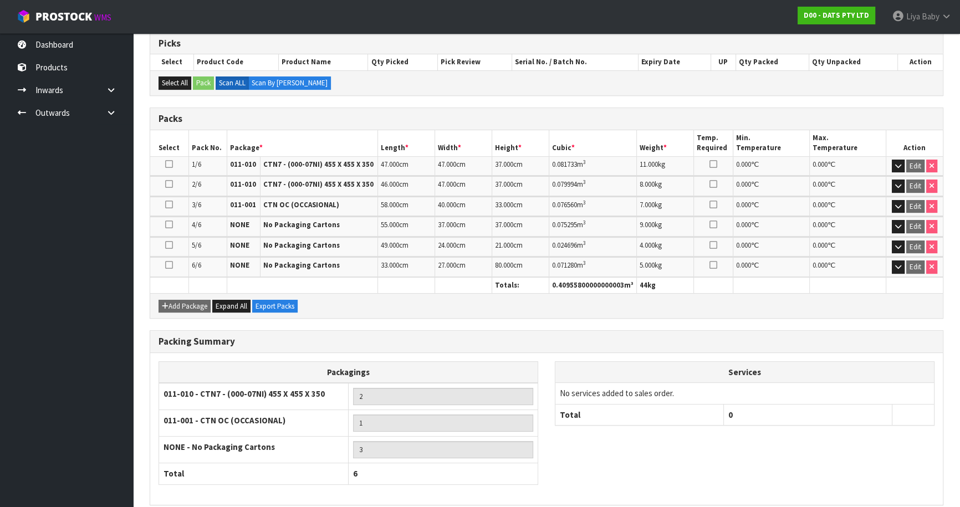
scroll to position [285, 0]
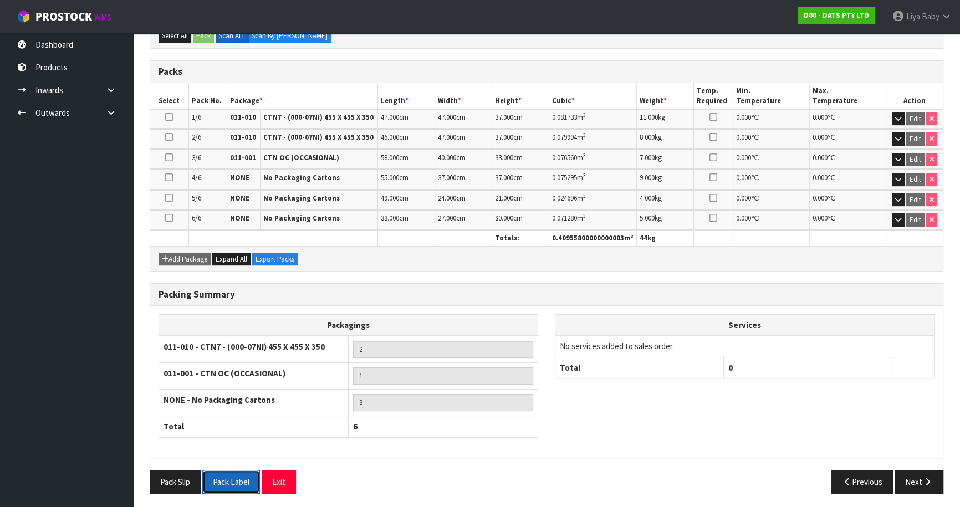
click at [224, 472] on button "Pack Label" at bounding box center [231, 482] width 58 height 24
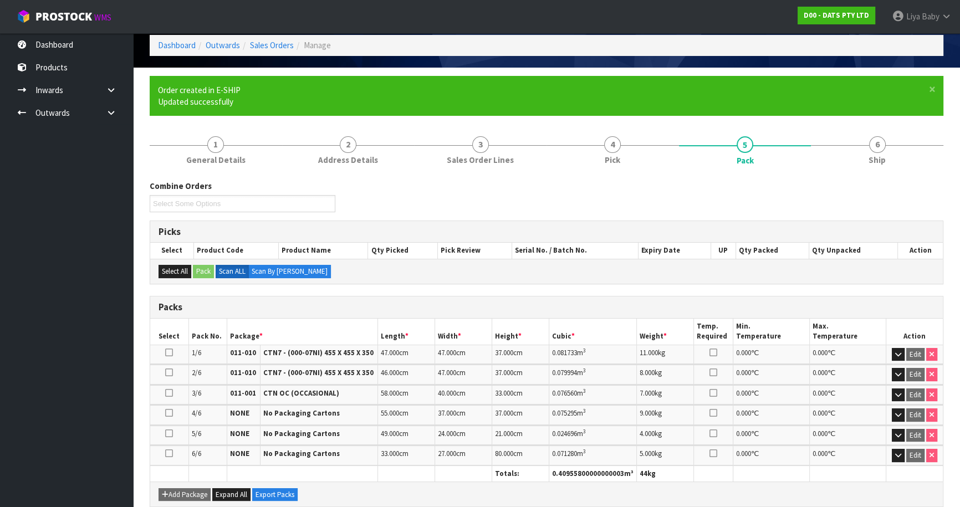
scroll to position [33, 0]
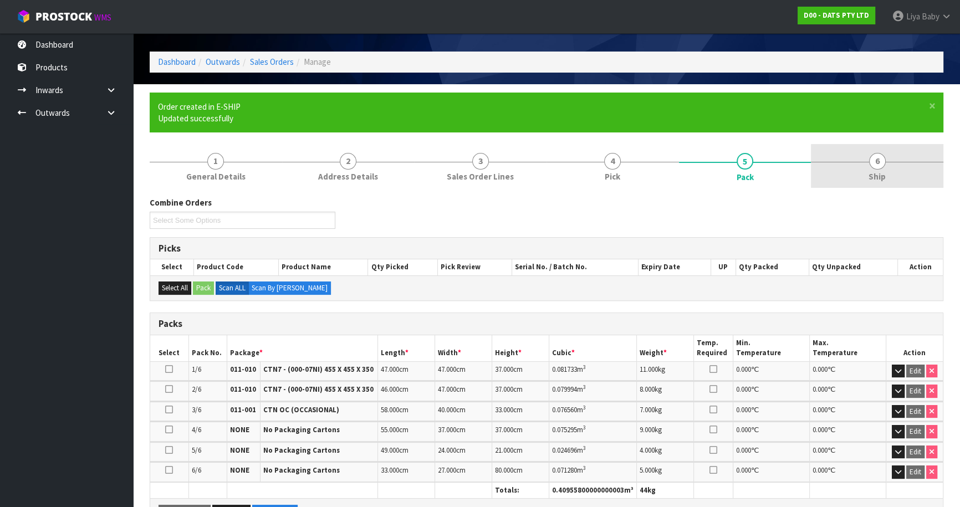
click at [870, 175] on span "Ship" at bounding box center [876, 177] width 17 height 12
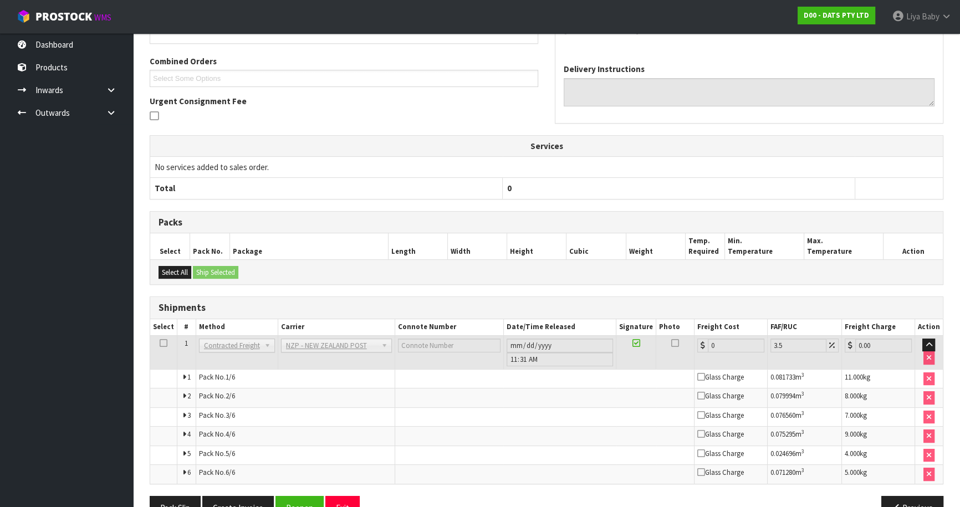
scroll to position [312, 0]
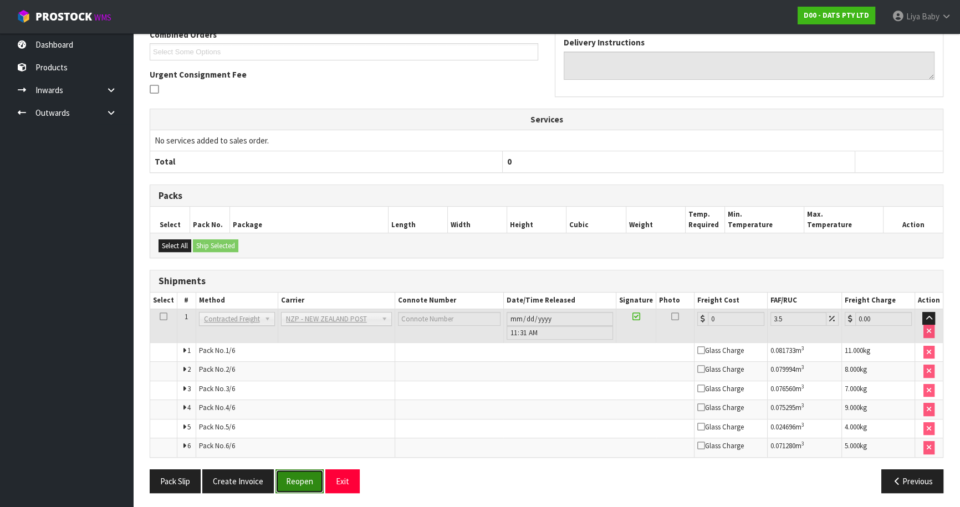
click at [316, 479] on button "Reopen" at bounding box center [299, 481] width 48 height 24
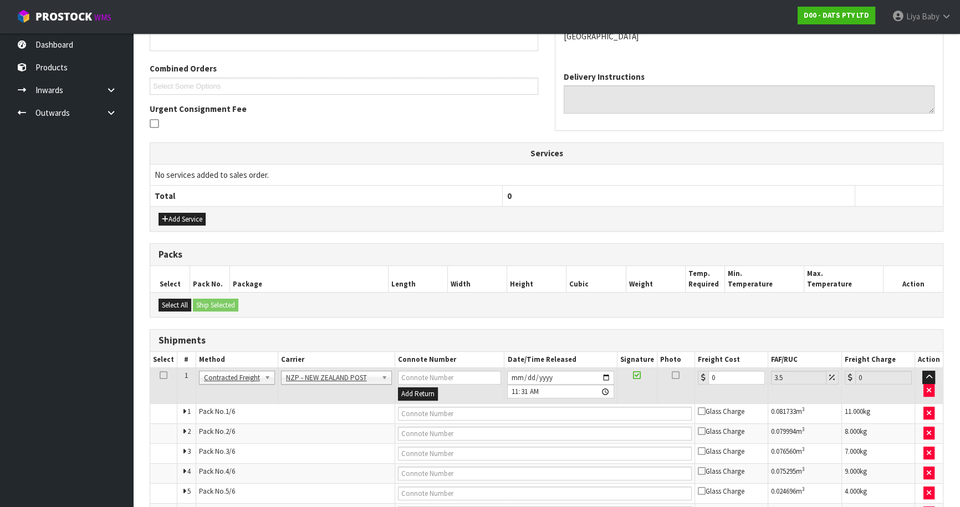
scroll to position [333, 0]
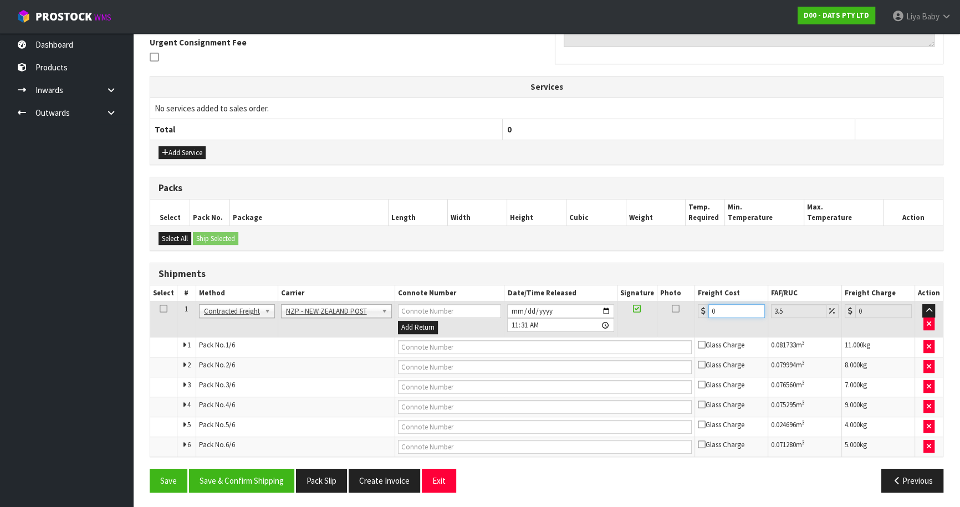
click at [722, 308] on input "0" at bounding box center [736, 311] width 57 height 14
click at [160, 309] on icon at bounding box center [164, 309] width 8 height 1
click at [270, 476] on button "Save & Confirm Shipping" at bounding box center [241, 481] width 105 height 24
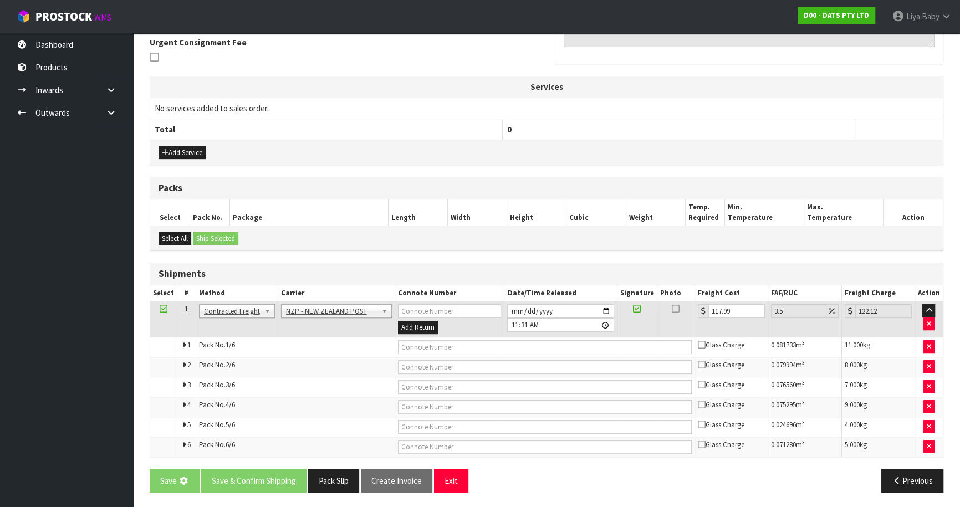
scroll to position [0, 0]
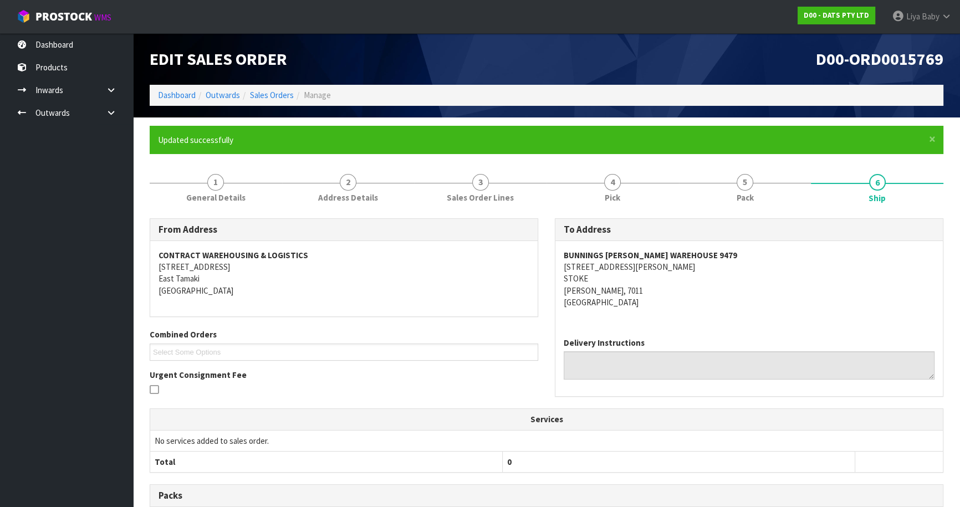
click at [212, 29] on nav "Toggle navigation ProStock WMS D00 - DATS PTY LTD Liya Baby Logout" at bounding box center [480, 17] width 960 height 34
click at [269, 90] on link "Sales Orders" at bounding box center [272, 95] width 44 height 11
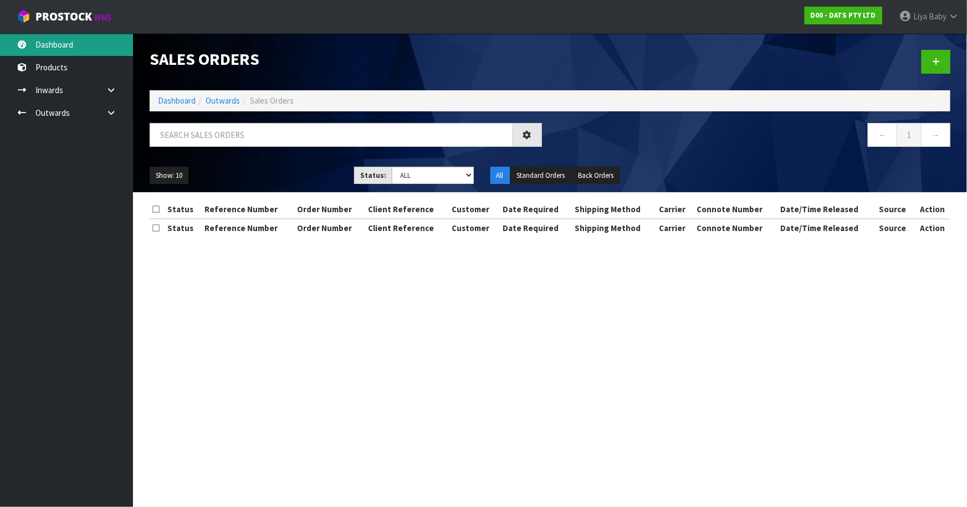
click at [60, 49] on link "Dashboard" at bounding box center [66, 44] width 133 height 23
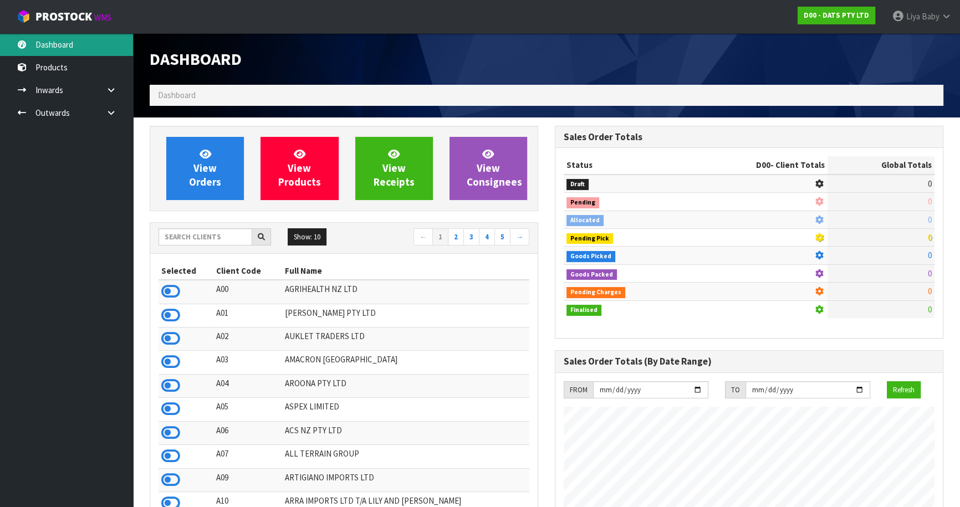
scroll to position [838, 405]
click at [214, 243] on input "text" at bounding box center [206, 236] width 94 height 17
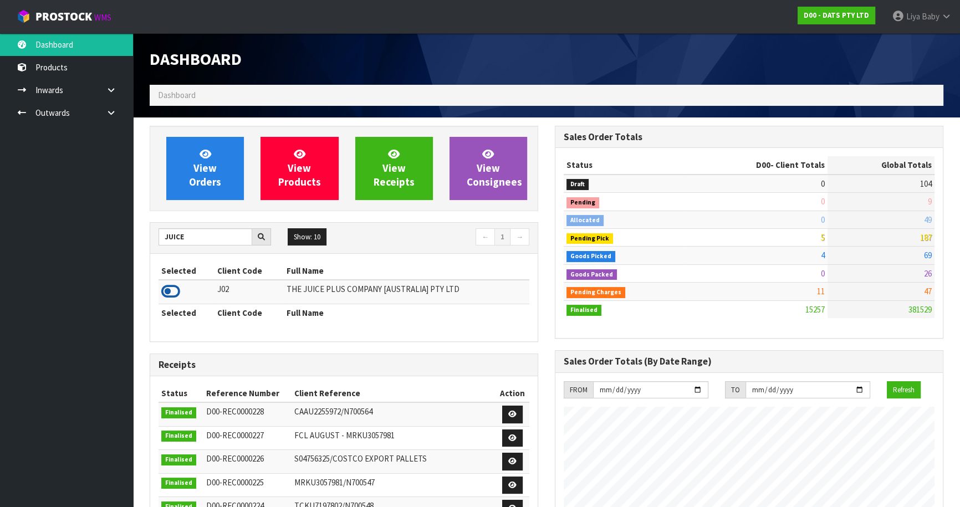
click at [170, 289] on icon at bounding box center [170, 291] width 19 height 17
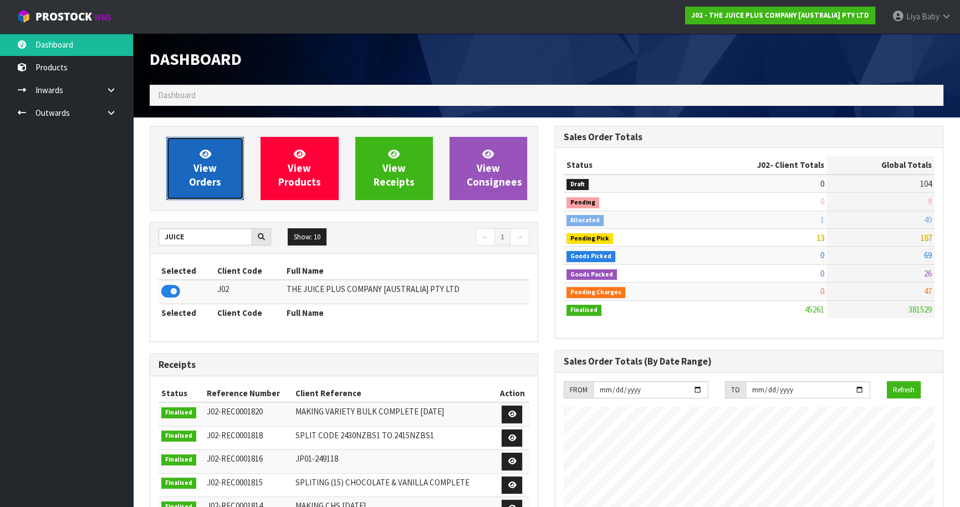
click at [201, 165] on span "View Orders" at bounding box center [205, 168] width 32 height 42
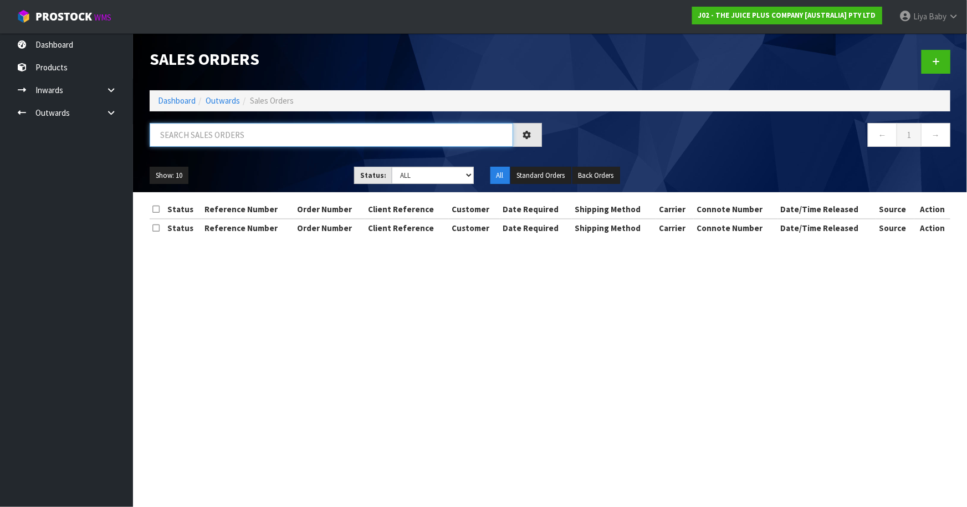
click at [266, 144] on input "text" at bounding box center [332, 135] width 364 height 24
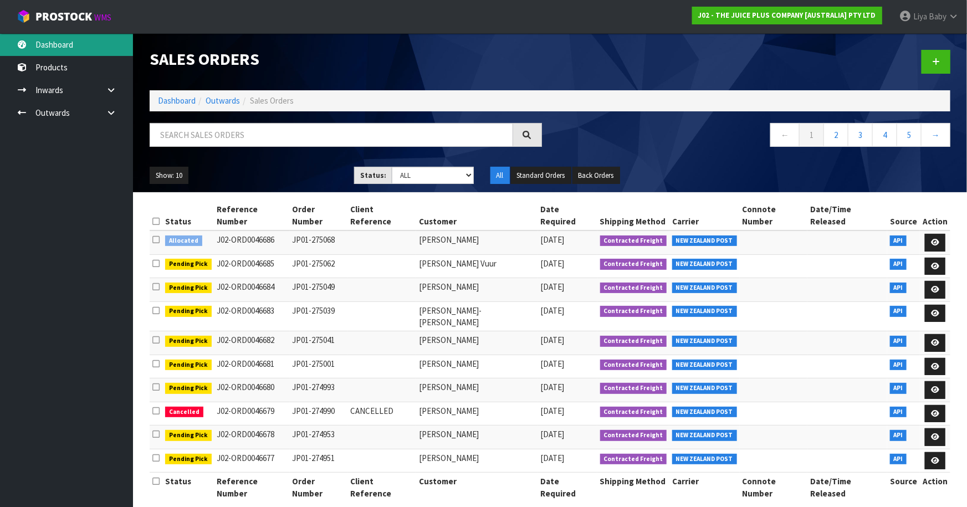
click at [60, 46] on link "Dashboard" at bounding box center [66, 44] width 133 height 23
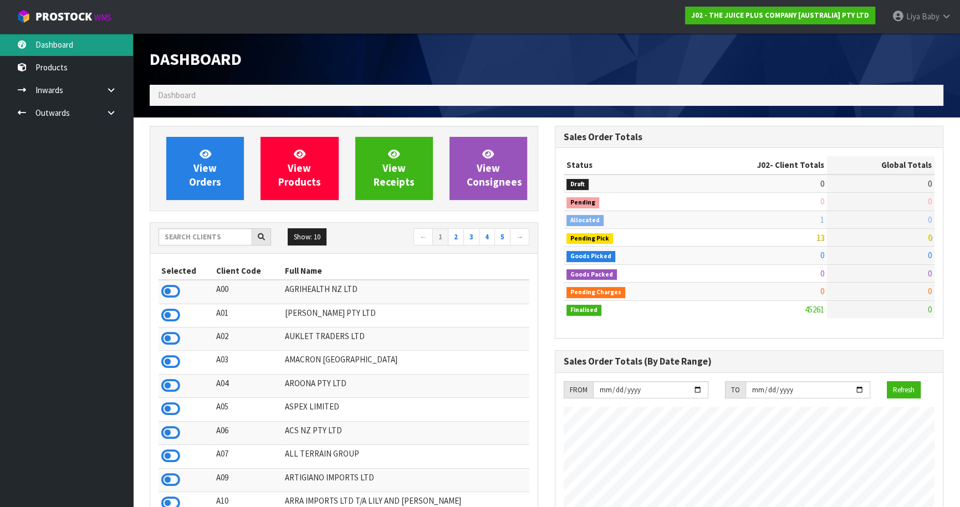
scroll to position [838, 405]
click at [227, 234] on input "text" at bounding box center [206, 236] width 94 height 17
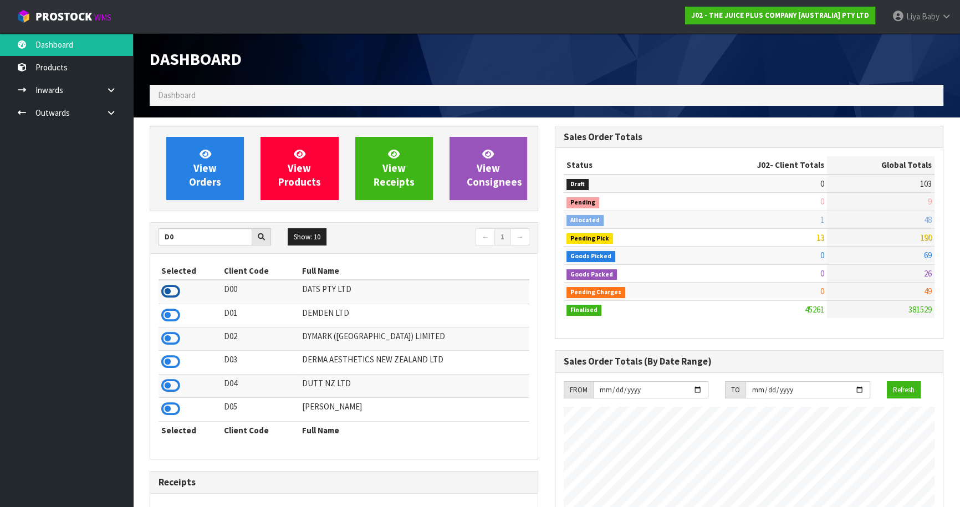
click at [166, 289] on icon at bounding box center [170, 291] width 19 height 17
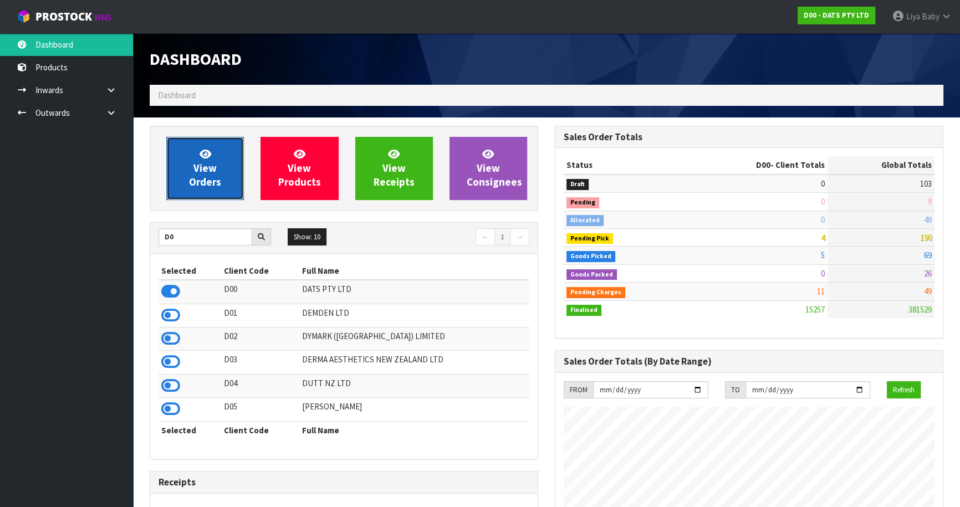
click at [198, 166] on span "View Orders" at bounding box center [205, 168] width 32 height 42
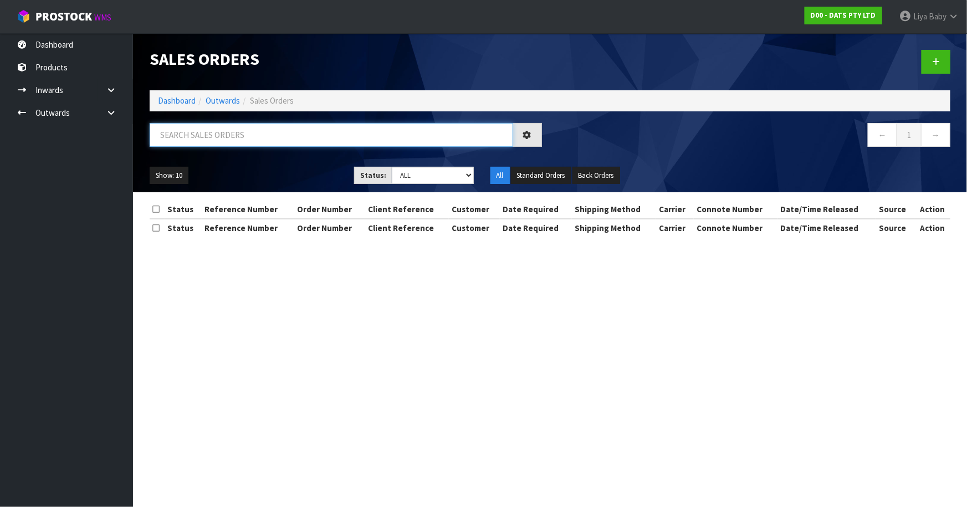
click at [224, 137] on input "text" at bounding box center [332, 135] width 364 height 24
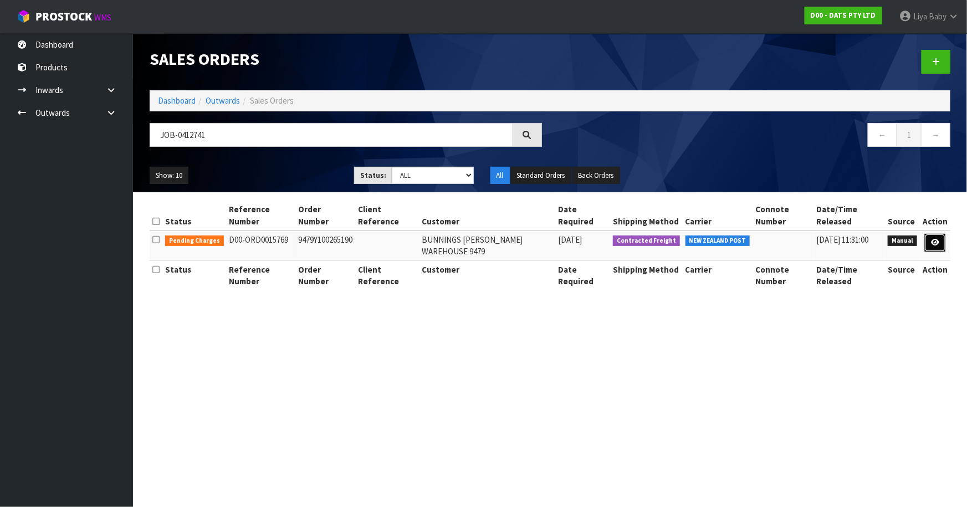
click at [939, 241] on icon at bounding box center [935, 242] width 8 height 7
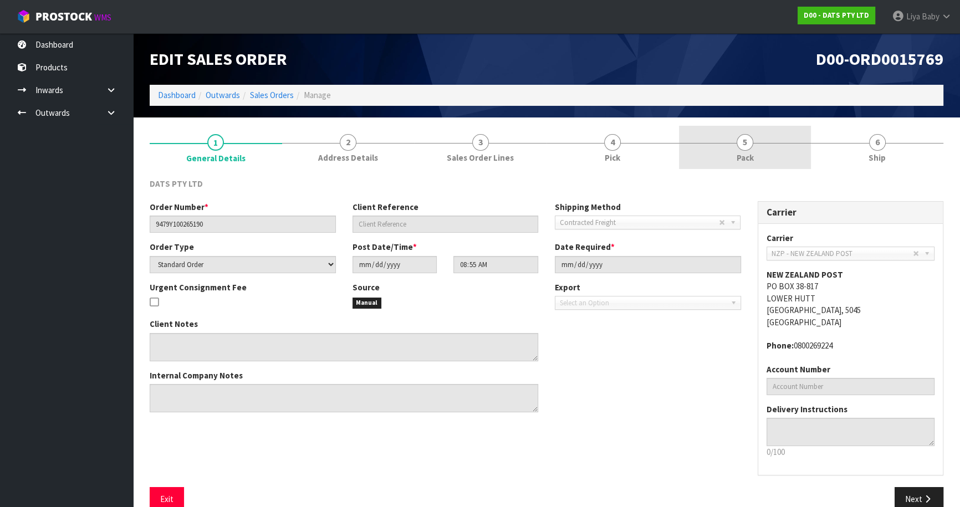
click at [764, 165] on link "5 Pack" at bounding box center [745, 148] width 132 height 44
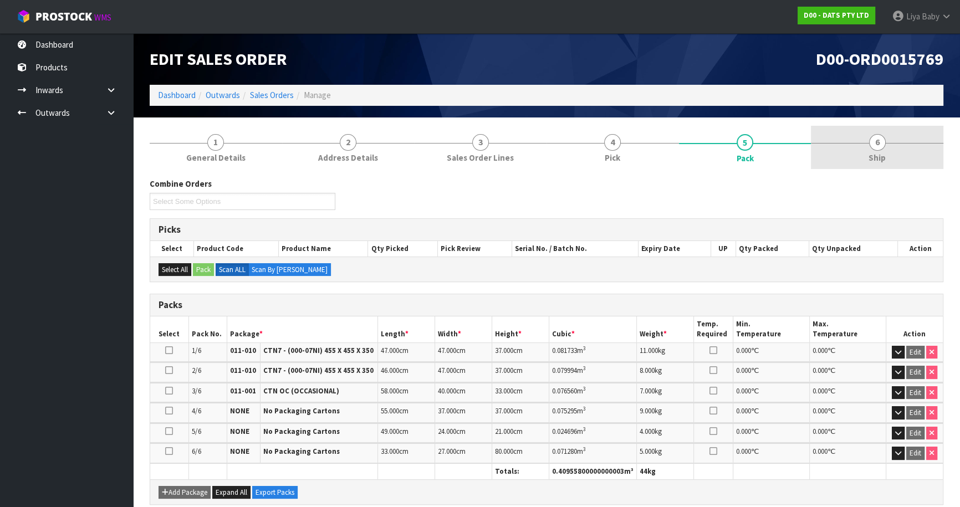
click at [877, 160] on span "Ship" at bounding box center [876, 158] width 17 height 12
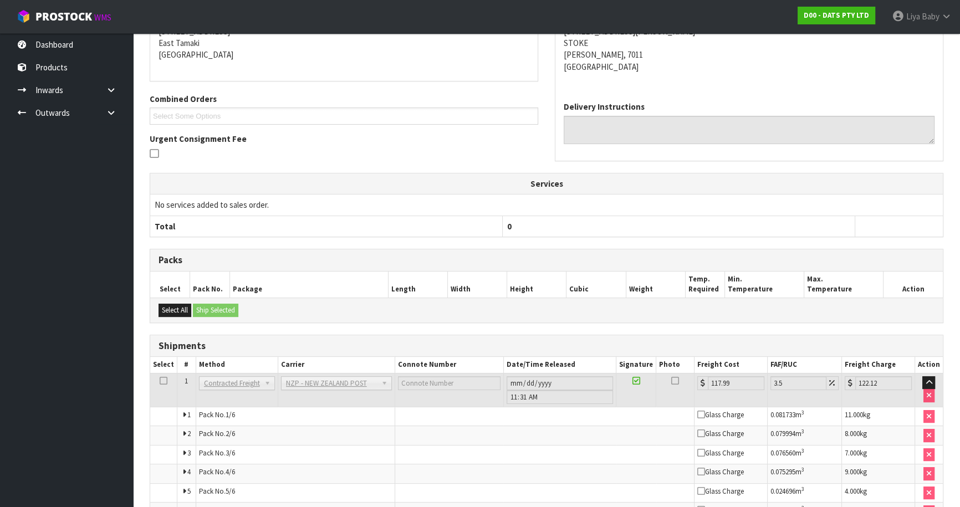
scroll to position [260, 0]
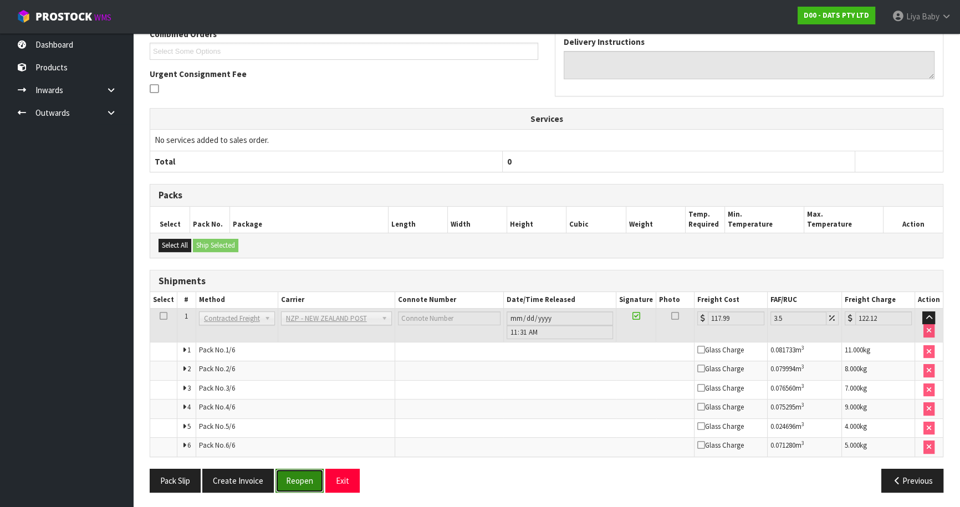
click at [300, 481] on button "Reopen" at bounding box center [299, 481] width 48 height 24
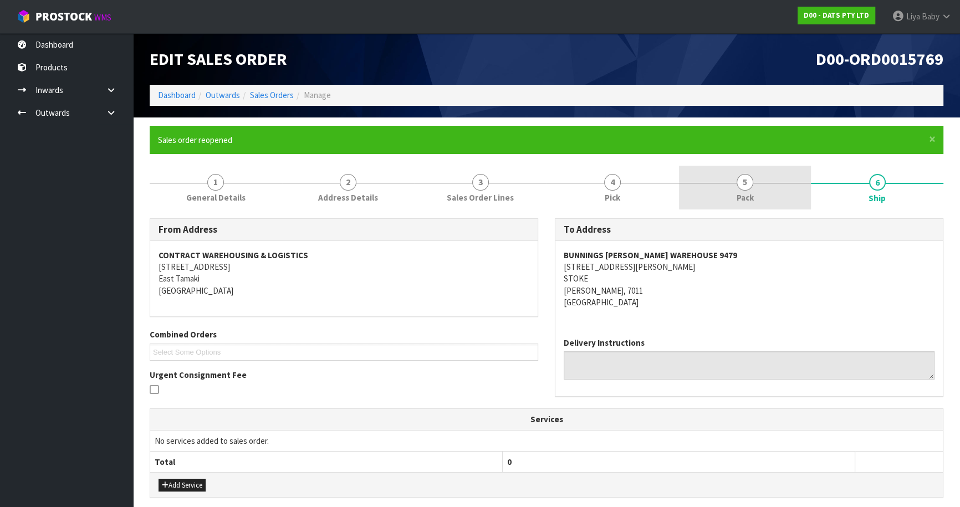
click at [740, 183] on span "5" at bounding box center [745, 182] width 17 height 17
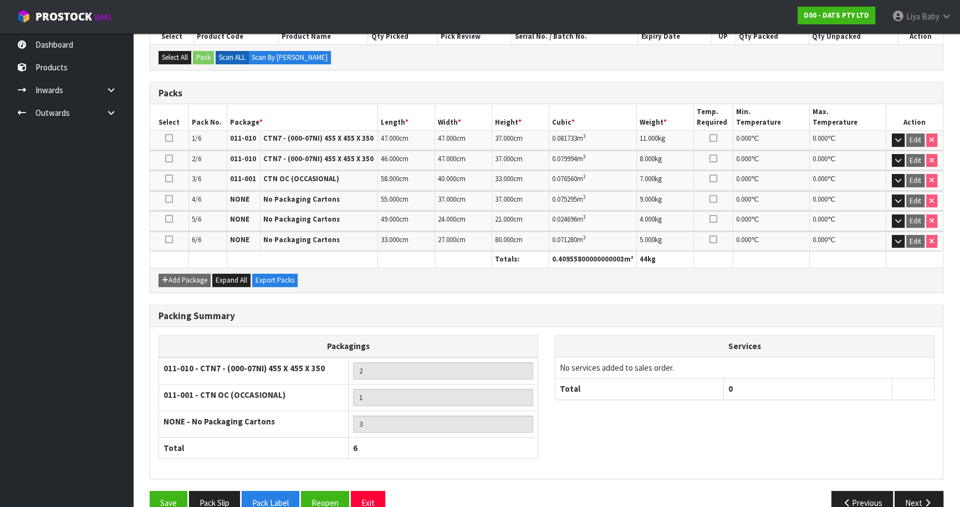
scroll to position [274, 0]
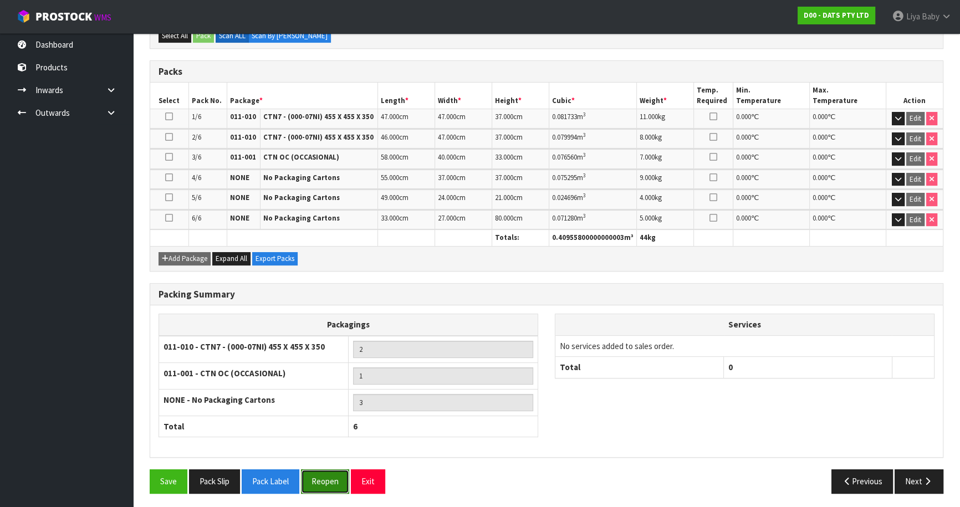
click at [319, 474] on button "Reopen" at bounding box center [325, 481] width 48 height 24
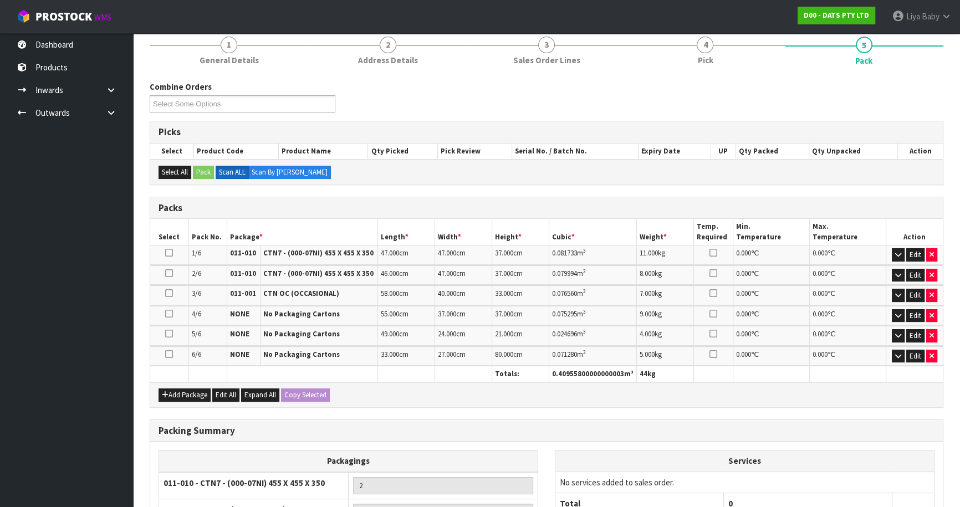
scroll to position [151, 0]
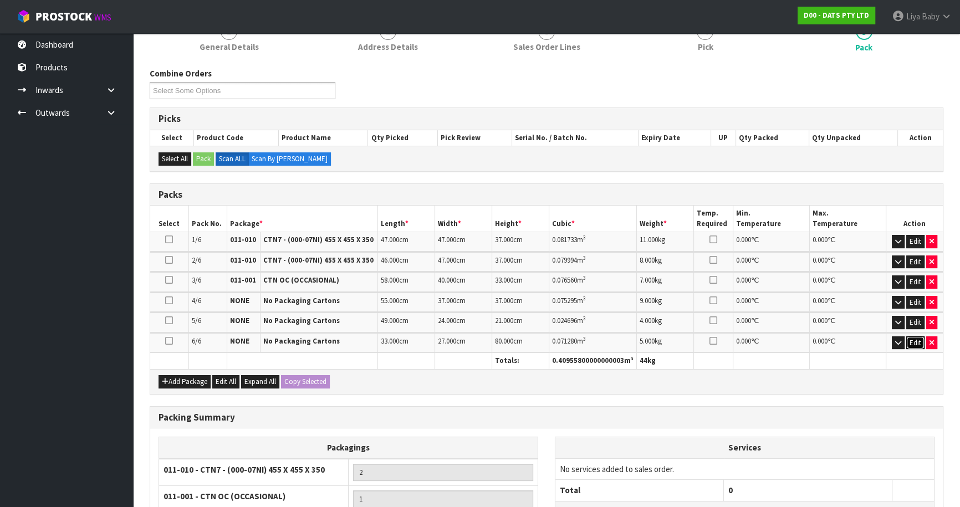
click at [917, 341] on button "Edit" at bounding box center [915, 342] width 18 height 13
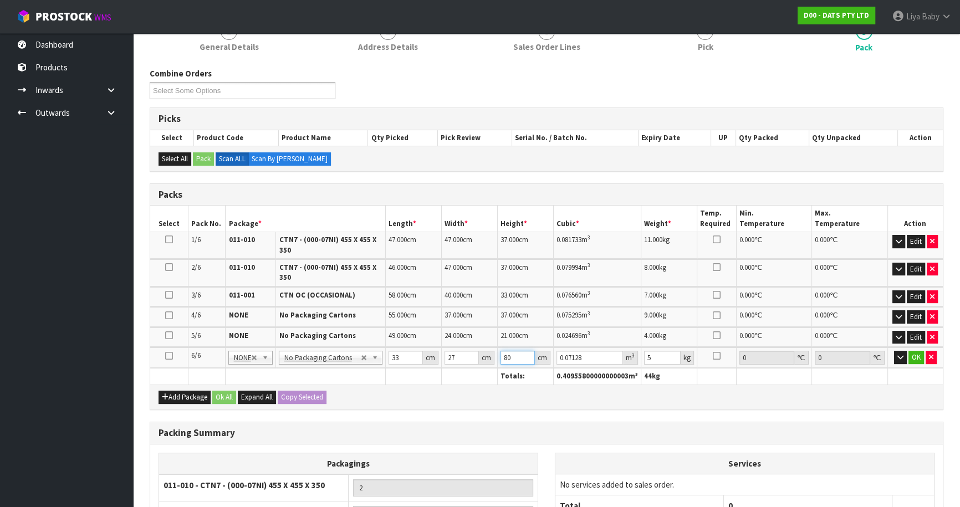
click at [518, 358] on input "80" at bounding box center [517, 358] width 34 height 14
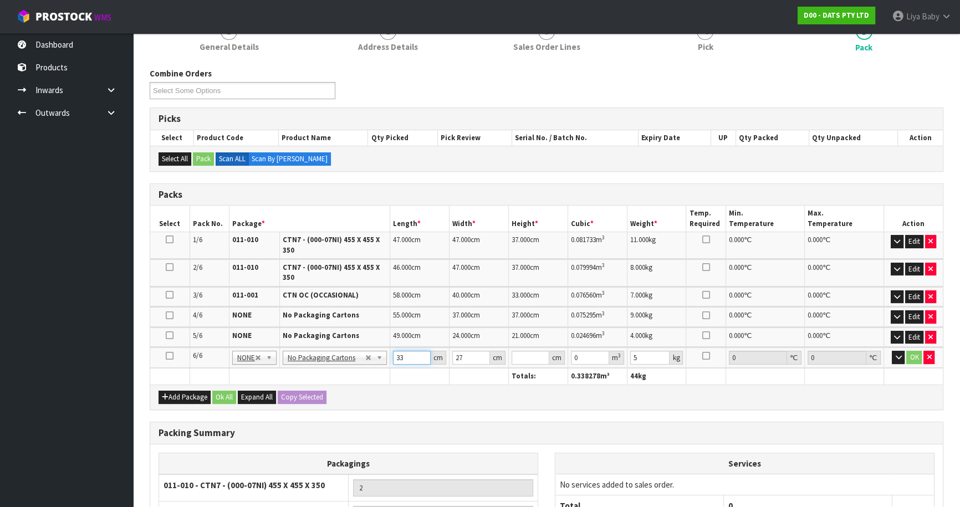
click at [405, 357] on input "33" at bounding box center [412, 358] width 38 height 14
click at [525, 355] on input "number" at bounding box center [531, 358] width 38 height 14
click at [913, 352] on button "OK" at bounding box center [914, 357] width 16 height 13
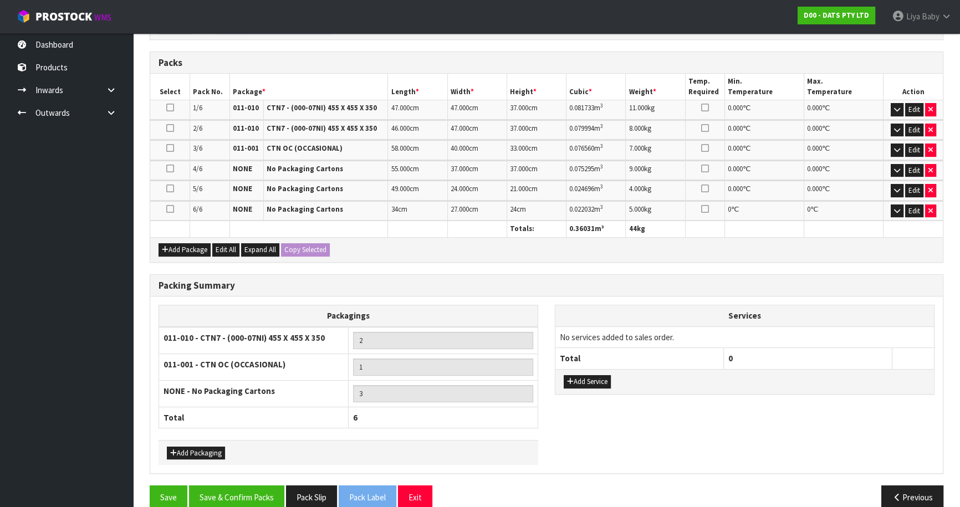
scroll to position [299, 0]
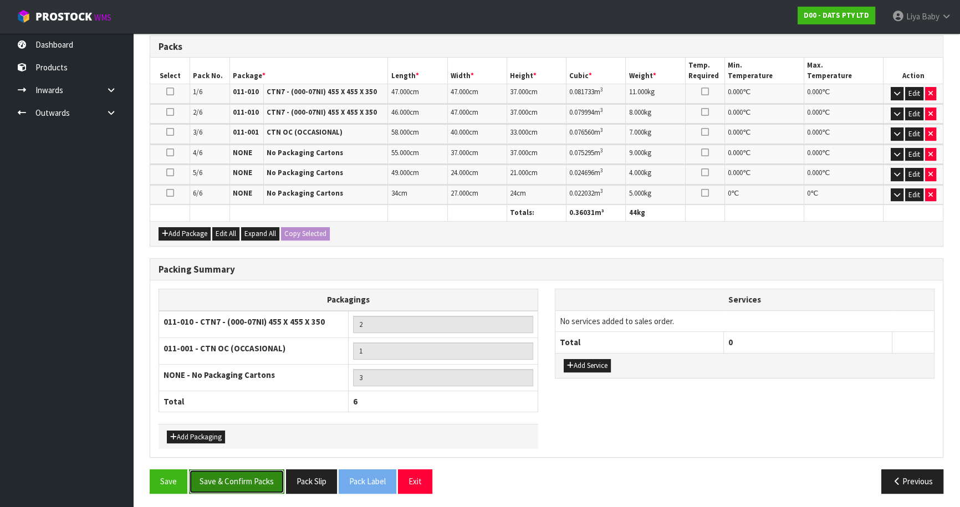
click at [249, 482] on button "Save & Confirm Packs" at bounding box center [236, 481] width 95 height 24
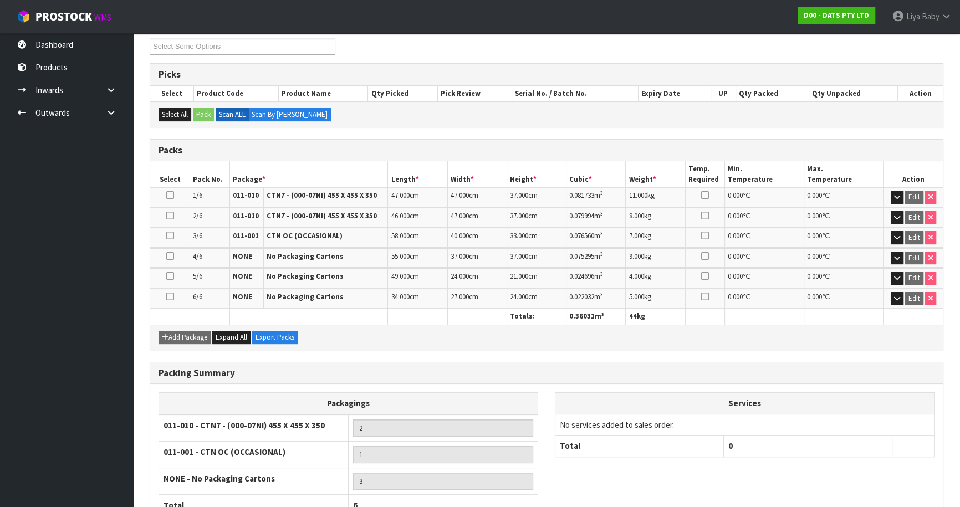
scroll to position [274, 0]
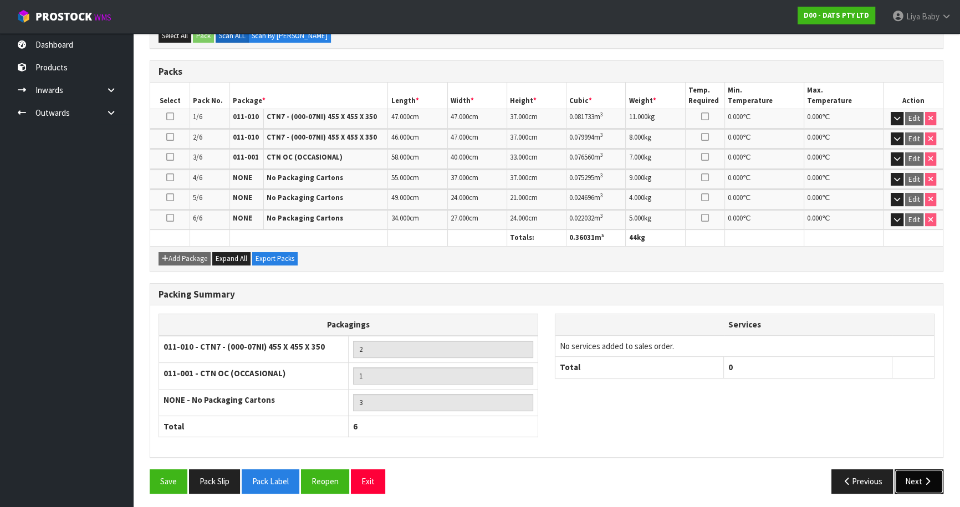
click at [921, 485] on button "Next" at bounding box center [919, 481] width 49 height 24
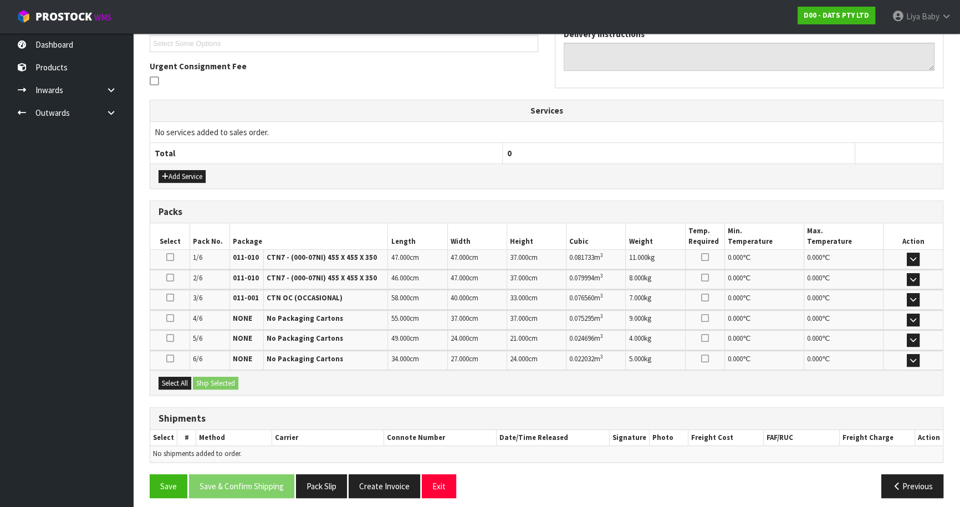
scroll to position [314, 0]
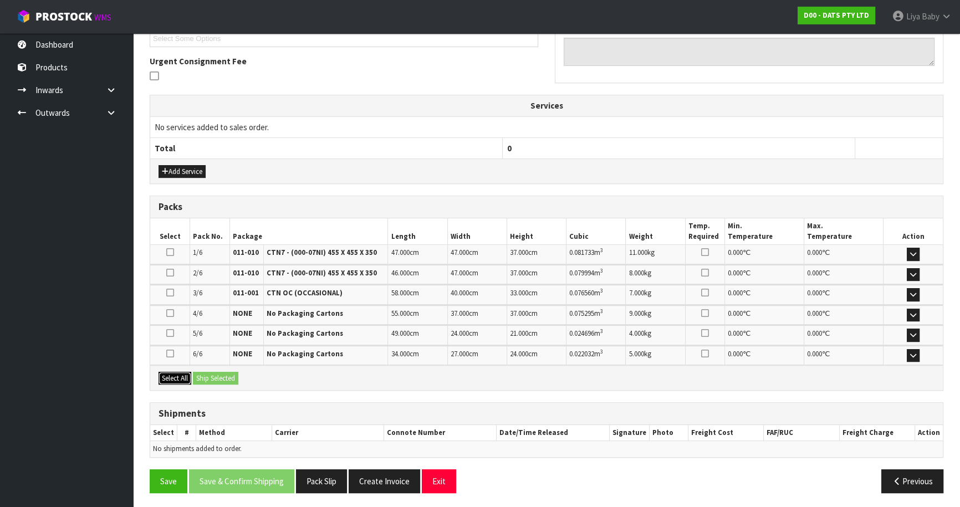
click at [170, 377] on button "Select All" at bounding box center [175, 378] width 33 height 13
click at [229, 372] on button "Ship Selected" at bounding box center [215, 378] width 45 height 13
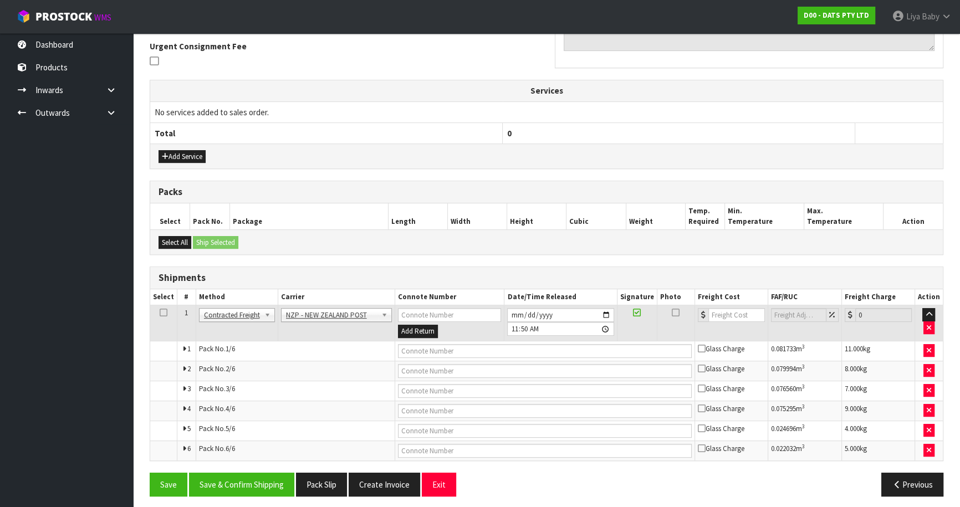
scroll to position [333, 0]
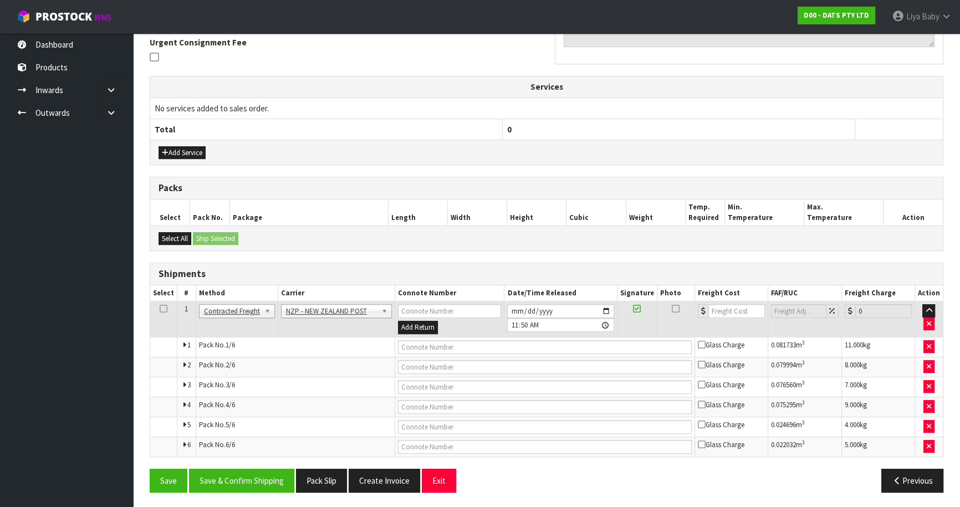
click at [161, 309] on icon at bounding box center [164, 309] width 8 height 1
click at [255, 478] on button "Save & Confirm Shipping" at bounding box center [241, 481] width 105 height 24
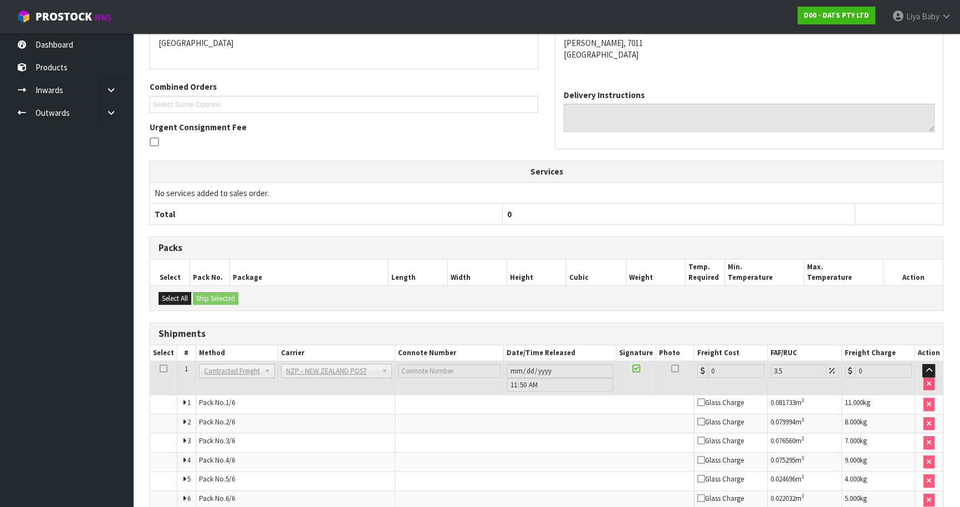
scroll to position [300, 0]
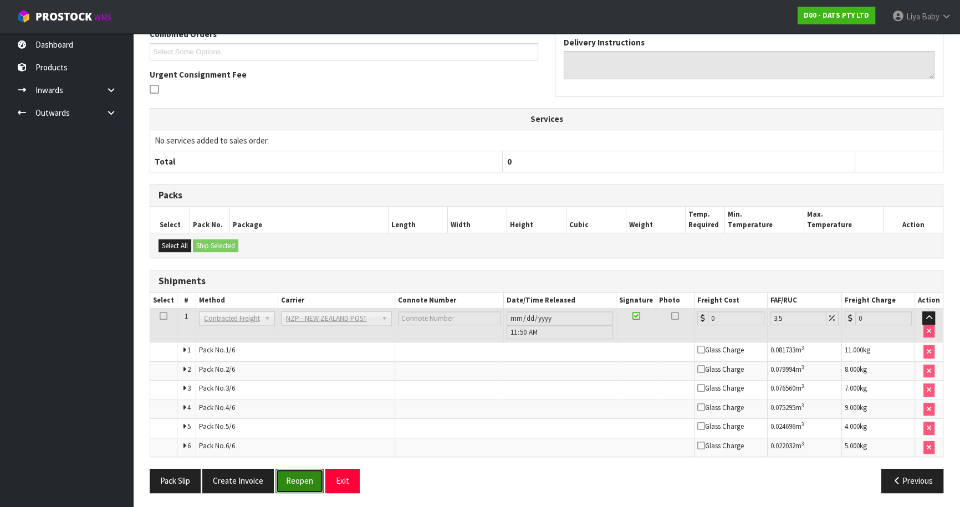
click at [294, 481] on button "Reopen" at bounding box center [299, 481] width 48 height 24
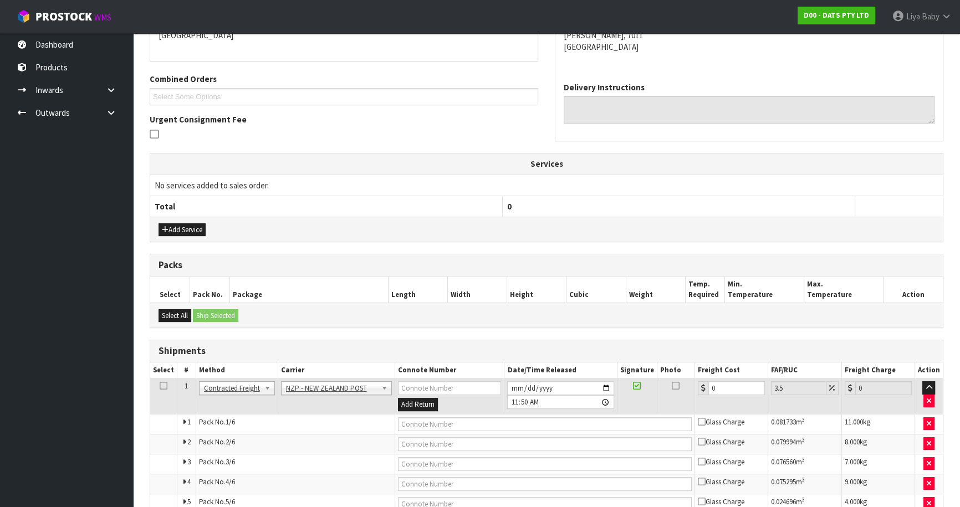
scroll to position [333, 0]
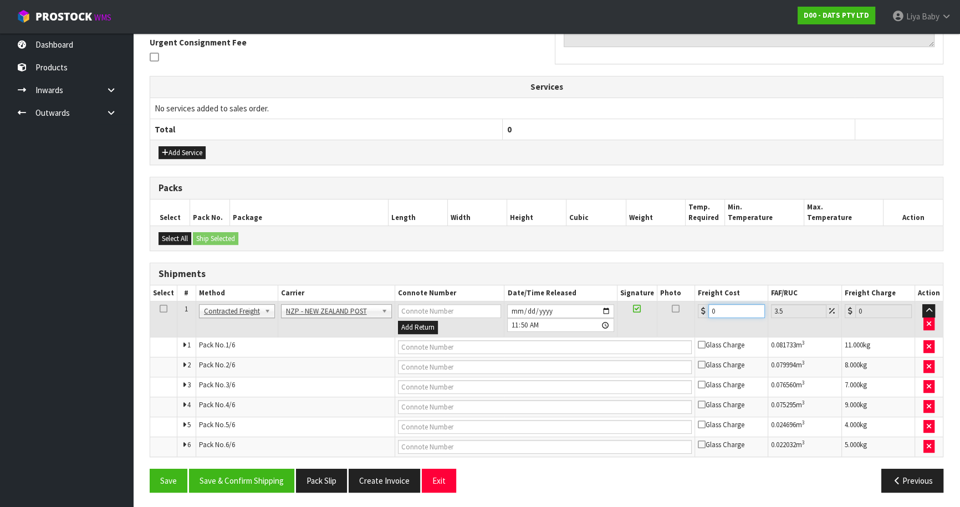
click at [722, 305] on input "0" at bounding box center [736, 311] width 57 height 14
click at [163, 309] on icon at bounding box center [164, 309] width 8 height 1
click at [260, 482] on button "Save & Confirm Shipping" at bounding box center [241, 481] width 105 height 24
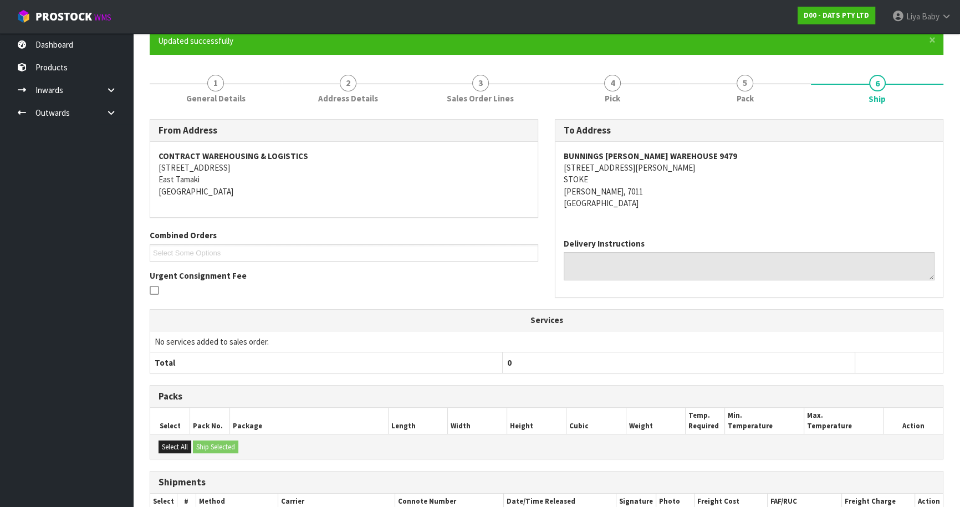
scroll to position [0, 0]
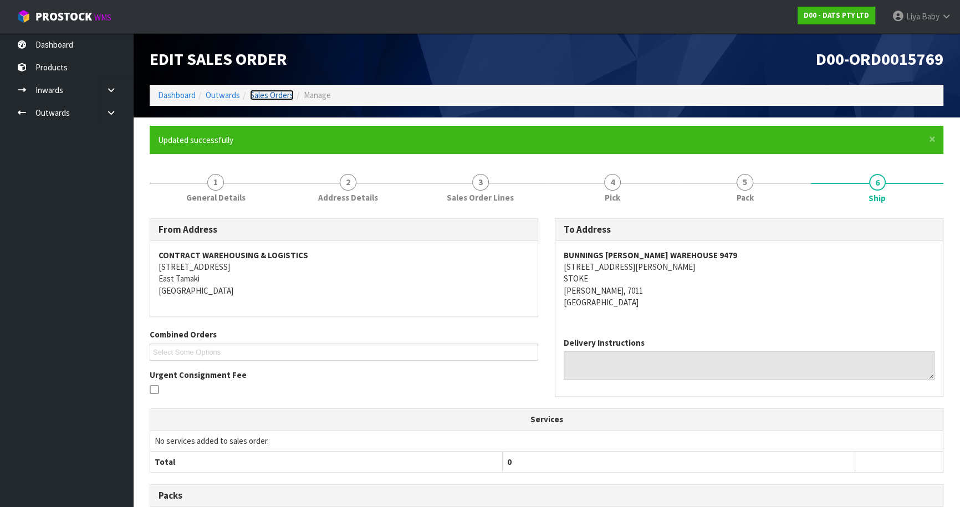
click at [256, 90] on link "Sales Orders" at bounding box center [272, 95] width 44 height 11
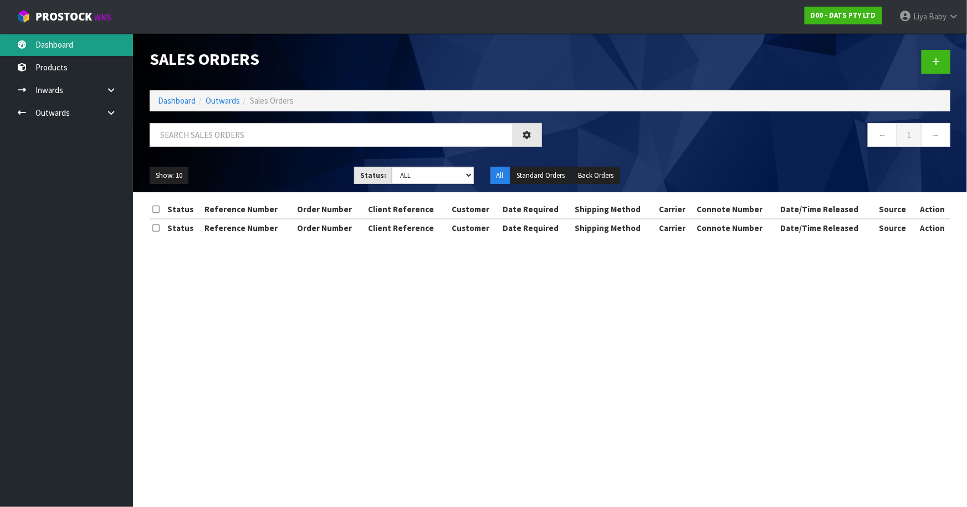
click at [37, 38] on link "Dashboard" at bounding box center [66, 44] width 133 height 23
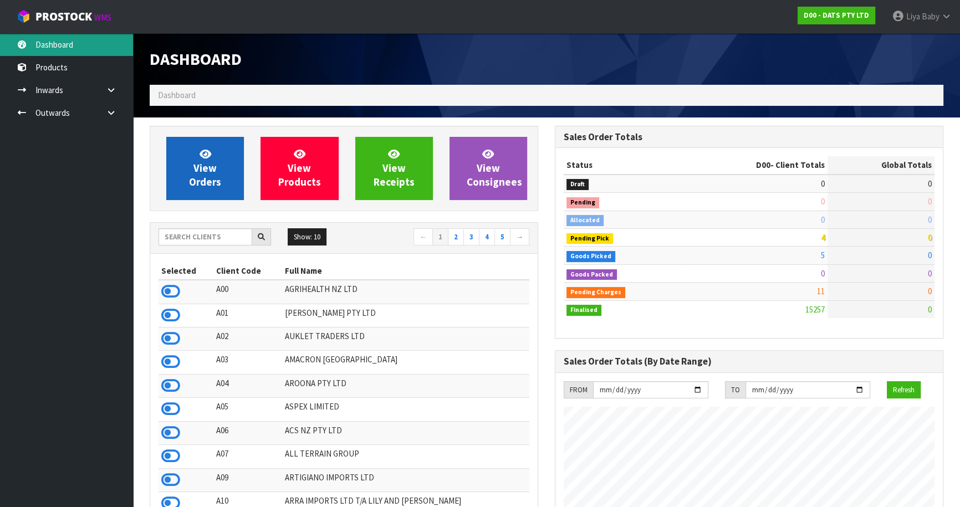
scroll to position [838, 405]
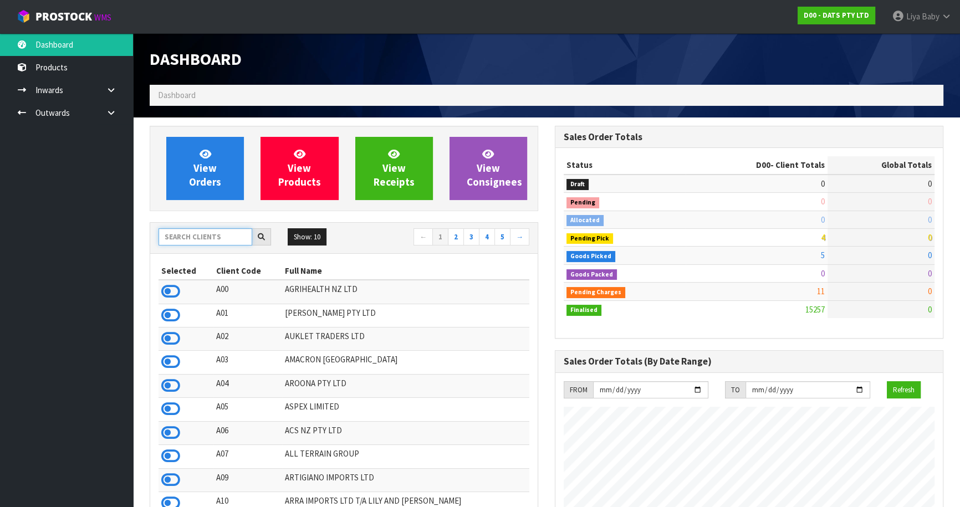
click at [209, 235] on input "text" at bounding box center [206, 236] width 94 height 17
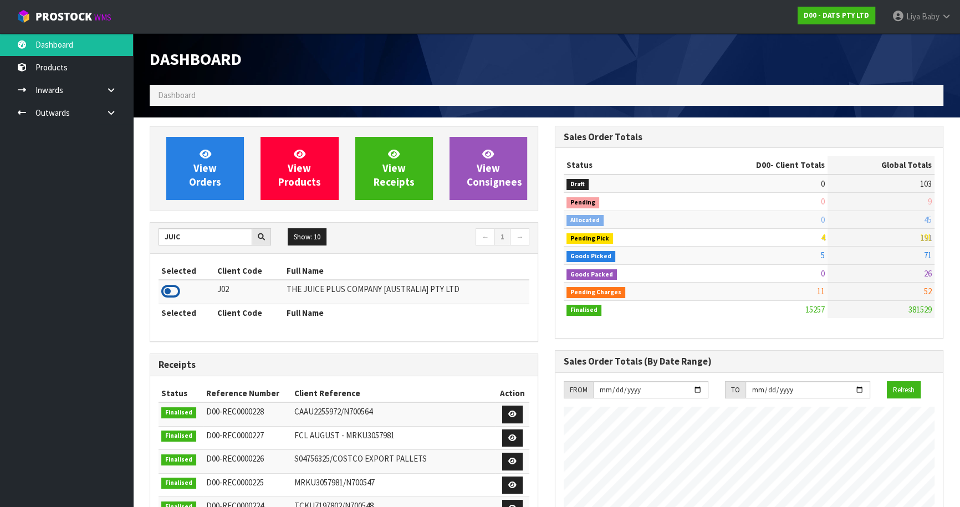
click at [168, 297] on icon at bounding box center [170, 291] width 19 height 17
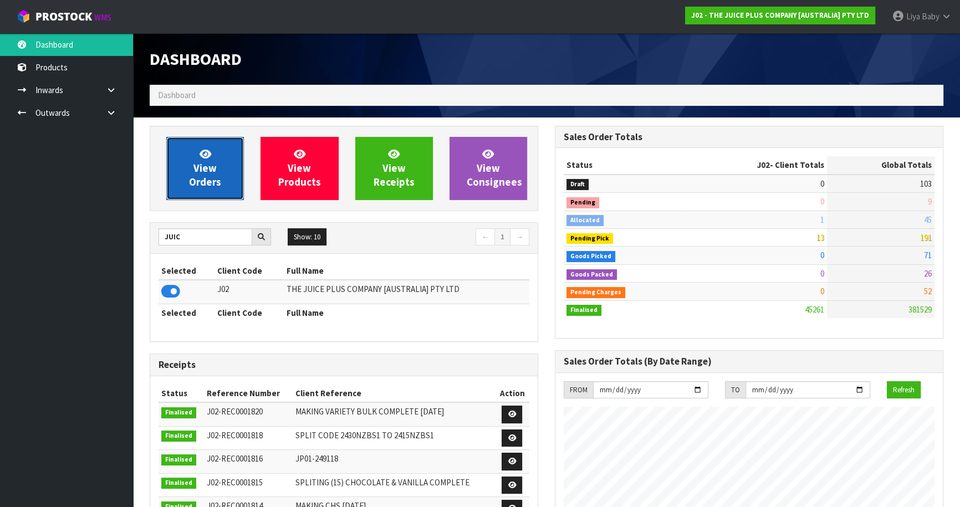
click at [212, 181] on span "View Orders" at bounding box center [205, 168] width 32 height 42
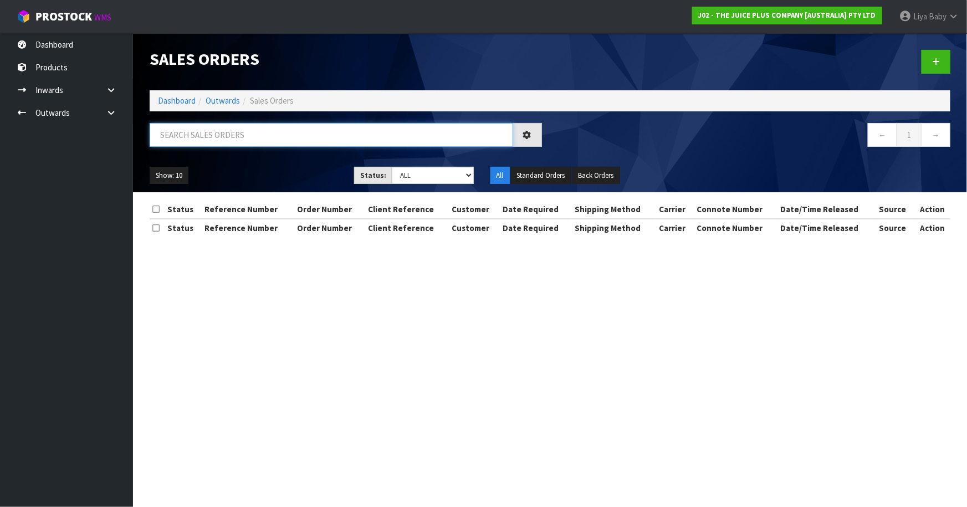
click at [211, 140] on input "text" at bounding box center [332, 135] width 364 height 24
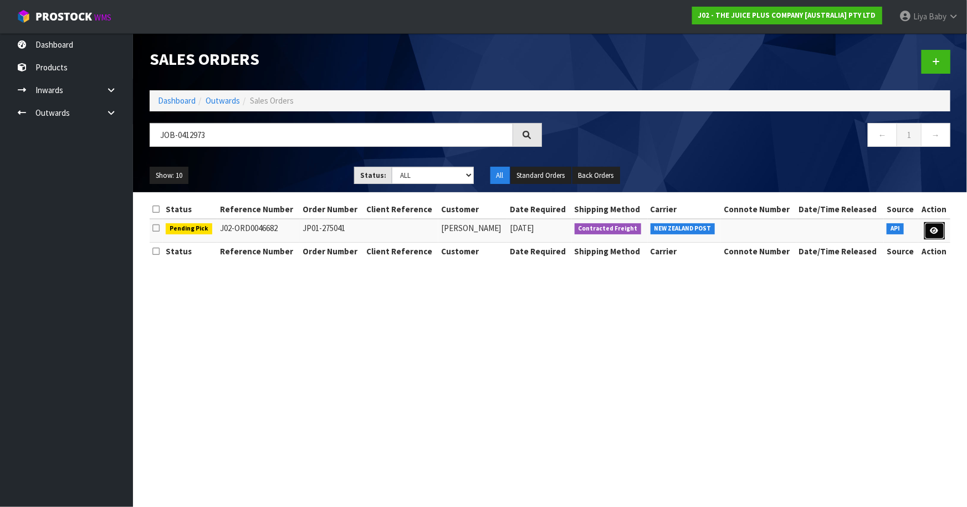
click at [930, 229] on link at bounding box center [934, 231] width 21 height 18
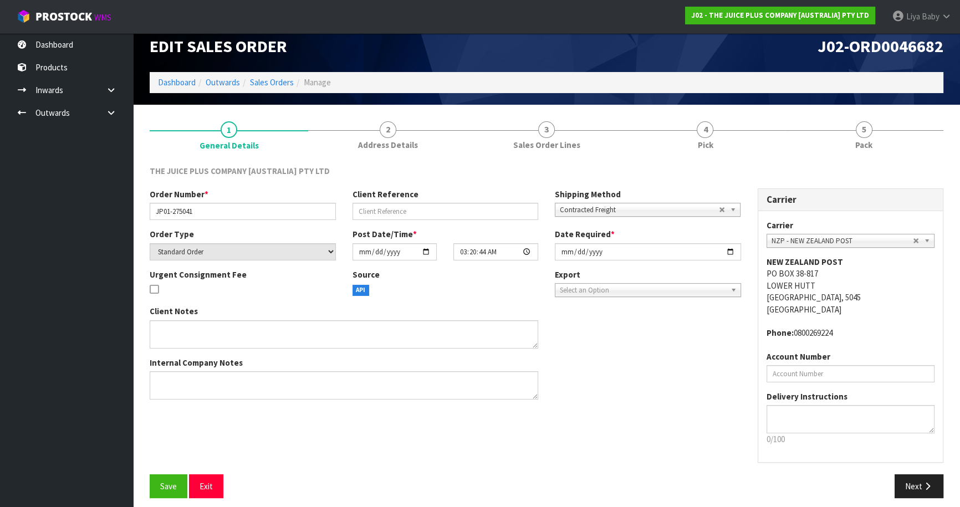
scroll to position [20, 0]
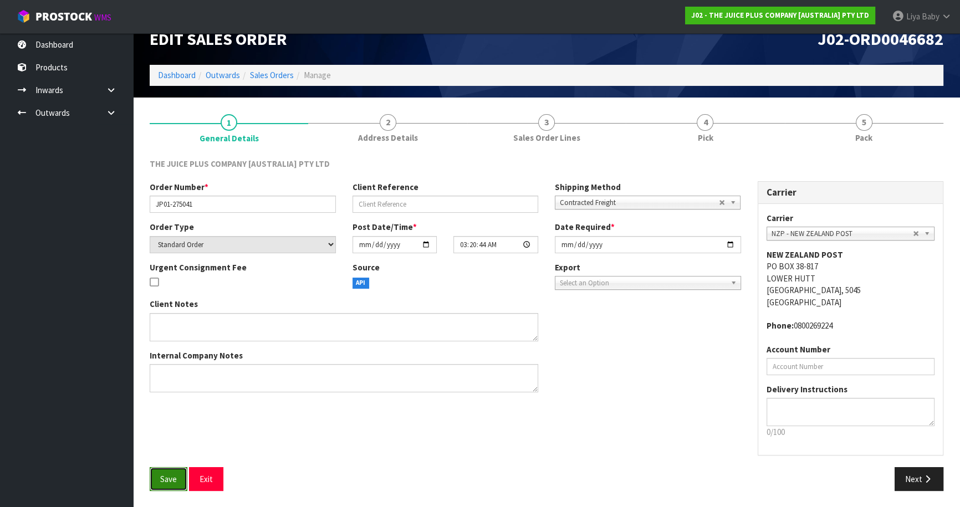
click at [176, 469] on button "Save" at bounding box center [169, 479] width 38 height 24
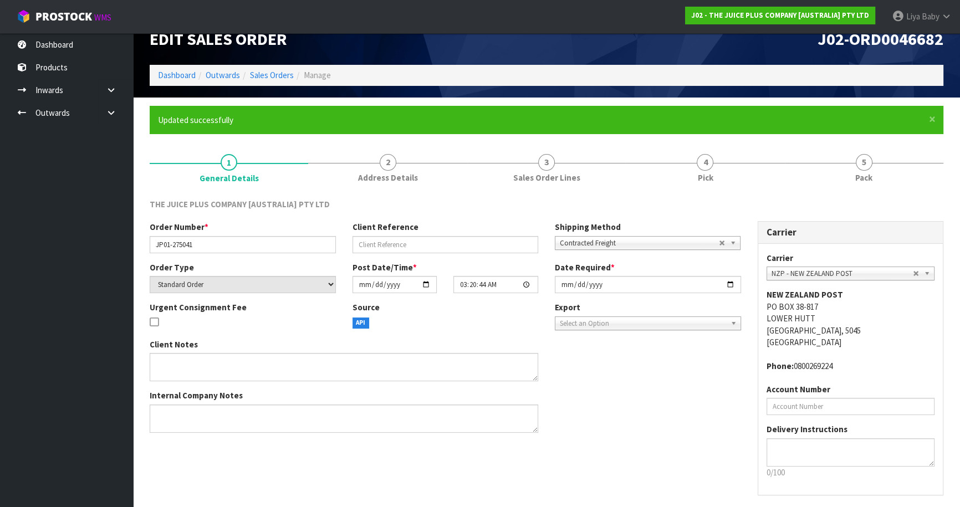
scroll to position [0, 0]
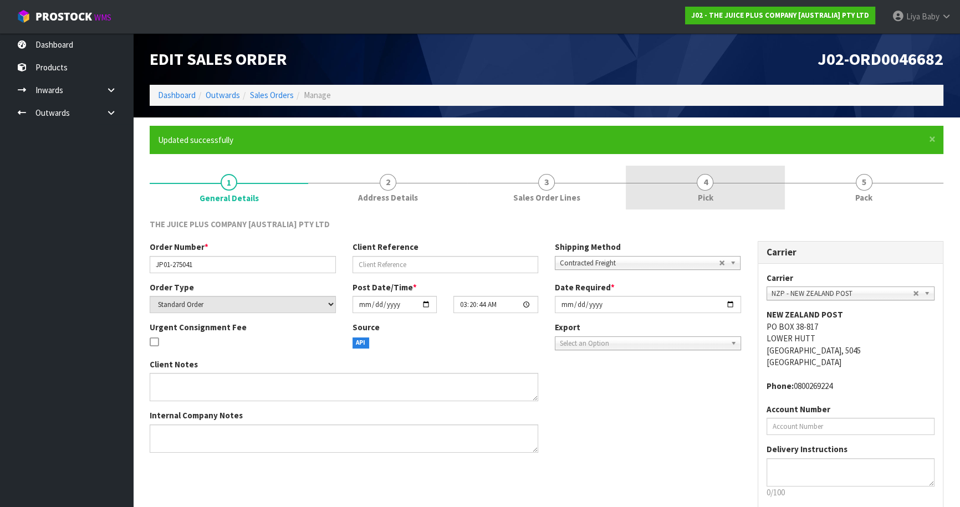
click at [743, 185] on link "4 Pick" at bounding box center [705, 188] width 159 height 44
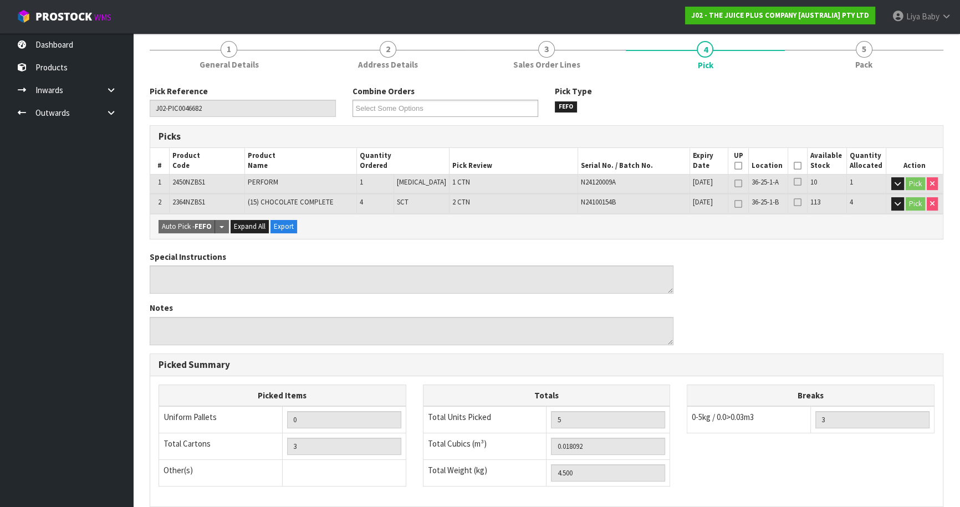
scroll to position [151, 0]
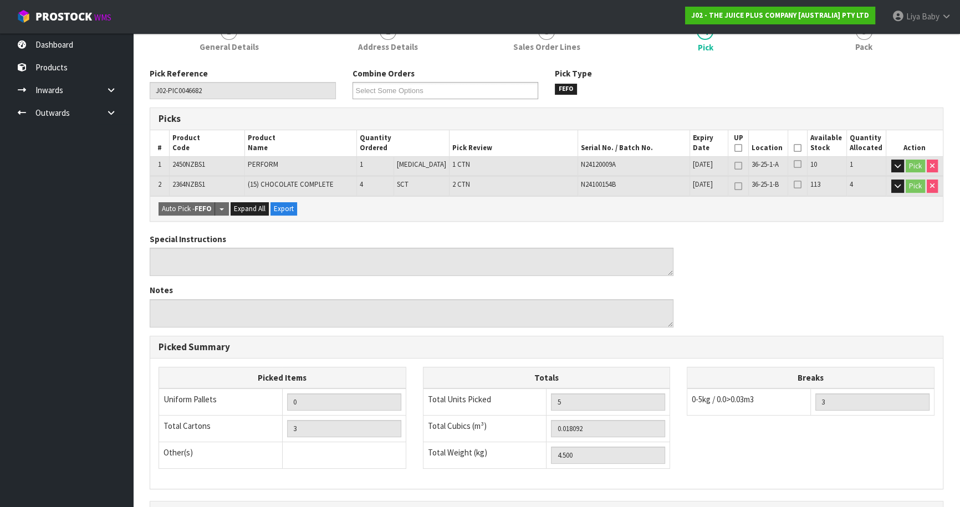
click at [795, 149] on icon at bounding box center [798, 148] width 8 height 1
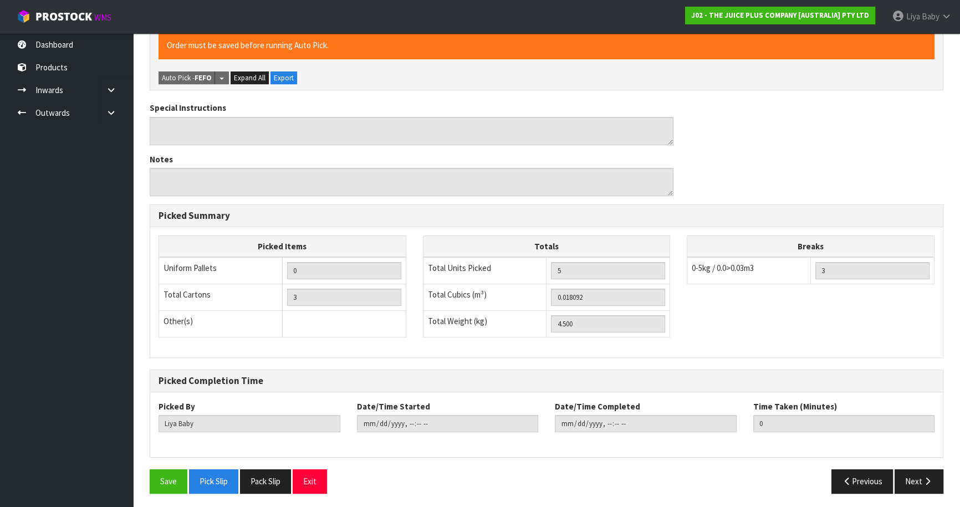
scroll to position [323, 0]
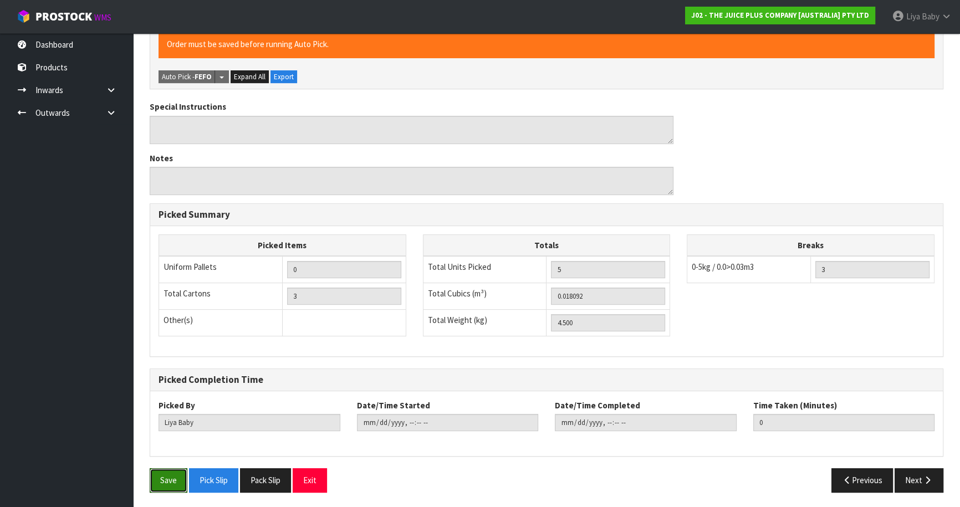
drag, startPoint x: 165, startPoint y: 478, endPoint x: 177, endPoint y: 463, distance: 19.3
click at [166, 477] on button "Save" at bounding box center [169, 480] width 38 height 24
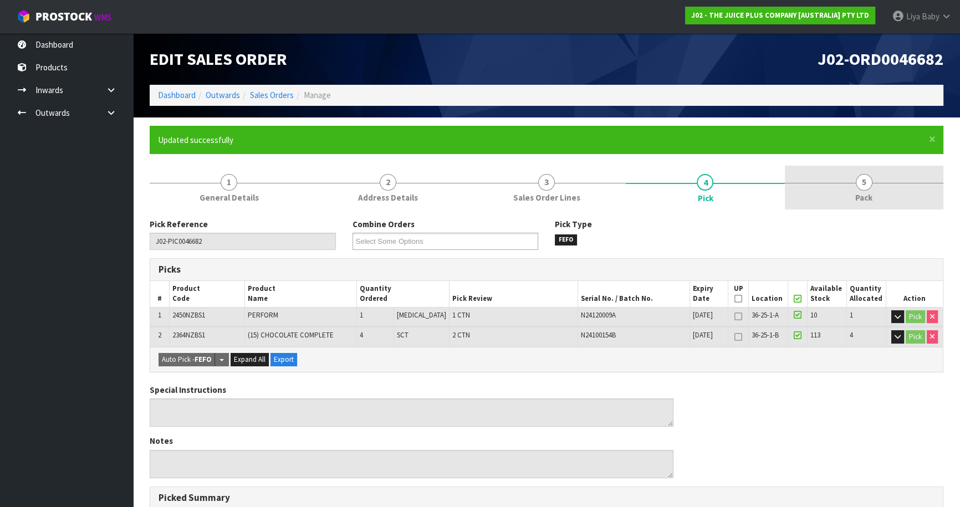
click at [882, 192] on link "5 Pack" at bounding box center [864, 188] width 159 height 44
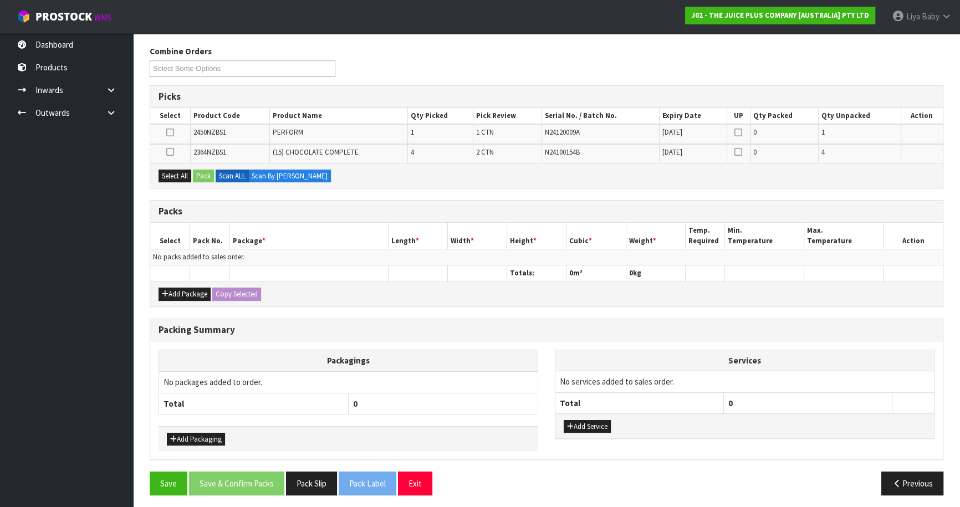
scroll to position [176, 0]
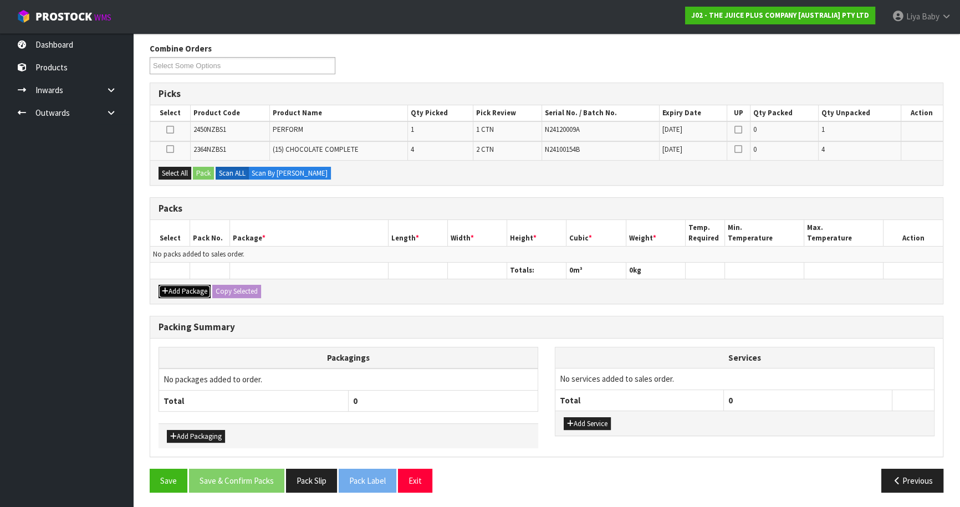
click at [168, 289] on button "Add Package" at bounding box center [185, 291] width 52 height 13
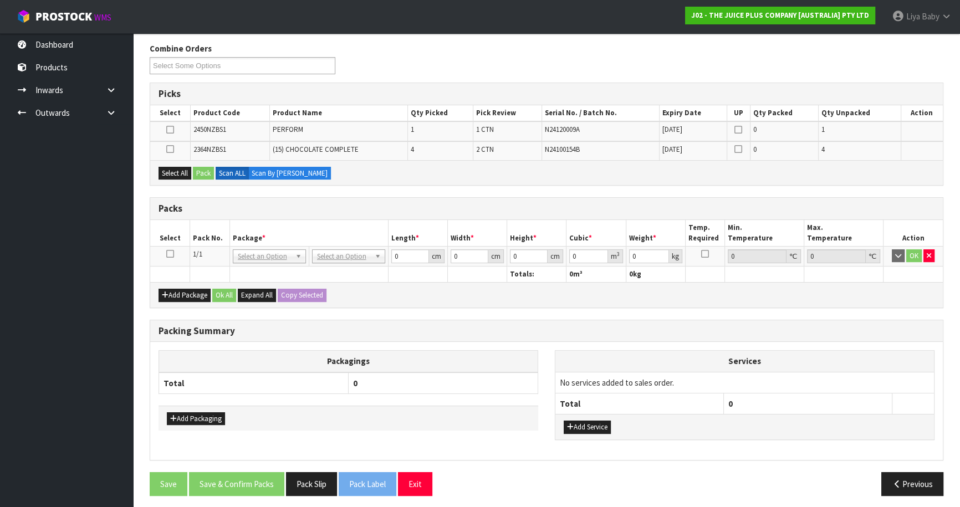
click at [169, 254] on icon at bounding box center [170, 254] width 8 height 1
